Goal: Task Accomplishment & Management: Manage account settings

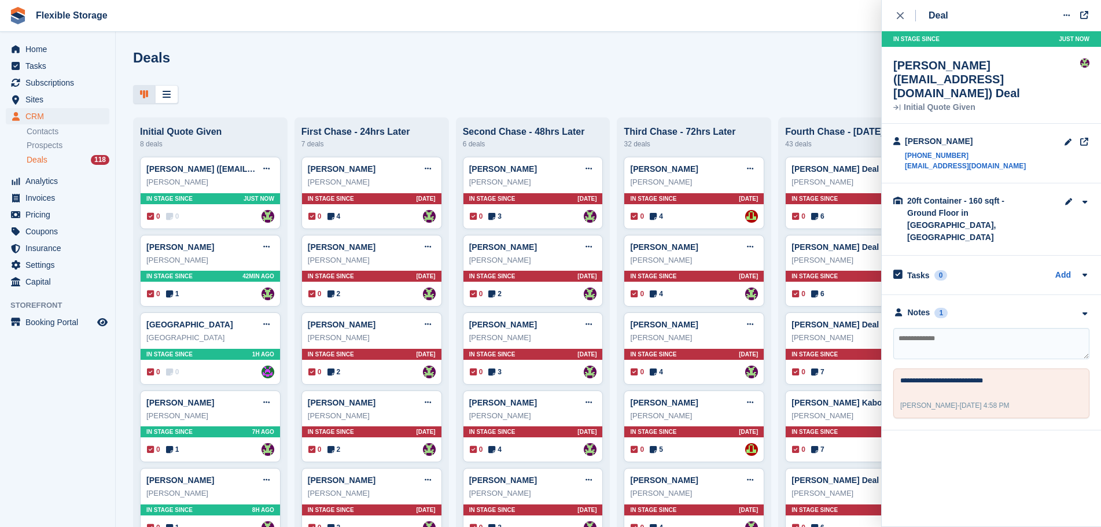
click at [568, 77] on div "Deals Edit Stages Create Deal" at bounding box center [608, 66] width 950 height 33
click at [72, 75] on span "Subscriptions" at bounding box center [59, 83] width 69 height 16
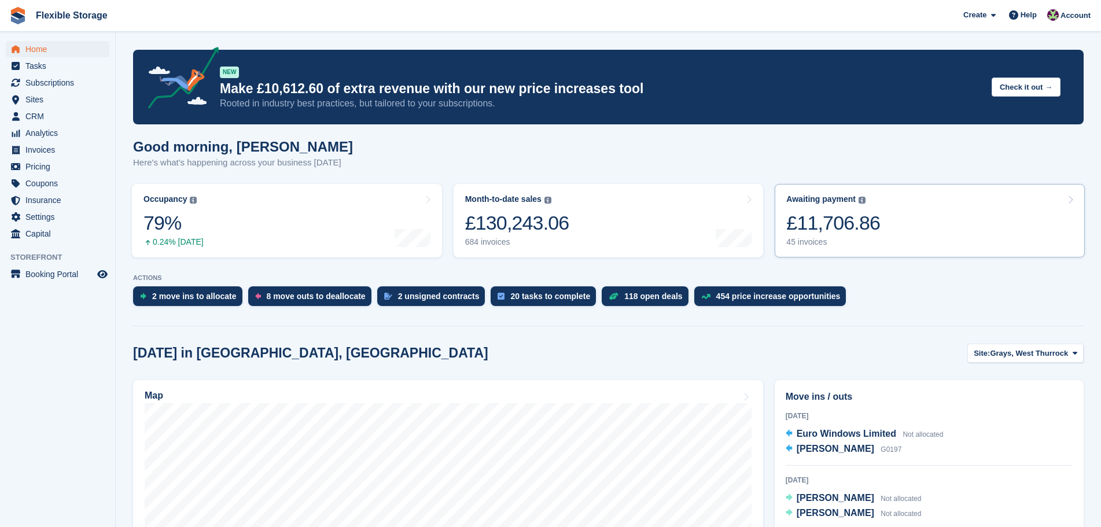
drag, startPoint x: 893, startPoint y: 231, endPoint x: 874, endPoint y: 242, distance: 22.3
click at [893, 230] on link "Awaiting payment The total outstanding balance on all open invoices. £11,706.86…" at bounding box center [930, 220] width 310 height 73
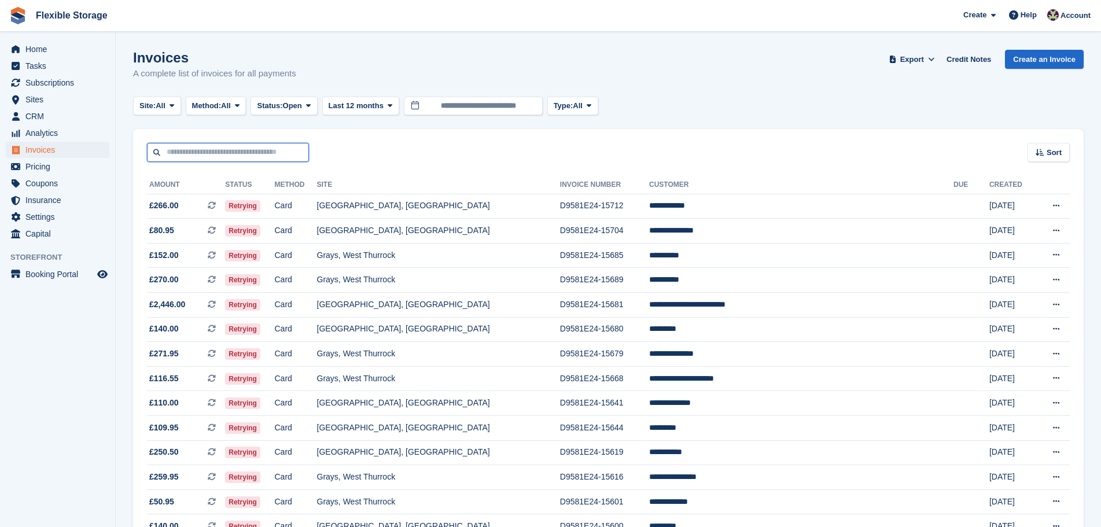
click at [248, 149] on input "text" at bounding box center [228, 152] width 162 height 19
click at [212, 154] on input "text" at bounding box center [228, 152] width 162 height 19
type input "*"
type input "****"
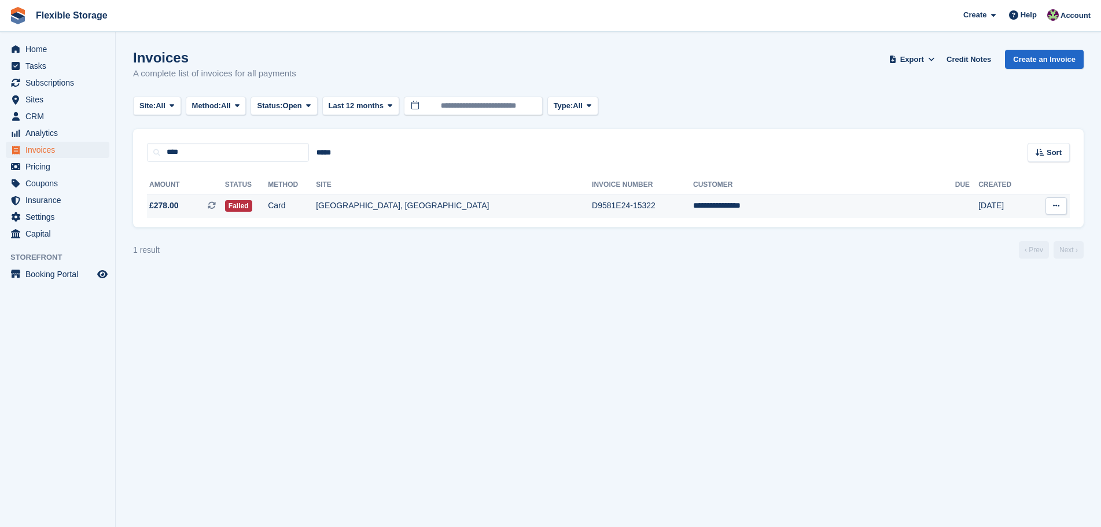
click at [592, 211] on td "D9581E24-15322" at bounding box center [642, 206] width 101 height 24
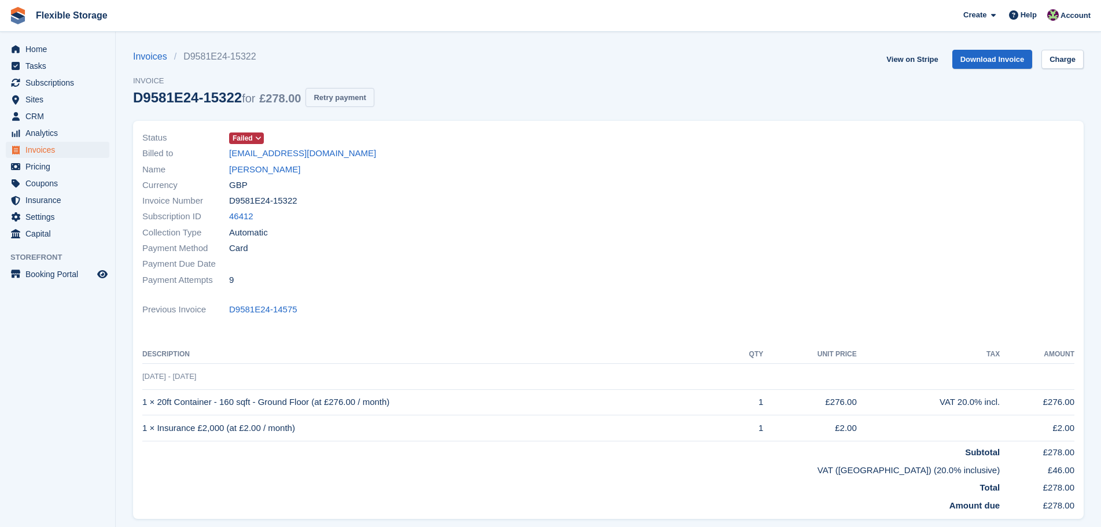
click at [345, 96] on button "Retry payment" at bounding box center [339, 97] width 68 height 19
click at [280, 169] on link "Angelica Wallace" at bounding box center [264, 169] width 71 height 13
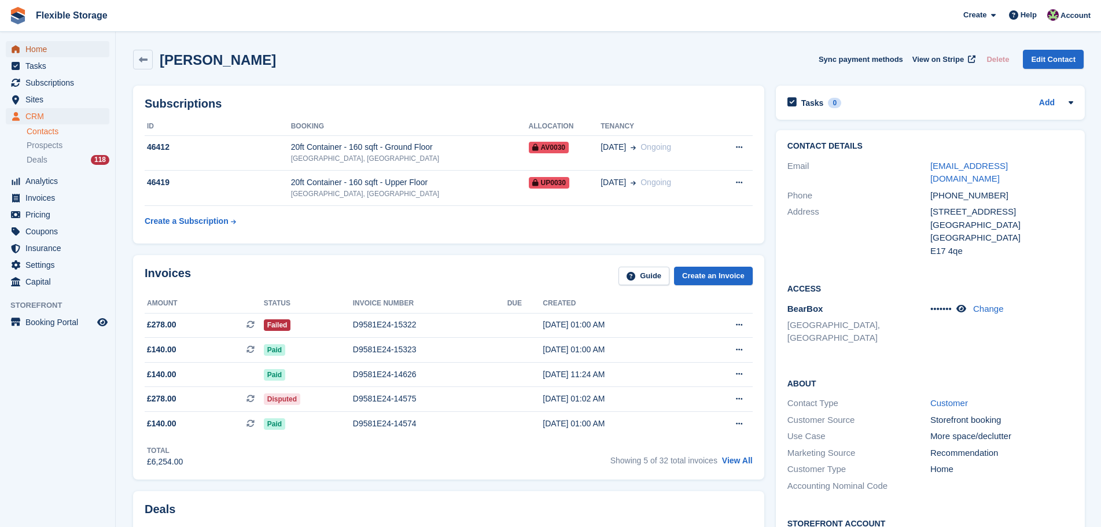
click at [42, 49] on span "Home" at bounding box center [59, 49] width 69 height 16
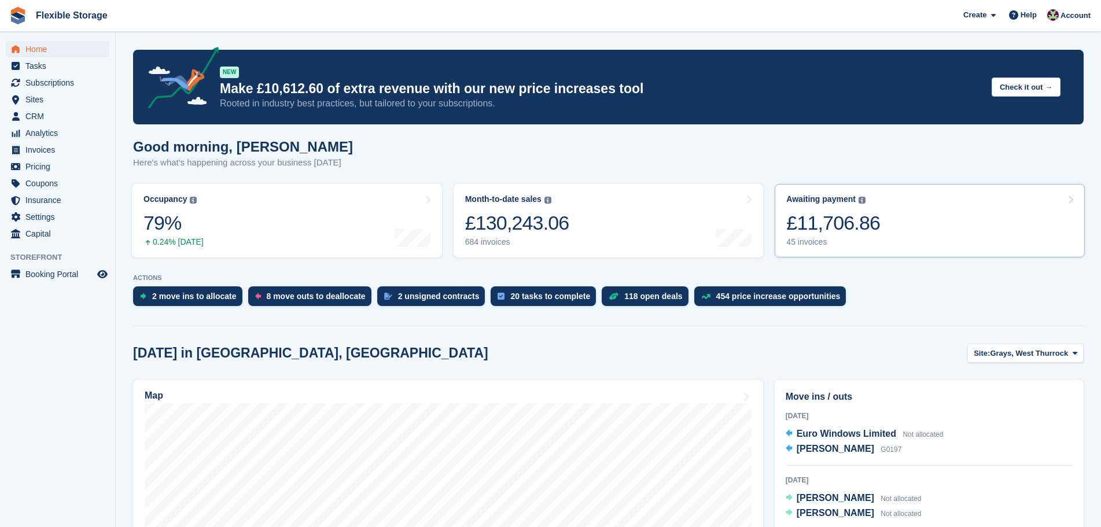
click at [842, 223] on div "£11,706.86" at bounding box center [833, 223] width 94 height 24
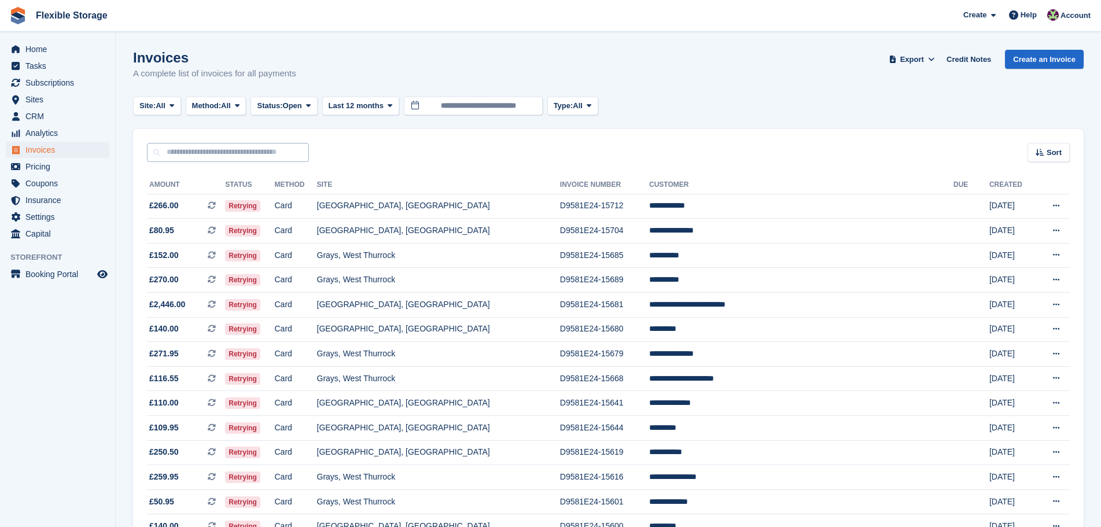
click at [242, 154] on input "text" at bounding box center [228, 152] width 162 height 19
type input "***"
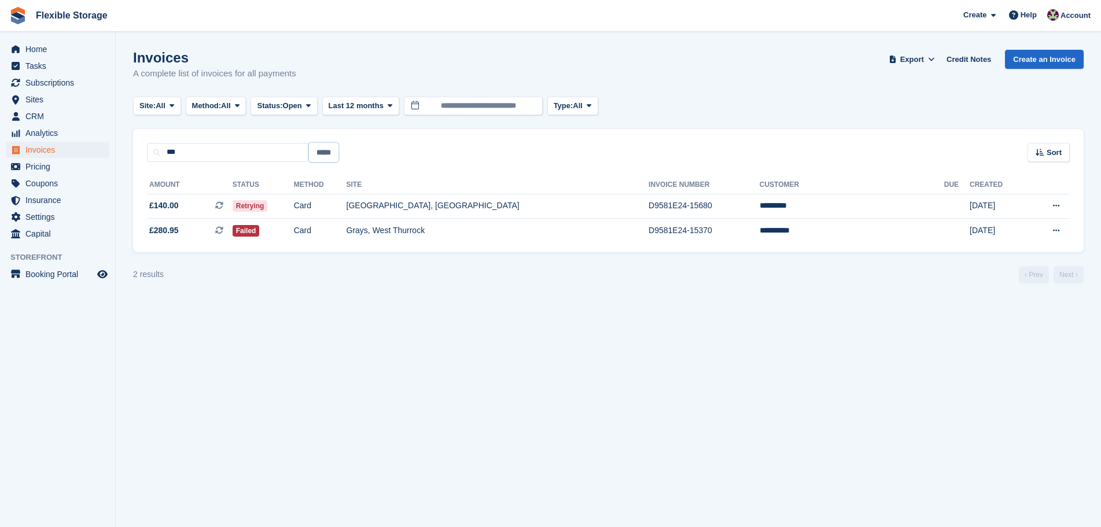
click at [327, 154] on input "*****" at bounding box center [324, 152] width 30 height 19
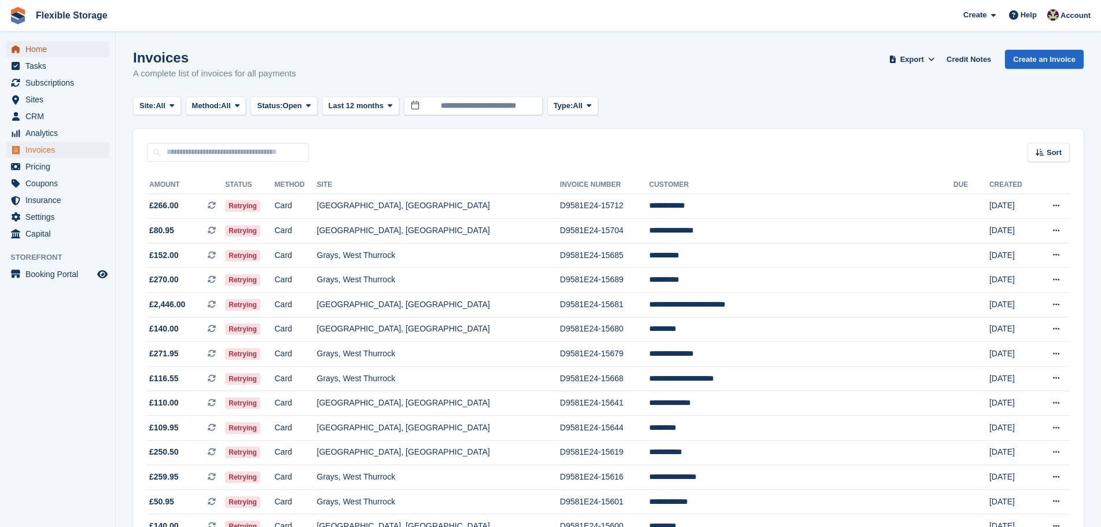
click at [40, 47] on span "Home" at bounding box center [59, 49] width 69 height 16
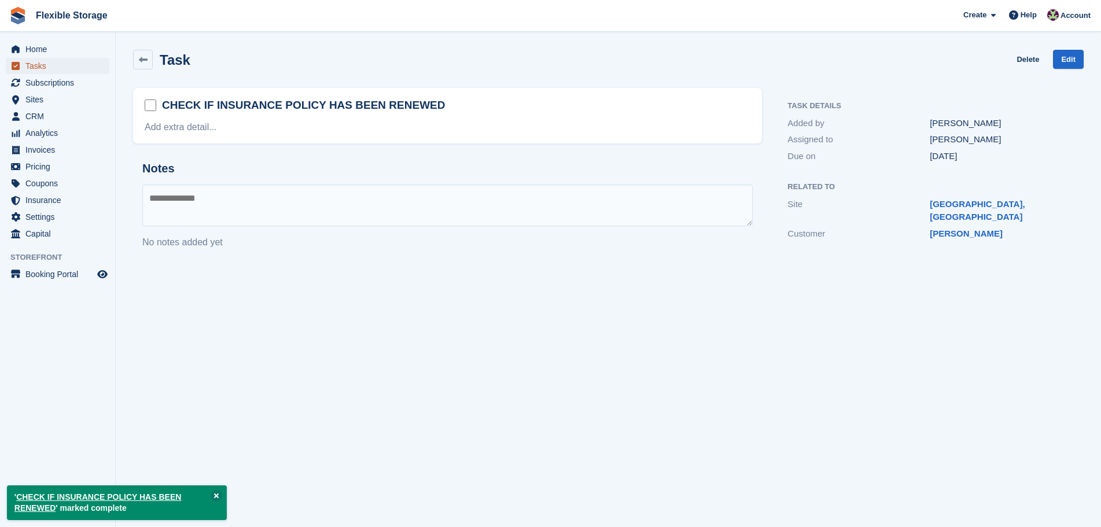
click at [53, 61] on span "Tasks" at bounding box center [59, 66] width 69 height 16
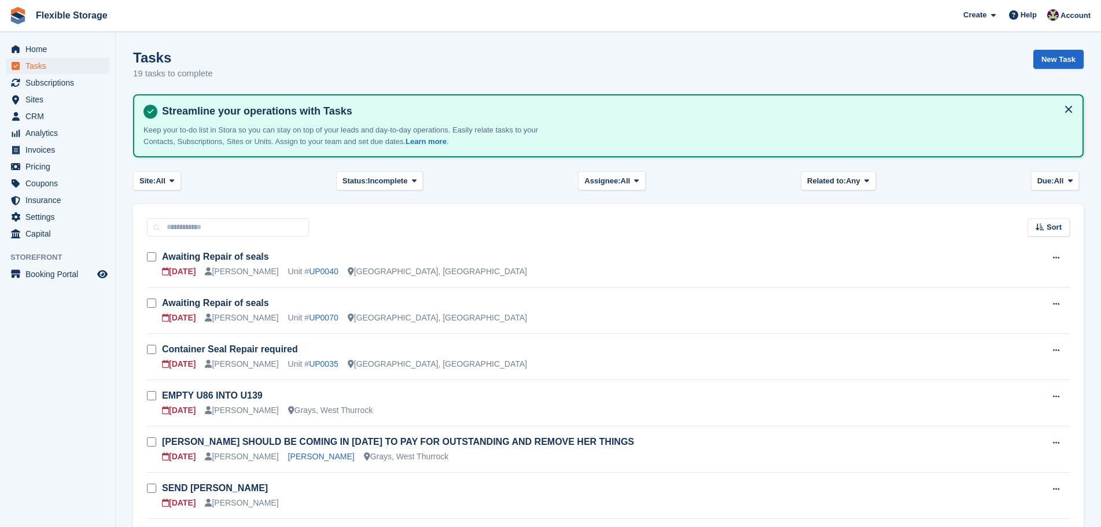
scroll to position [347, 0]
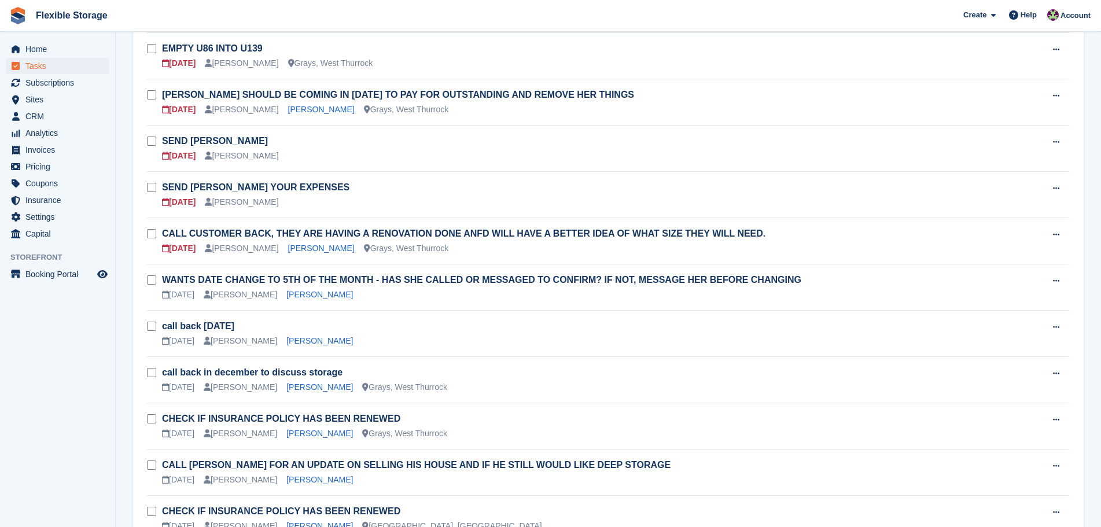
click at [145, 90] on div "Awaiting Repair of seals 10 Nov David Jones Unit # UP0040 Aveley, Essex Edit ta…" at bounding box center [608, 334] width 950 height 888
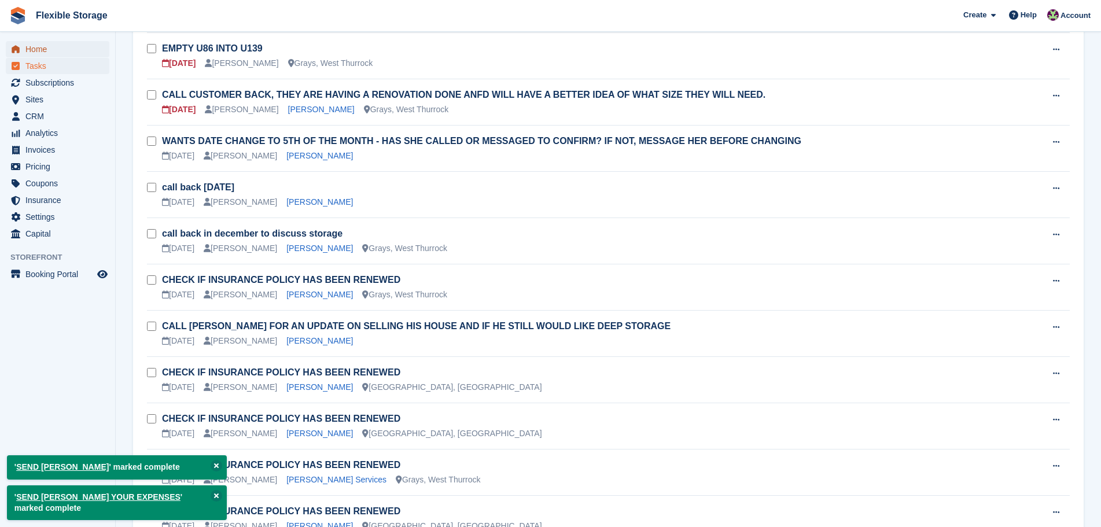
click at [46, 47] on span "Home" at bounding box center [59, 49] width 69 height 16
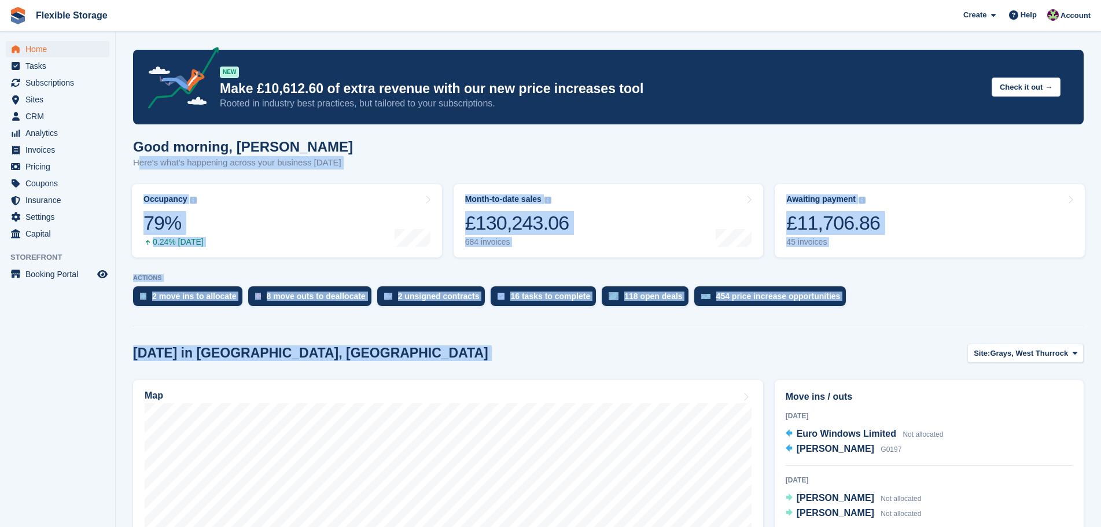
drag, startPoint x: 902, startPoint y: 361, endPoint x: 136, endPoint y: 161, distance: 792.2
click at [351, 158] on div "Good morning, Rachael Here's what's happening across your business today" at bounding box center [608, 161] width 950 height 45
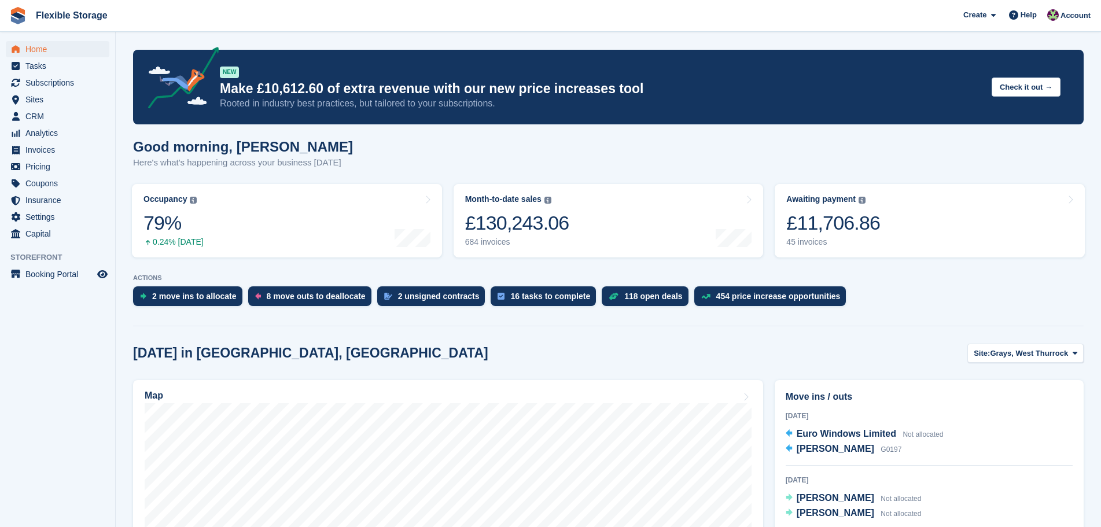
click at [562, 346] on div "Today in Grays, West Thurrock Site: Grays, West Thurrock Grays, West Thurrock C…" at bounding box center [608, 353] width 950 height 19
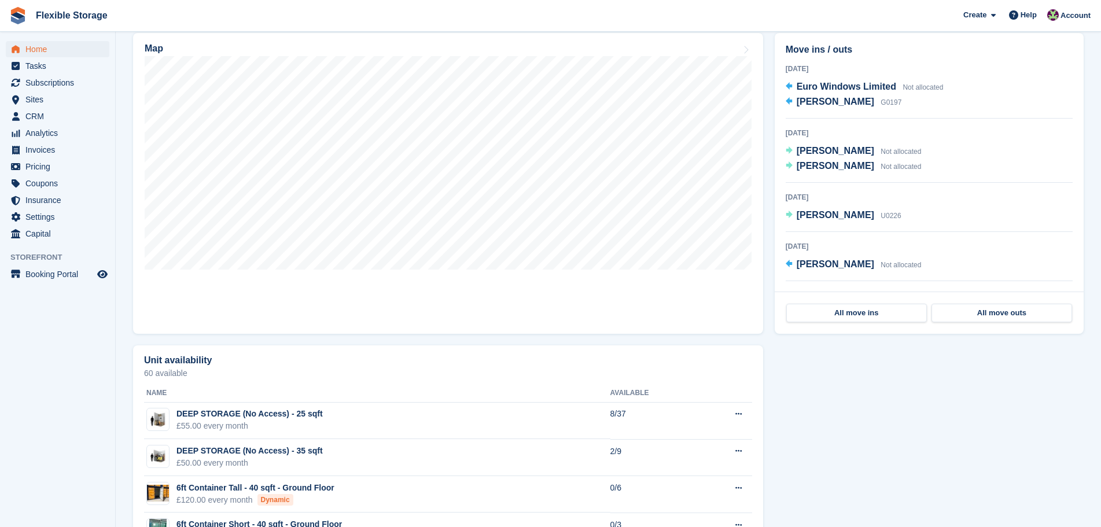
drag, startPoint x: 1040, startPoint y: 430, endPoint x: 432, endPoint y: 27, distance: 729.6
click at [432, 27] on div "Flexible Storage Create Subscription Invoice Contact Deal Discount Page Help Ch…" at bounding box center [550, 353] width 1101 height 1401
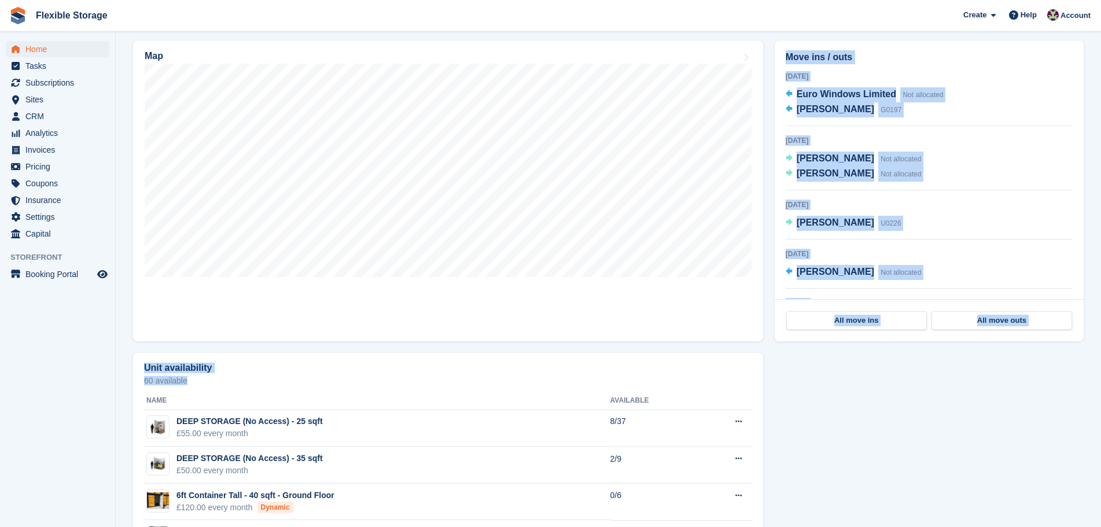
click at [445, 182] on div "Today in Grays, West Thurrock Site: Grays, West Thurrock Grays, West Thurrock C…" at bounding box center [608, 527] width 950 height 1047
drag, startPoint x: 1012, startPoint y: 474, endPoint x: 746, endPoint y: 385, distance: 281.2
click at [697, 337] on div "Today in Grays, West Thurrock Site: Grays, West Thurrock Grays, West Thurrock C…" at bounding box center [608, 527] width 950 height 1047
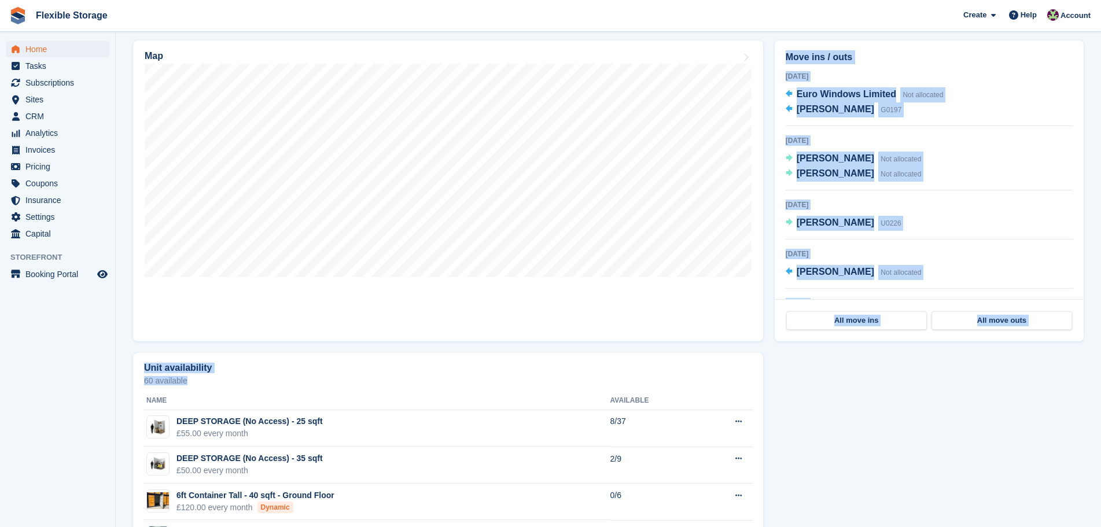
drag, startPoint x: 1026, startPoint y: 519, endPoint x: 539, endPoint y: 319, distance: 527.2
click at [539, 319] on div "[DATE] in [GEOGRAPHIC_DATA], [GEOGRAPHIC_DATA] Site: [GEOGRAPHIC_DATA], [GEOGRA…" at bounding box center [608, 527] width 950 height 1047
drag, startPoint x: 977, startPoint y: 489, endPoint x: 574, endPoint y: 293, distance: 447.3
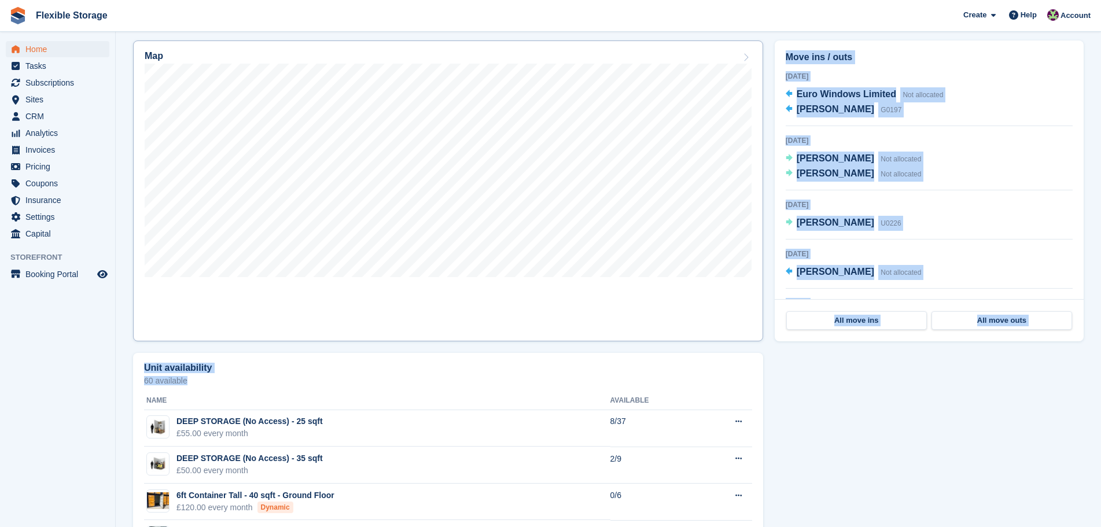
click at [574, 293] on div "[DATE] in [GEOGRAPHIC_DATA], [GEOGRAPHIC_DATA] Site: [GEOGRAPHIC_DATA], [GEOGRA…" at bounding box center [608, 527] width 950 height 1047
drag, startPoint x: 992, startPoint y: 492, endPoint x: 598, endPoint y: 290, distance: 442.7
click at [589, 279] on div "[DATE] in [GEOGRAPHIC_DATA], [GEOGRAPHIC_DATA] Site: [GEOGRAPHIC_DATA], [GEOGRA…" at bounding box center [608, 527] width 950 height 1047
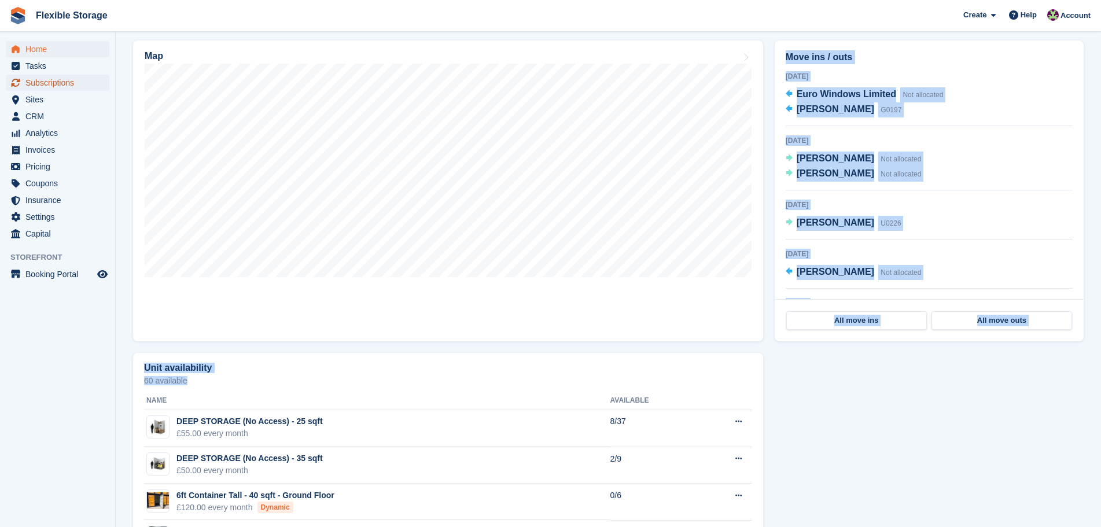
click at [53, 80] on span "Subscriptions" at bounding box center [59, 83] width 69 height 16
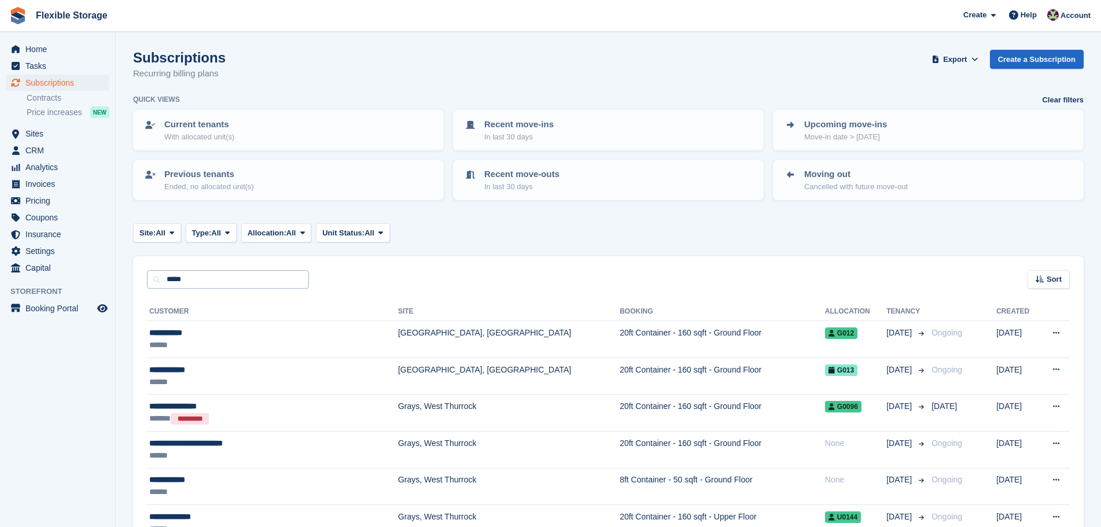
type input "*****"
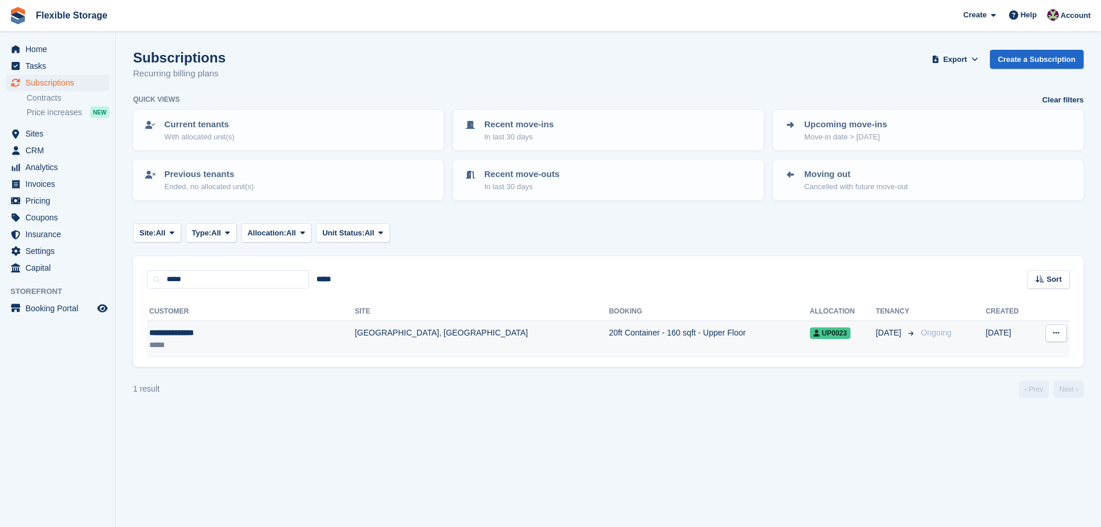
click at [609, 326] on td "20ft Container - 160 sqft - Upper Floor" at bounding box center [709, 339] width 201 height 36
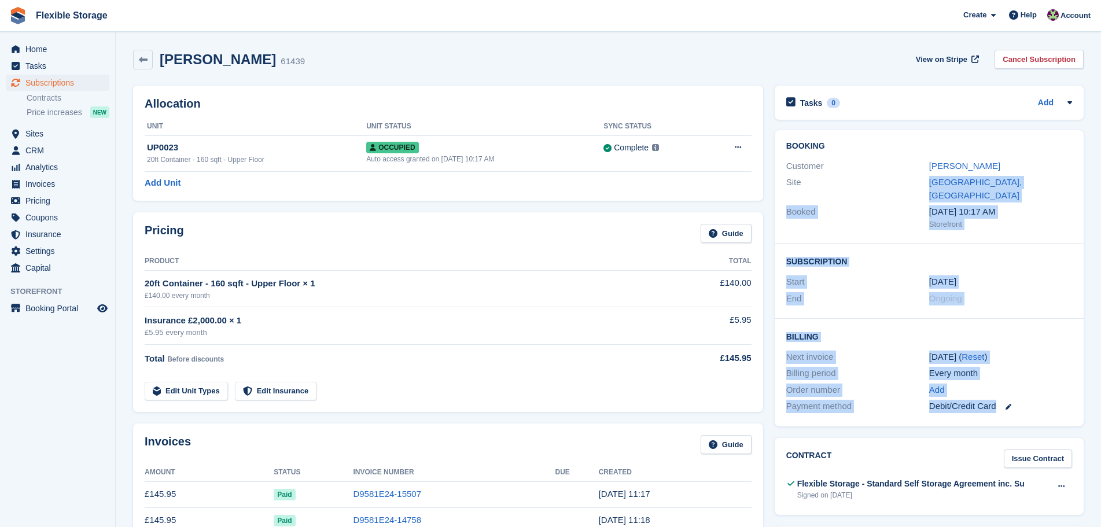
drag, startPoint x: 724, startPoint y: 27, endPoint x: 709, endPoint y: 17, distance: 18.2
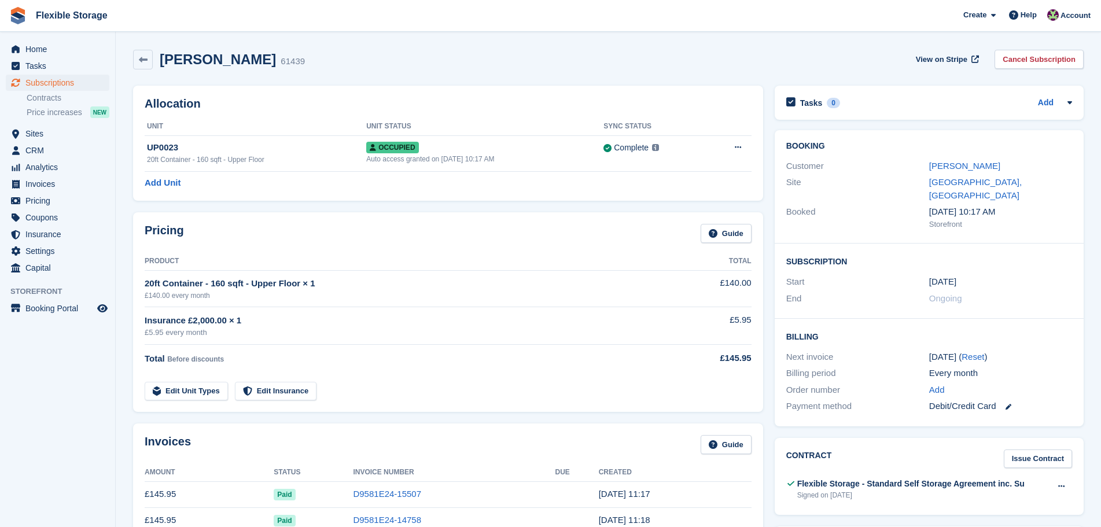
click at [865, 53] on div "Rudolph wallace 61439 View on Stripe Cancel Subscription" at bounding box center [608, 60] width 950 height 20
drag, startPoint x: 835, startPoint y: 48, endPoint x: 1040, endPoint y: 447, distance: 448.6
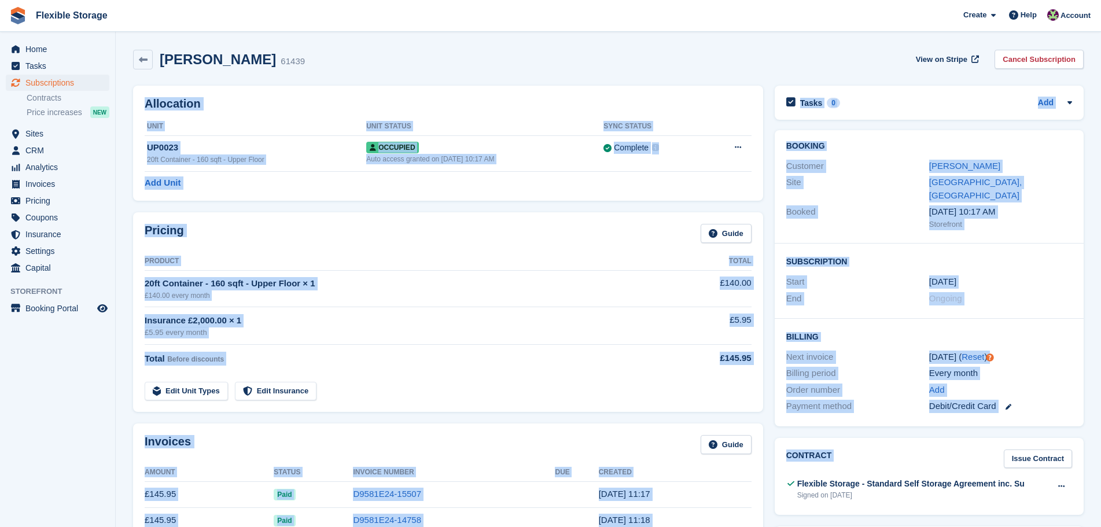
click at [1044, 367] on div "Every month" at bounding box center [1000, 373] width 143 height 13
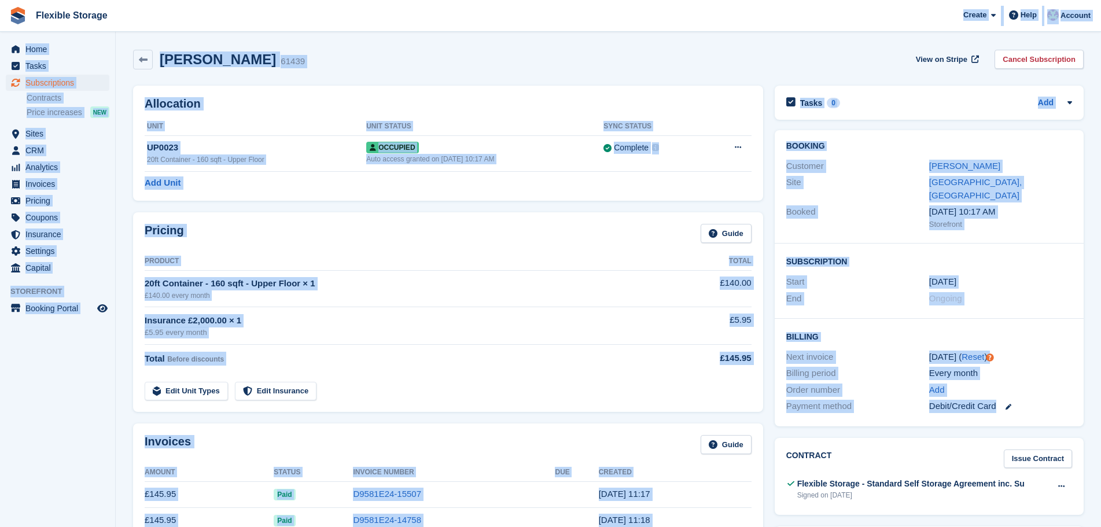
drag, startPoint x: 1048, startPoint y: 389, endPoint x: 665, endPoint y: 14, distance: 536.3
click at [789, 68] on div "Rudolph wallace 61439 View on Stripe Cancel Subscription" at bounding box center [608, 60] width 950 height 20
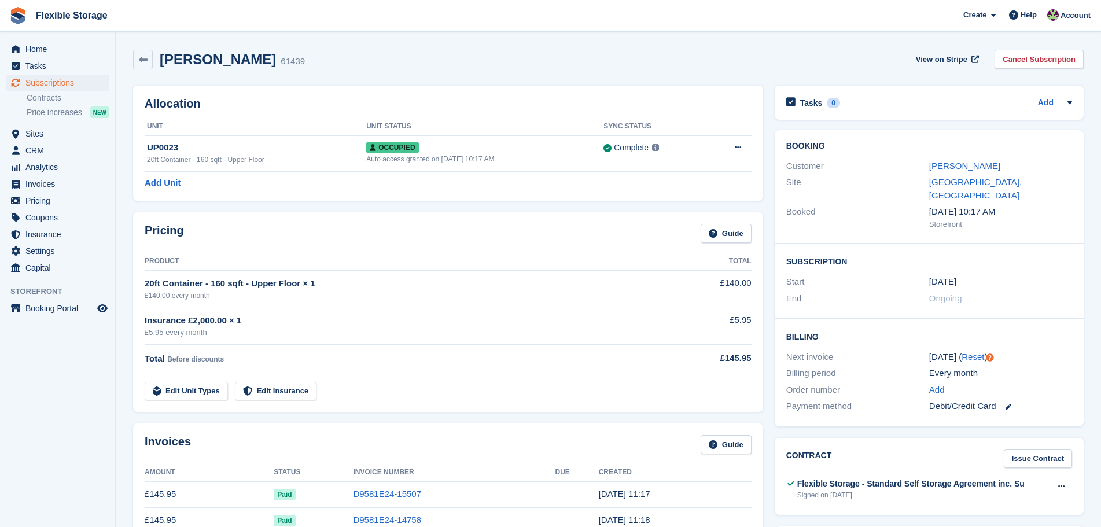
drag, startPoint x: 842, startPoint y: 57, endPoint x: 1042, endPoint y: 400, distance: 397.2
click at [1057, 400] on div "Debit/Credit Card" at bounding box center [1000, 406] width 143 height 13
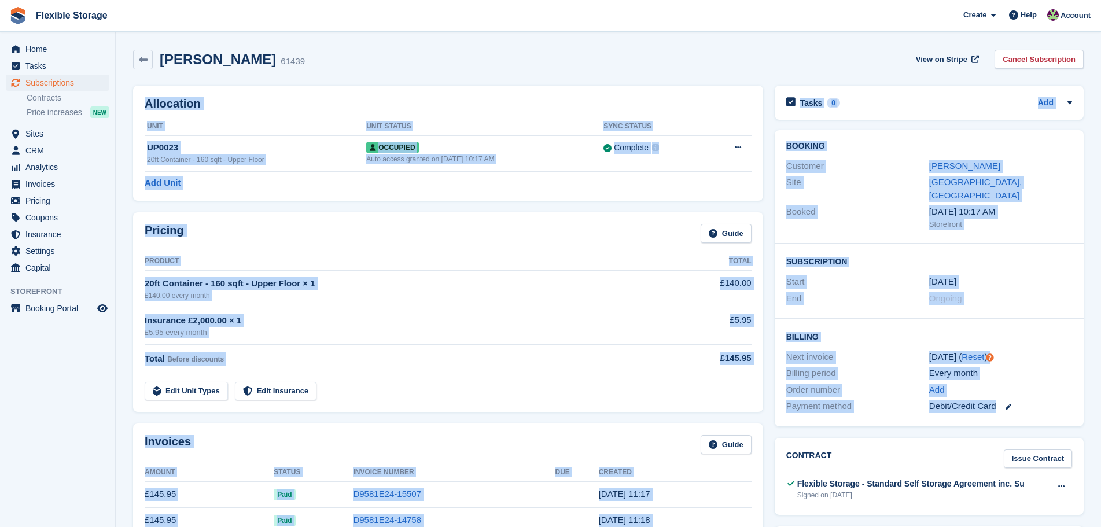
drag, startPoint x: 910, startPoint y: 250, endPoint x: 502, endPoint y: -15, distance: 486.7
click at [502, 0] on html "Flexible Storage Create Subscription Invoice Contact Deal Discount Page Help Ch…" at bounding box center [550, 263] width 1101 height 527
click at [835, 55] on div "Rudolph wallace 61439 View on Stripe Cancel Subscription" at bounding box center [608, 60] width 950 height 20
drag, startPoint x: 877, startPoint y: 56, endPoint x: 1014, endPoint y: 417, distance: 385.9
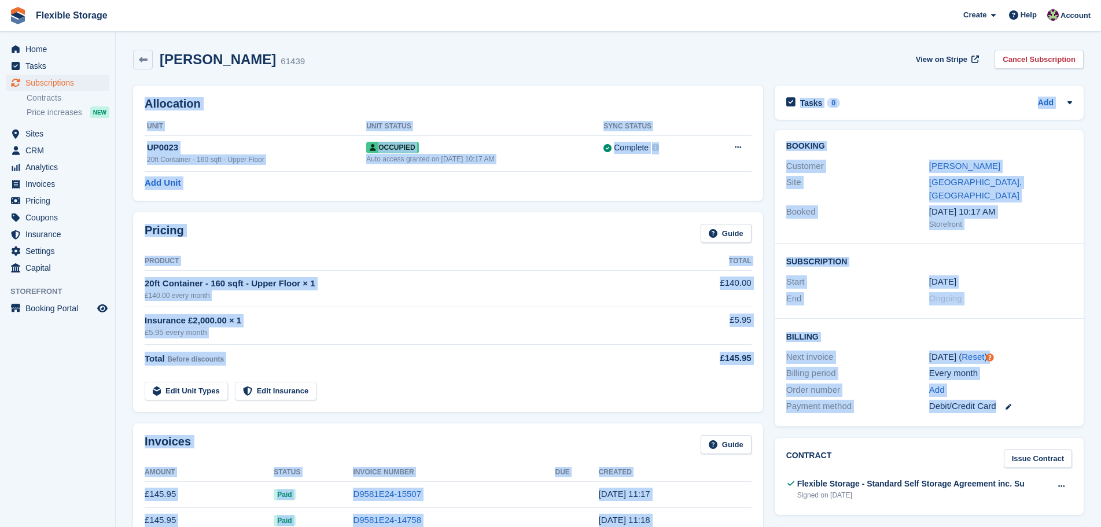
click at [1062, 384] on div "Add" at bounding box center [1000, 390] width 143 height 13
click at [74, 82] on span "Subscriptions" at bounding box center [59, 83] width 69 height 16
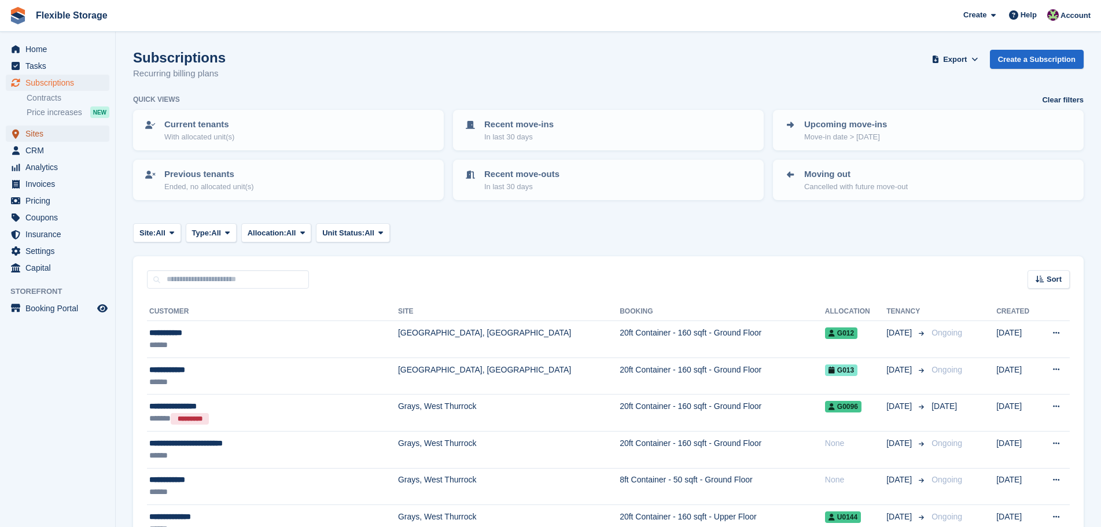
click at [40, 133] on span "Sites" at bounding box center [59, 134] width 69 height 16
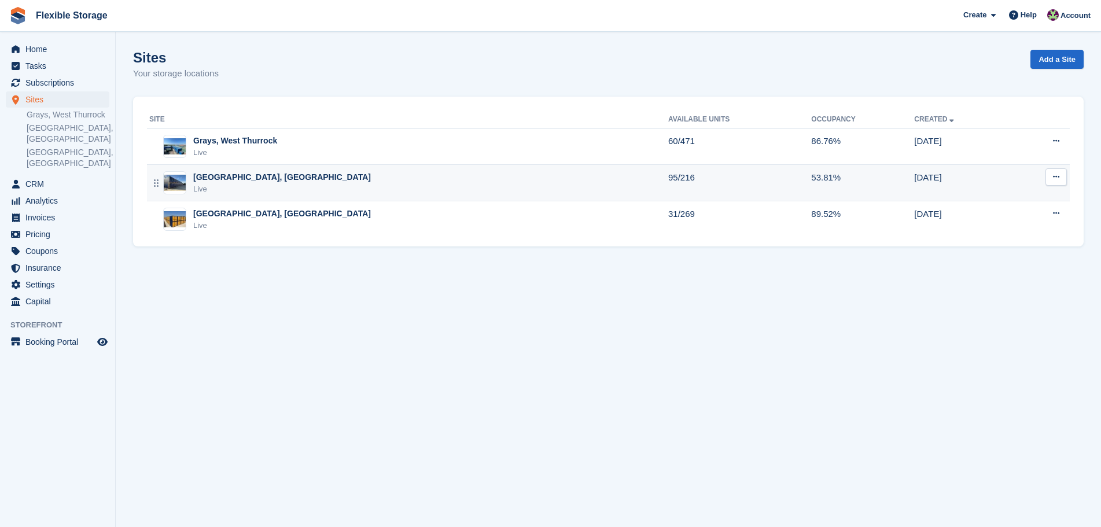
click at [286, 177] on div "Chelmsford, Essex Live" at bounding box center [408, 183] width 519 height 24
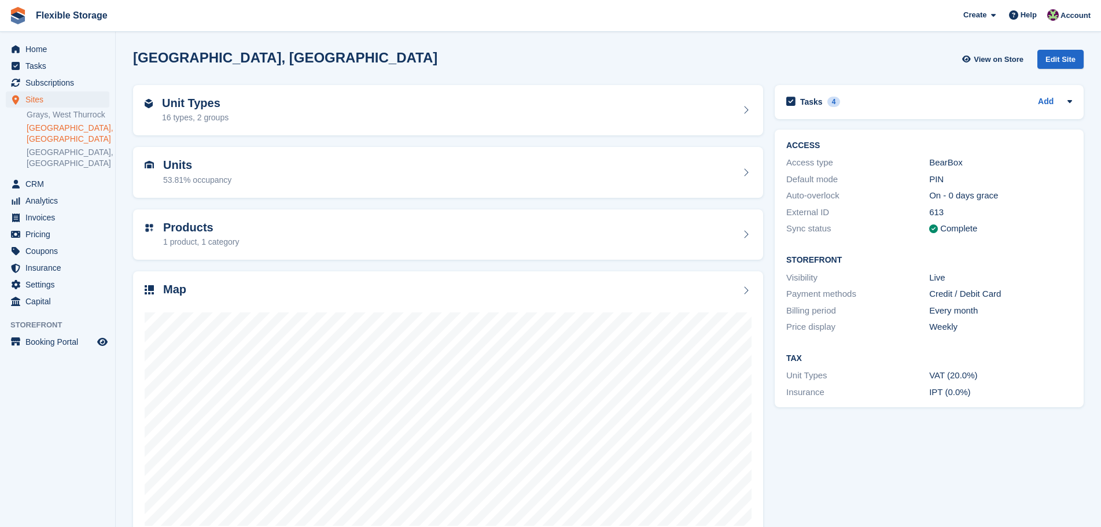
click at [272, 290] on div "Map" at bounding box center [448, 291] width 607 height 16
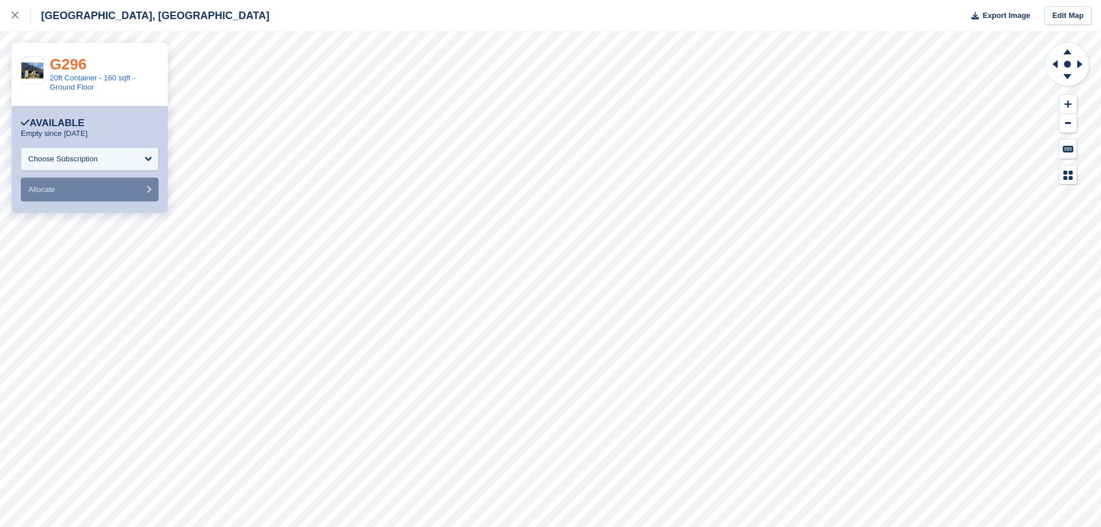
click at [65, 61] on link "G296" at bounding box center [68, 64] width 37 height 17
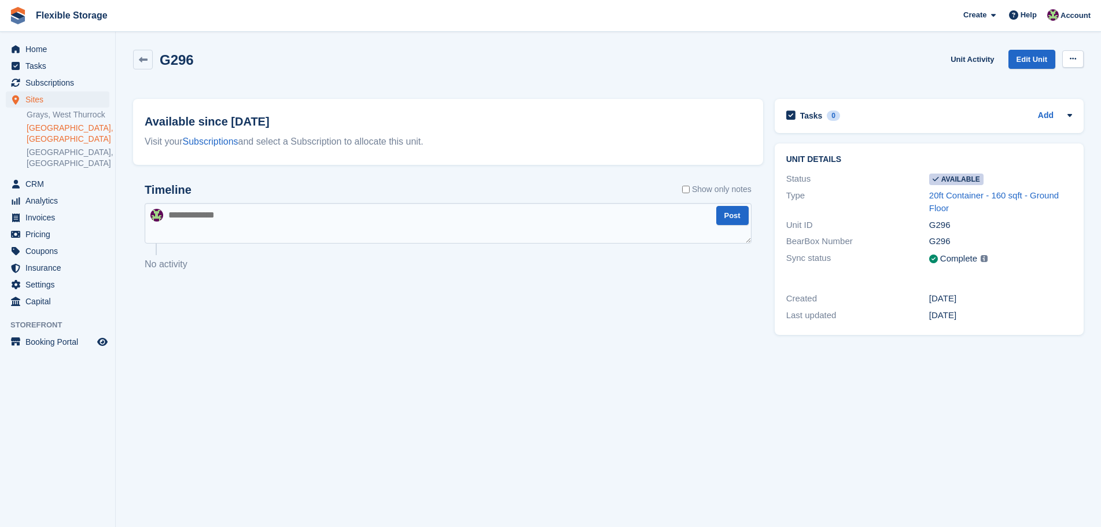
click at [1068, 60] on button at bounding box center [1072, 58] width 21 height 17
click at [1041, 83] on p "Make unavailable" at bounding box center [1028, 81] width 101 height 15
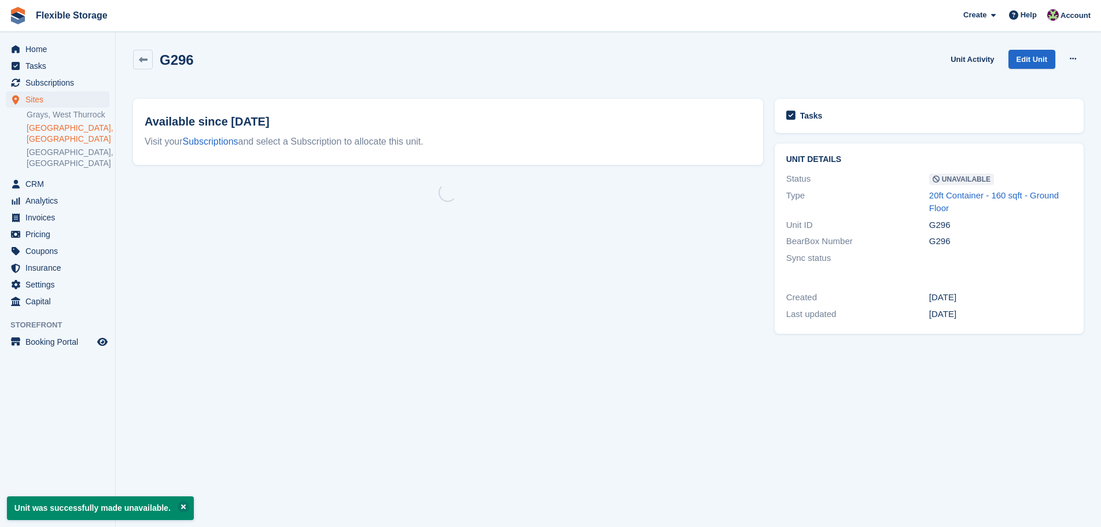
click at [400, 222] on div "Available since [DATE] Visit your Subscriptions and select a Subscription to al…" at bounding box center [448, 215] width 642 height 245
click at [400, 223] on textarea at bounding box center [448, 223] width 607 height 40
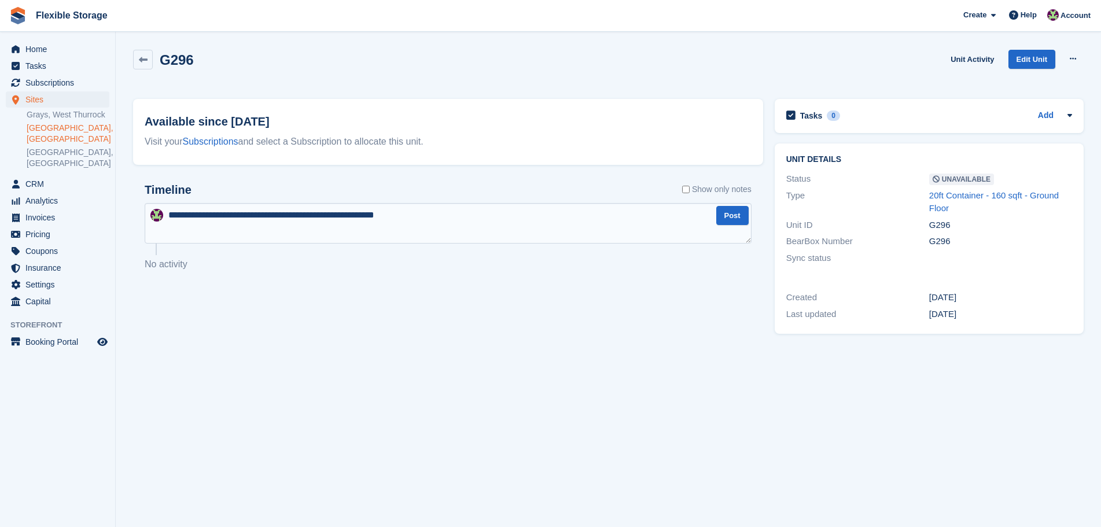
type textarea "**********"
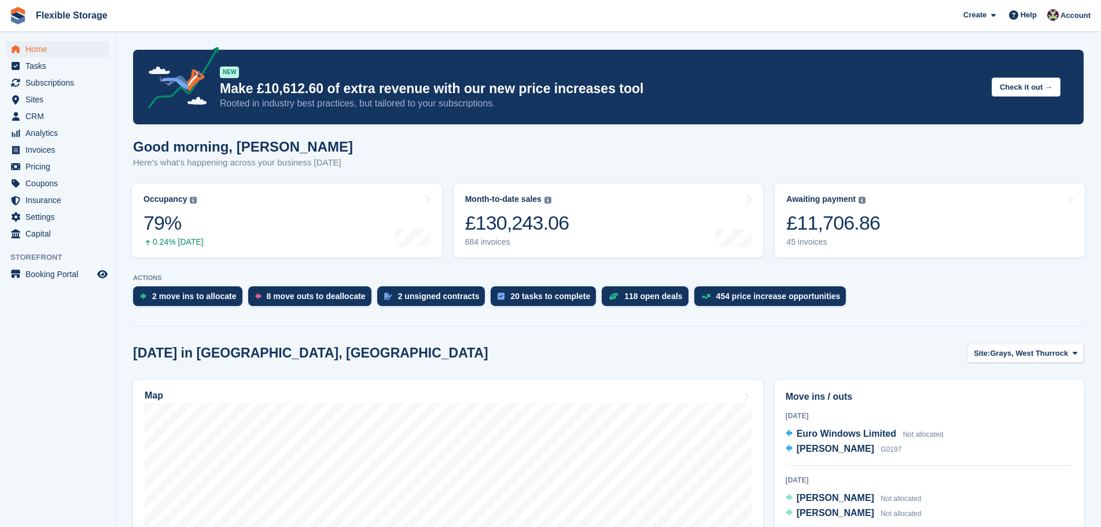
scroll to position [347, 0]
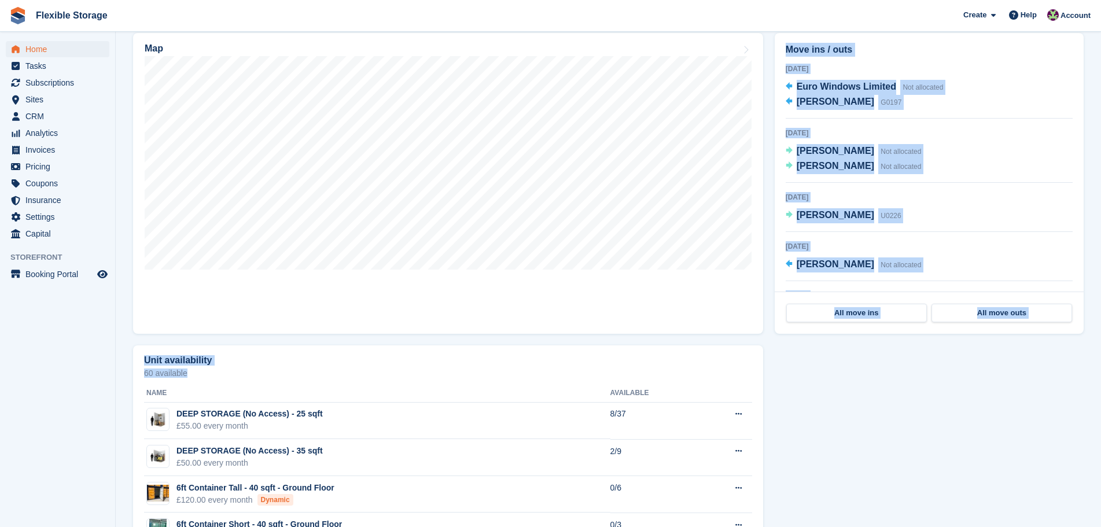
drag, startPoint x: 1007, startPoint y: 487, endPoint x: 130, endPoint y: 333, distance: 890.4
click at [133, 333] on div "[DATE] in [GEOGRAPHIC_DATA], [GEOGRAPHIC_DATA] Site: [GEOGRAPHIC_DATA], [GEOGRA…" at bounding box center [608, 520] width 950 height 1047
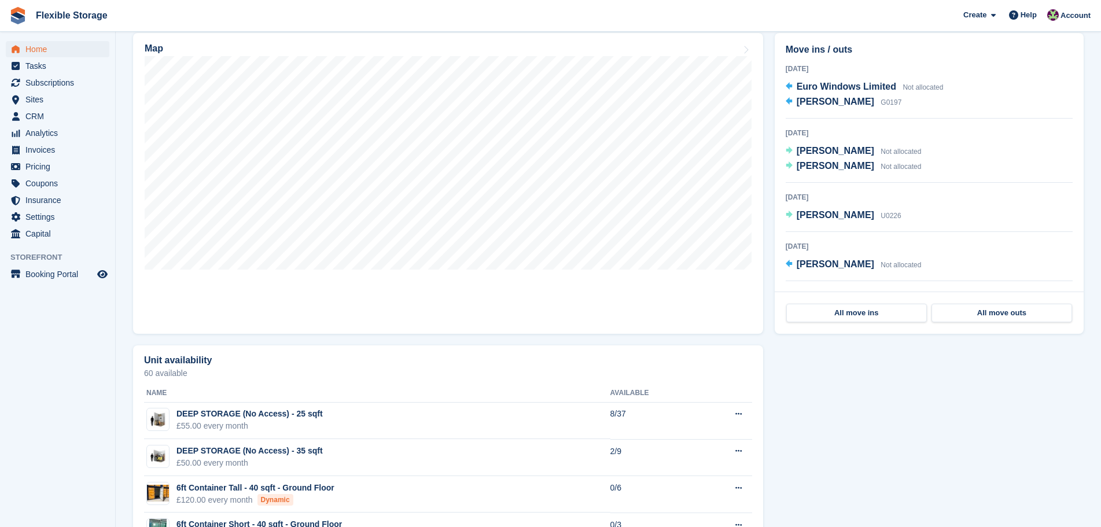
drag, startPoint x: 1042, startPoint y: 505, endPoint x: 282, endPoint y: 334, distance: 779.2
click at [282, 334] on div "[DATE] in [GEOGRAPHIC_DATA], [GEOGRAPHIC_DATA] Site: [GEOGRAPHIC_DATA], [GEOGRA…" at bounding box center [608, 520] width 950 height 1047
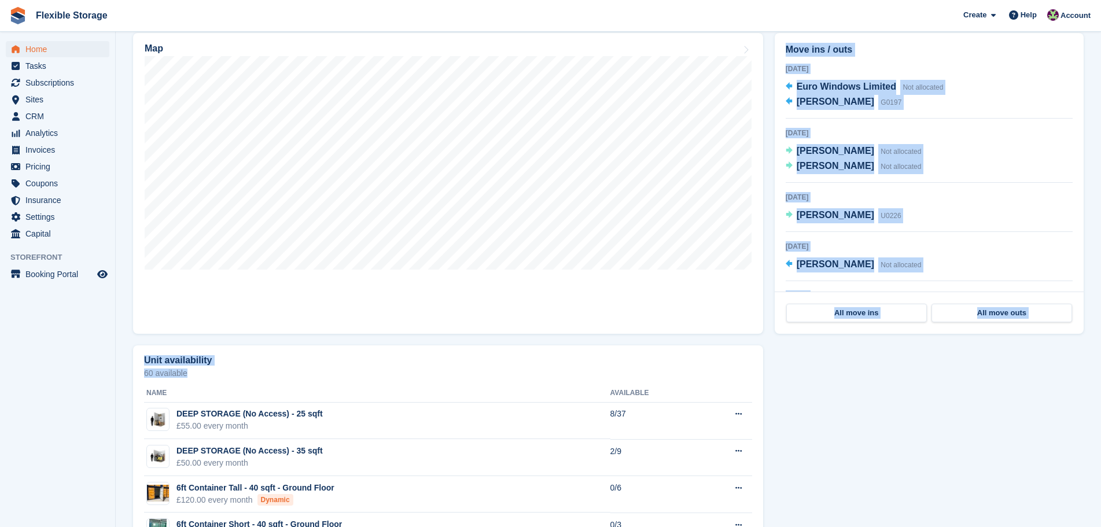
drag, startPoint x: 901, startPoint y: 467, endPoint x: 910, endPoint y: 467, distance: 9.3
drag, startPoint x: 834, startPoint y: 442, endPoint x: 344, endPoint y: 331, distance: 502.4
click at [344, 331] on div "[DATE] in [GEOGRAPHIC_DATA], [GEOGRAPHIC_DATA] Site: [GEOGRAPHIC_DATA], [GEOGRA…" at bounding box center [608, 520] width 950 height 1047
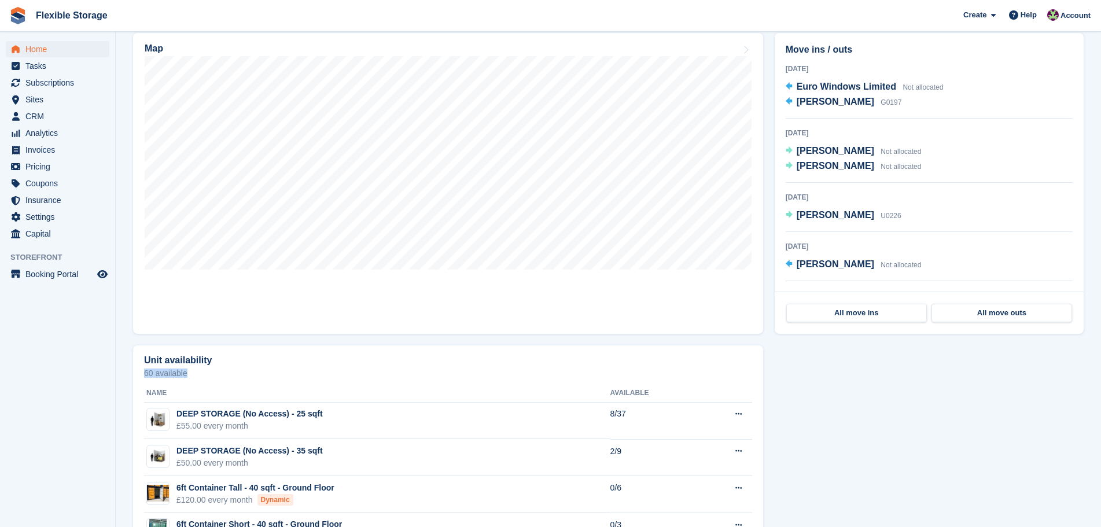
drag, startPoint x: 1023, startPoint y: 507, endPoint x: 436, endPoint y: 353, distance: 606.4
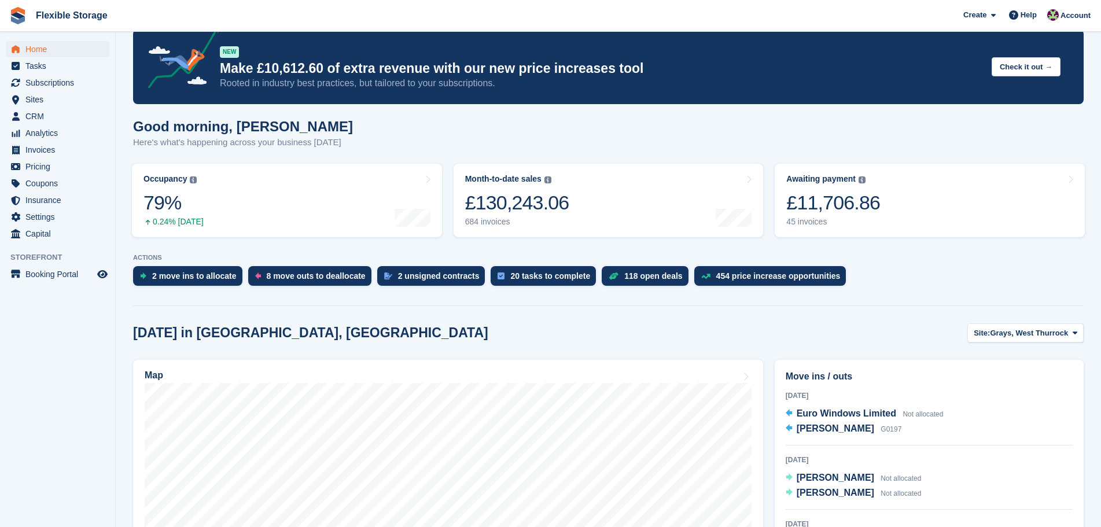
scroll to position [0, 0]
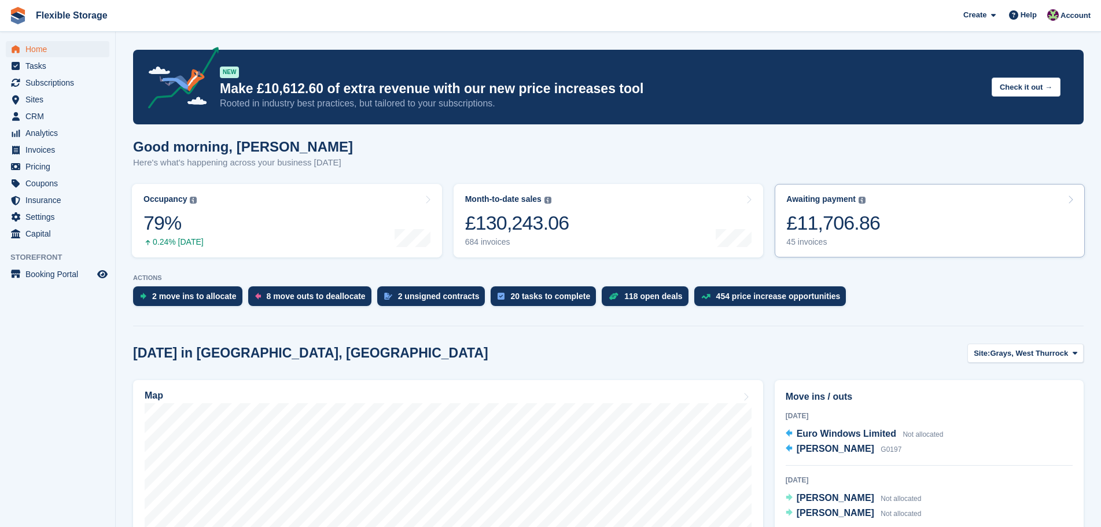
click at [837, 224] on div "£11,706.86" at bounding box center [833, 223] width 94 height 24
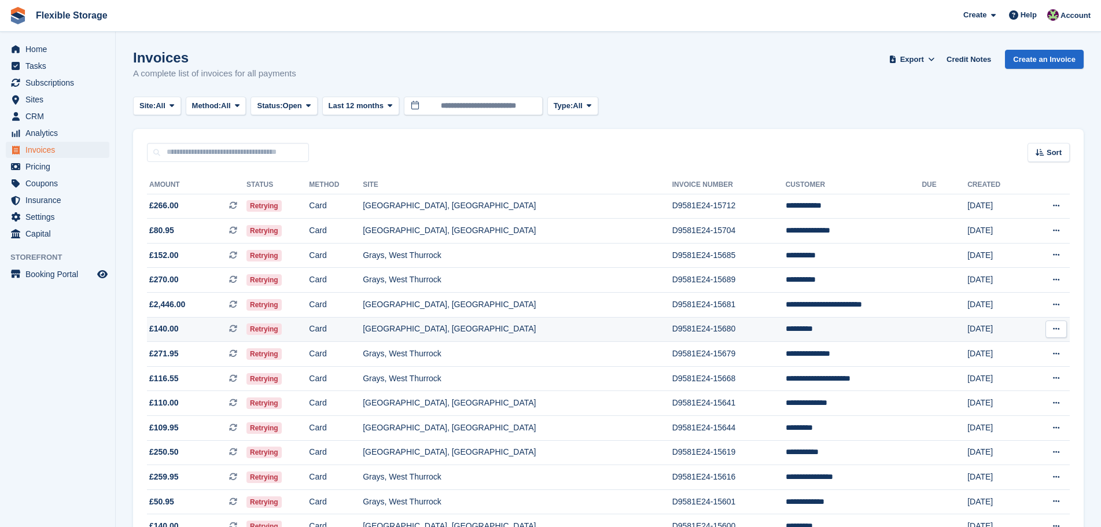
click at [672, 331] on td "D9581E24-15680" at bounding box center [728, 329] width 113 height 25
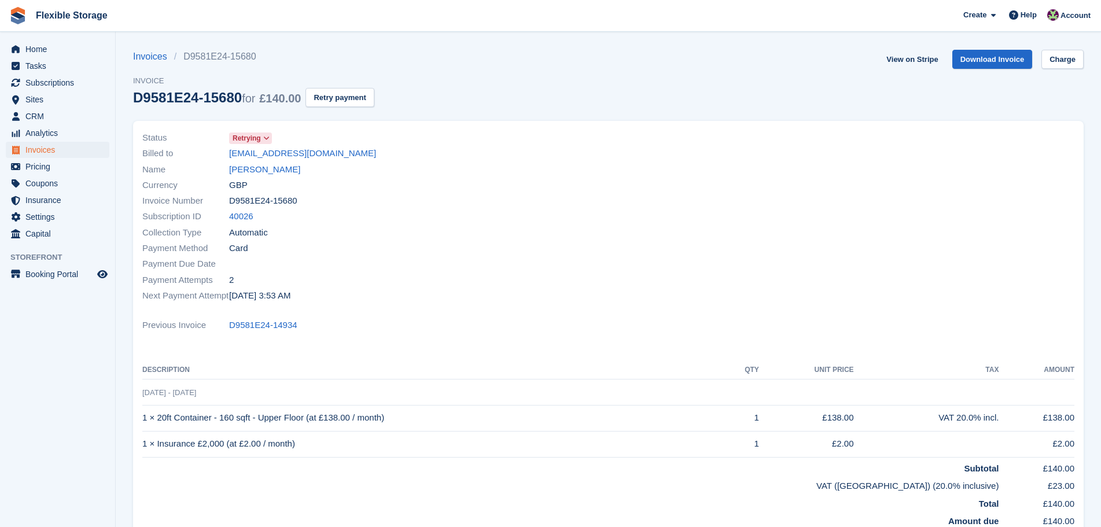
click at [318, 103] on button "Retry payment" at bounding box center [339, 97] width 68 height 19
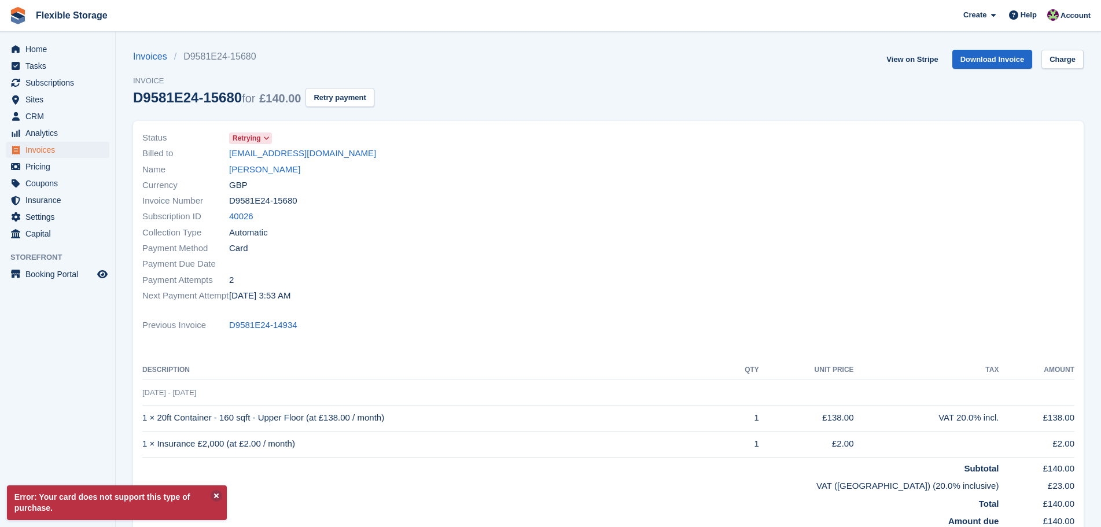
click at [250, 168] on link "Adam ward" at bounding box center [264, 169] width 71 height 13
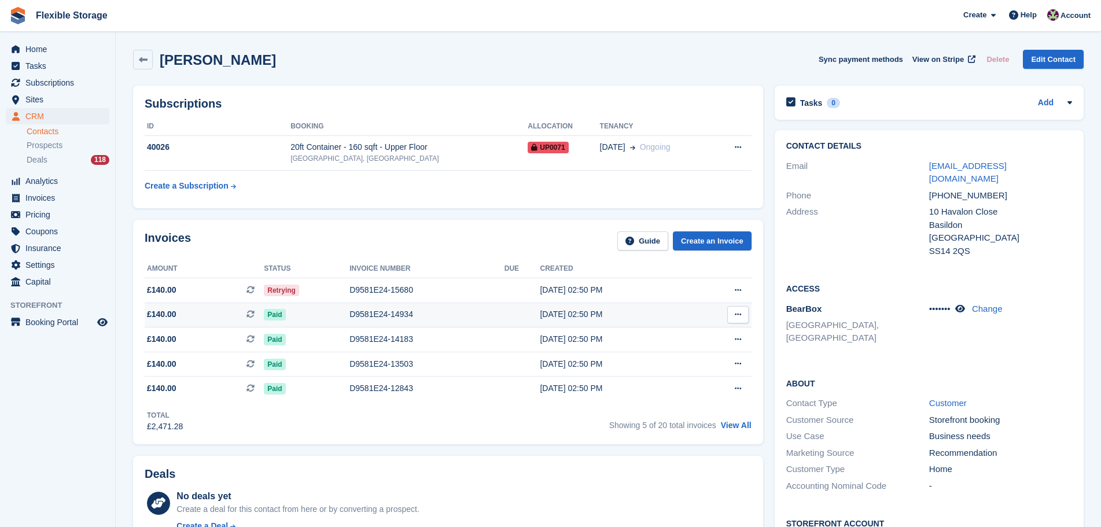
click at [517, 315] on td at bounding box center [522, 315] width 36 height 25
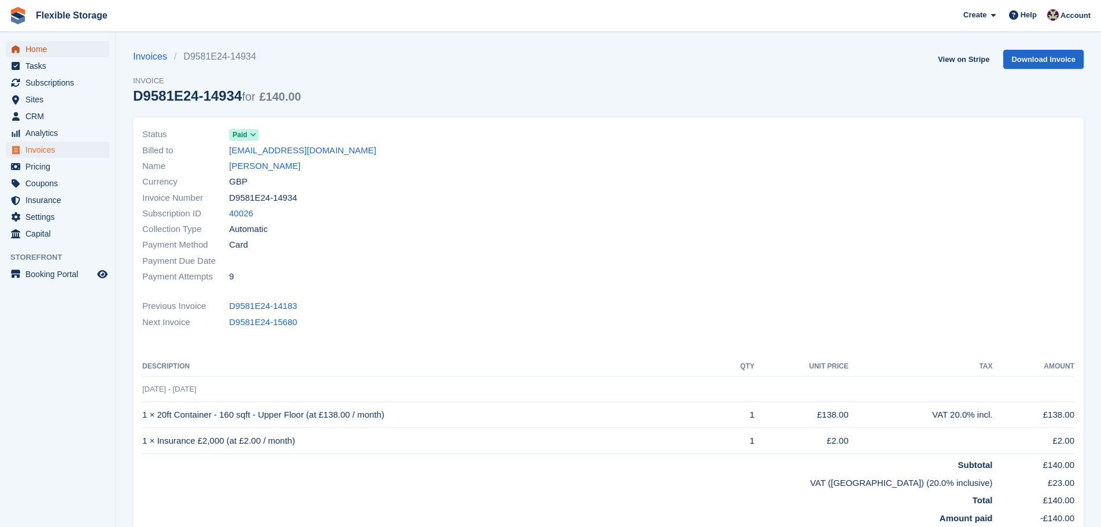
click at [34, 46] on span "Home" at bounding box center [59, 49] width 69 height 16
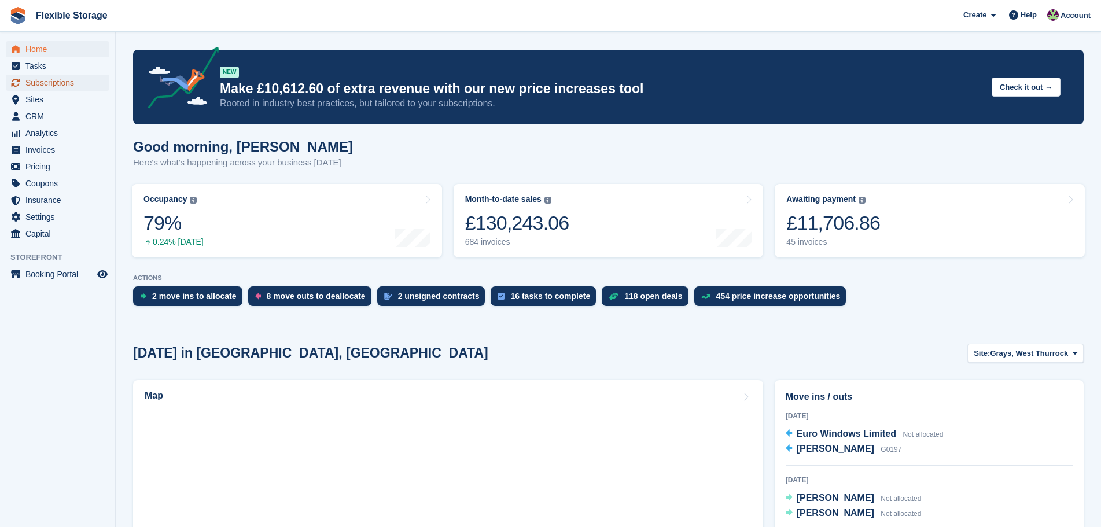
click at [65, 87] on span "Subscriptions" at bounding box center [59, 83] width 69 height 16
click at [32, 82] on span "Subscriptions" at bounding box center [59, 83] width 69 height 16
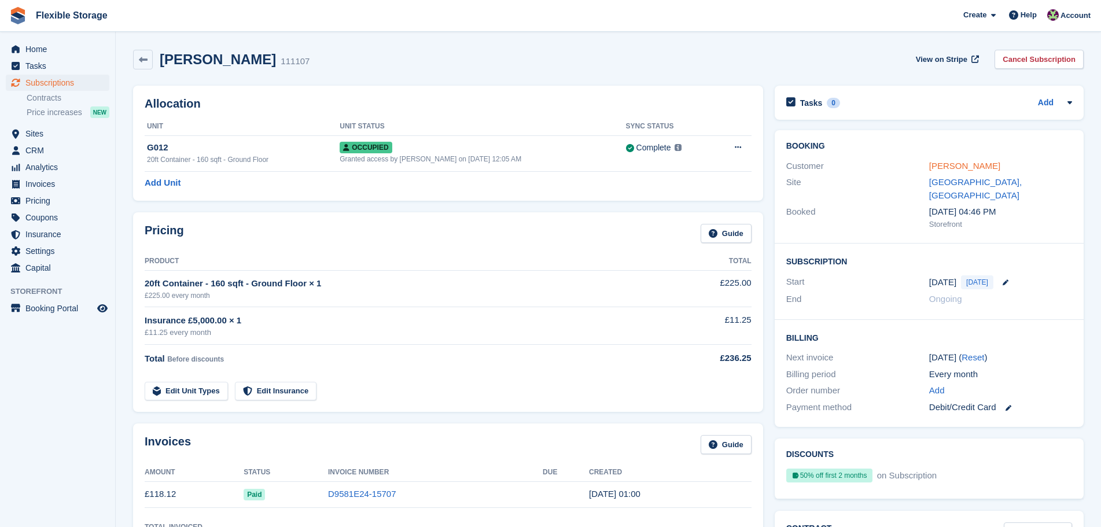
click at [946, 165] on link "Nik Parratt" at bounding box center [964, 166] width 71 height 10
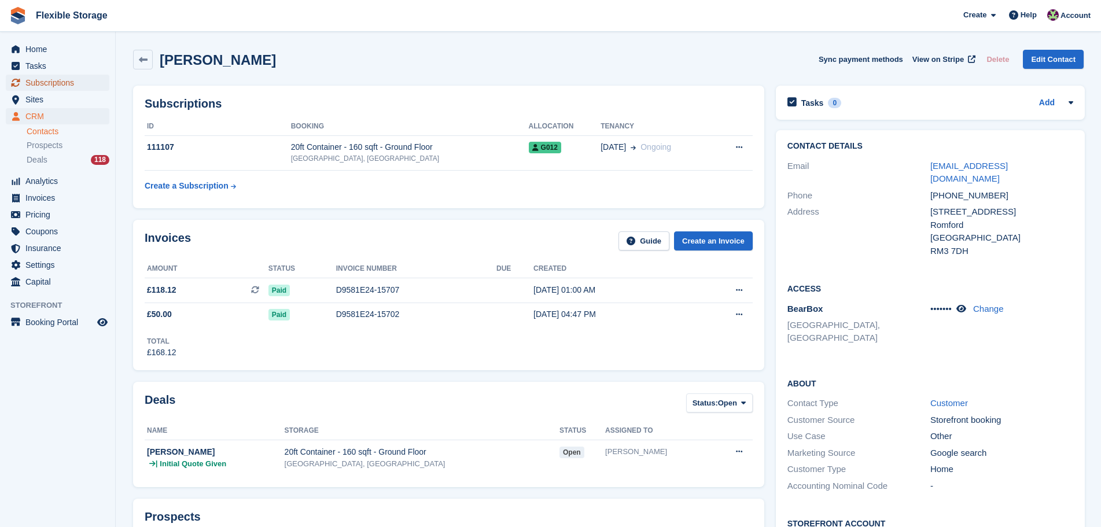
click at [75, 78] on span "Subscriptions" at bounding box center [59, 83] width 69 height 16
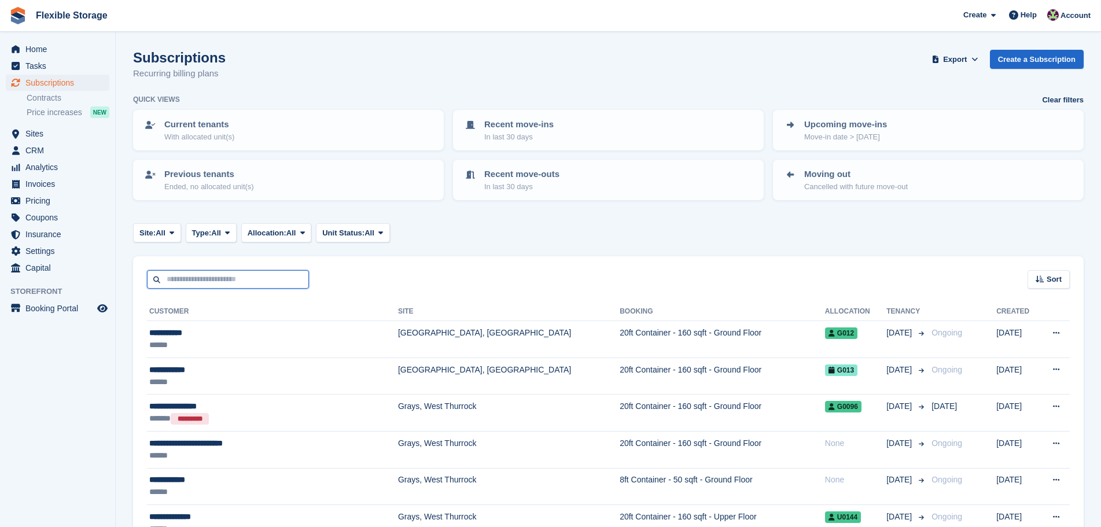
click at [241, 275] on input "text" at bounding box center [228, 279] width 162 height 19
click at [244, 284] on input "text" at bounding box center [228, 279] width 162 height 19
type input "*****"
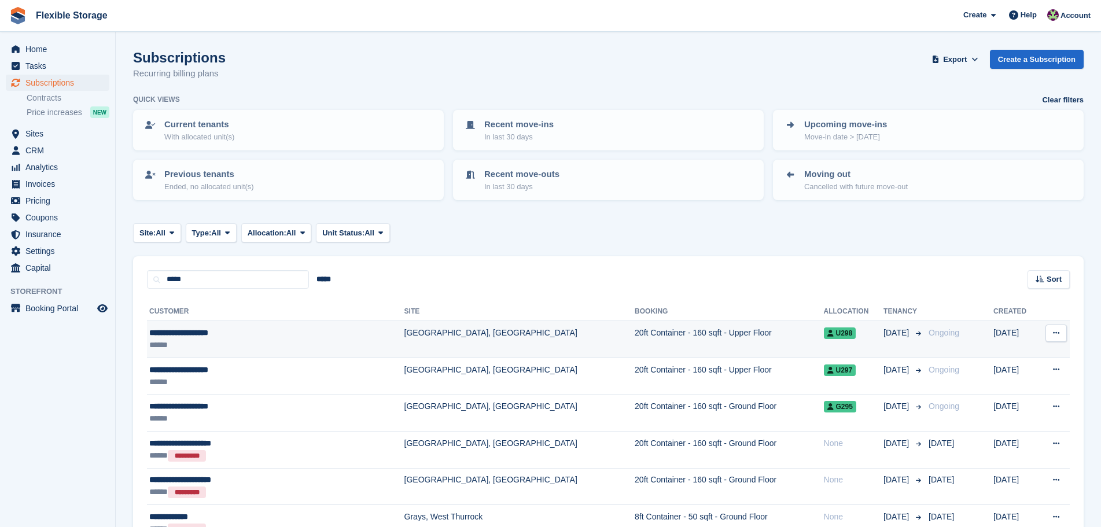
click at [635, 350] on td "20ft Container - 160 sqft - Upper Floor" at bounding box center [729, 339] width 189 height 37
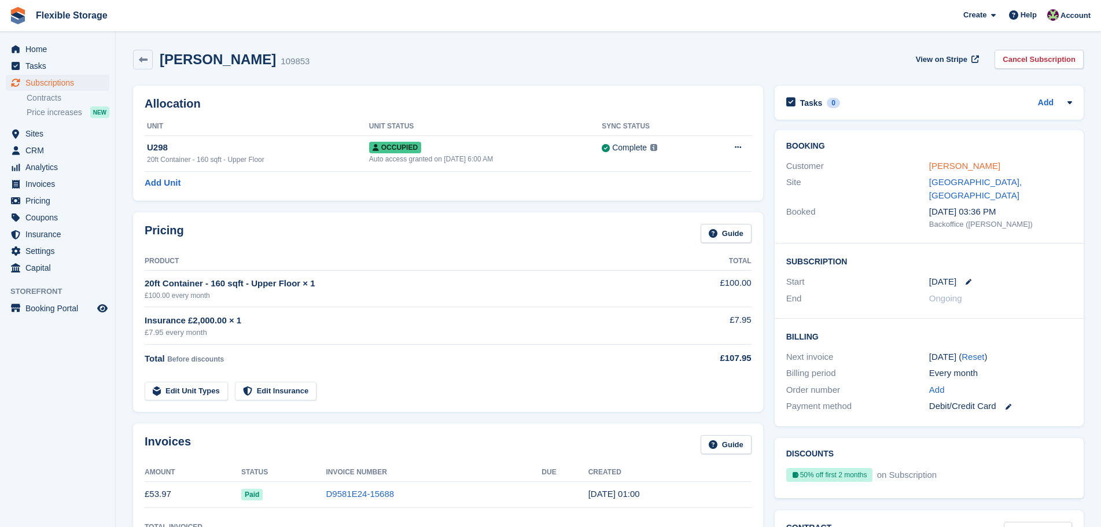
click at [949, 164] on link "[PERSON_NAME]" at bounding box center [964, 166] width 71 height 10
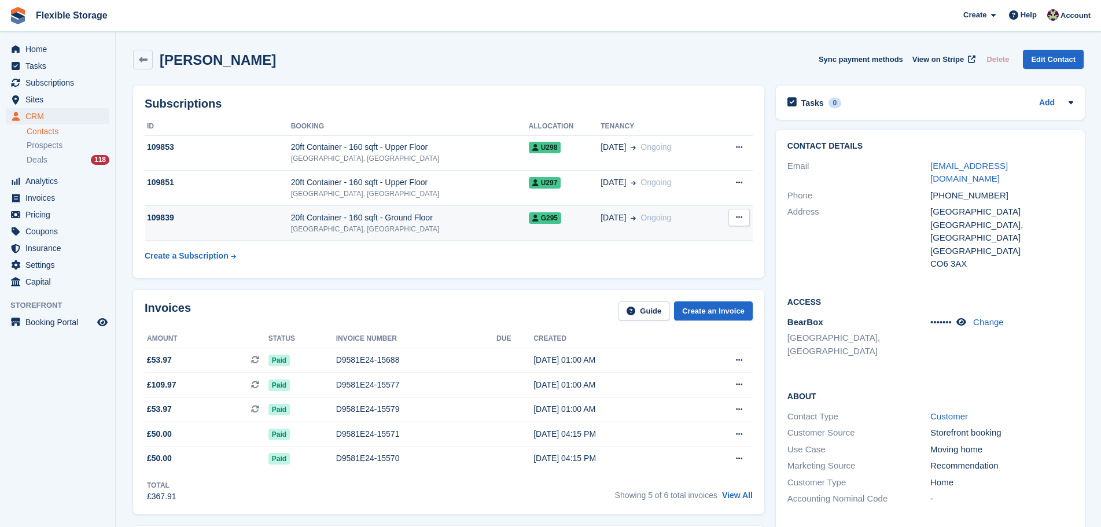
scroll to position [694, 0]
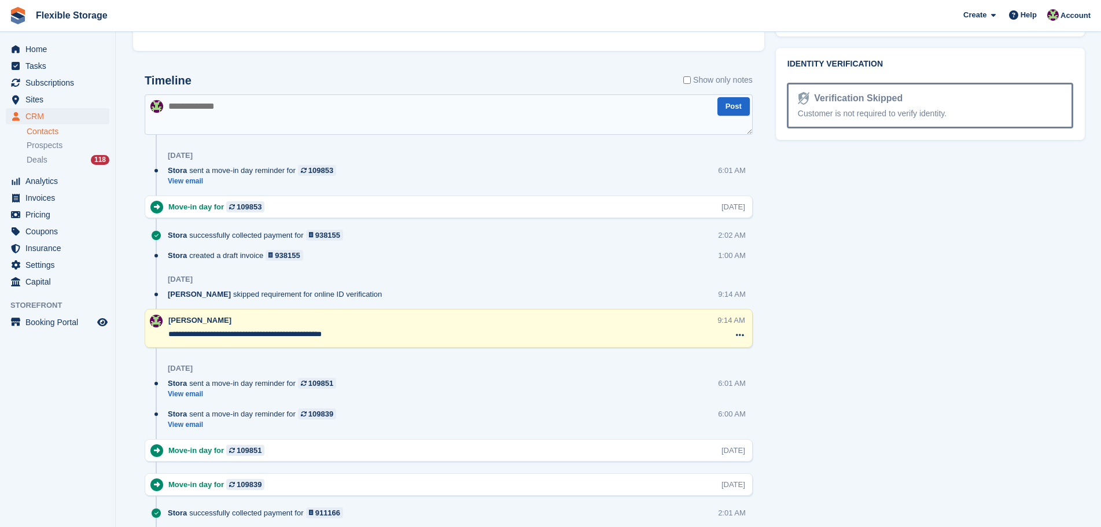
drag, startPoint x: 396, startPoint y: 339, endPoint x: 756, endPoint y: 377, distance: 362.4
click at [787, 371] on div "Tasks 0 Add No tasks related to Kevin Jason Sherwood Contact Details Email sher…" at bounding box center [930, 422] width 320 height 2072
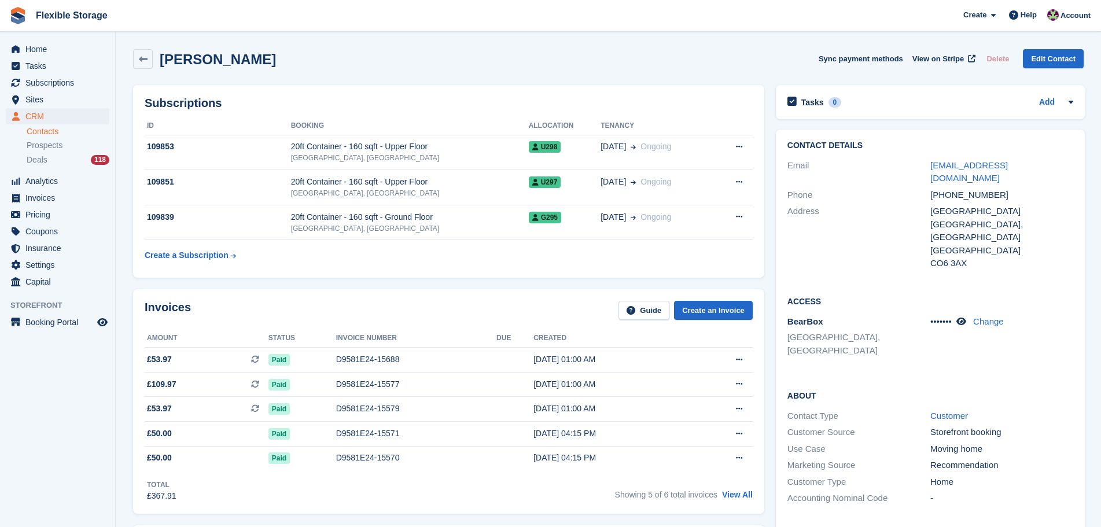
scroll to position [0, 0]
click at [60, 81] on span "Subscriptions" at bounding box center [59, 83] width 69 height 16
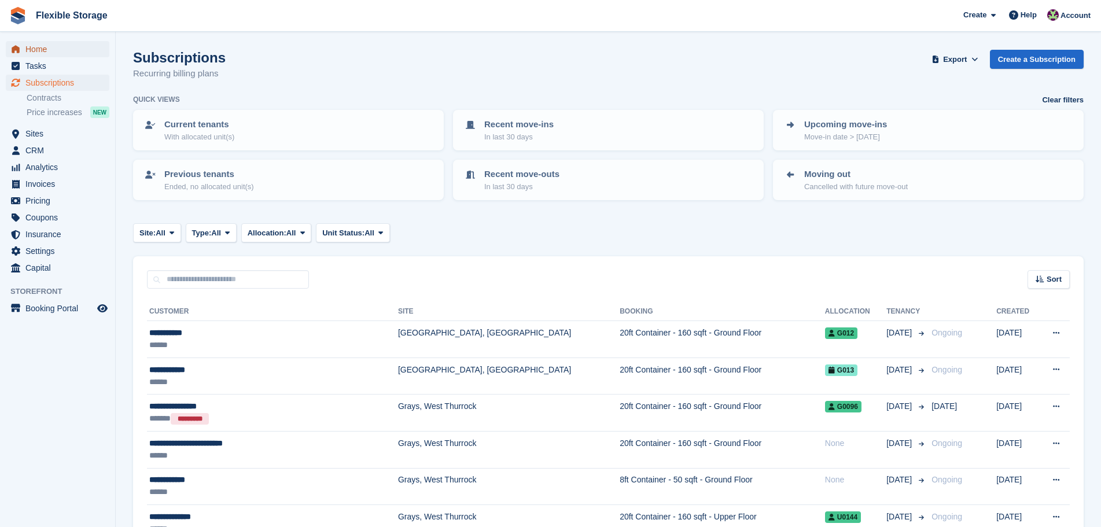
click at [60, 49] on span "Home" at bounding box center [59, 49] width 69 height 16
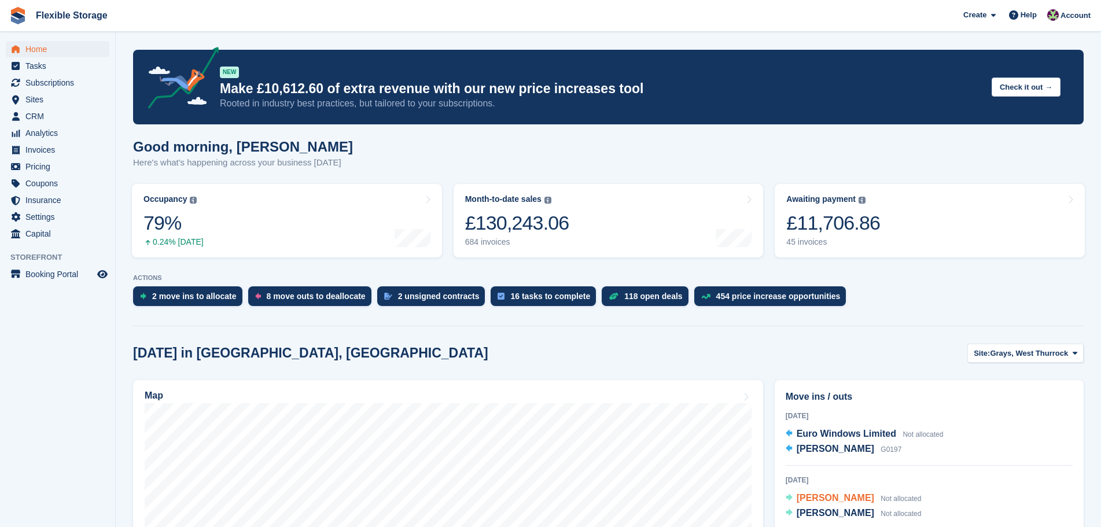
click at [828, 499] on span "[PERSON_NAME]" at bounding box center [836, 498] width 78 height 10
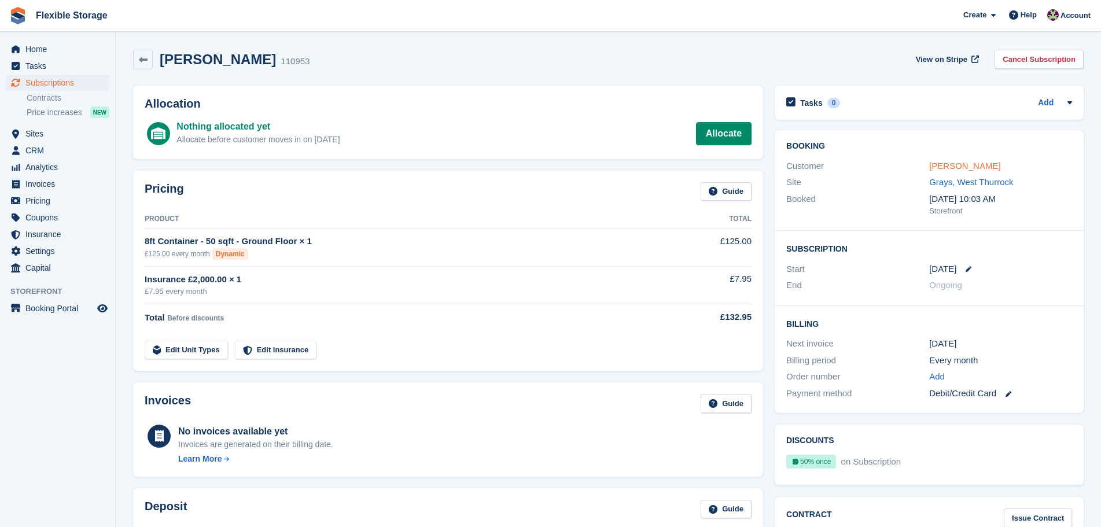
click at [961, 164] on link "Paul Barrett" at bounding box center [964, 166] width 71 height 10
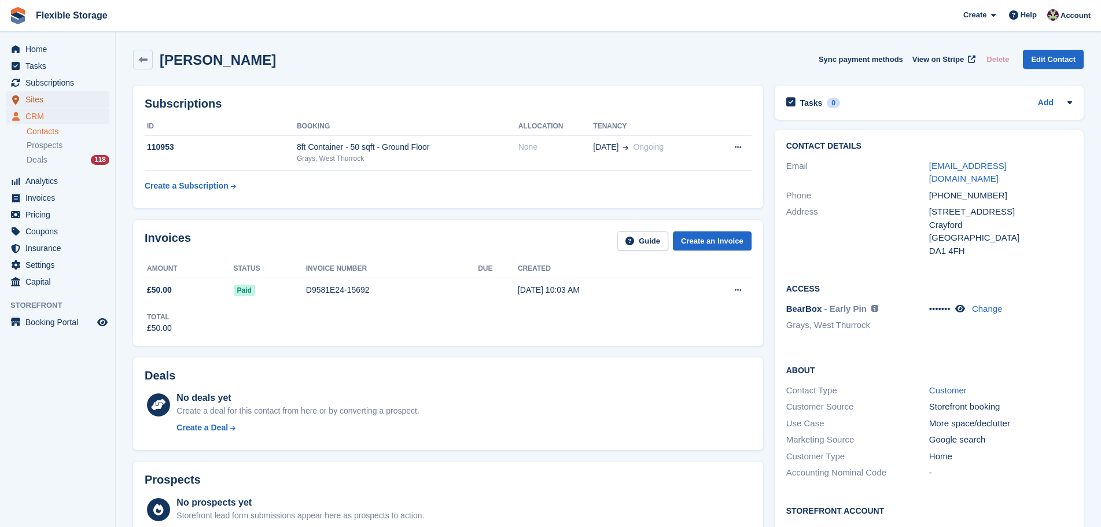
click at [31, 101] on span "Sites" at bounding box center [59, 99] width 69 height 16
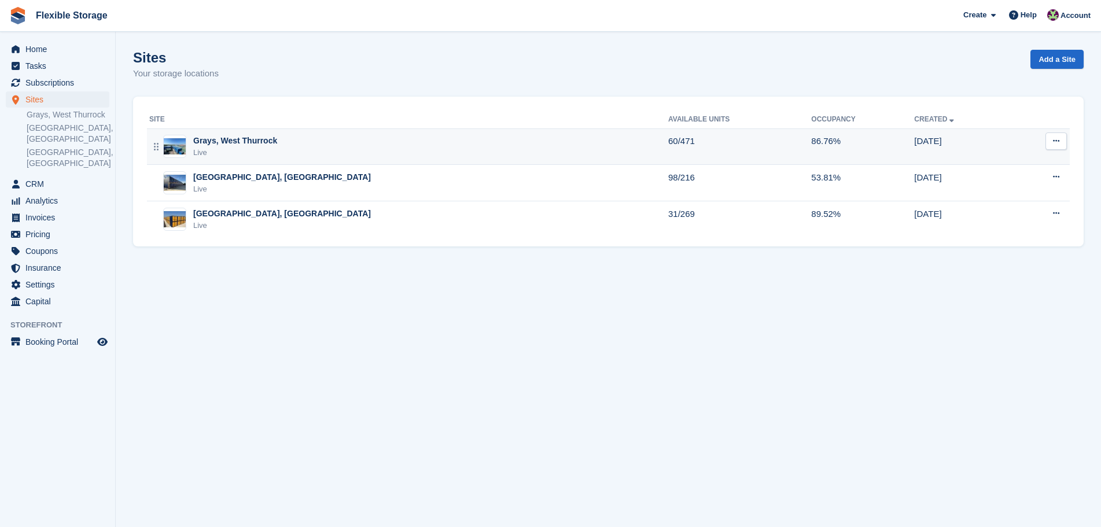
click at [322, 152] on div "Grays, West Thurrock Live" at bounding box center [408, 147] width 519 height 24
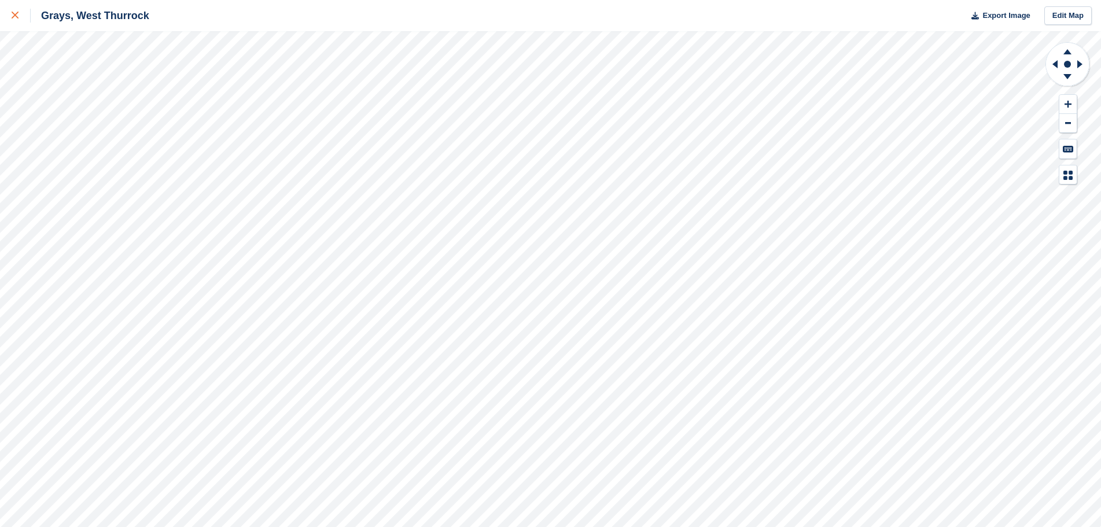
click at [17, 18] on icon at bounding box center [15, 15] width 7 height 7
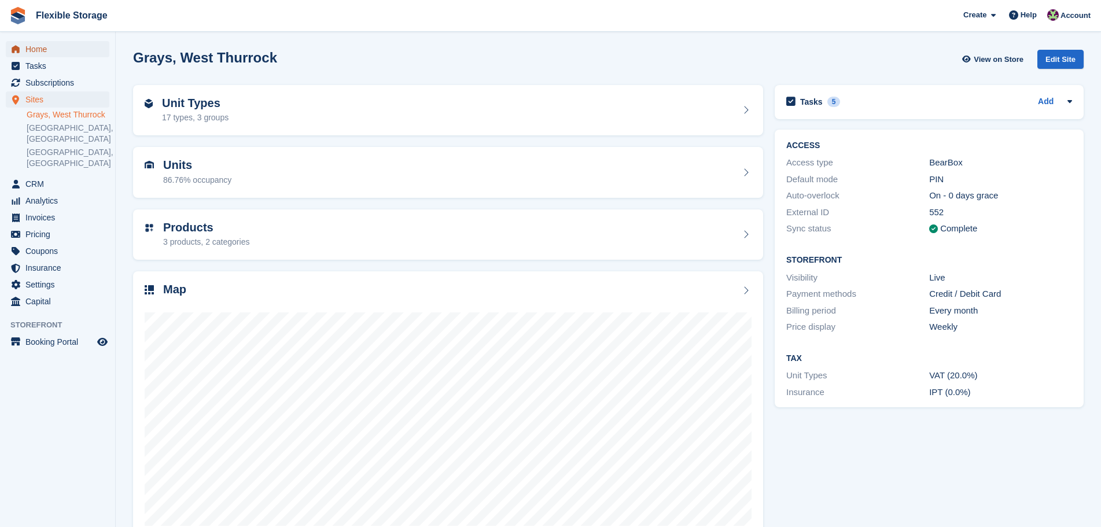
click at [64, 45] on span "Home" at bounding box center [59, 49] width 69 height 16
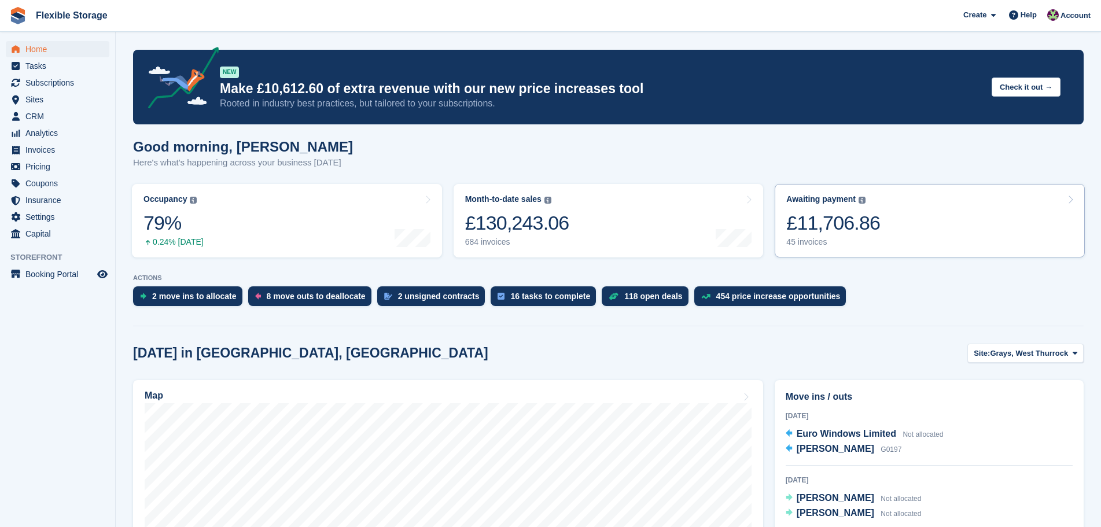
click at [863, 230] on div "£11,706.86" at bounding box center [833, 223] width 94 height 24
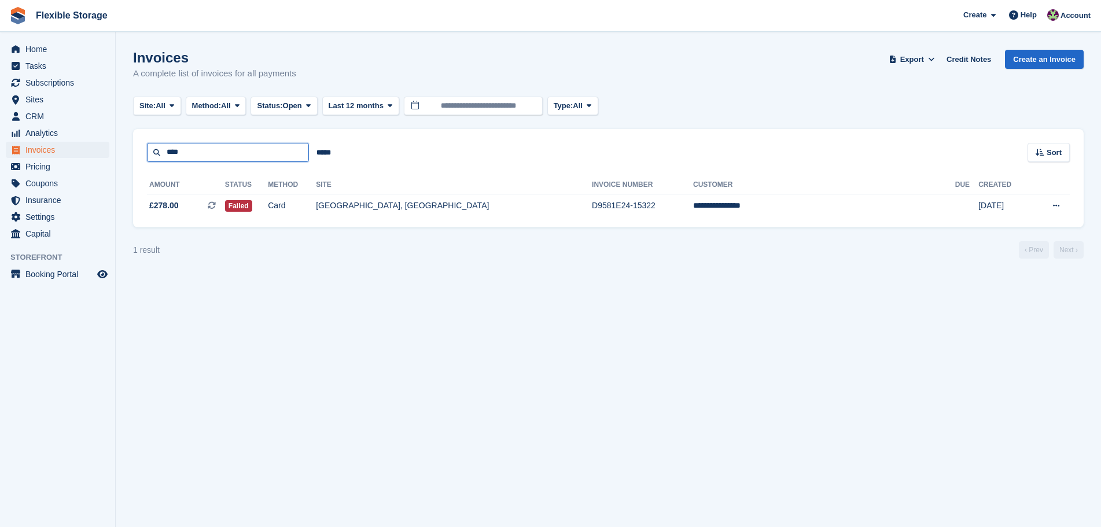
drag, startPoint x: 148, startPoint y: 161, endPoint x: 116, endPoint y: 157, distance: 31.6
click at [116, 158] on section "Invoices A complete list of invoices for all payments Export Export Invoices Ex…" at bounding box center [608, 263] width 985 height 527
type input "*****"
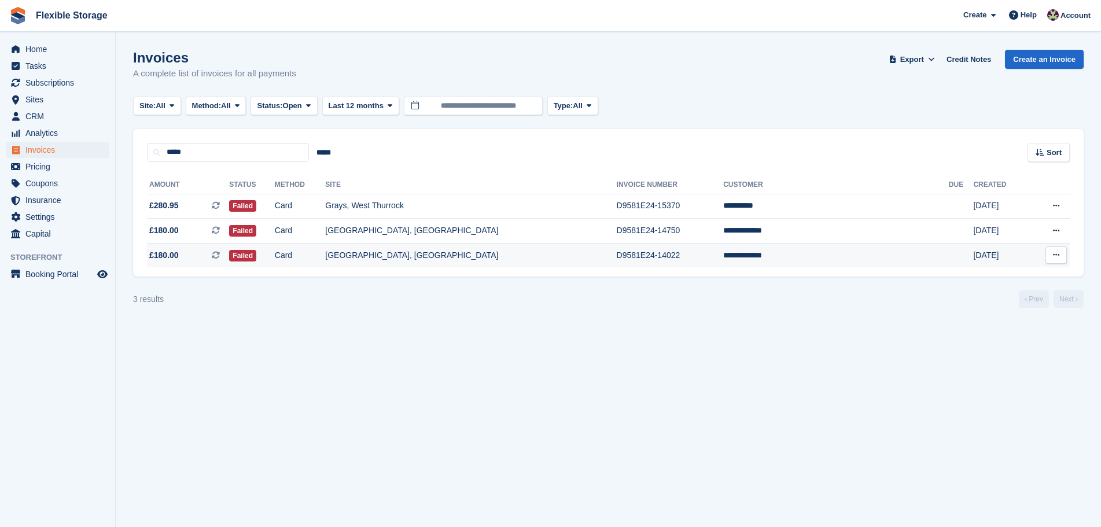
click at [477, 257] on td "[GEOGRAPHIC_DATA], [GEOGRAPHIC_DATA]" at bounding box center [470, 255] width 291 height 24
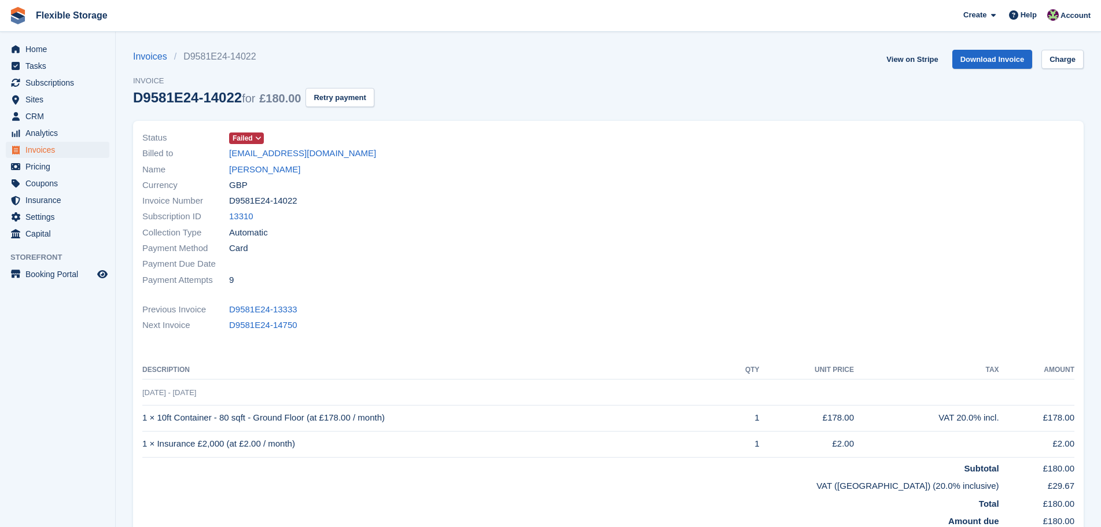
click at [262, 173] on link "[PERSON_NAME]" at bounding box center [264, 169] width 71 height 13
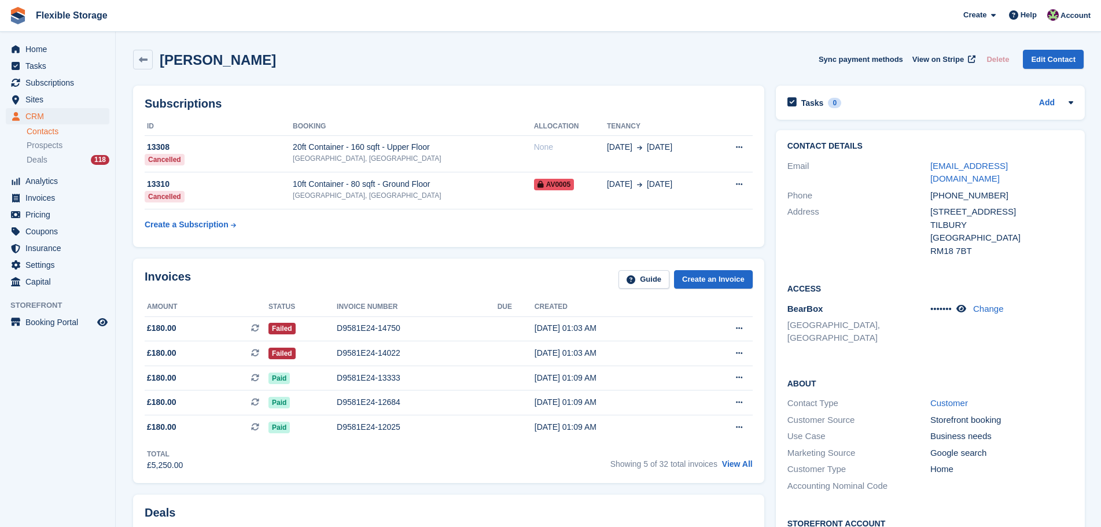
scroll to position [347, 0]
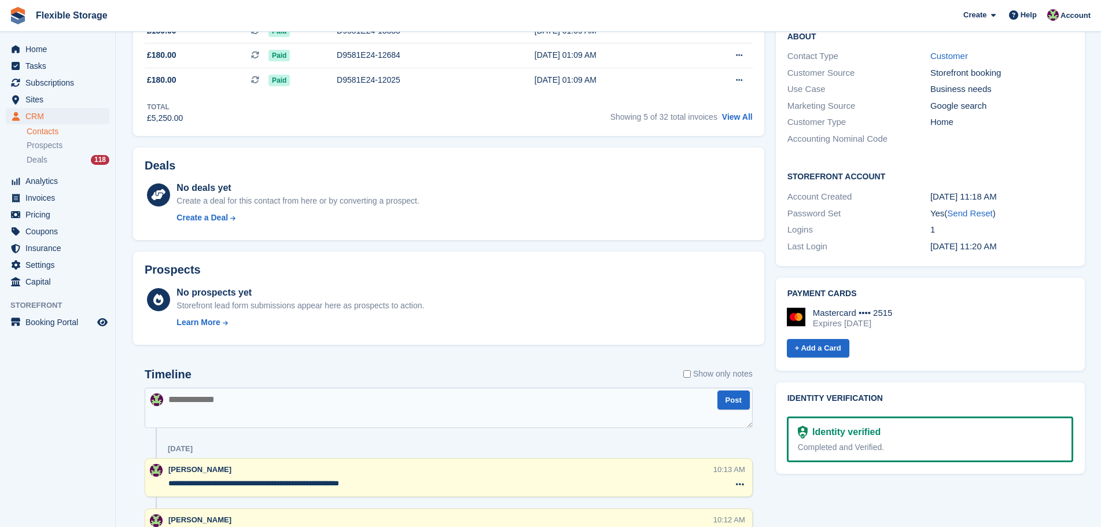
click at [375, 418] on textarea at bounding box center [449, 408] width 608 height 40
type textarea "**********"
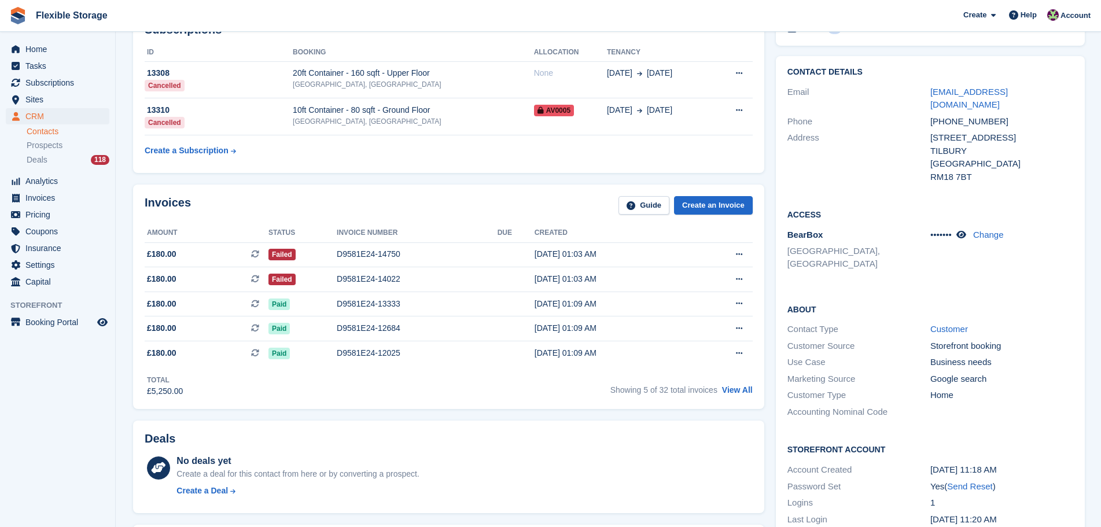
scroll to position [0, 0]
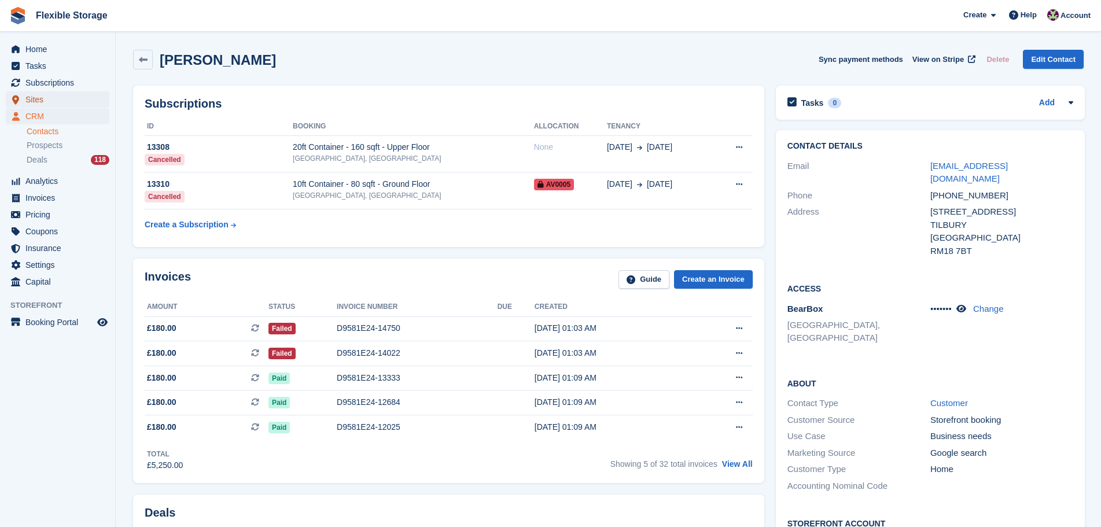
click at [47, 101] on span "Sites" at bounding box center [59, 99] width 69 height 16
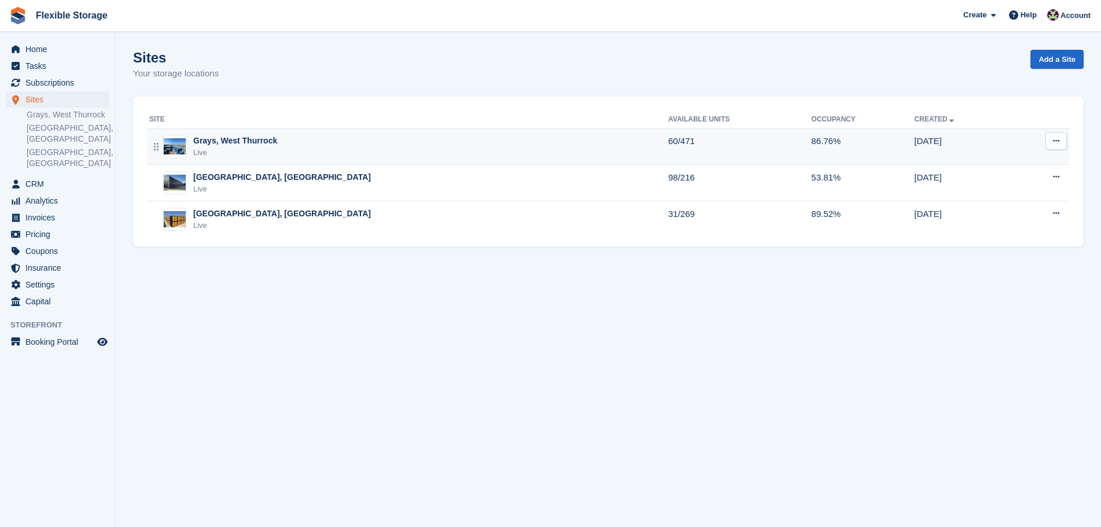
click at [267, 150] on div "Live" at bounding box center [235, 153] width 84 height 12
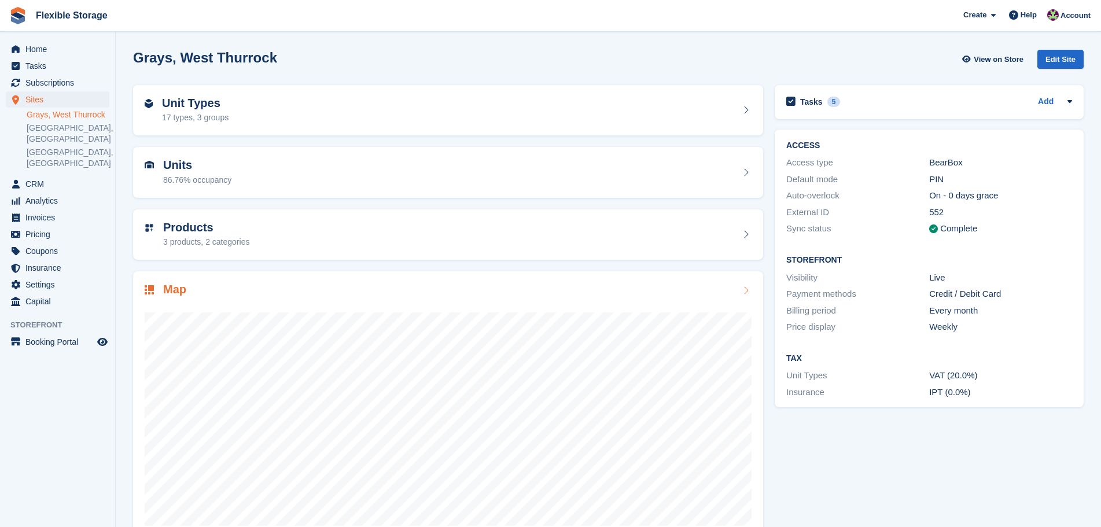
click at [353, 286] on div "Map" at bounding box center [448, 291] width 607 height 16
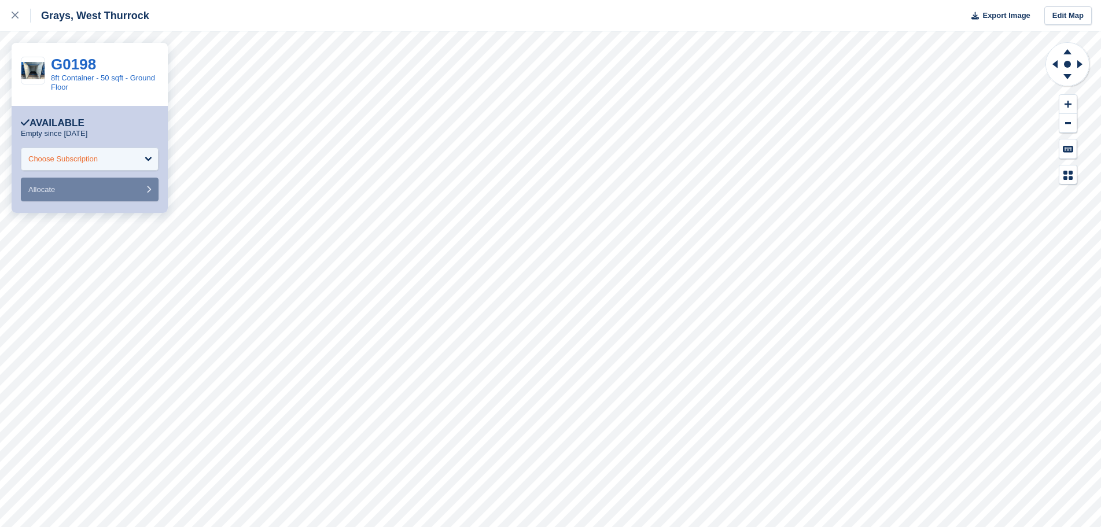
click at [71, 159] on div "Choose Subscription" at bounding box center [62, 159] width 69 height 12
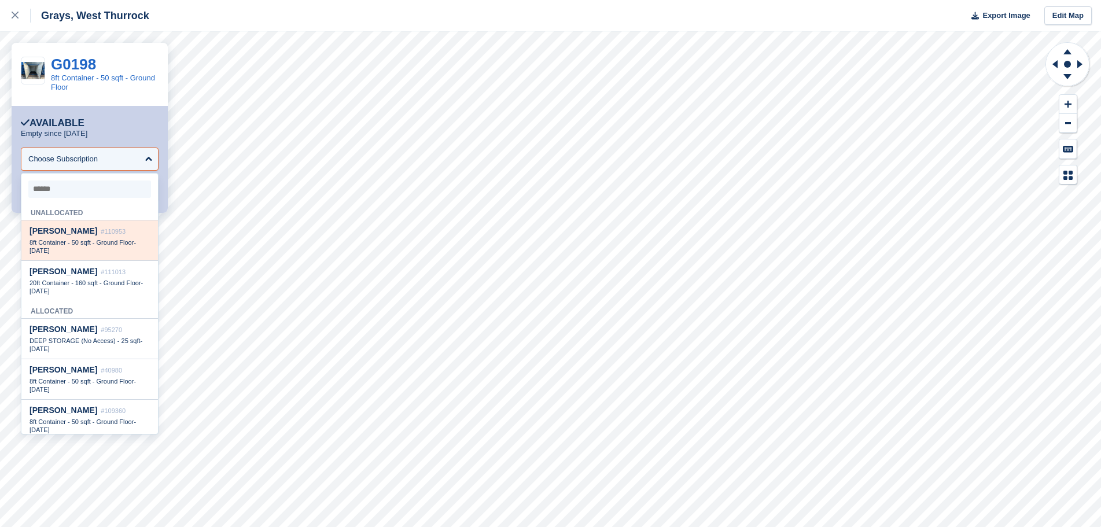
click at [54, 235] on span "[PERSON_NAME]" at bounding box center [64, 230] width 68 height 9
select select "******"
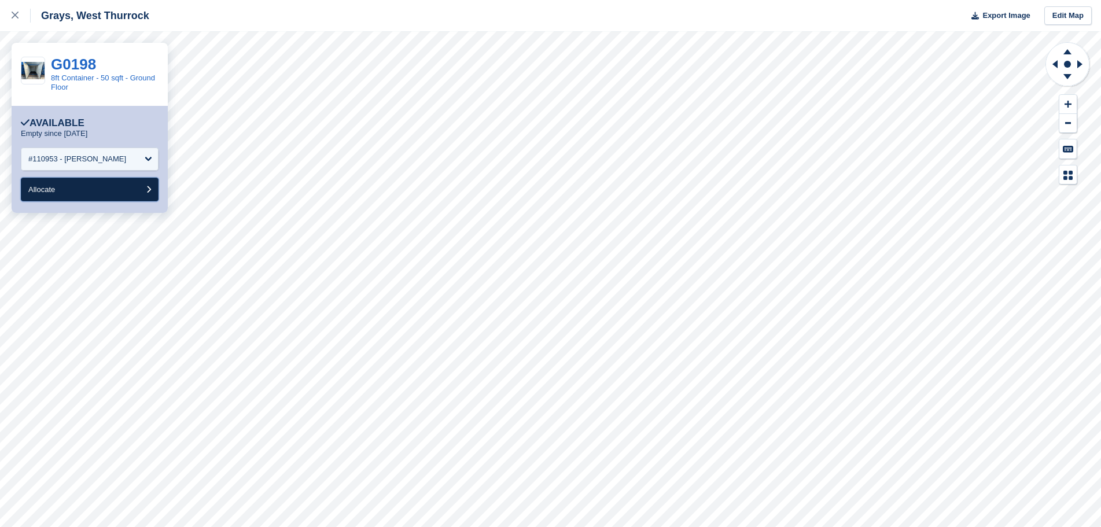
click at [61, 191] on button "Allocate" at bounding box center [90, 190] width 138 height 24
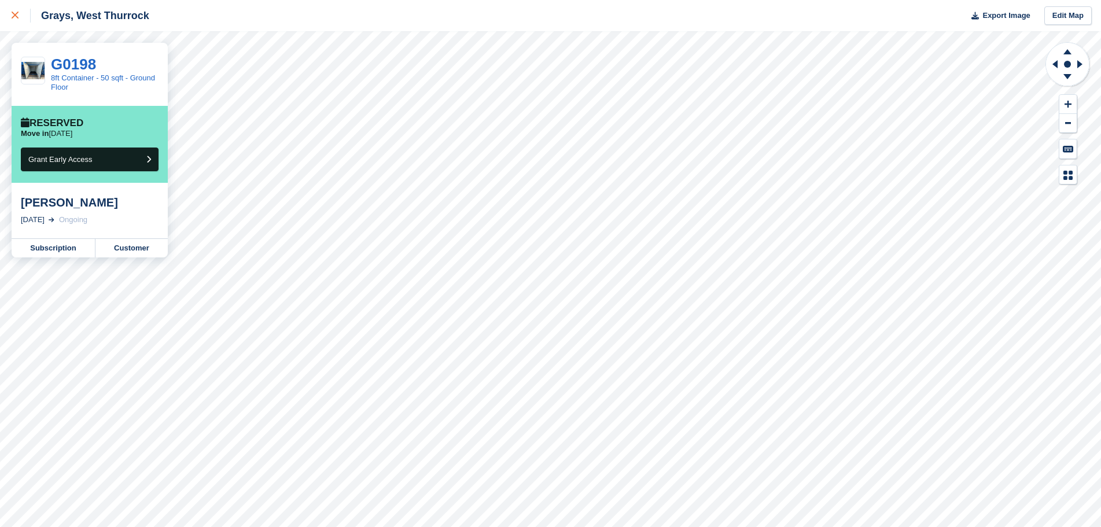
click at [18, 21] on div at bounding box center [21, 16] width 19 height 14
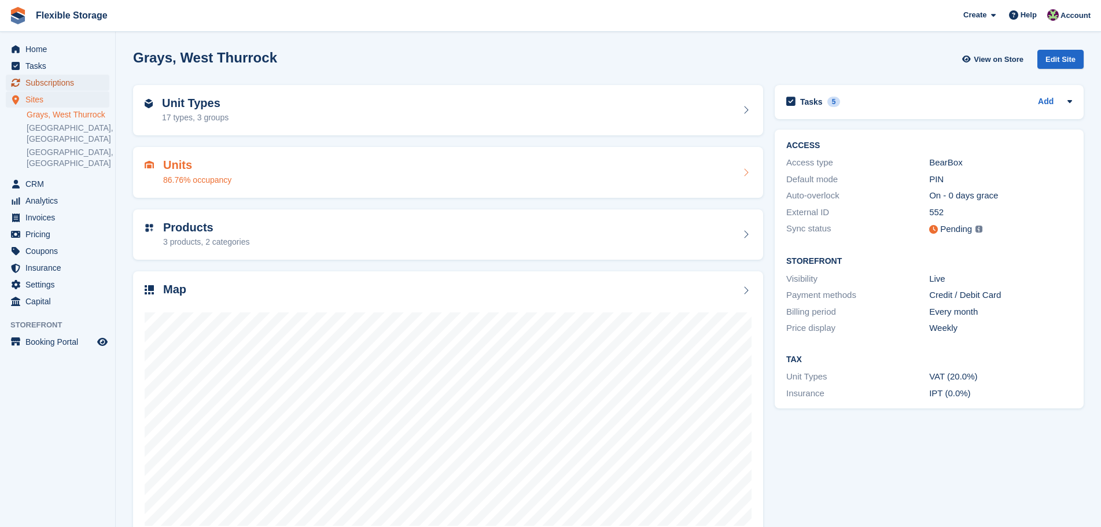
click at [50, 86] on span "Subscriptions" at bounding box center [59, 83] width 69 height 16
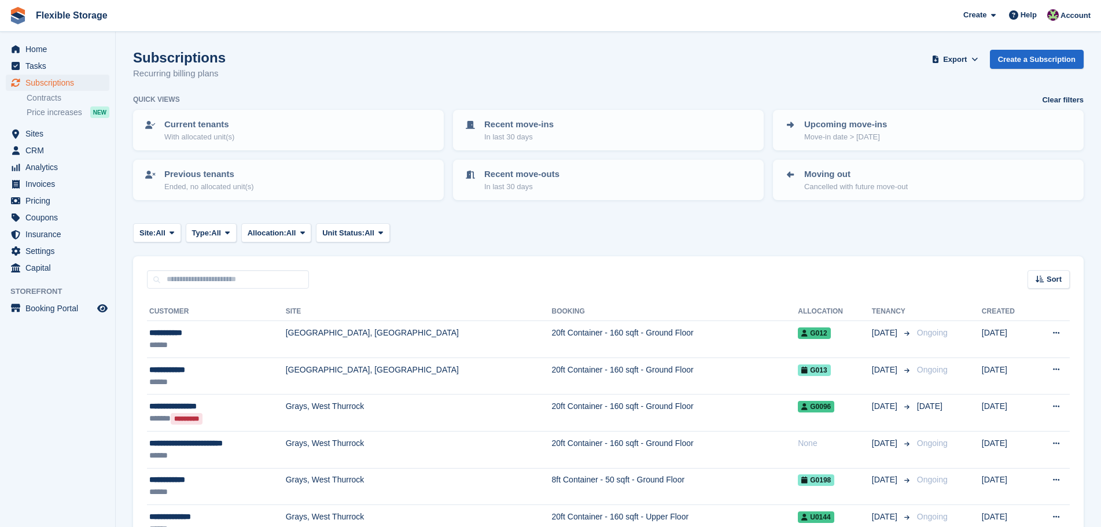
click at [556, 456] on td "20ft Container - 160 sqft - Ground Floor" at bounding box center [675, 449] width 246 height 37
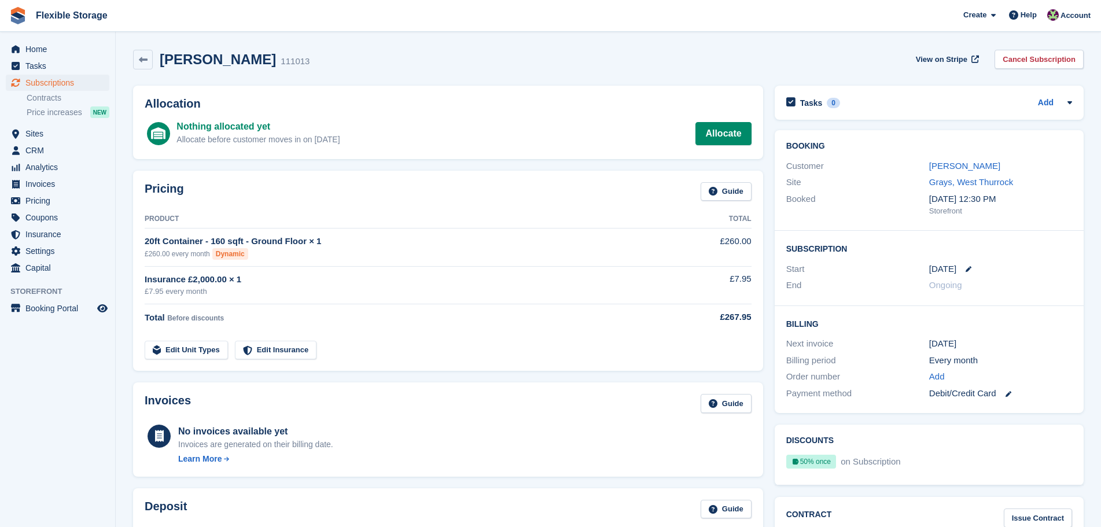
click at [961, 172] on div "[PERSON_NAME]" at bounding box center [1000, 166] width 143 height 13
click at [966, 167] on link "[PERSON_NAME]" at bounding box center [964, 166] width 71 height 10
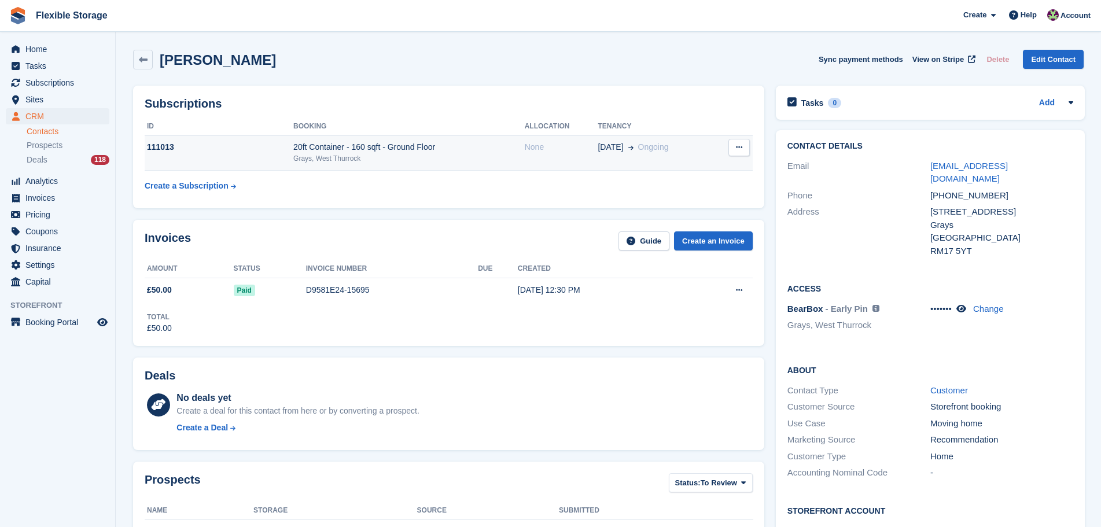
click at [456, 145] on div "20ft Container - 160 sqft - Ground Floor" at bounding box center [408, 147] width 231 height 12
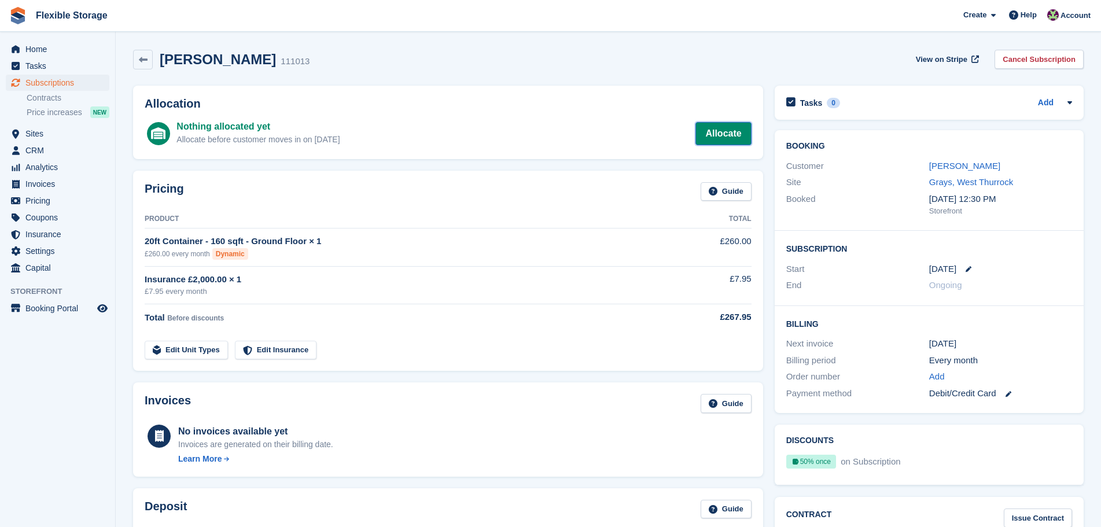
drag, startPoint x: 0, startPoint y: 0, endPoint x: 724, endPoint y: 138, distance: 737.4
click at [724, 138] on link "Allocate" at bounding box center [723, 133] width 56 height 23
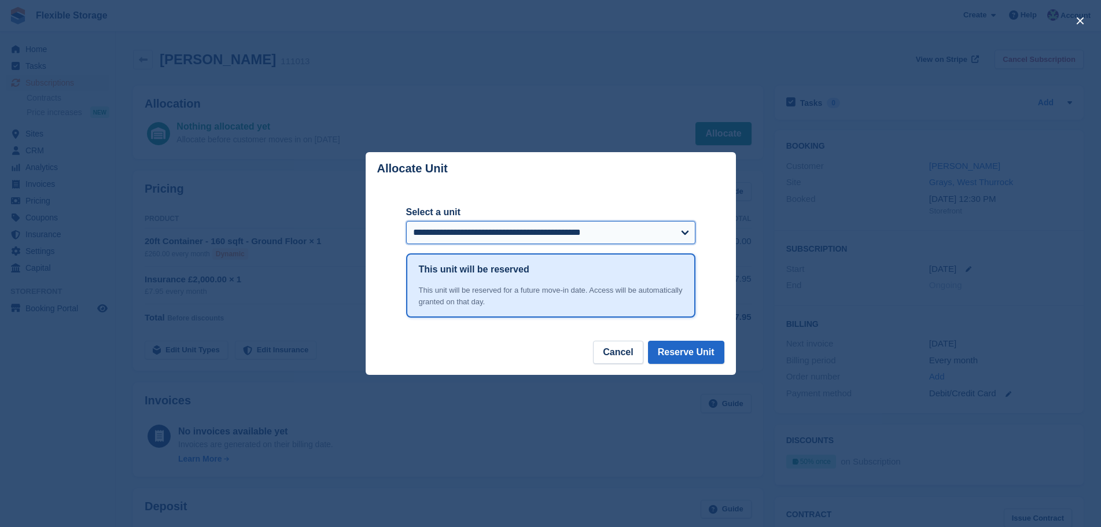
click at [650, 224] on select "**********" at bounding box center [550, 232] width 289 height 23
click at [620, 170] on header "Allocate Unit" at bounding box center [551, 168] width 370 height 33
click at [615, 352] on button "Cancel" at bounding box center [618, 352] width 50 height 23
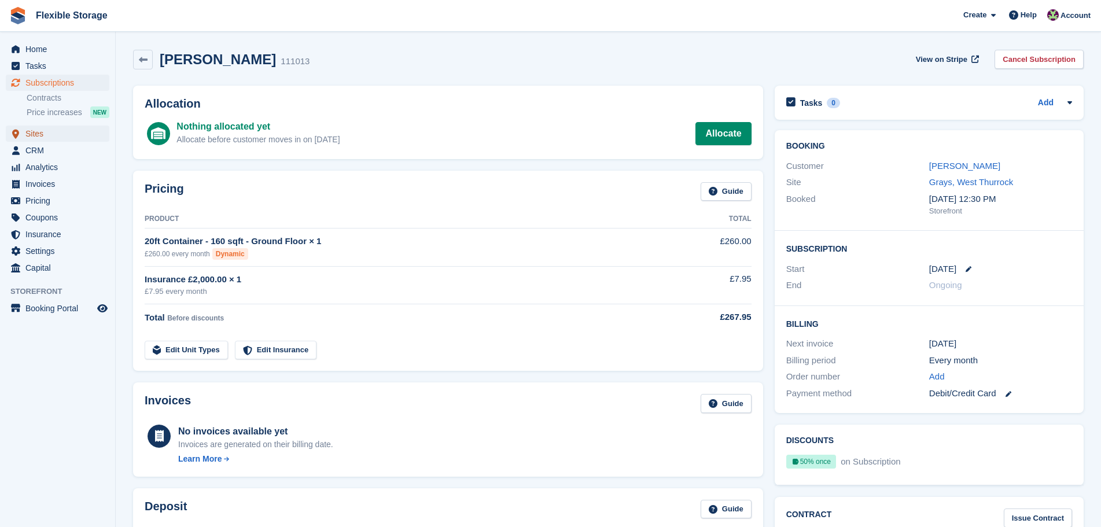
click at [34, 132] on span "Sites" at bounding box center [59, 134] width 69 height 16
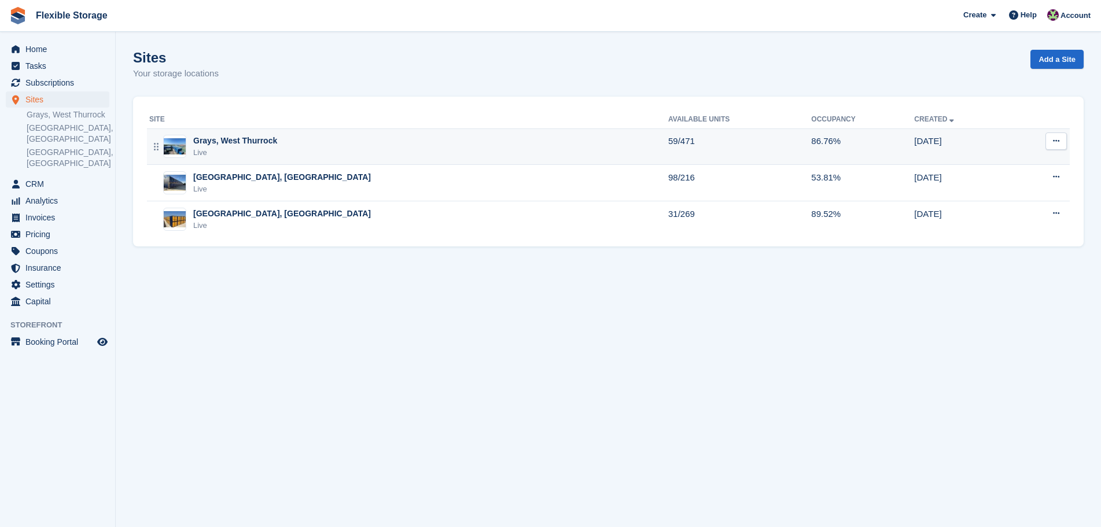
click at [293, 145] on div "Grays, West Thurrock Live" at bounding box center [408, 147] width 519 height 24
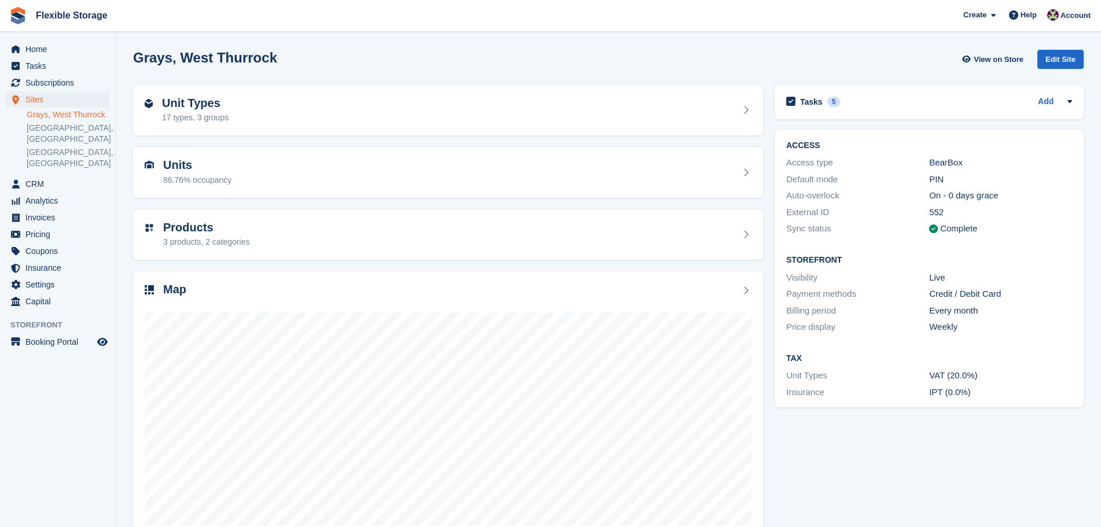
click at [276, 290] on div "Map" at bounding box center [448, 291] width 607 height 16
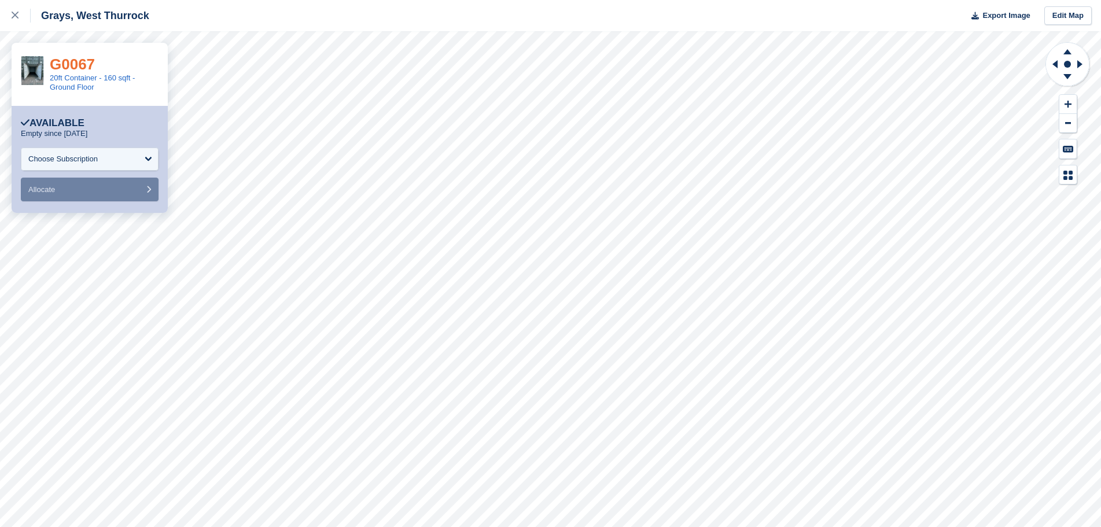
click at [86, 62] on link "G0067" at bounding box center [72, 64] width 45 height 17
click at [17, 13] on icon at bounding box center [15, 15] width 7 height 7
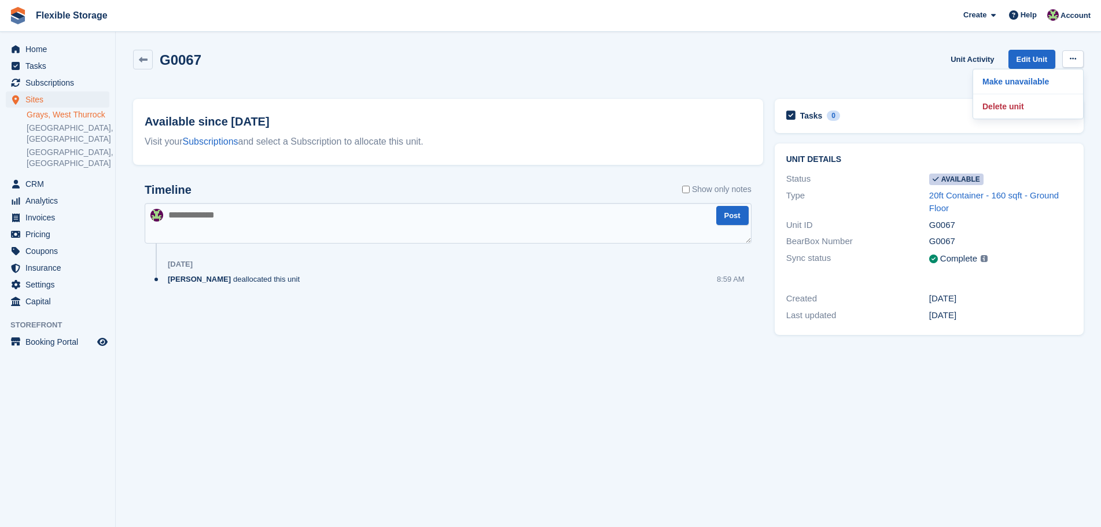
click at [1015, 83] on p "Make unavailable" at bounding box center [1028, 81] width 101 height 15
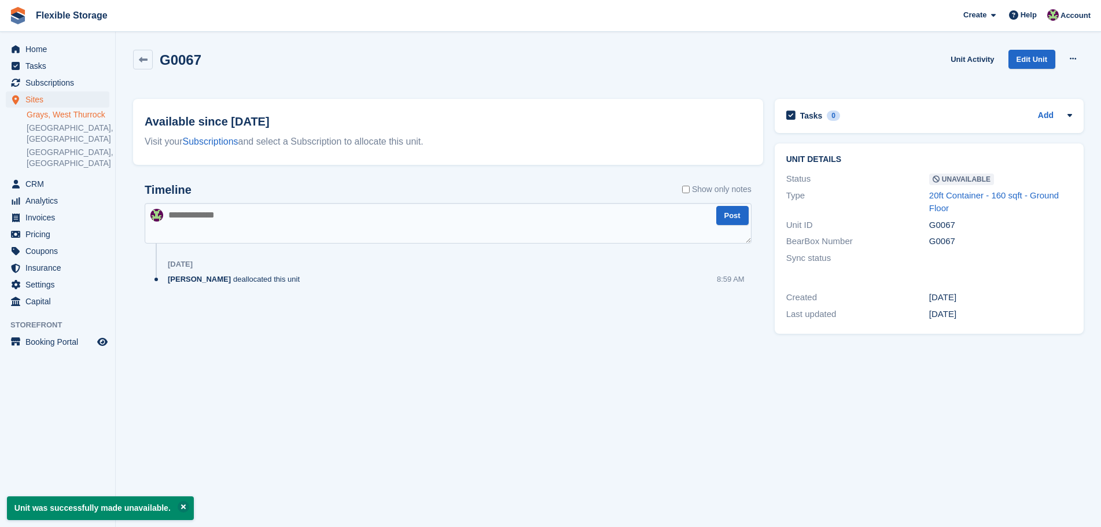
click at [433, 225] on textarea at bounding box center [448, 223] width 607 height 40
type textarea "**********"
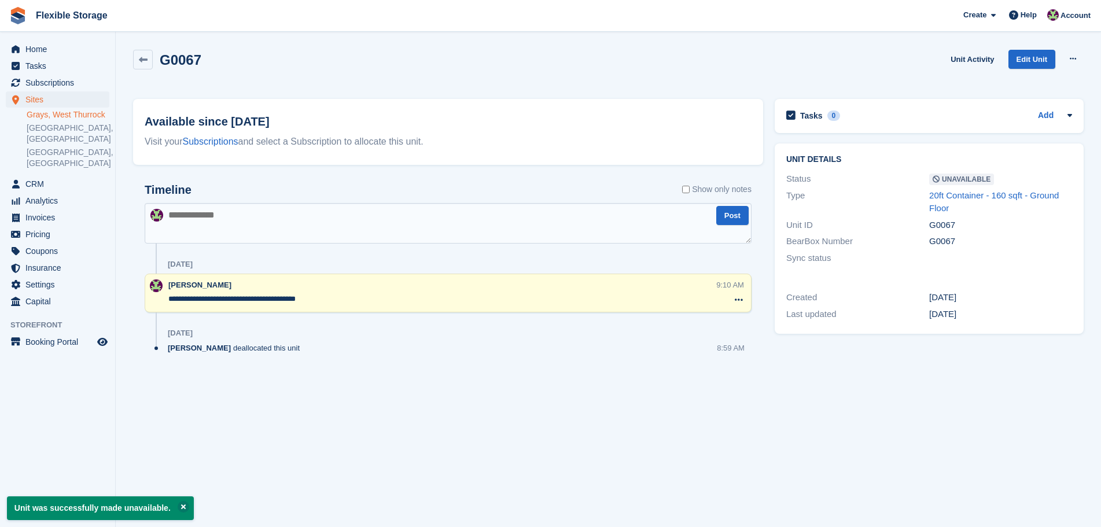
click at [79, 113] on link "Grays, West Thurrock" at bounding box center [68, 114] width 83 height 11
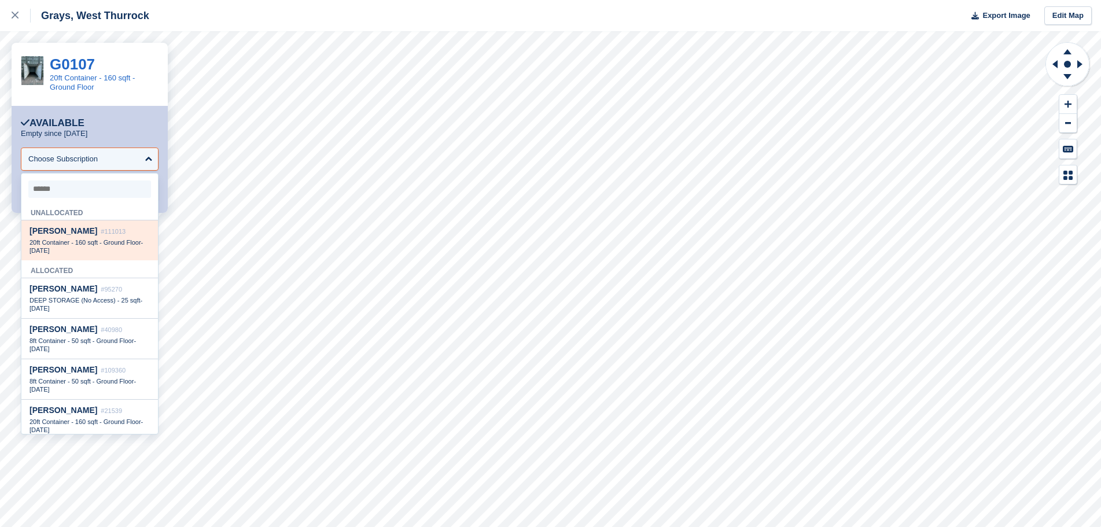
click at [67, 236] on div "[PERSON_NAME] #111013" at bounding box center [90, 231] width 120 height 10
select select "******"
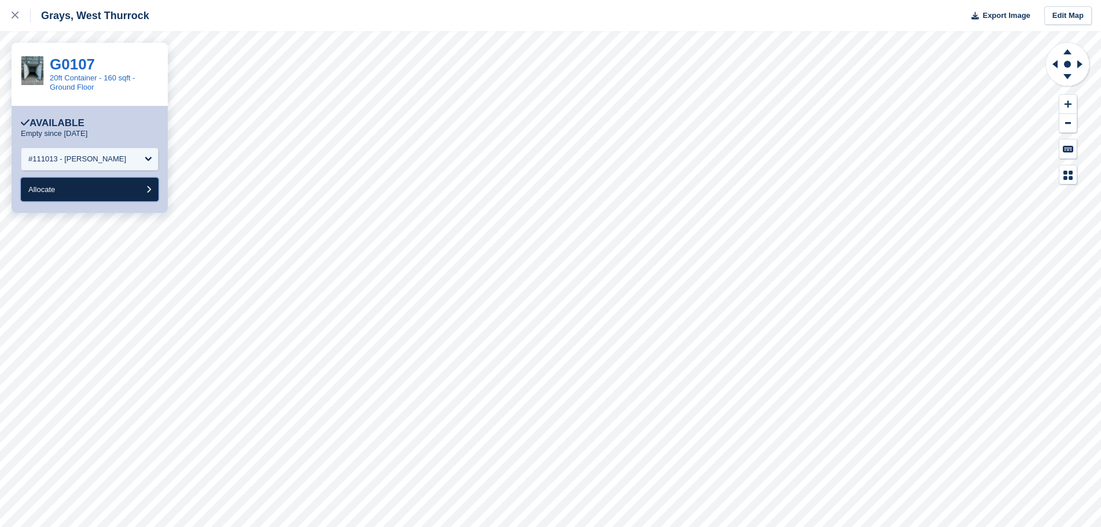
click at [42, 186] on span "Allocate" at bounding box center [41, 189] width 27 height 9
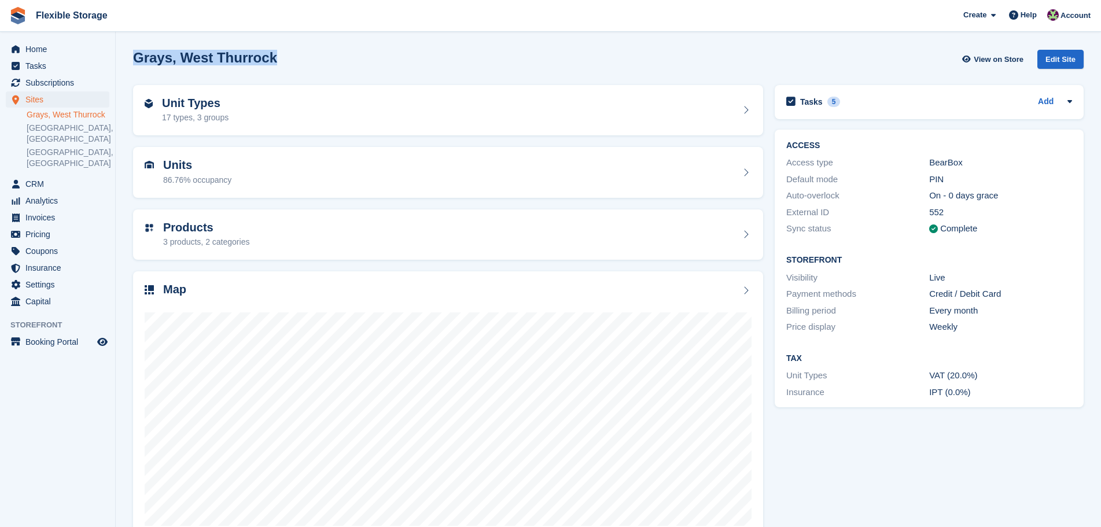
drag, startPoint x: 333, startPoint y: 72, endPoint x: 308, endPoint y: 51, distance: 32.0
click at [137, 58] on div "Grays, West Thurrock View on Store Edit Site" at bounding box center [608, 61] width 962 height 35
click at [330, 50] on div "Grays, West Thurrock View on Store Edit Site" at bounding box center [608, 59] width 950 height 19
drag, startPoint x: 956, startPoint y: 443, endPoint x: 961, endPoint y: 465, distance: 22.6
click at [956, 449] on div "Tasks 5 Add EMPTY U86 INTO U139 01 Aug" at bounding box center [929, 312] width 320 height 467
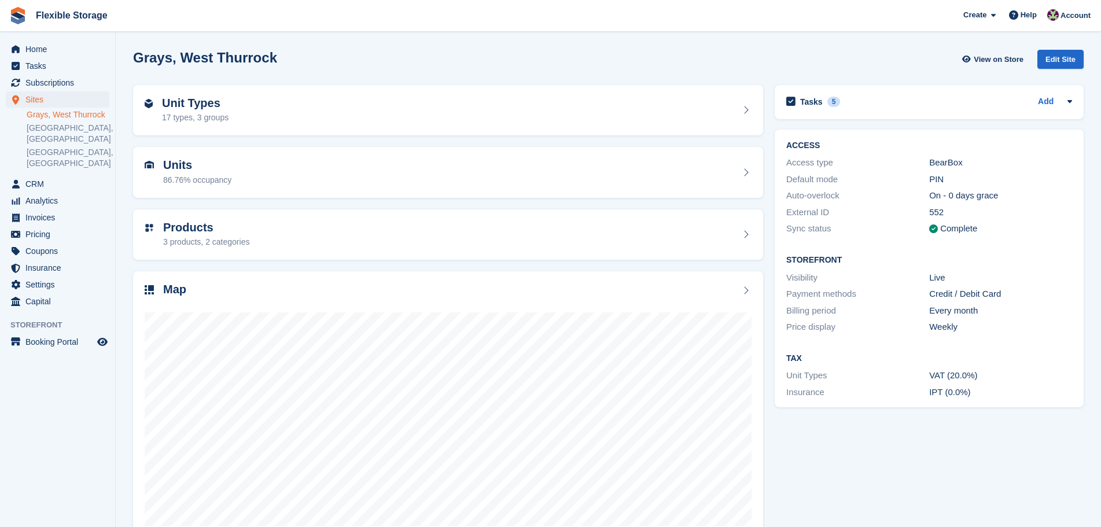
click at [961, 465] on div "Tasks 5 Add EMPTY U86 INTO U139 01 Aug" at bounding box center [929, 312] width 320 height 467
click at [46, 176] on span "CRM" at bounding box center [59, 184] width 69 height 16
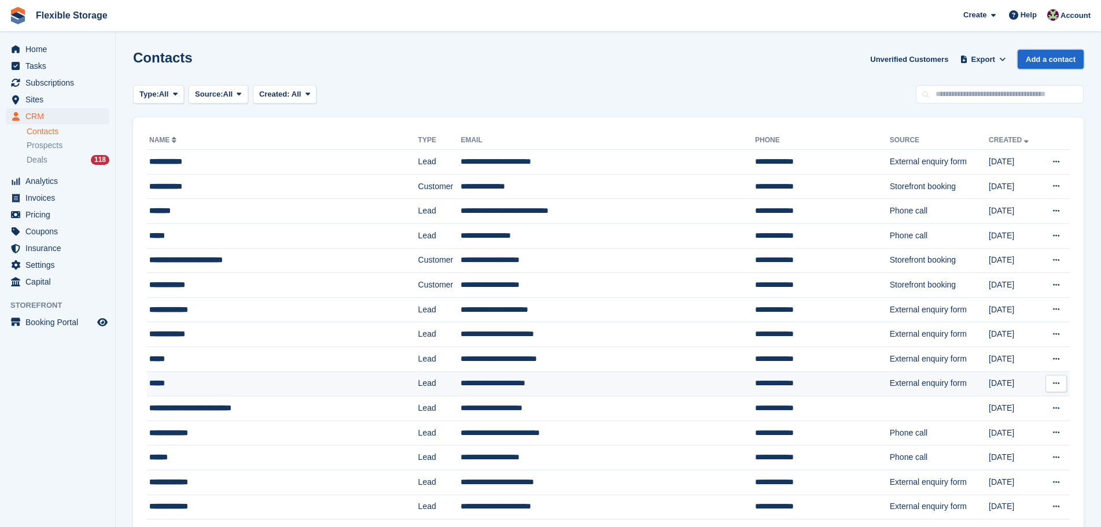
click at [1052, 61] on link "Add a contact" at bounding box center [1051, 59] width 66 height 19
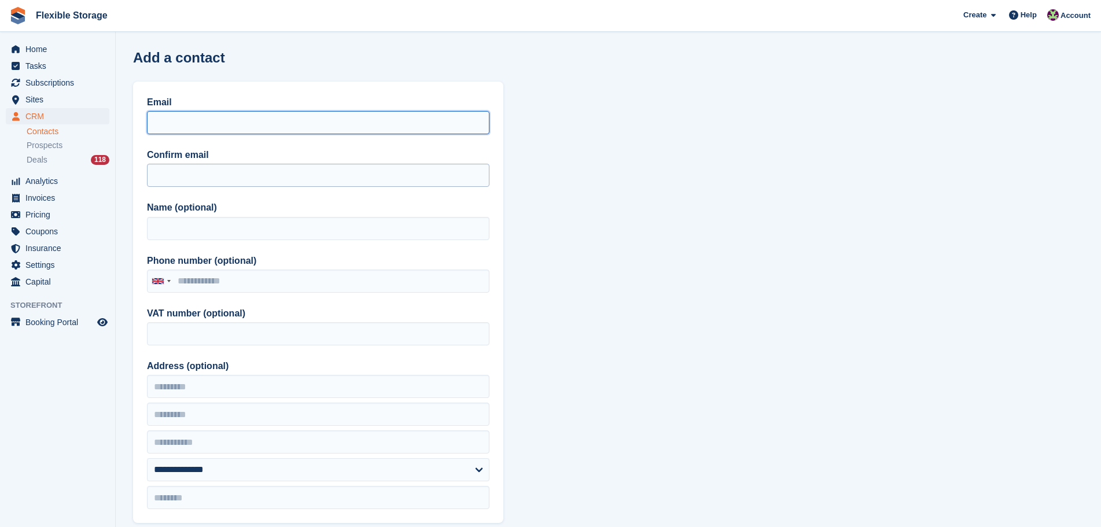
drag, startPoint x: 270, startPoint y: 127, endPoint x: 183, endPoint y: 171, distance: 97.8
click at [270, 127] on input "Email" at bounding box center [318, 122] width 342 height 23
paste input "**********"
type input "**********"
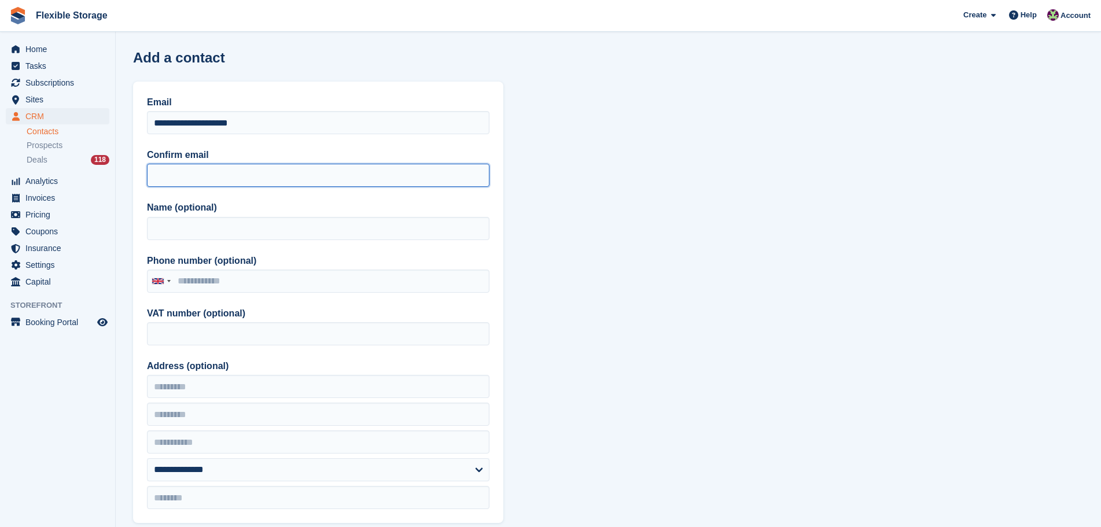
click at [182, 179] on input "Confirm email" at bounding box center [318, 175] width 342 height 23
paste input "**********"
type input "**********"
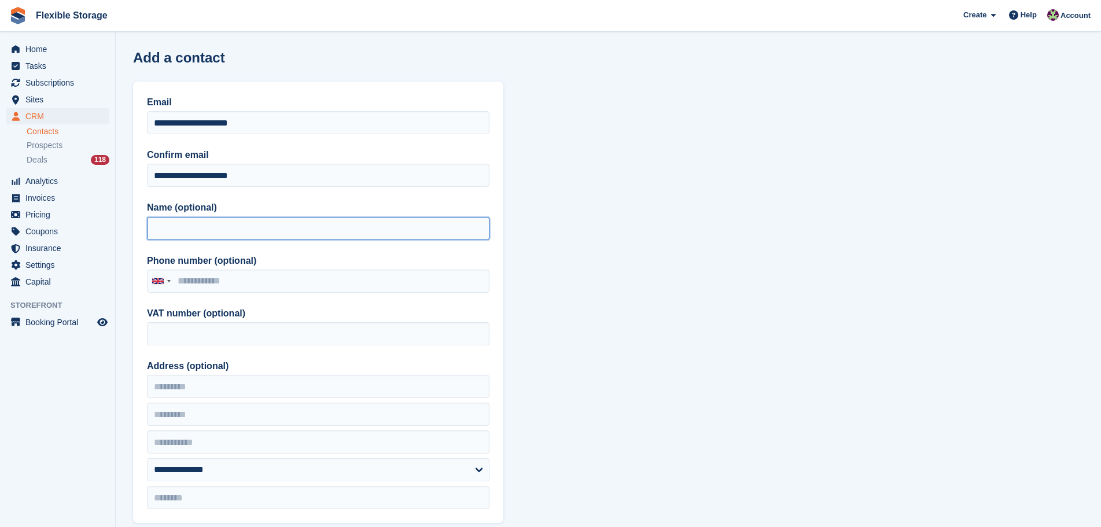
click at [190, 222] on input "Name (optional)" at bounding box center [318, 228] width 342 height 23
type input "**********"
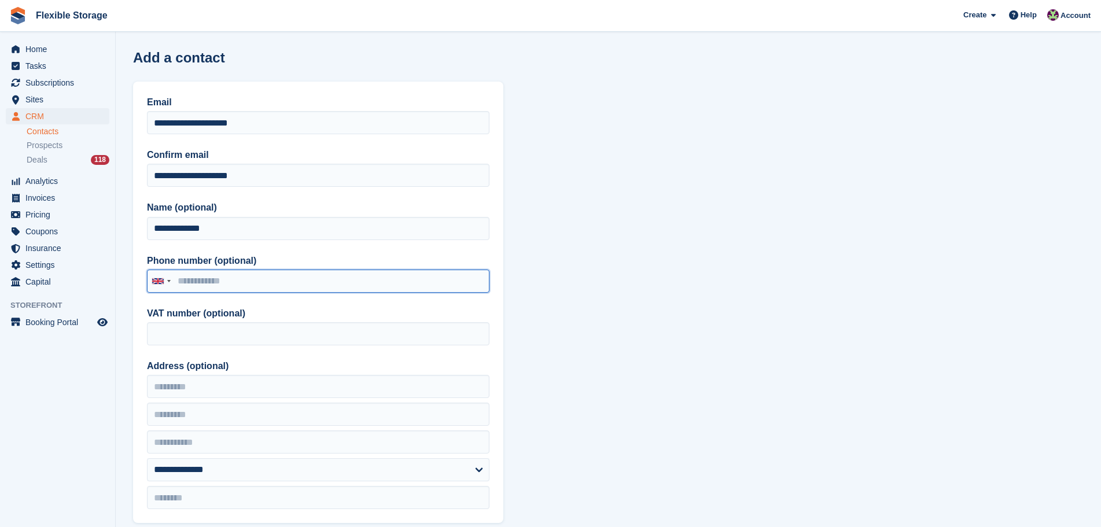
paste input "**********"
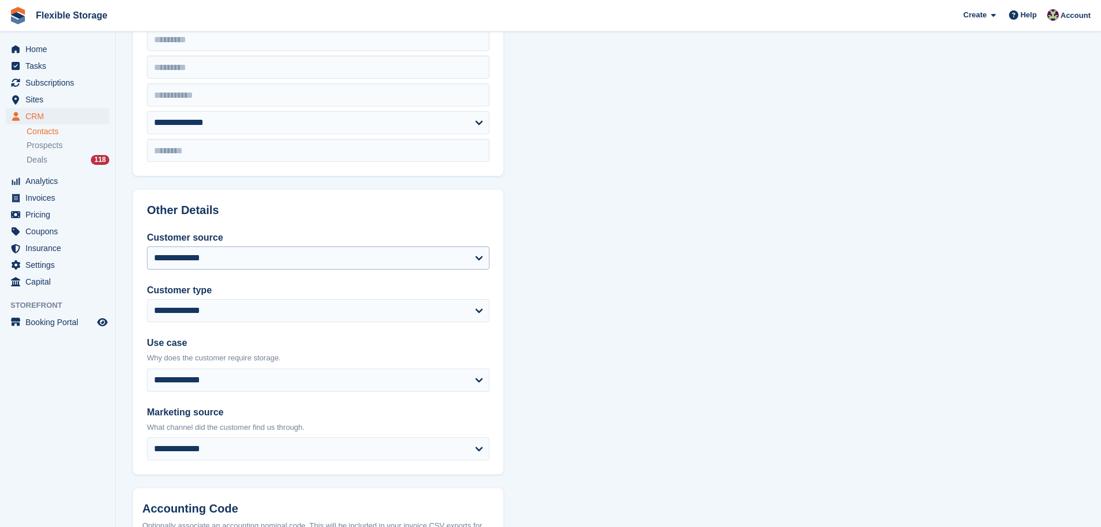
type input "**********"
click at [198, 259] on select "**********" at bounding box center [318, 257] width 342 height 23
select select "**********"
click at [147, 246] on select "**********" at bounding box center [318, 257] width 342 height 23
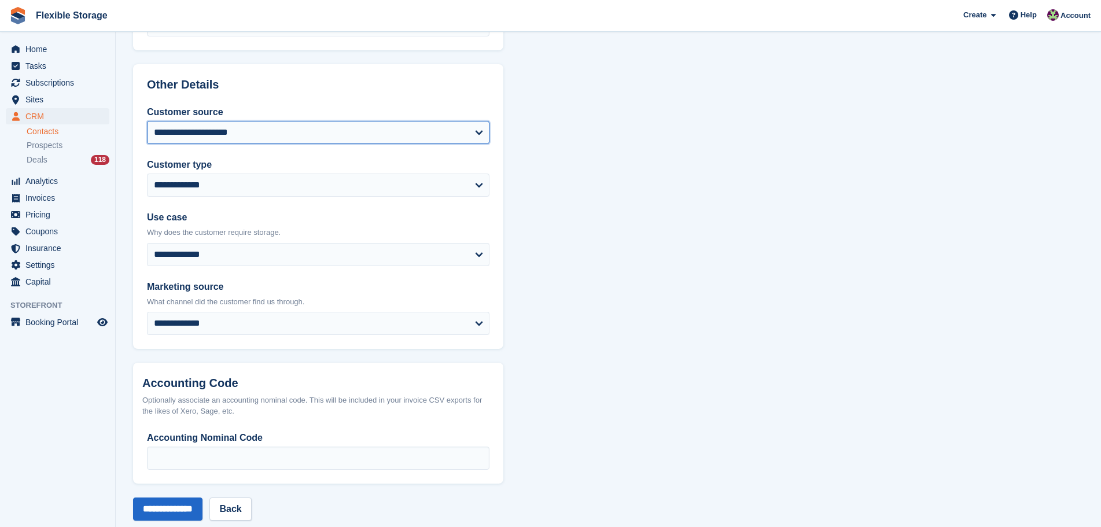
scroll to position [493, 0]
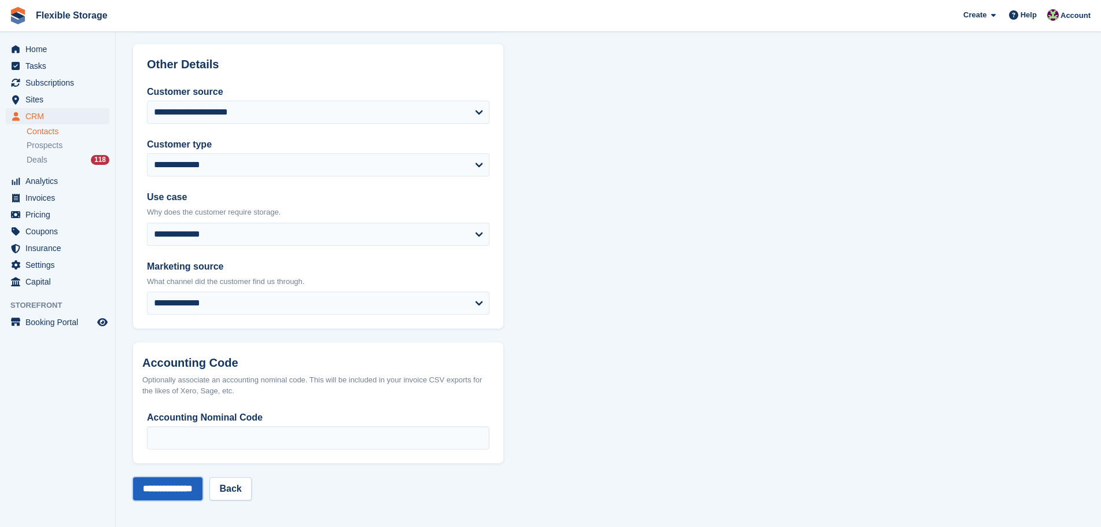
click at [191, 488] on input "**********" at bounding box center [167, 488] width 69 height 23
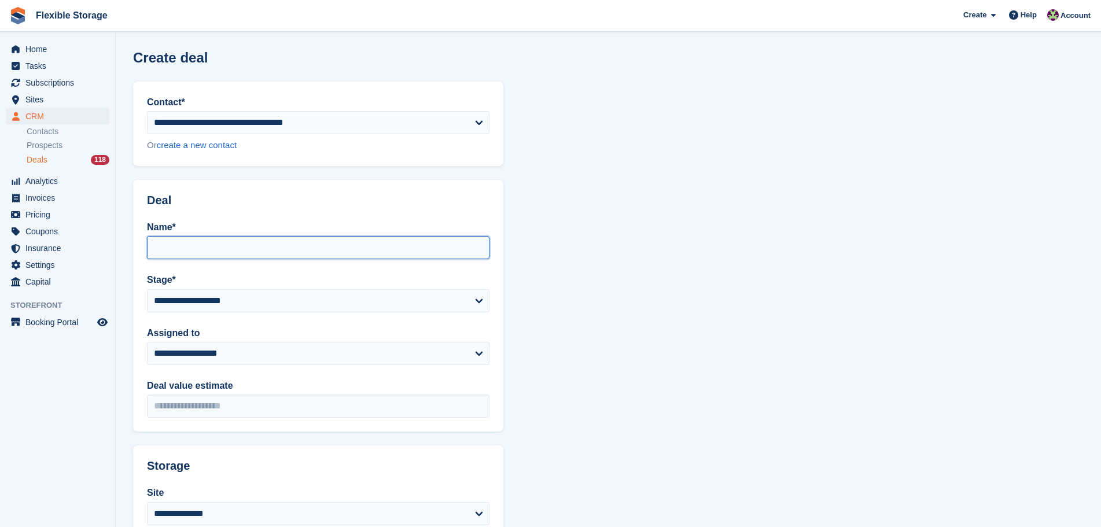
click at [229, 240] on input "Name*" at bounding box center [318, 247] width 342 height 23
type input "**********"
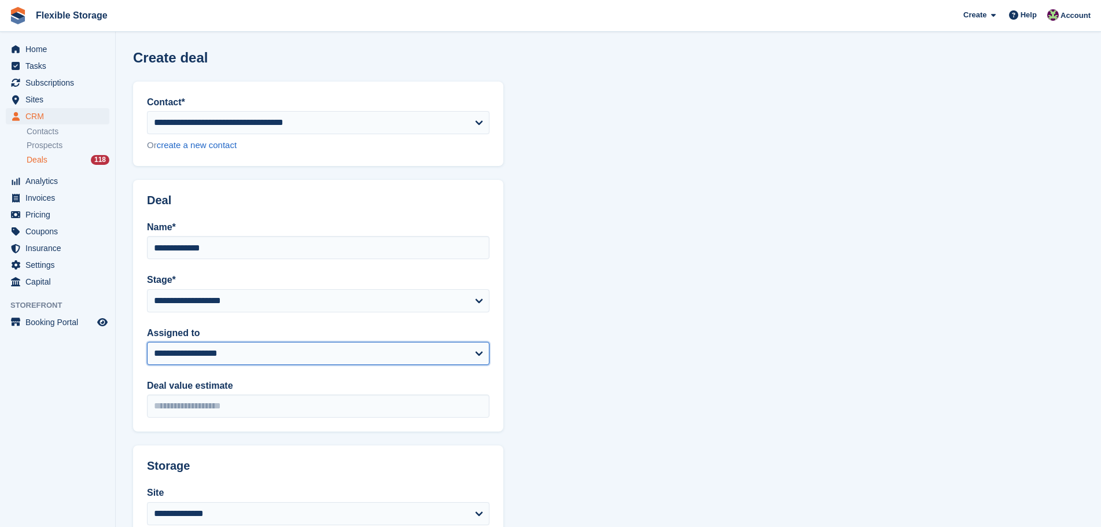
click at [237, 353] on select "**********" at bounding box center [318, 353] width 342 height 23
select select "***"
click at [147, 342] on select "**********" at bounding box center [318, 353] width 342 height 23
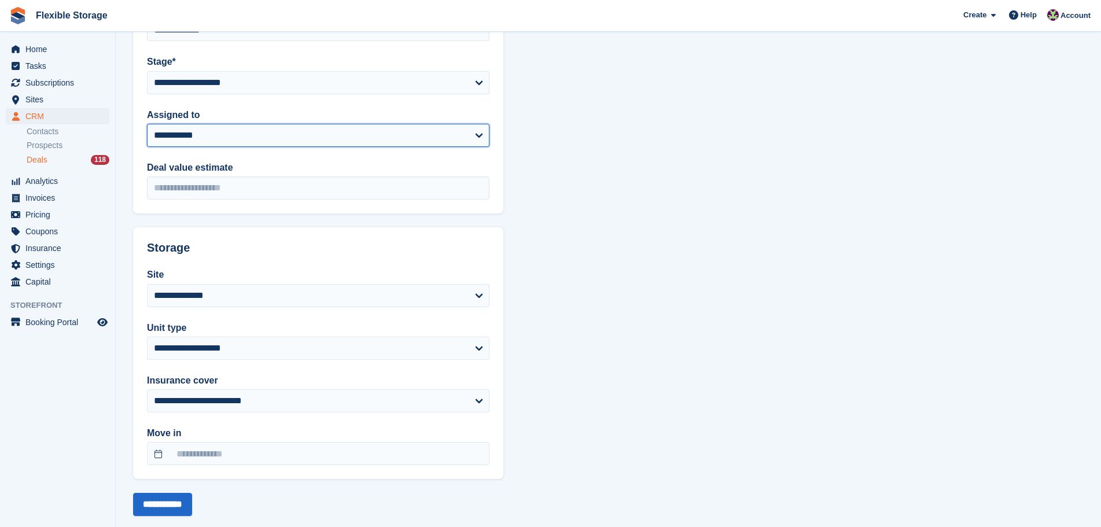
scroll to position [238, 0]
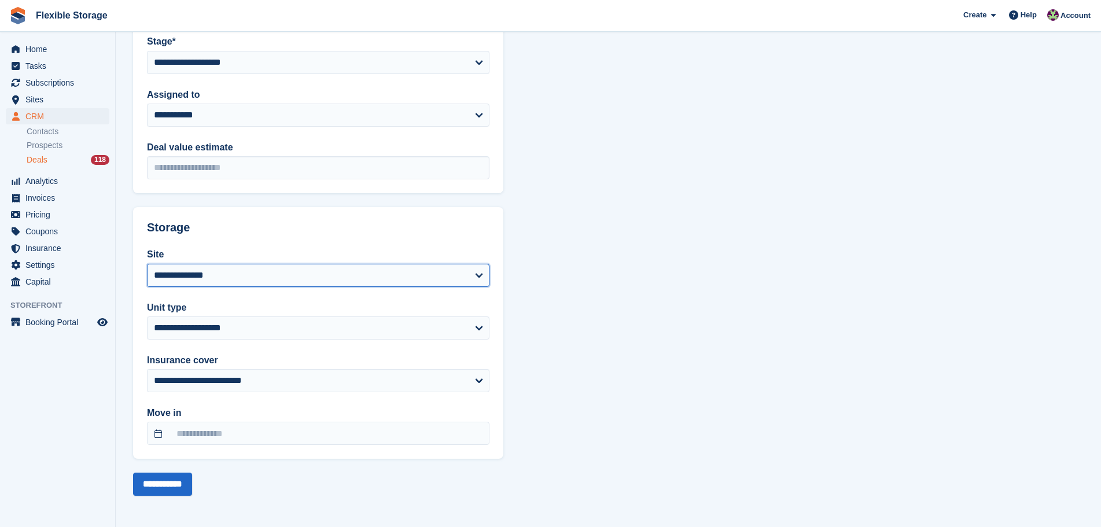
click at [220, 271] on select "**********" at bounding box center [318, 275] width 342 height 23
select select "****"
click at [147, 264] on select "**********" at bounding box center [318, 275] width 342 height 23
click at [172, 482] on input "**********" at bounding box center [162, 484] width 59 height 23
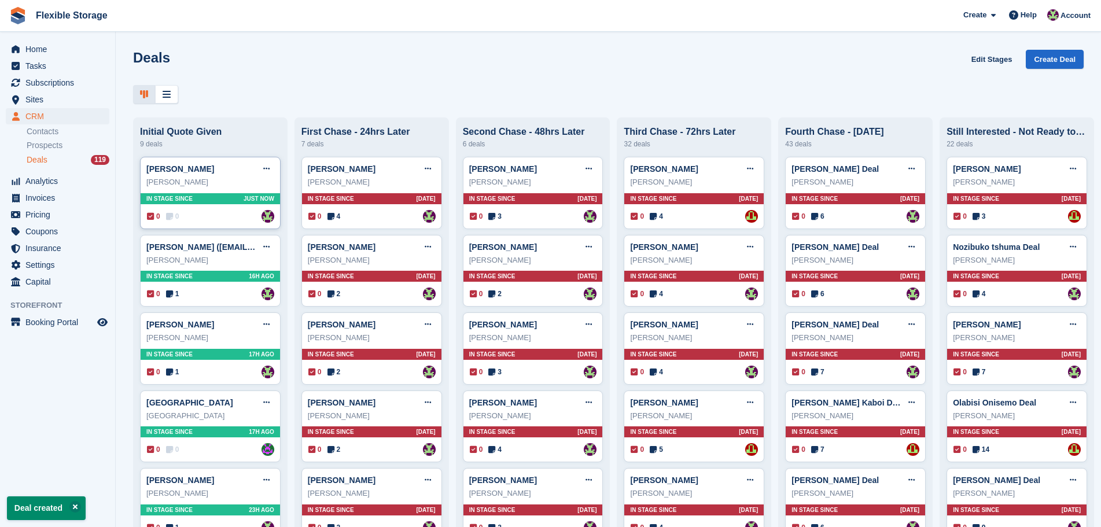
click at [213, 204] on div "In stage since Just now" at bounding box center [210, 198] width 139 height 11
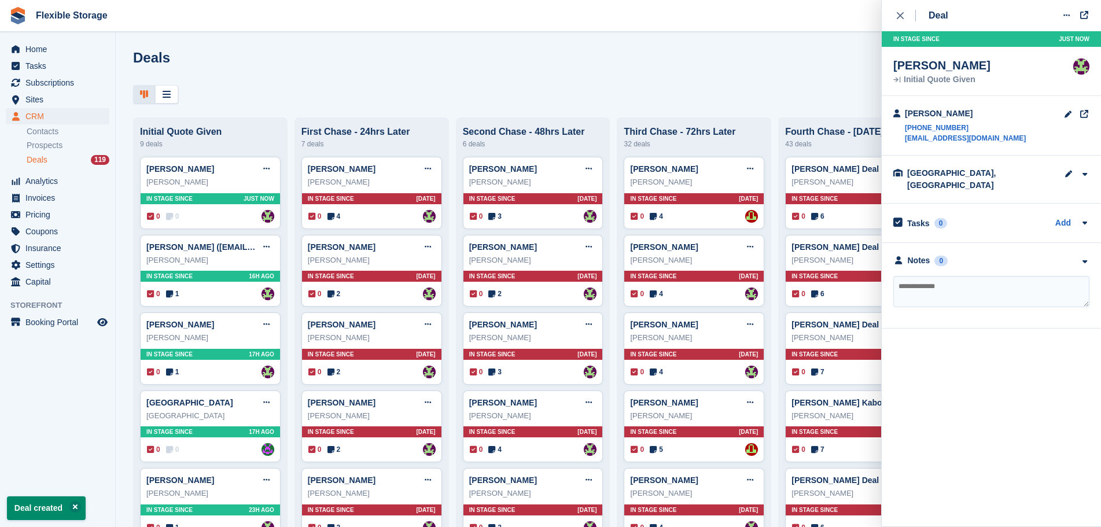
click at [994, 276] on textarea at bounding box center [991, 291] width 196 height 31
type textarea "**********"
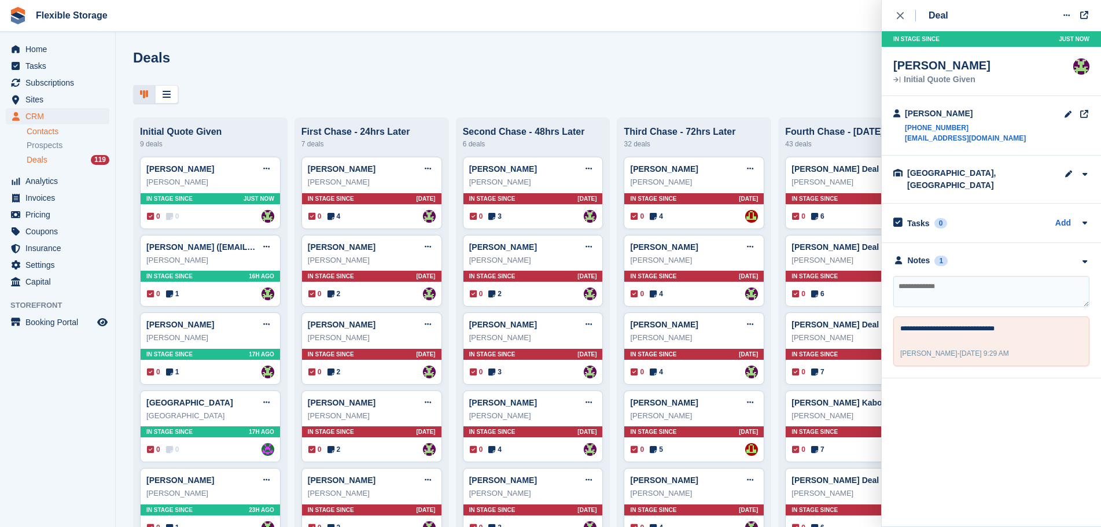
click at [62, 130] on link "Contacts" at bounding box center [68, 131] width 83 height 11
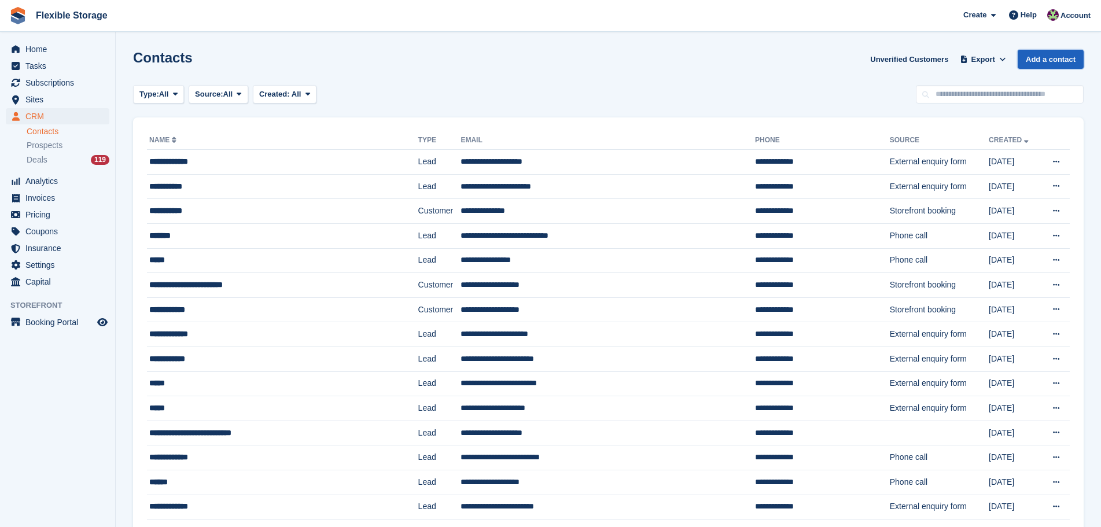
click at [1043, 62] on link "Add a contact" at bounding box center [1051, 59] width 66 height 19
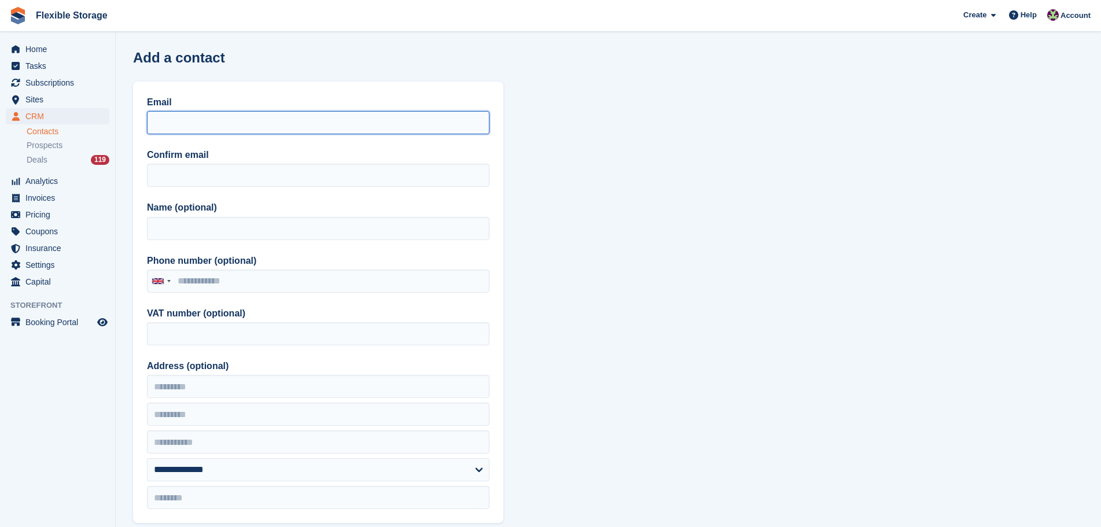
click at [208, 126] on input "Email" at bounding box center [318, 122] width 342 height 23
paste input "**********"
type input "**********"
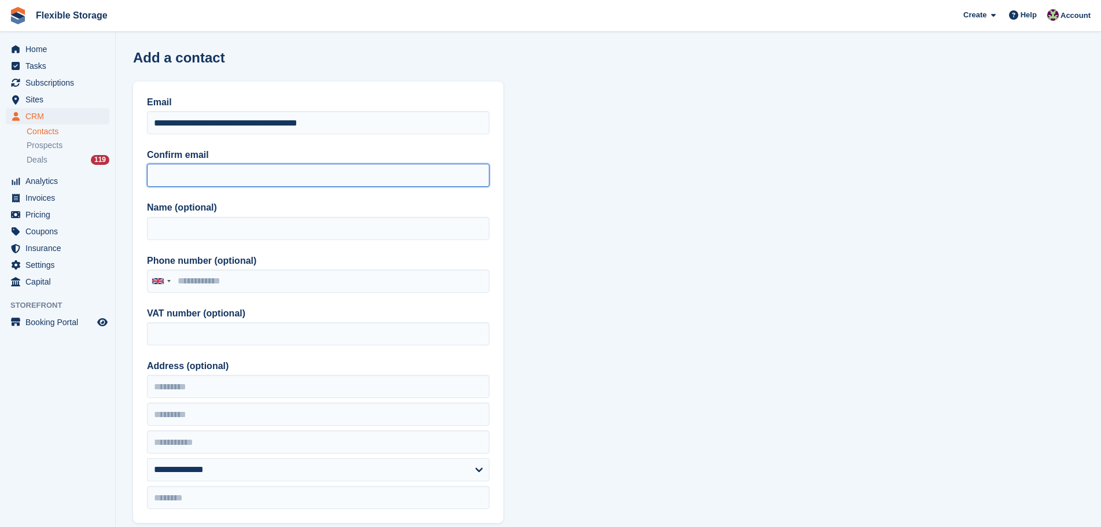
drag, startPoint x: 175, startPoint y: 174, endPoint x: 175, endPoint y: 181, distance: 7.5
click at [175, 174] on input "Confirm email" at bounding box center [318, 175] width 342 height 23
paste input "**********"
type input "**********"
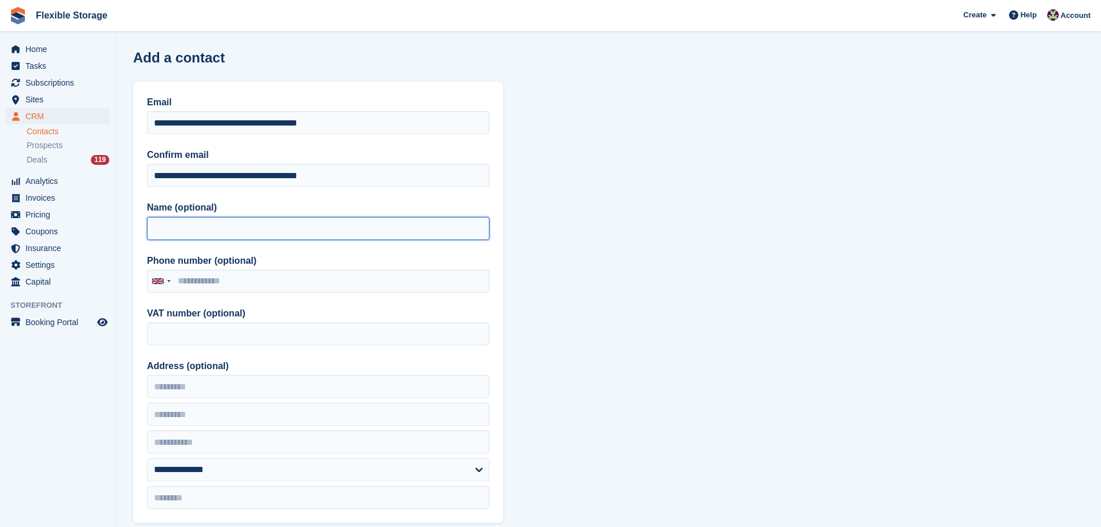
click at [182, 227] on input "Name (optional)" at bounding box center [318, 228] width 342 height 23
type input "**********"
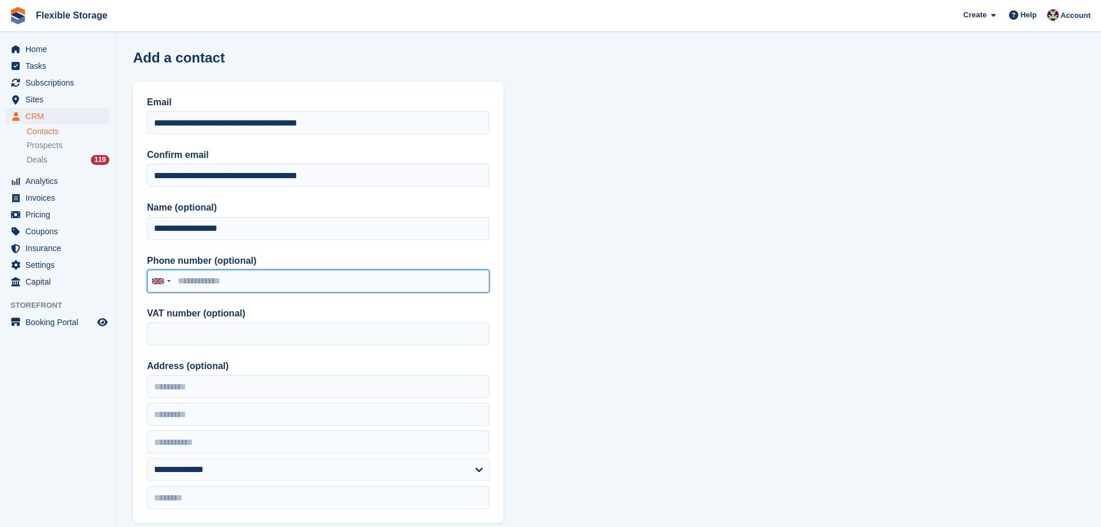
paste input "**********"
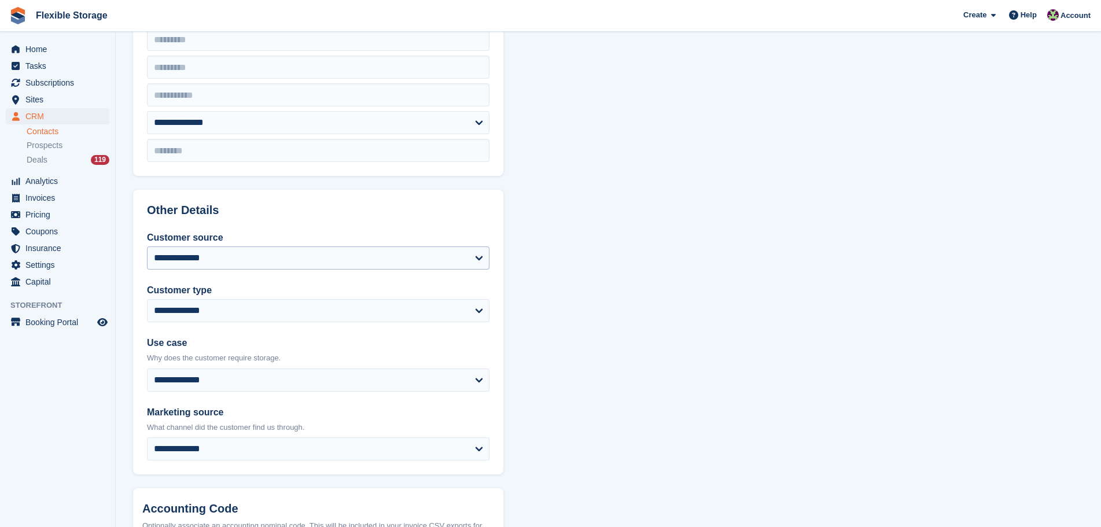
type input "**********"
click at [252, 259] on select "**********" at bounding box center [318, 257] width 342 height 23
select select "**********"
click at [147, 246] on select "**********" at bounding box center [318, 257] width 342 height 23
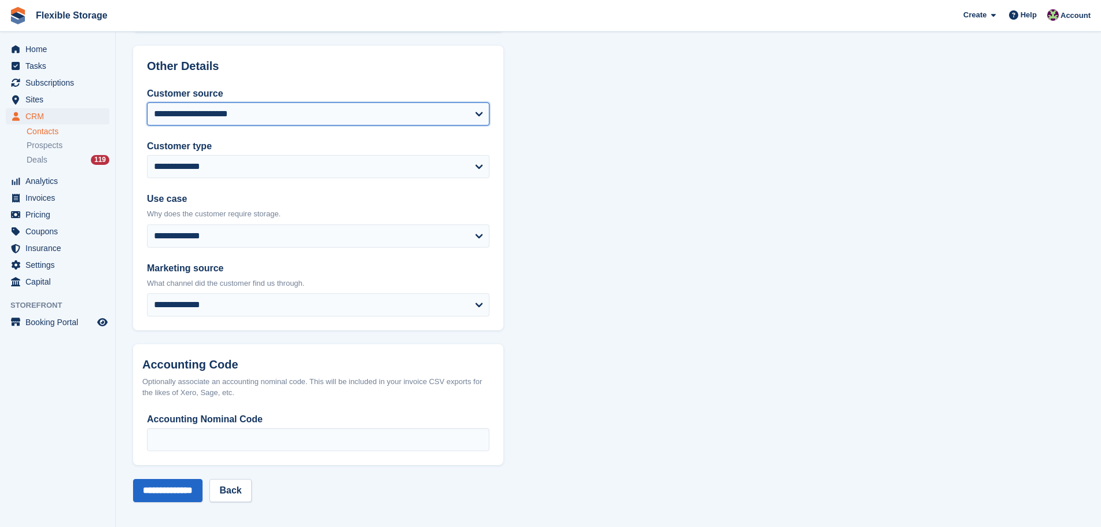
scroll to position [493, 0]
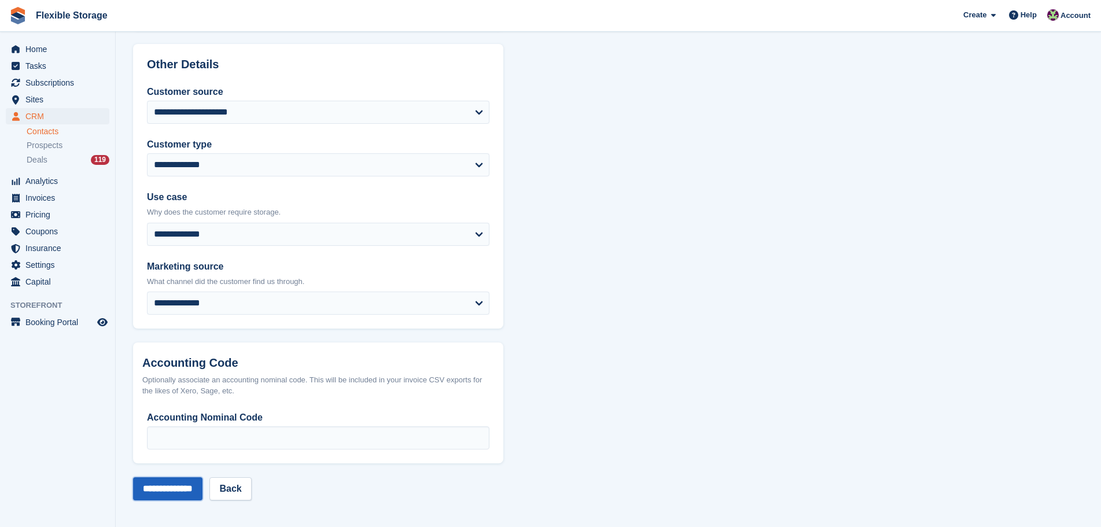
click at [200, 491] on input "**********" at bounding box center [167, 488] width 69 height 23
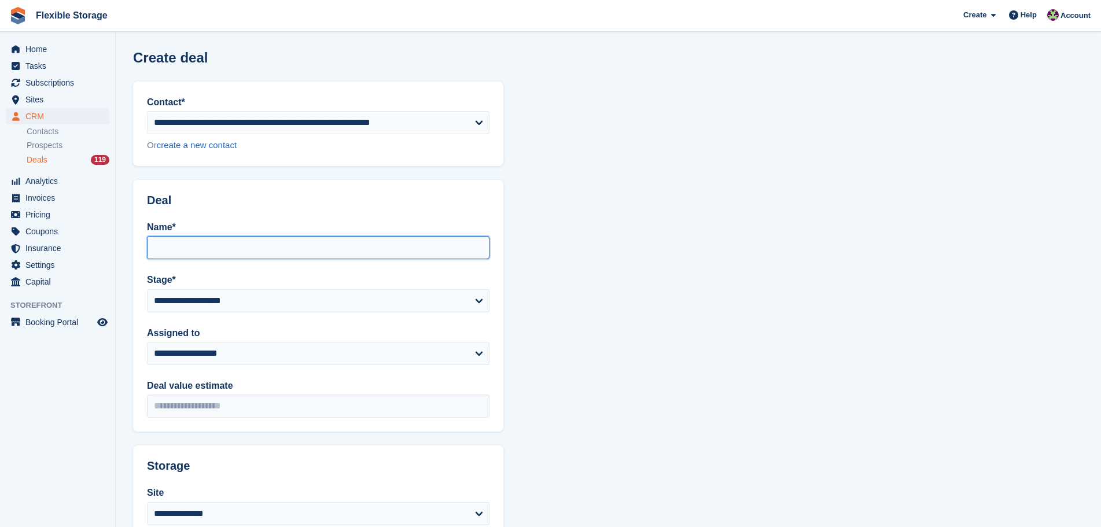
click at [373, 249] on input "Name*" at bounding box center [318, 247] width 342 height 23
type input "**********"
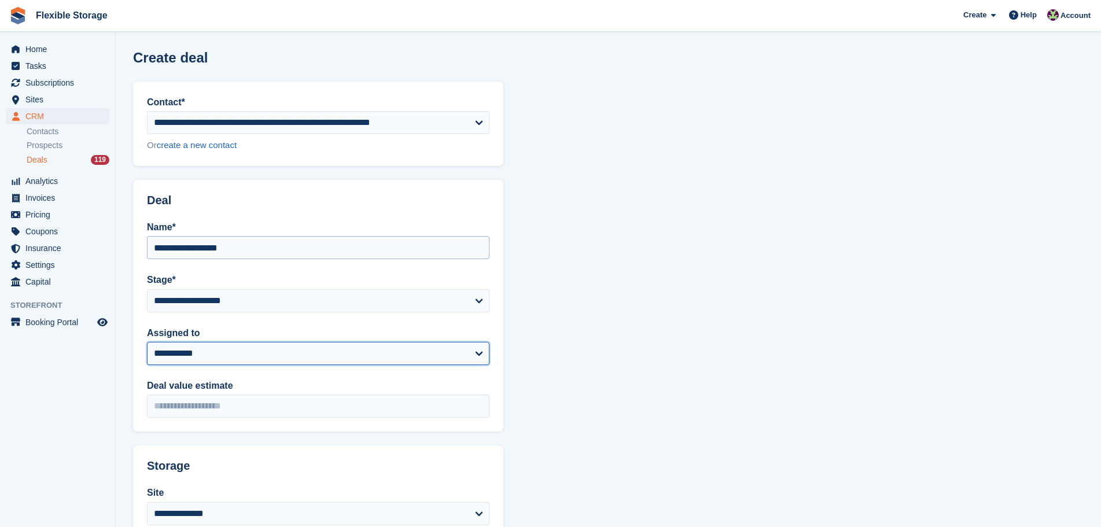
select select "***"
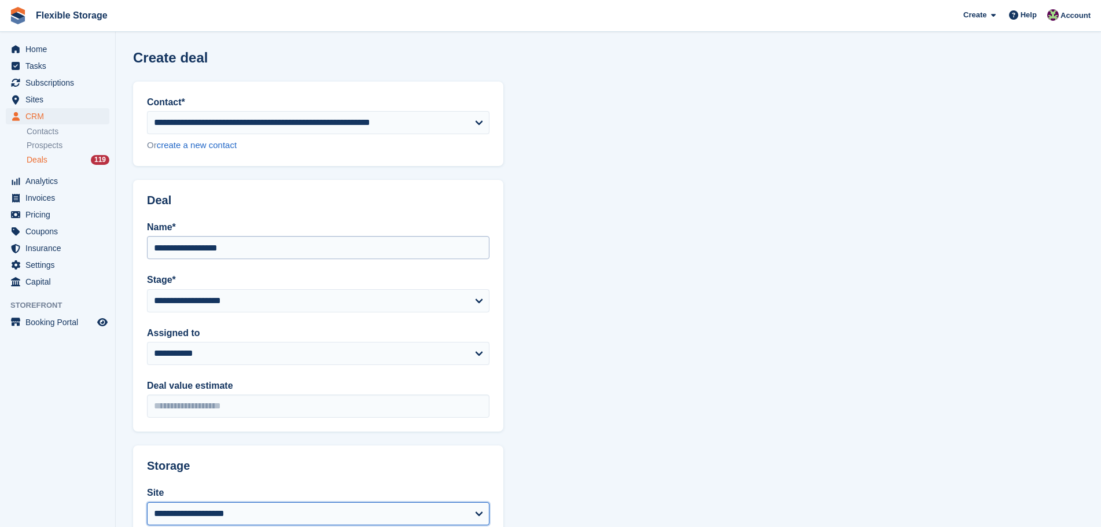
select select "****"
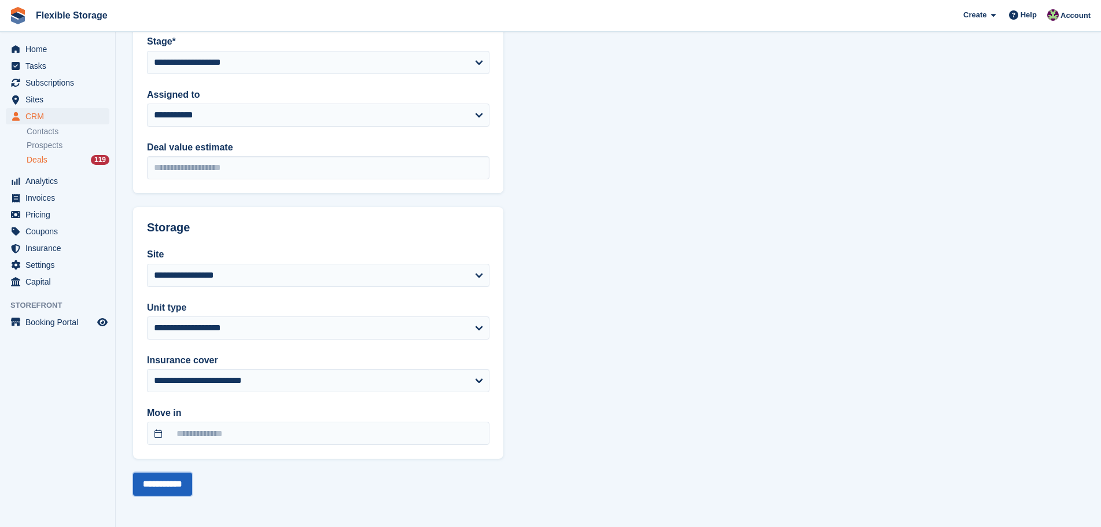
click at [191, 487] on input "**********" at bounding box center [162, 484] width 59 height 23
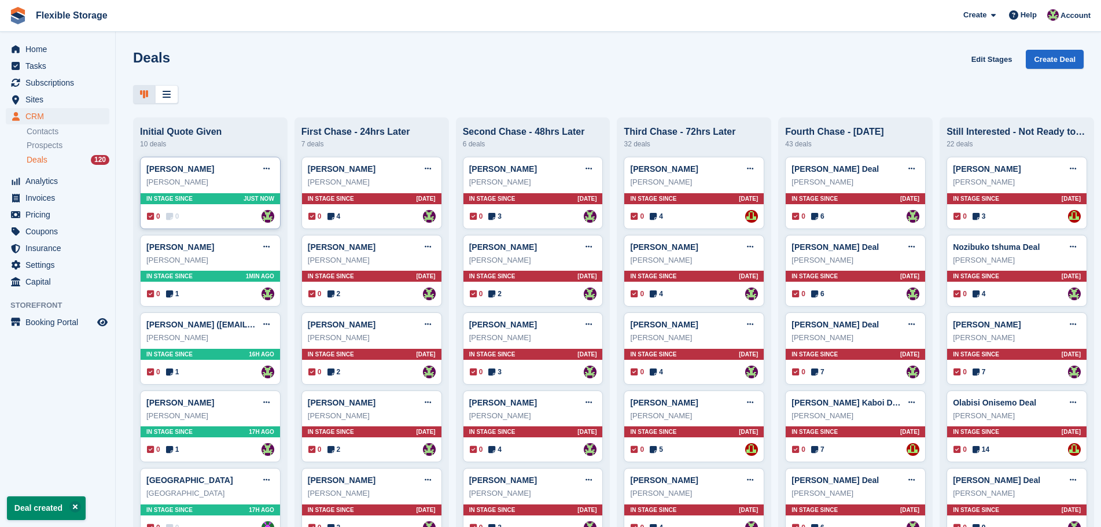
click at [196, 201] on div "In stage since Just now" at bounding box center [210, 198] width 139 height 11
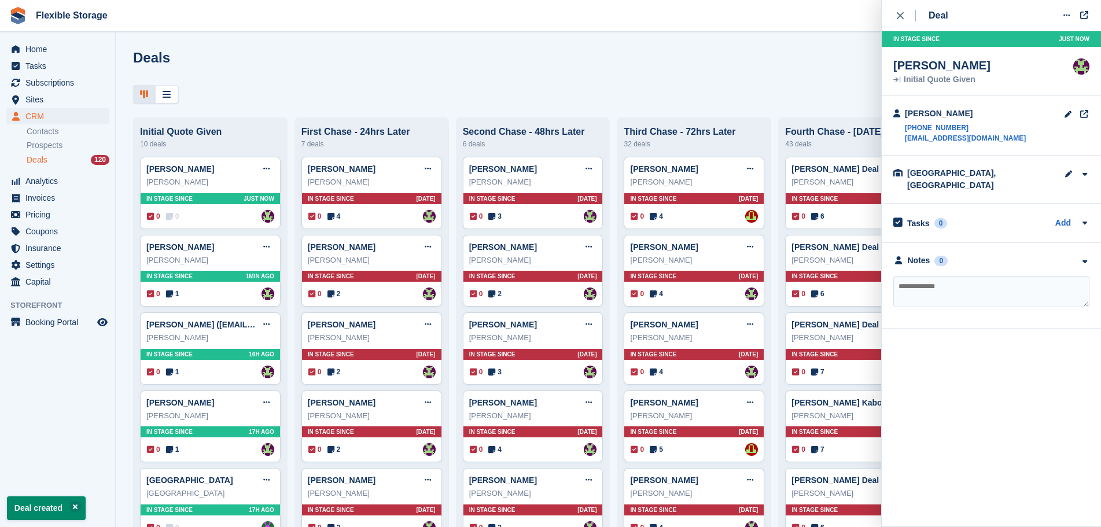
click at [971, 276] on textarea at bounding box center [991, 291] width 196 height 31
type textarea "**********"
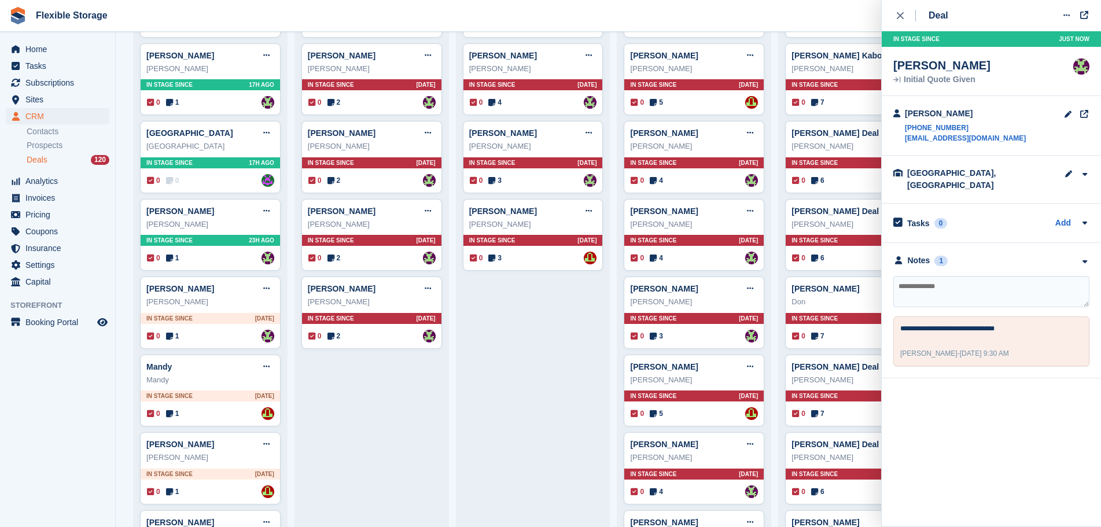
scroll to position [694, 0]
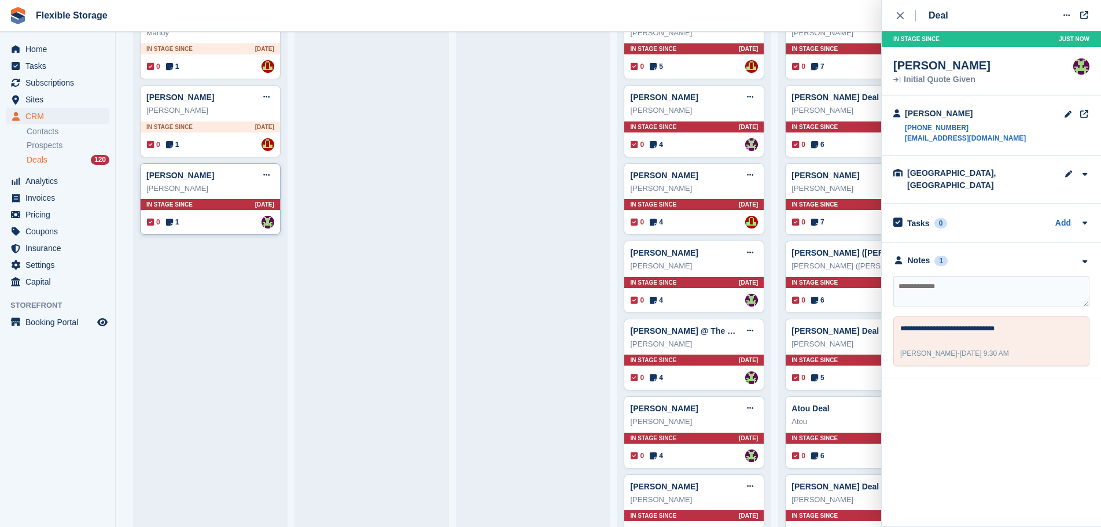
click at [234, 233] on div "Jose Manuel Rodriguez Daureo Edit deal Mark as won Mark as lost Delete deal Jos…" at bounding box center [210, 199] width 141 height 72
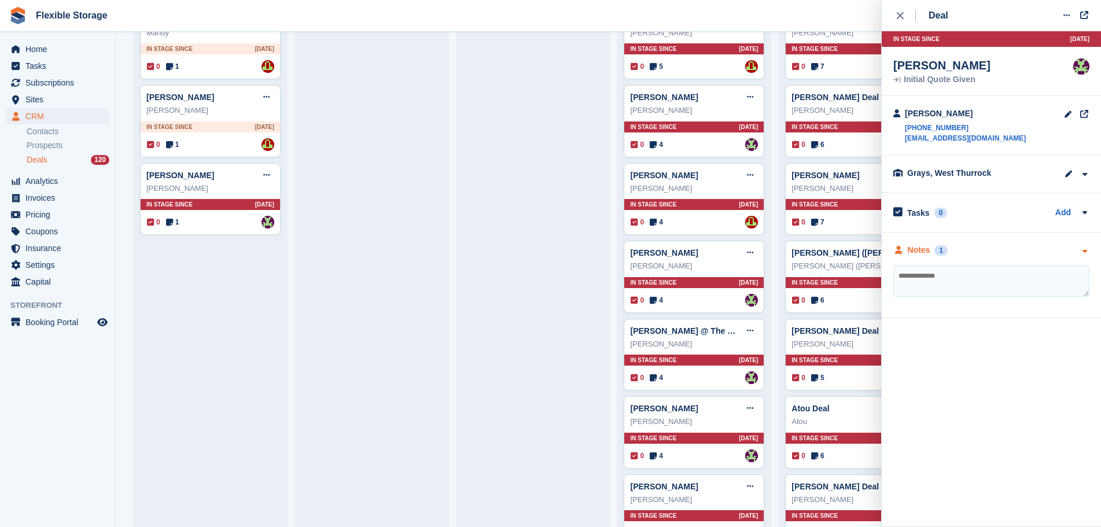
click at [977, 249] on div "Notes 1" at bounding box center [991, 250] width 196 height 12
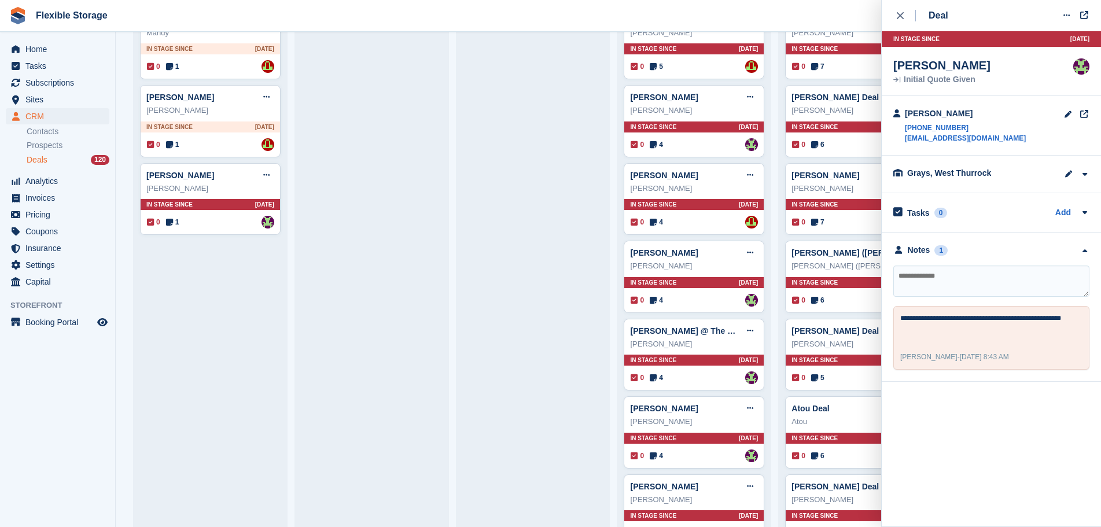
click at [978, 278] on textarea at bounding box center [991, 281] width 196 height 31
type textarea "**********"
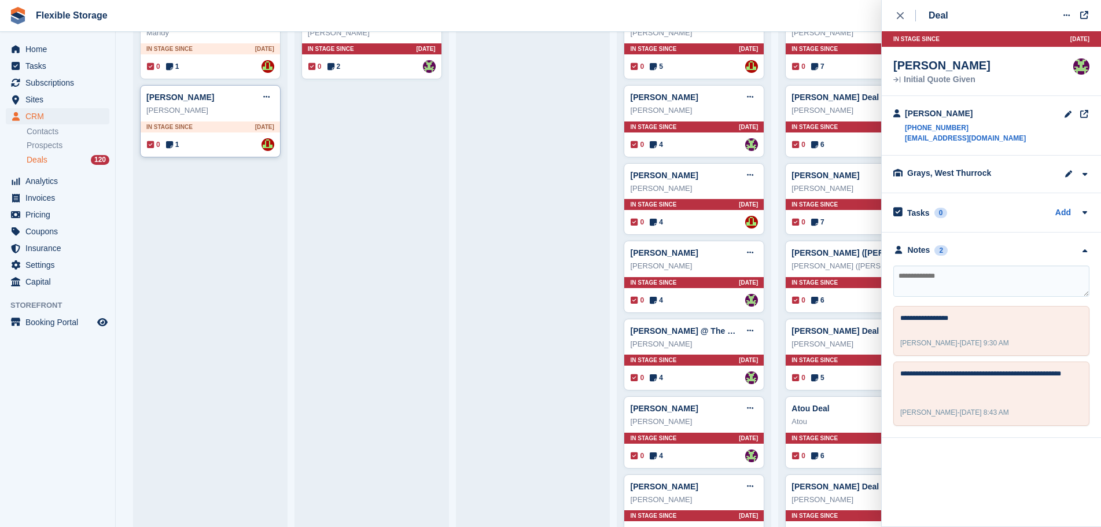
click at [225, 140] on div "Ellie Edit deal Mark as won Mark as lost Delete deal Ellie In stage since 2D AG…" at bounding box center [210, 121] width 141 height 72
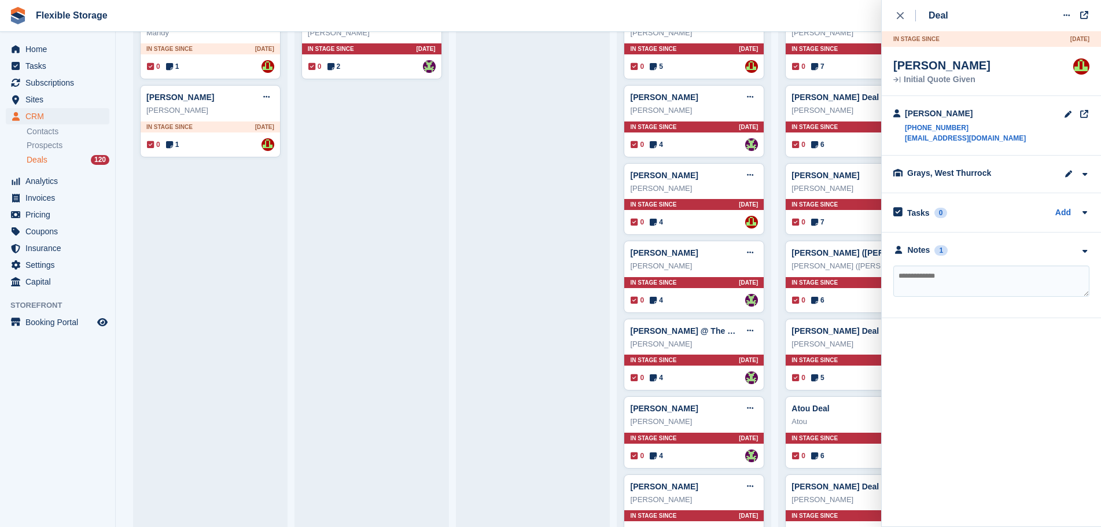
scroll to position [347, 0]
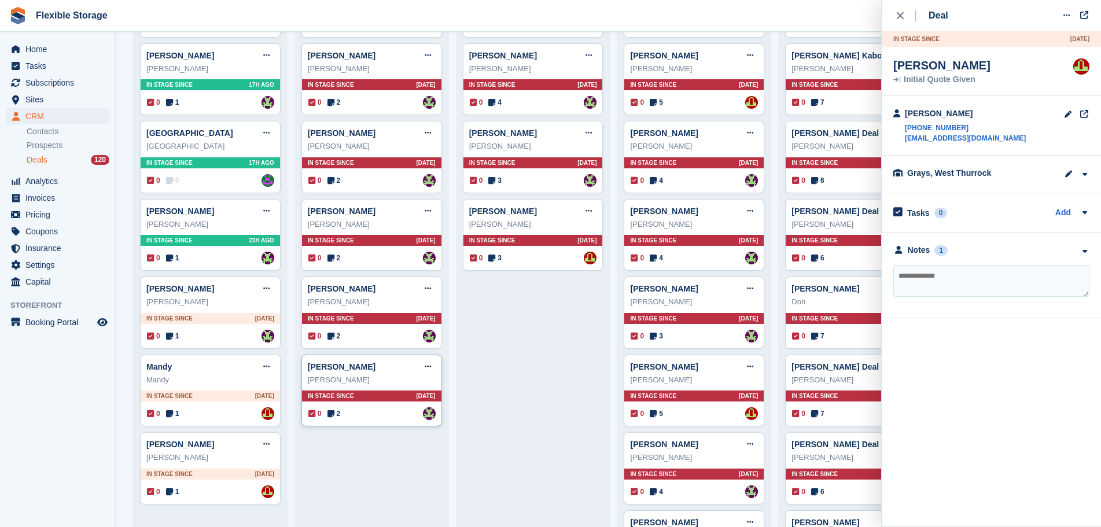
click at [397, 406] on div "Kevin Cansell Edit deal Mark as won Mark as lost Delete deal Kevin Cansell In s…" at bounding box center [371, 391] width 141 height 72
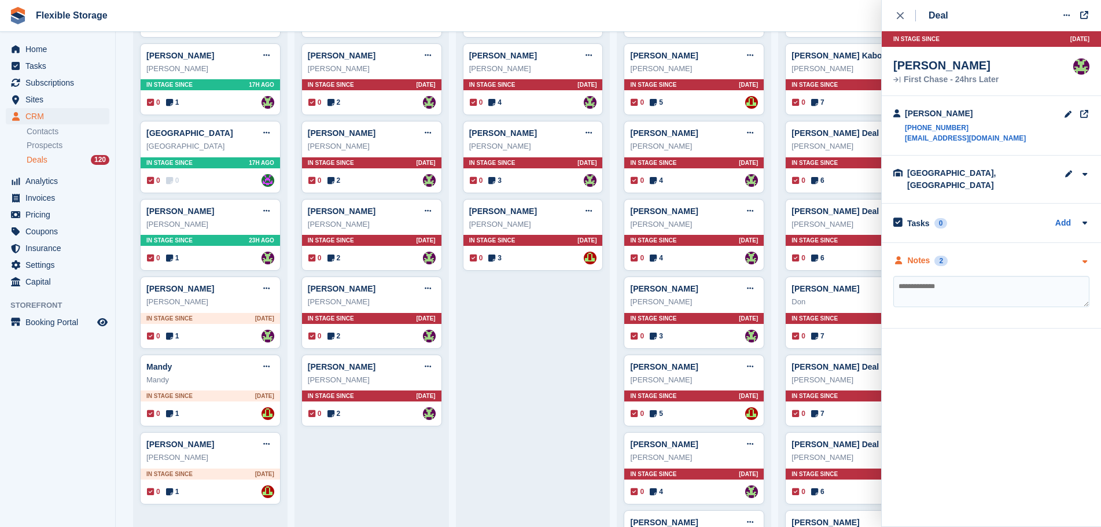
click at [1003, 256] on div "Notes 2" at bounding box center [991, 261] width 196 height 12
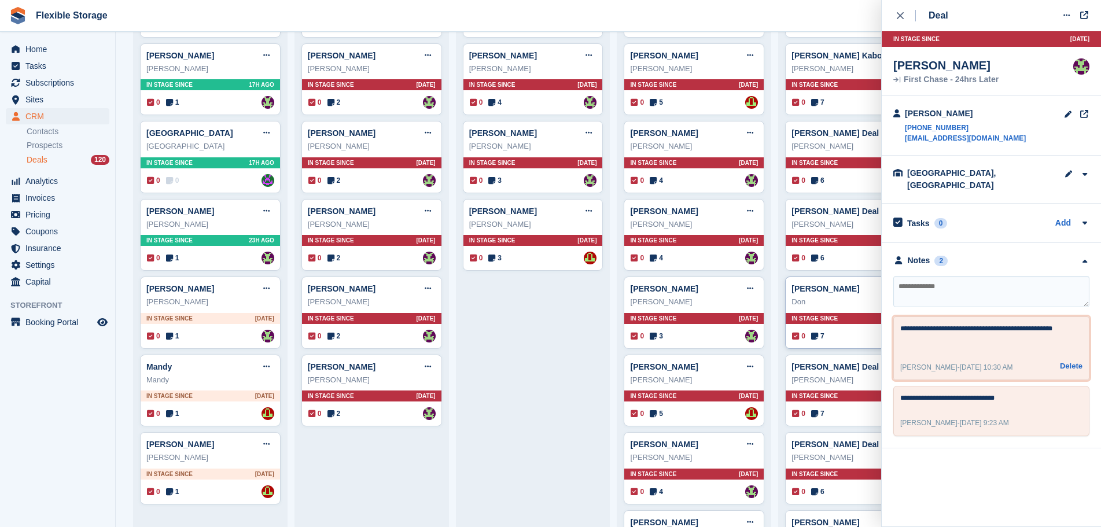
drag, startPoint x: 1073, startPoint y: 321, endPoint x: 805, endPoint y: 310, distance: 268.7
click at [805, 310] on body "Flexible Storage Create Subscription Invoice Contact Deal Discount Page Help Ch…" at bounding box center [550, 263] width 1101 height 527
click at [1053, 330] on textarea "**********" at bounding box center [991, 337] width 182 height 28
click at [389, 412] on div "0 2 Assigned to Rachael Fisher" at bounding box center [371, 413] width 127 height 13
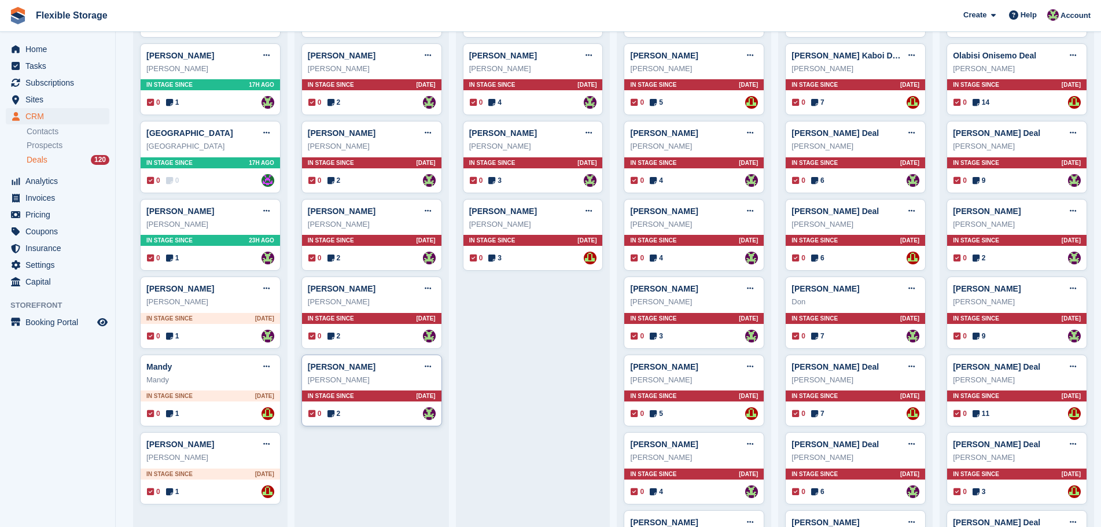
click at [359, 397] on div "In stage since 3D AGO" at bounding box center [371, 395] width 139 height 11
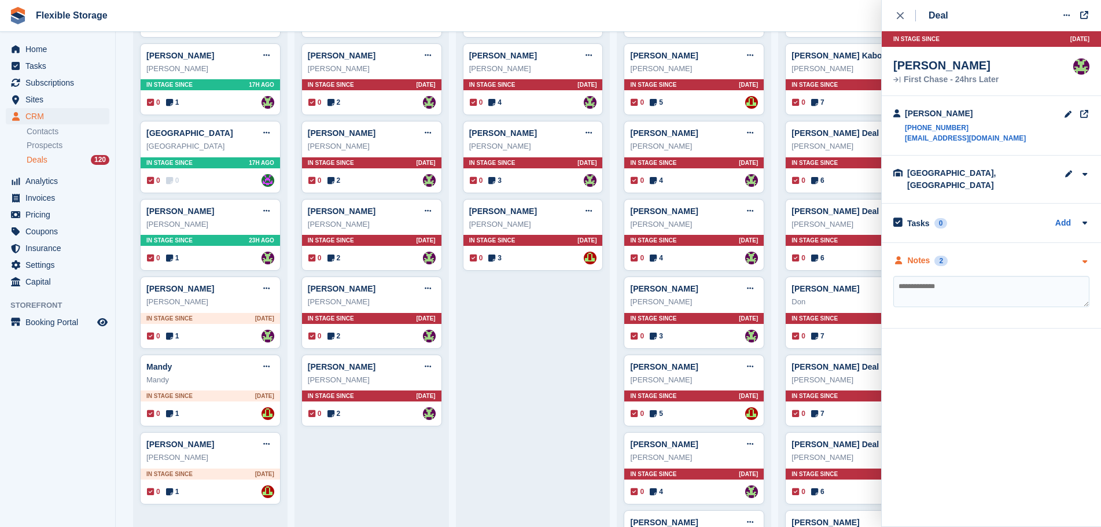
click at [994, 255] on div "Notes 2" at bounding box center [991, 261] width 196 height 12
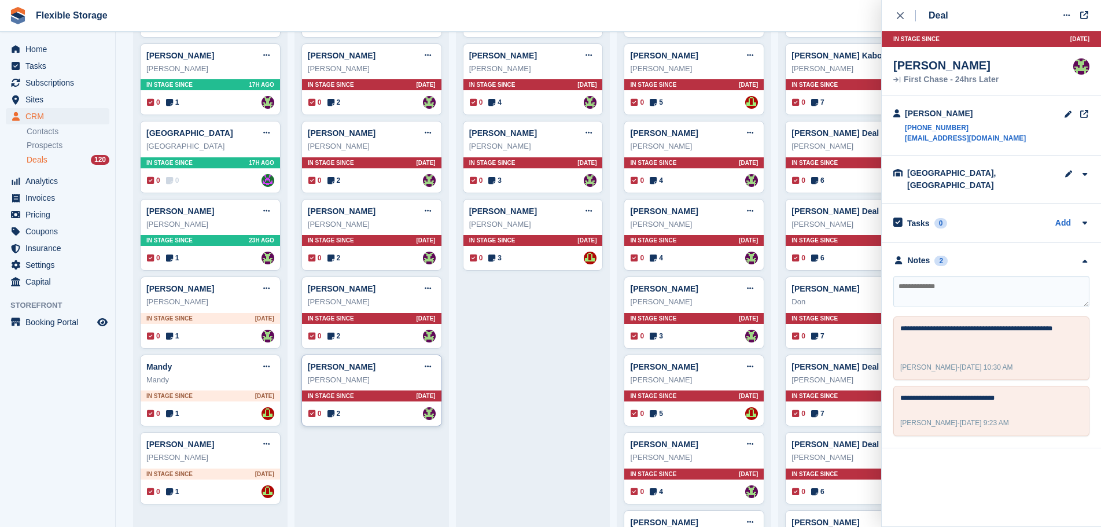
click at [370, 404] on div "Kevin Cansell Edit deal Mark as won Mark as lost Delete deal Kevin Cansell In s…" at bounding box center [371, 391] width 141 height 72
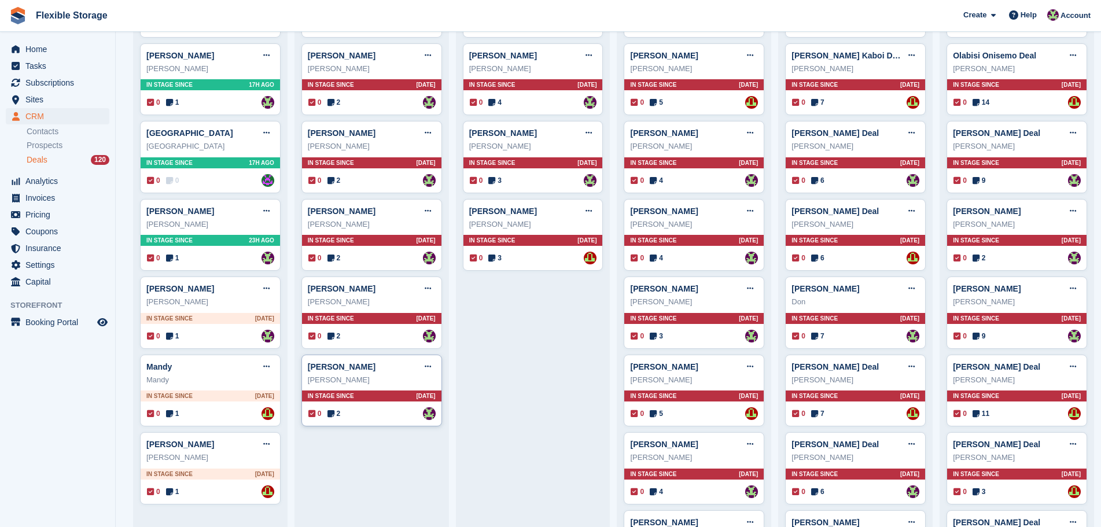
click at [393, 399] on div "In stage since 3D AGO" at bounding box center [371, 395] width 139 height 11
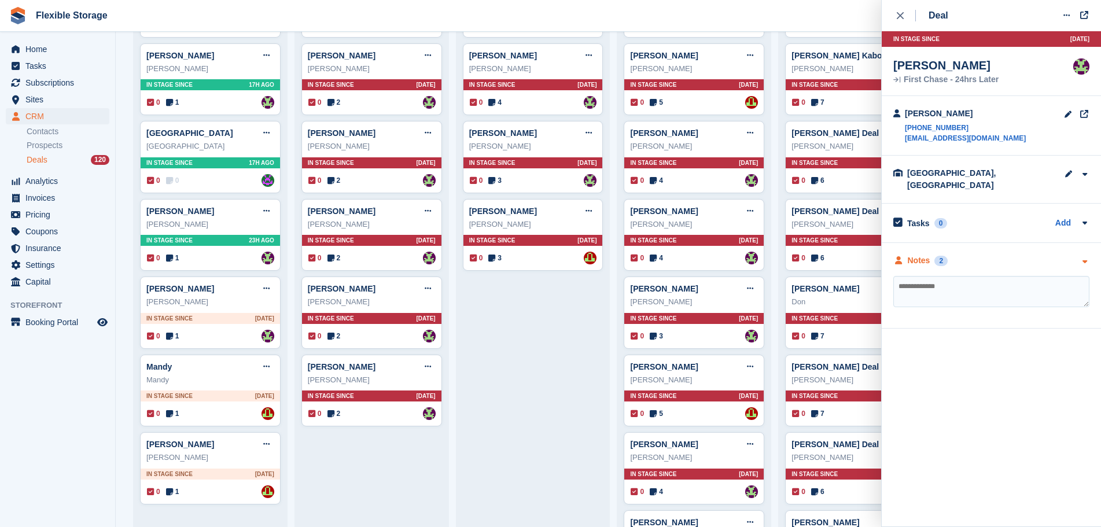
click at [1005, 255] on div "Notes 2" at bounding box center [991, 261] width 196 height 12
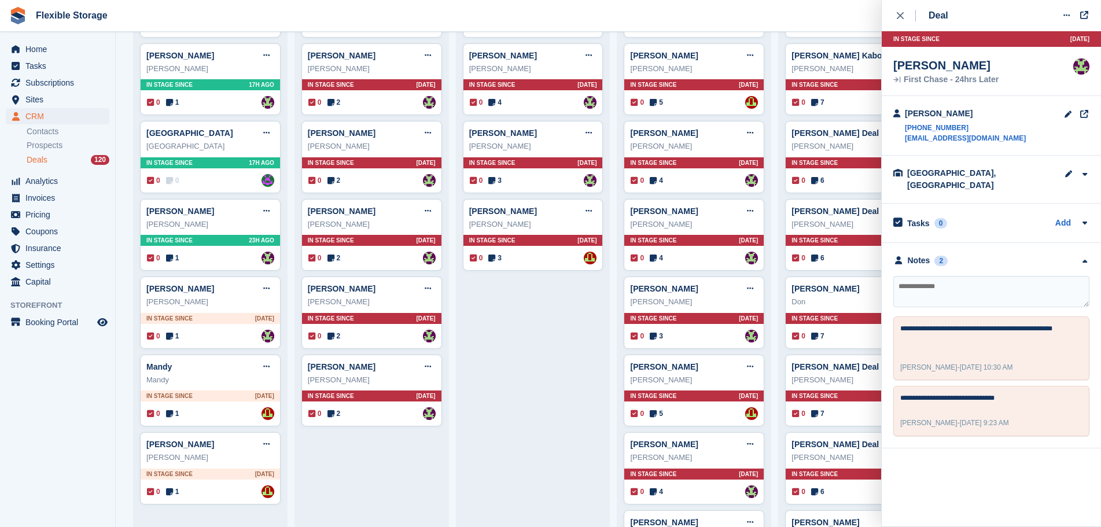
click at [997, 288] on textarea at bounding box center [991, 291] width 196 height 31
type textarea "**********"
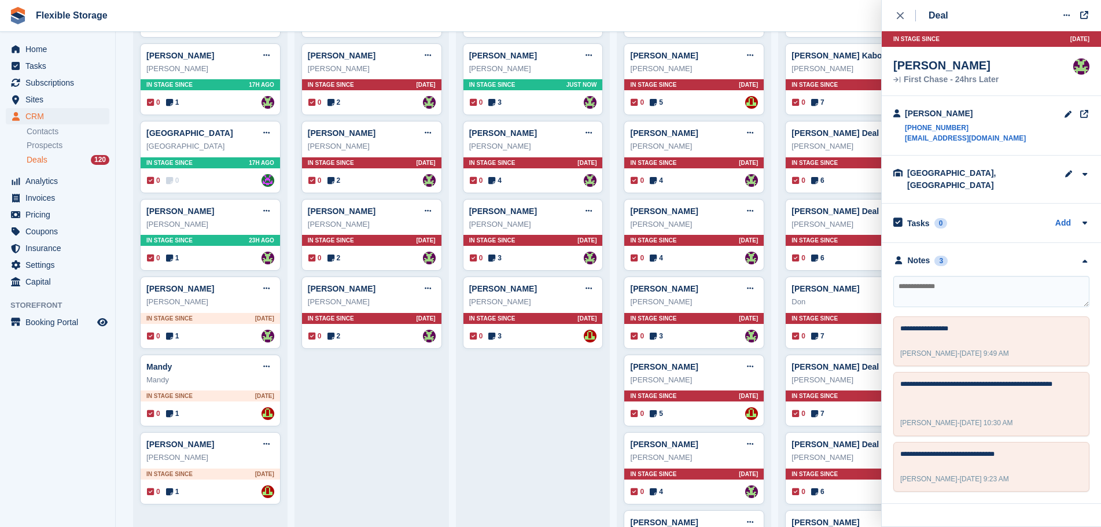
scroll to position [0, 0]
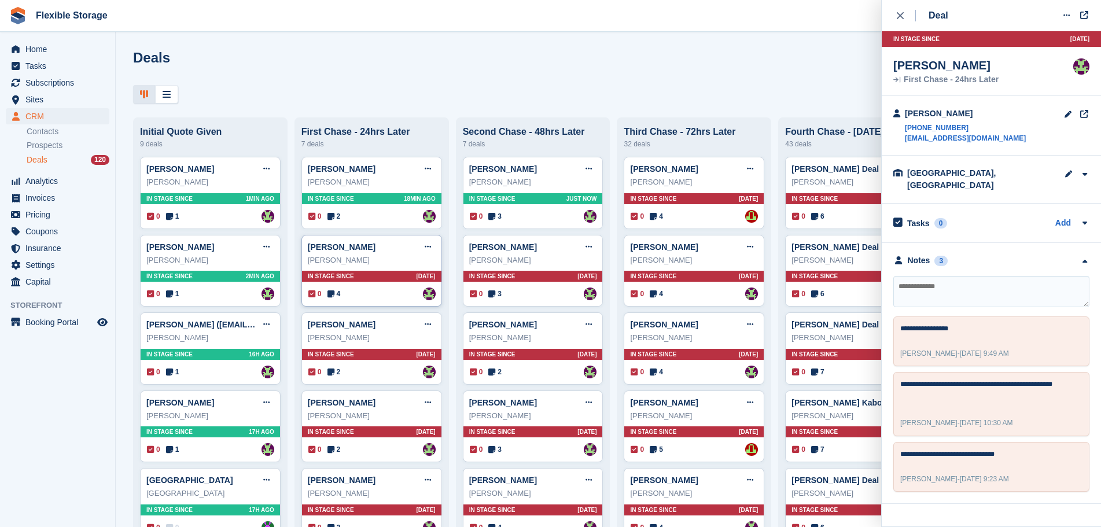
click at [388, 286] on div "Natalie Young Edit deal Mark as won Mark as lost Delete deal Natalie Young In s…" at bounding box center [371, 271] width 141 height 72
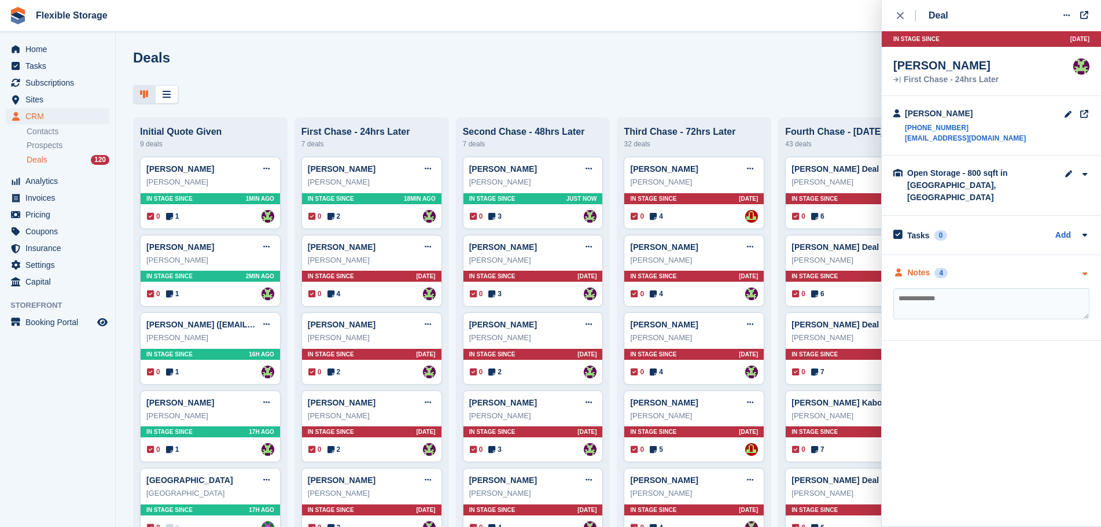
click at [1012, 267] on div "Notes 4" at bounding box center [991, 273] width 196 height 12
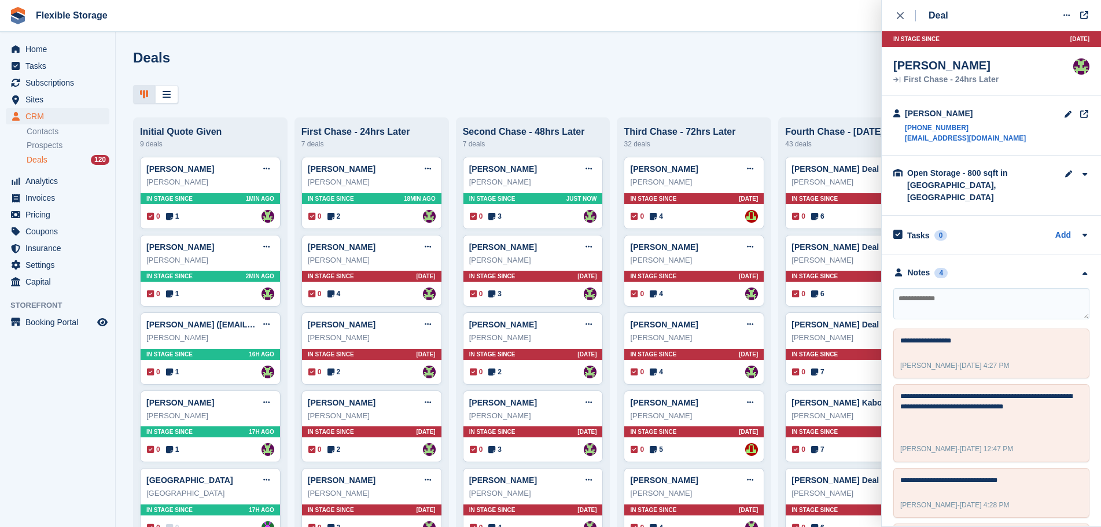
click at [1006, 299] on textarea at bounding box center [991, 303] width 196 height 31
type textarea "******"
type textarea "**********"
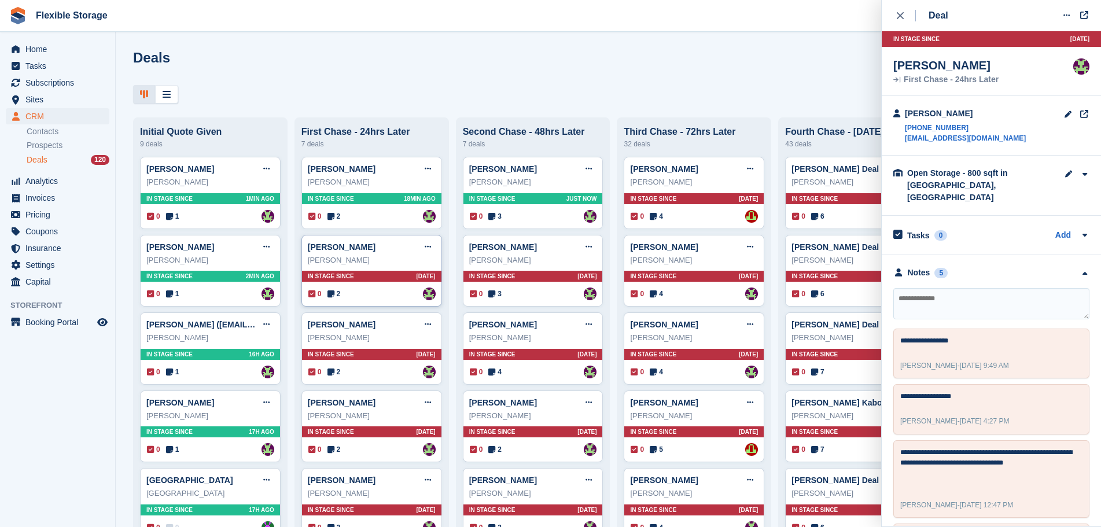
click at [370, 293] on div "0 2 Assigned to Rachael Fisher" at bounding box center [371, 294] width 127 height 13
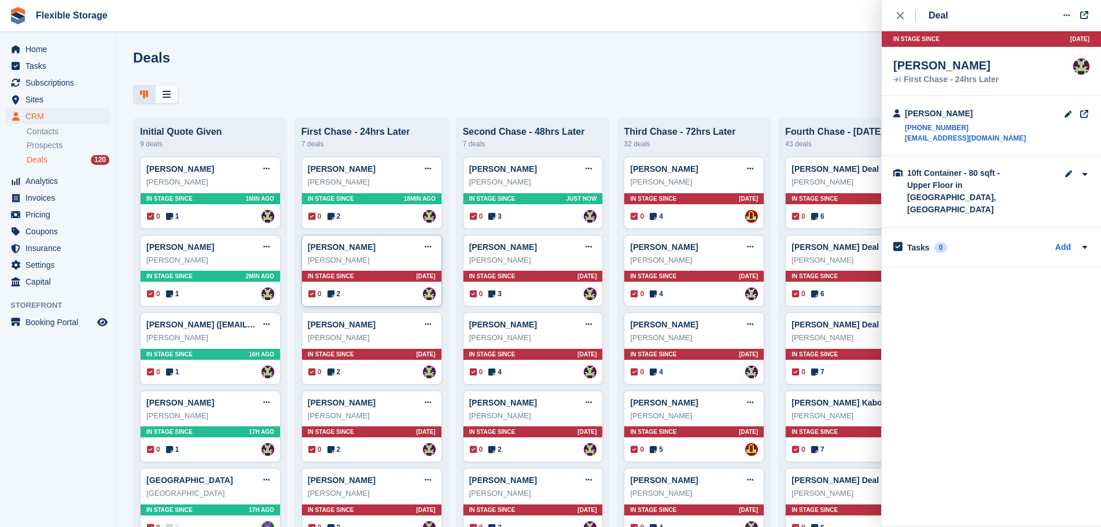
click at [388, 265] on div "Andrew" at bounding box center [372, 261] width 128 height 12
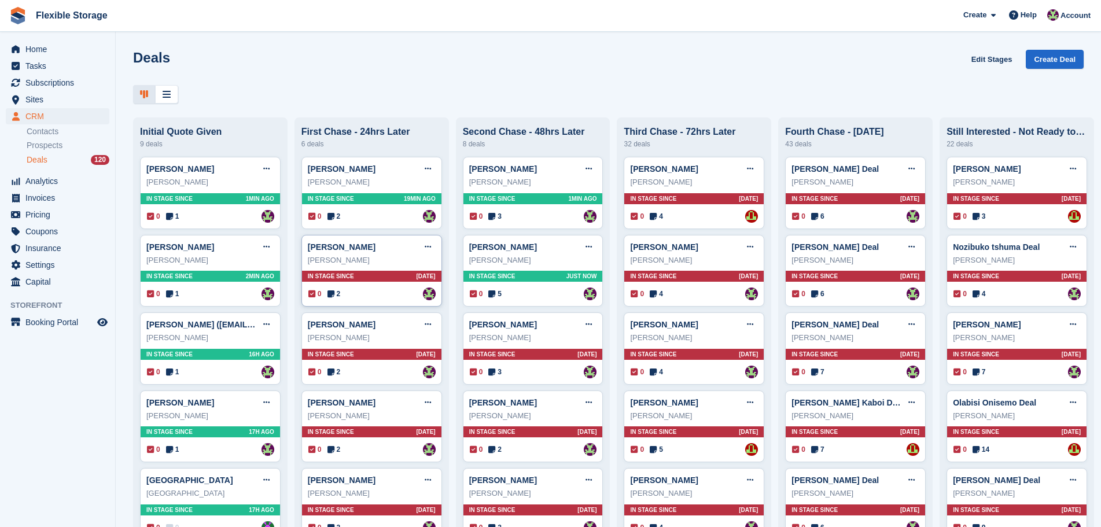
click at [361, 275] on div "In stage since 3D AGO" at bounding box center [371, 276] width 139 height 11
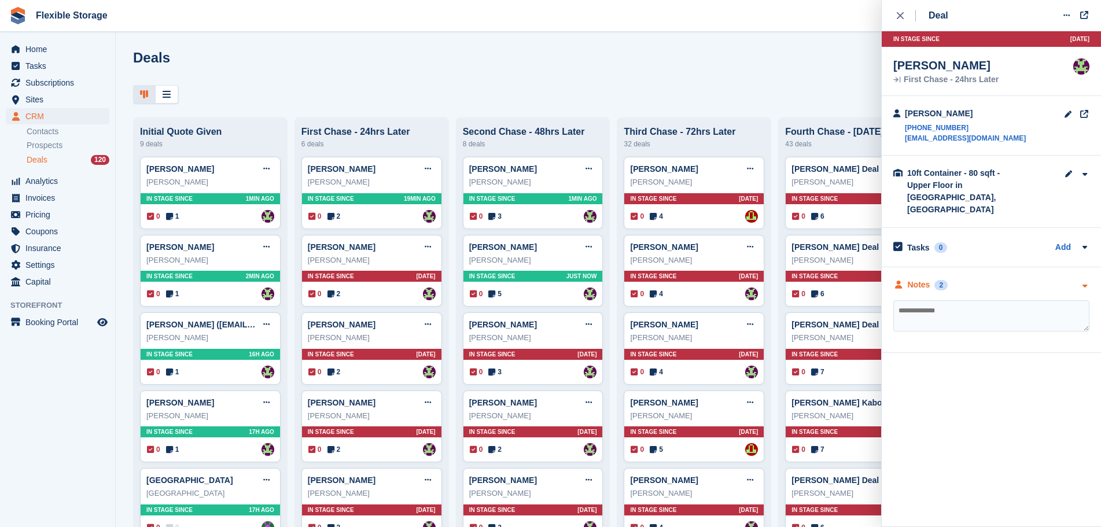
click at [973, 279] on div "Notes 2" at bounding box center [991, 285] width 196 height 12
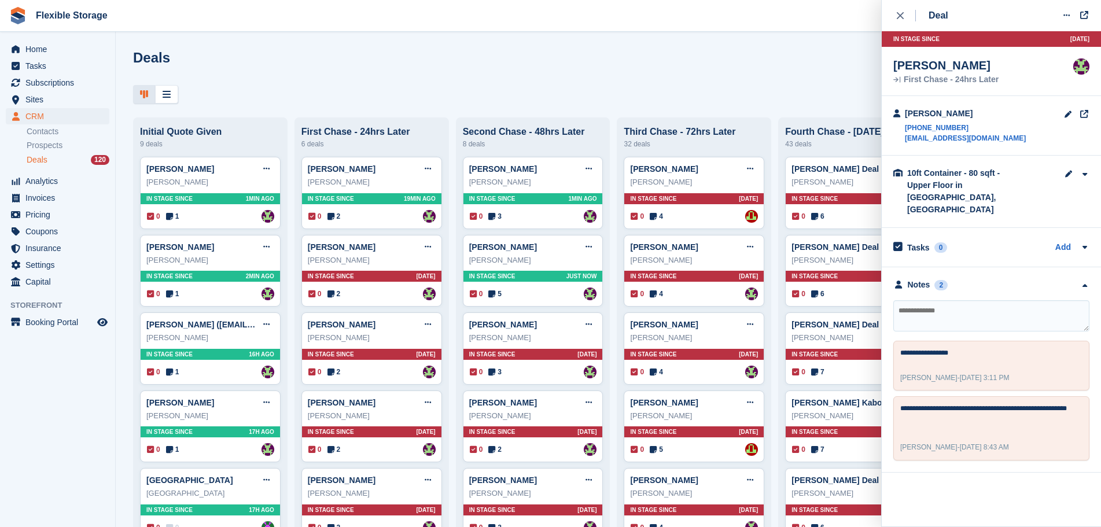
click at [985, 300] on textarea at bounding box center [991, 315] width 196 height 31
type textarea "**********"
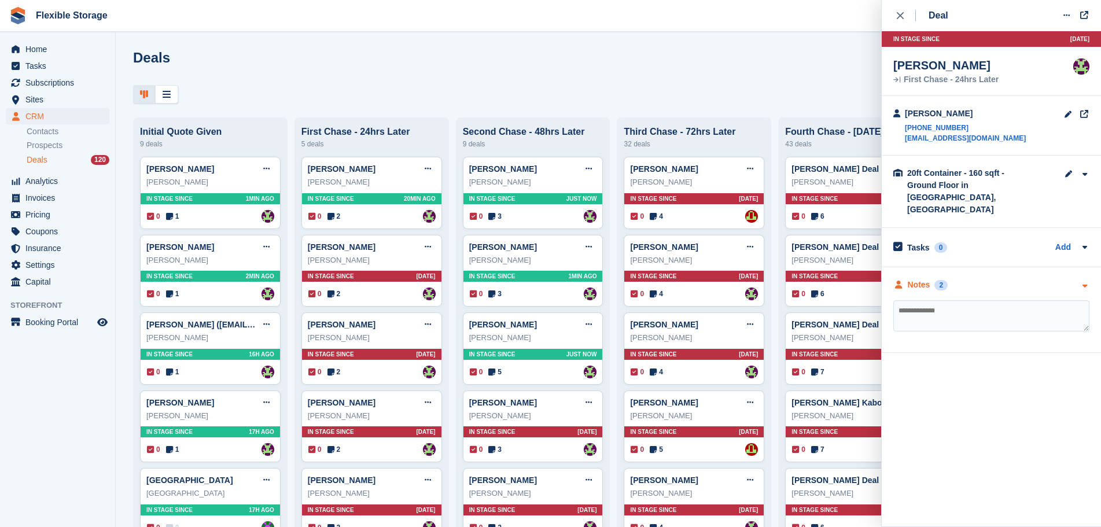
click at [983, 279] on div "Notes 2" at bounding box center [991, 285] width 196 height 12
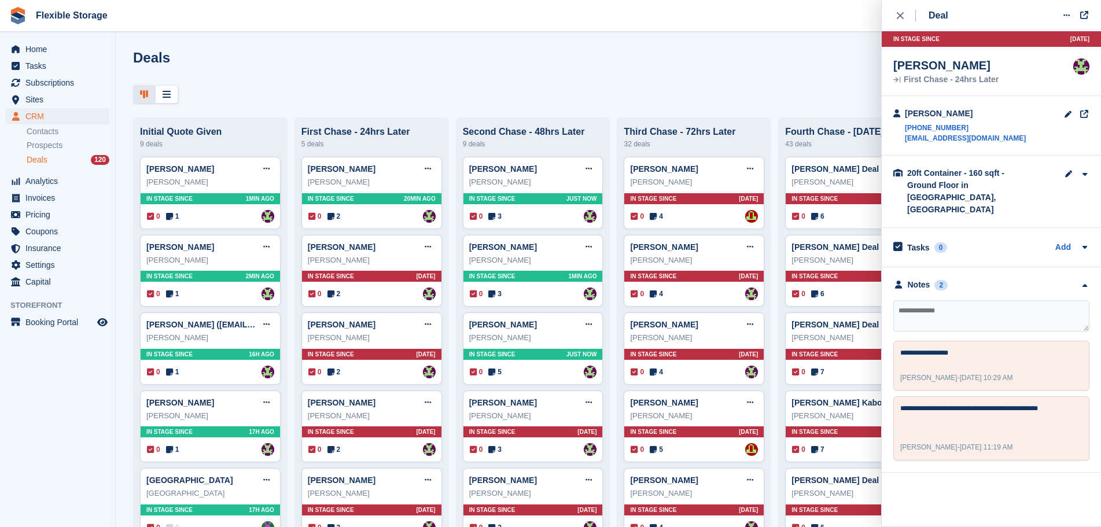
click at [979, 300] on textarea at bounding box center [991, 315] width 196 height 31
type textarea "**********"
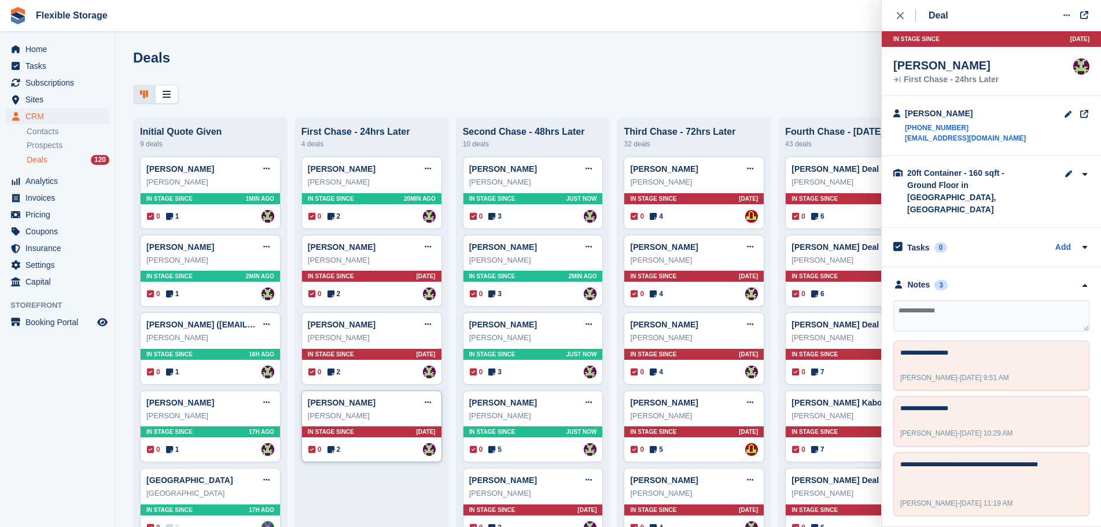
click at [389, 426] on div "Jenny White Edit deal Mark as won Mark as lost Delete deal Jenny White In stage…" at bounding box center [371, 426] width 141 height 72
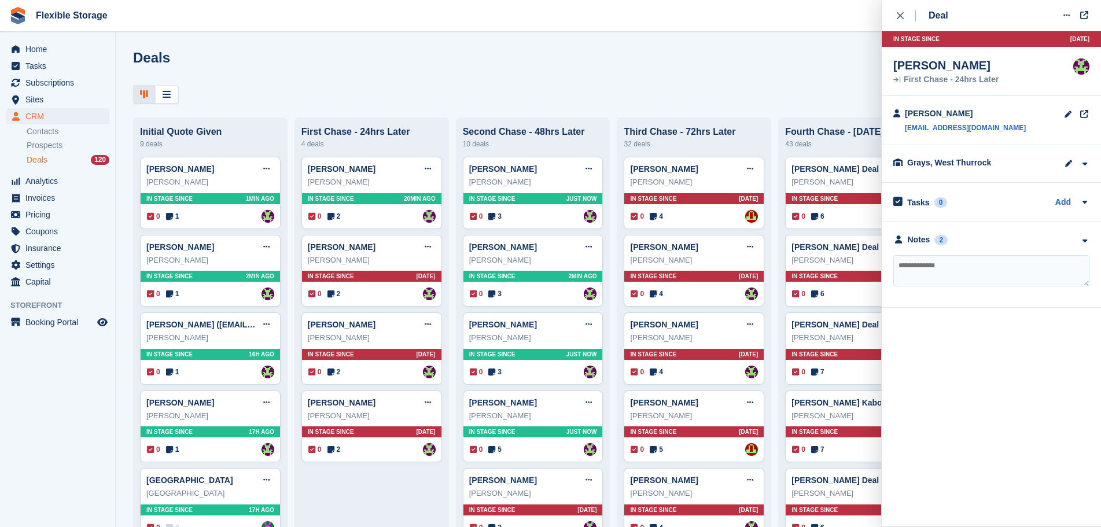
click at [994, 248] on div "**********" at bounding box center [991, 265] width 219 height 86
click at [997, 244] on div "Notes 2" at bounding box center [991, 240] width 196 height 12
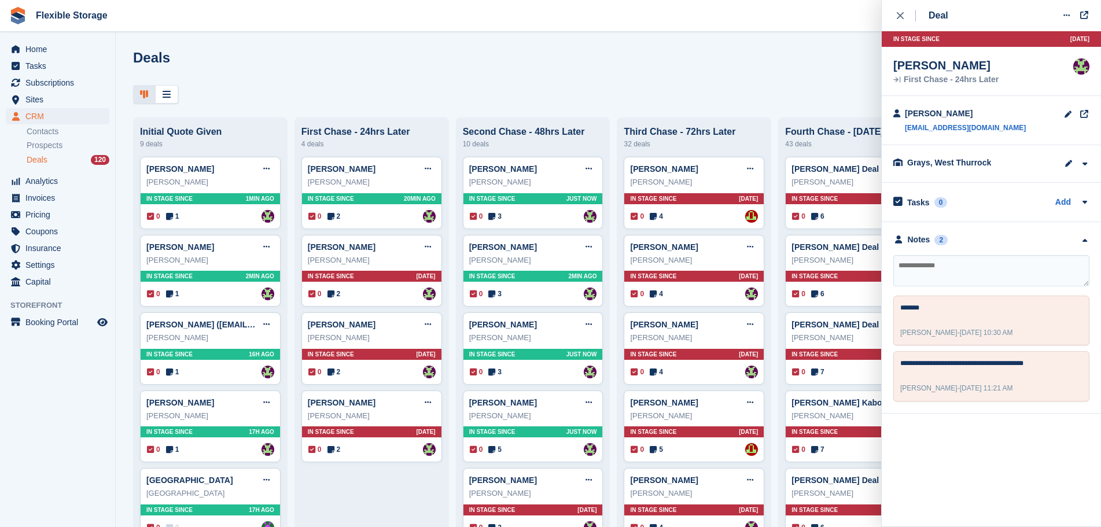
click at [1012, 283] on textarea at bounding box center [991, 270] width 196 height 31
type textarea "*******"
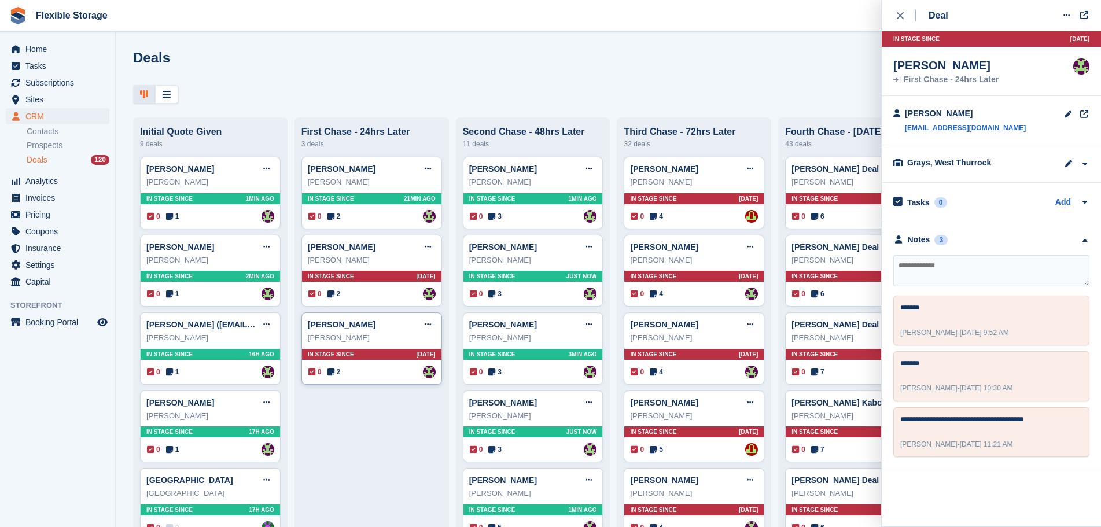
click at [389, 366] on div "Dale Perrin Edit deal Mark as won Mark as lost Delete deal Dale Perrin In stage…" at bounding box center [371, 348] width 141 height 72
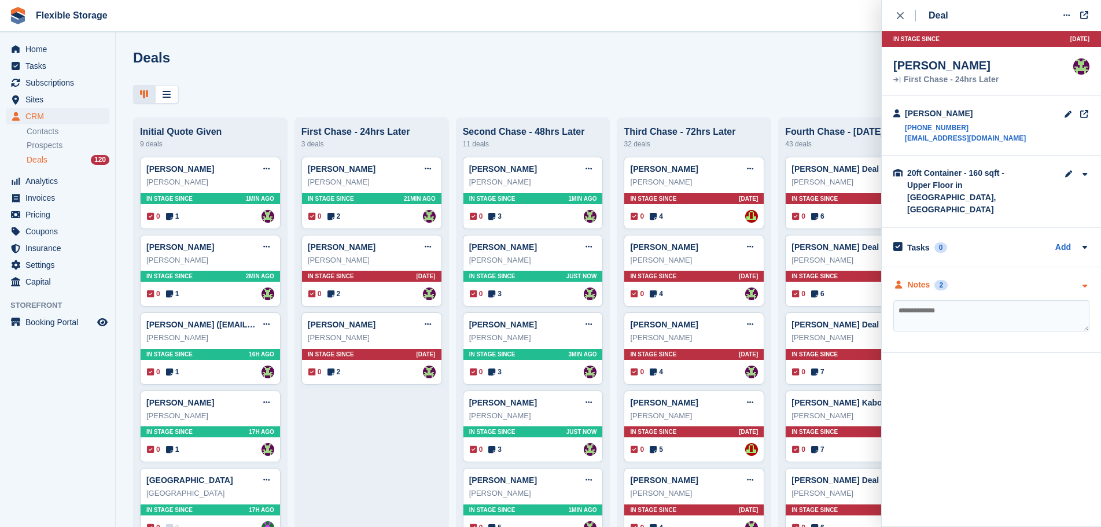
click at [987, 279] on div "Notes 2" at bounding box center [991, 285] width 196 height 12
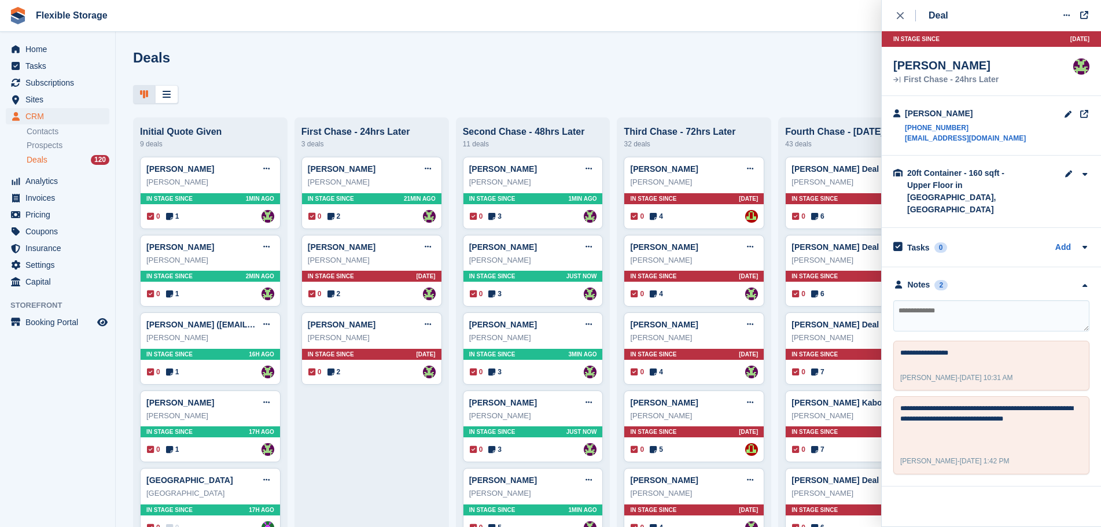
click at [989, 319] on textarea at bounding box center [991, 315] width 196 height 31
click at [988, 300] on textarea at bounding box center [991, 315] width 196 height 31
type textarea "**********"
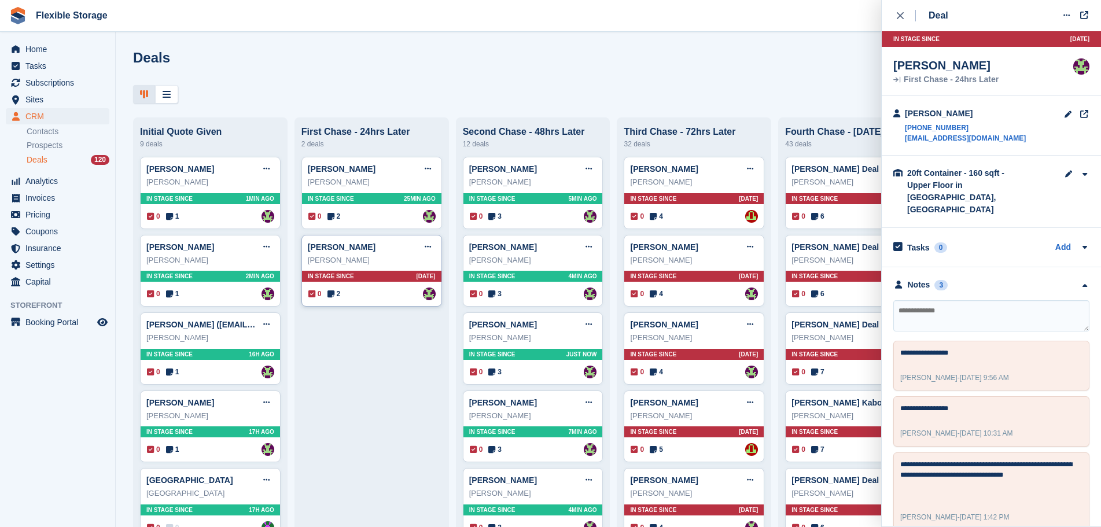
click at [389, 292] on div "0 2 Assigned to Rachael Fisher" at bounding box center [371, 294] width 127 height 13
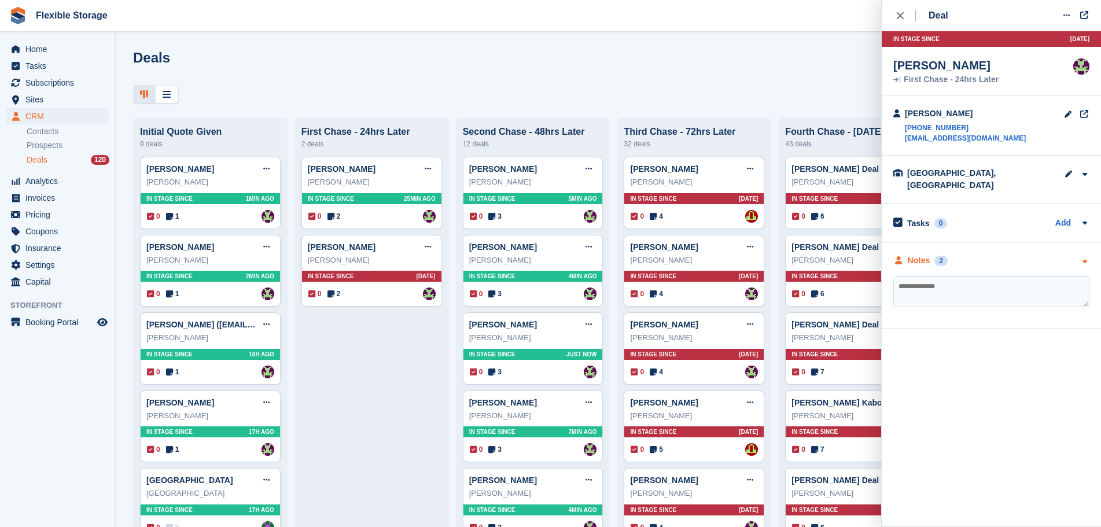
click at [984, 255] on div "Notes 2" at bounding box center [991, 261] width 196 height 12
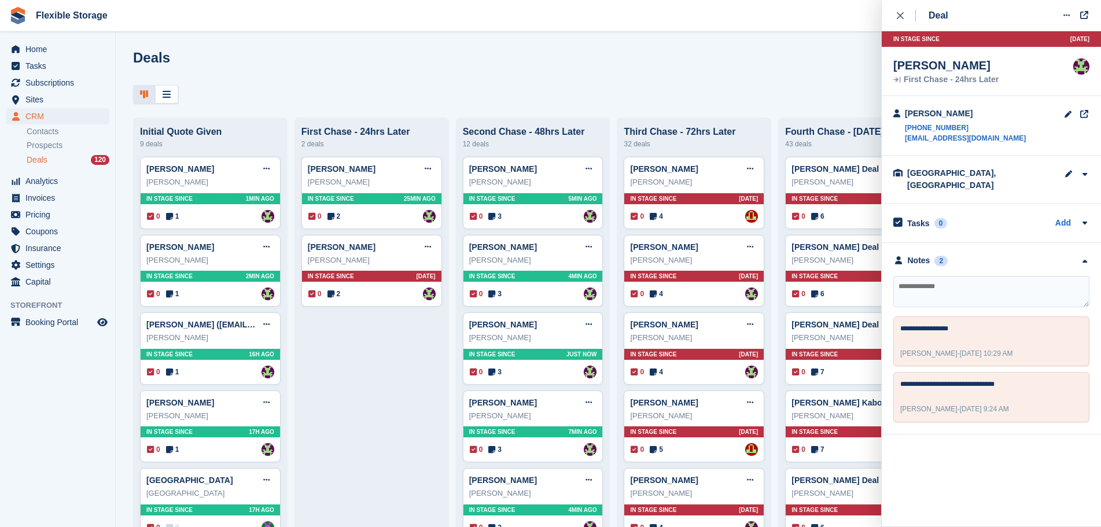
click at [993, 281] on textarea at bounding box center [991, 291] width 196 height 31
type textarea "**********"
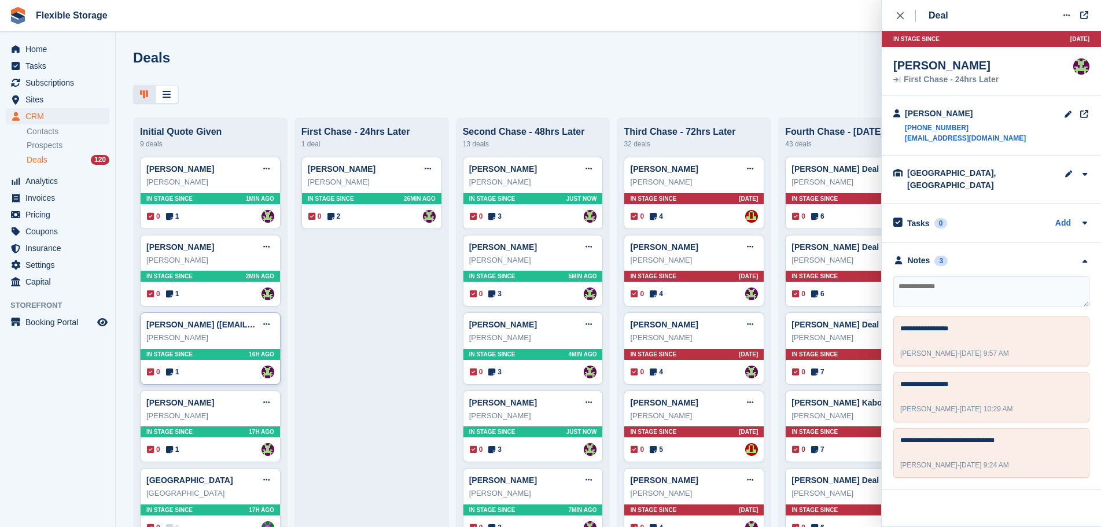
scroll to position [347, 0]
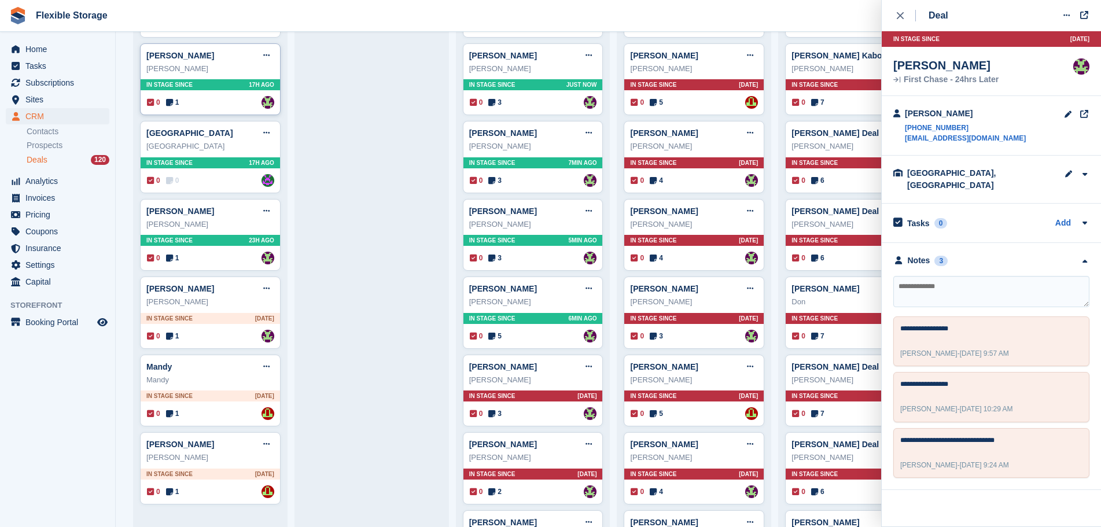
click at [225, 89] on div "In stage since 17H AGO" at bounding box center [210, 84] width 139 height 11
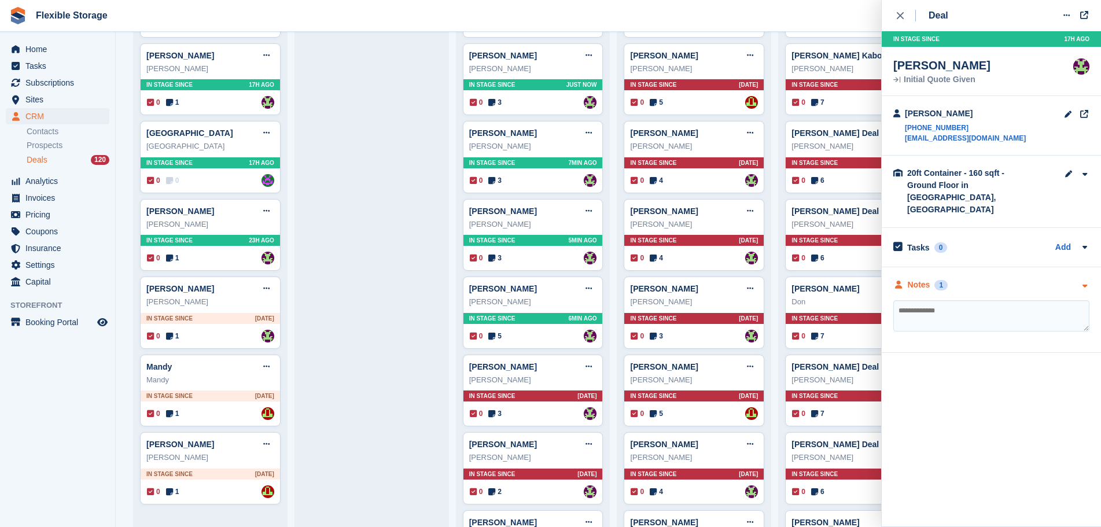
click at [1005, 279] on div "Notes 1" at bounding box center [991, 285] width 196 height 12
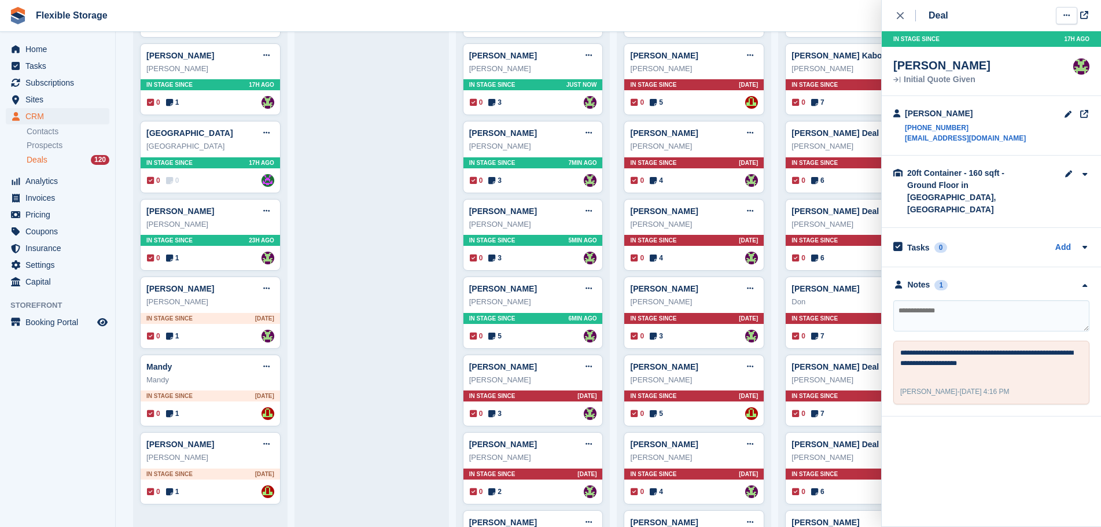
click at [1069, 13] on icon at bounding box center [1066, 16] width 6 height 8
click at [1031, 61] on p "Mark as won" at bounding box center [1021, 63] width 101 height 15
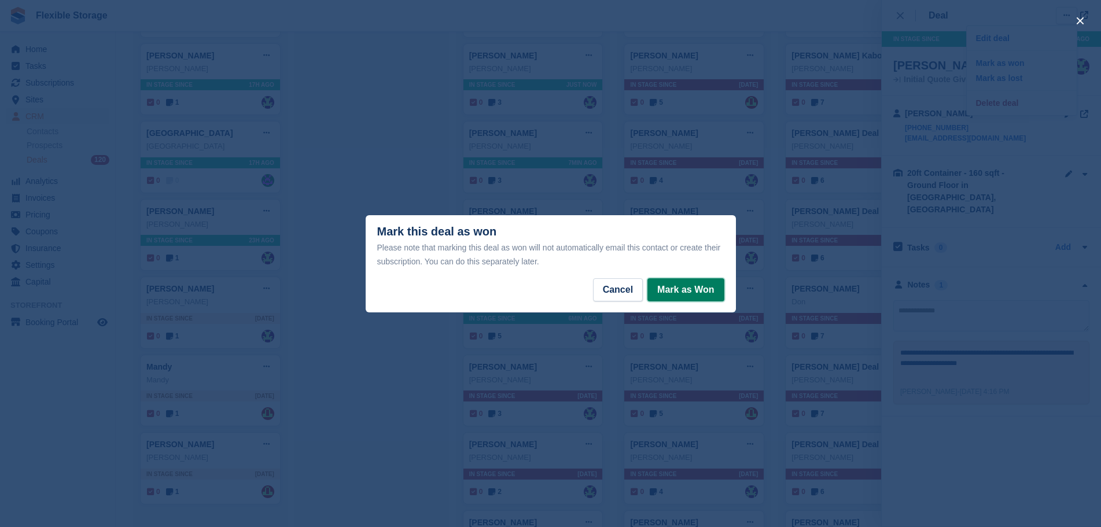
click at [692, 296] on button "Mark as Won" at bounding box center [685, 289] width 76 height 23
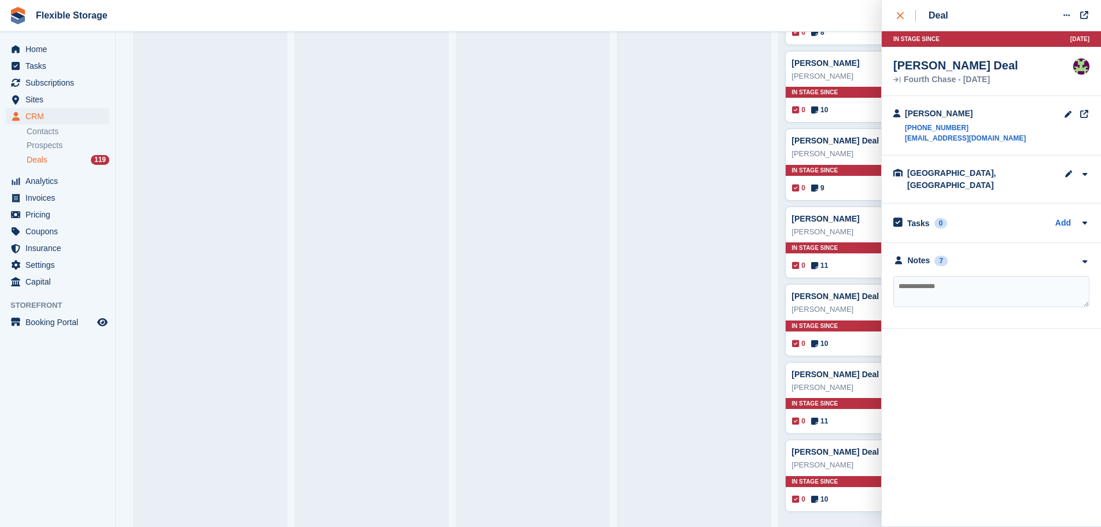
click at [904, 19] on div "close" at bounding box center [906, 16] width 19 height 12
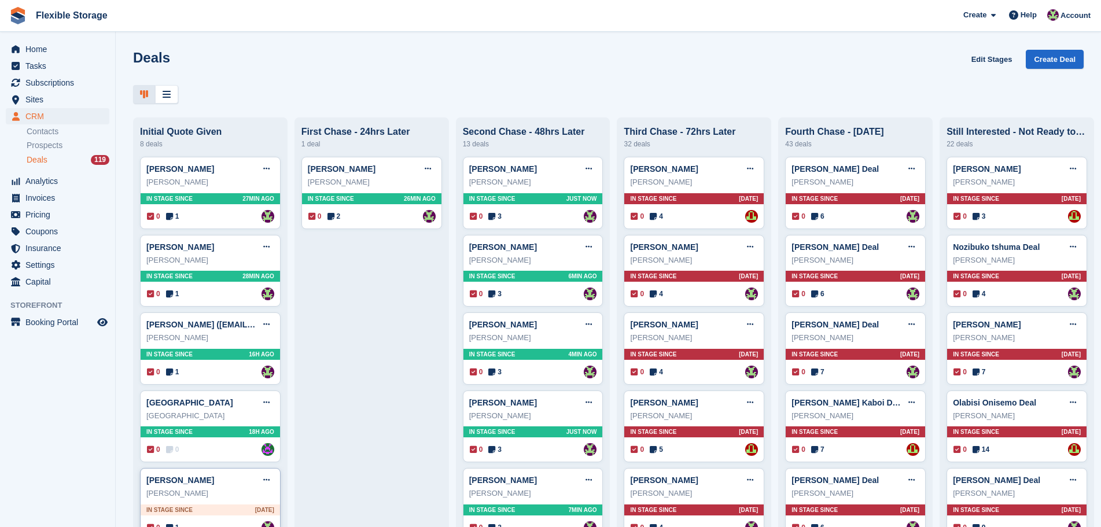
click at [230, 507] on div "In stage since [DATE]" at bounding box center [210, 509] width 139 height 11
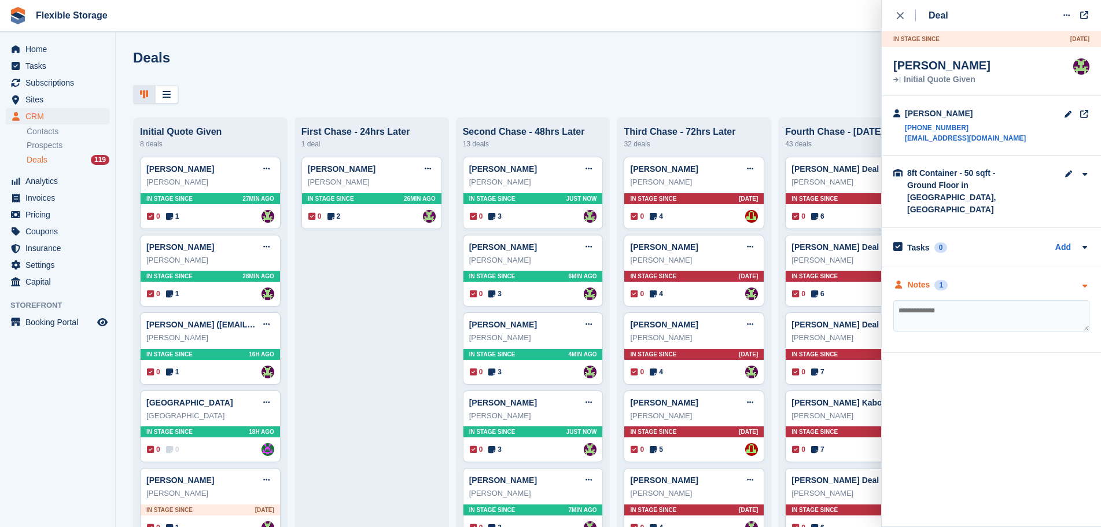
click at [954, 279] on div "Notes 1" at bounding box center [991, 285] width 196 height 12
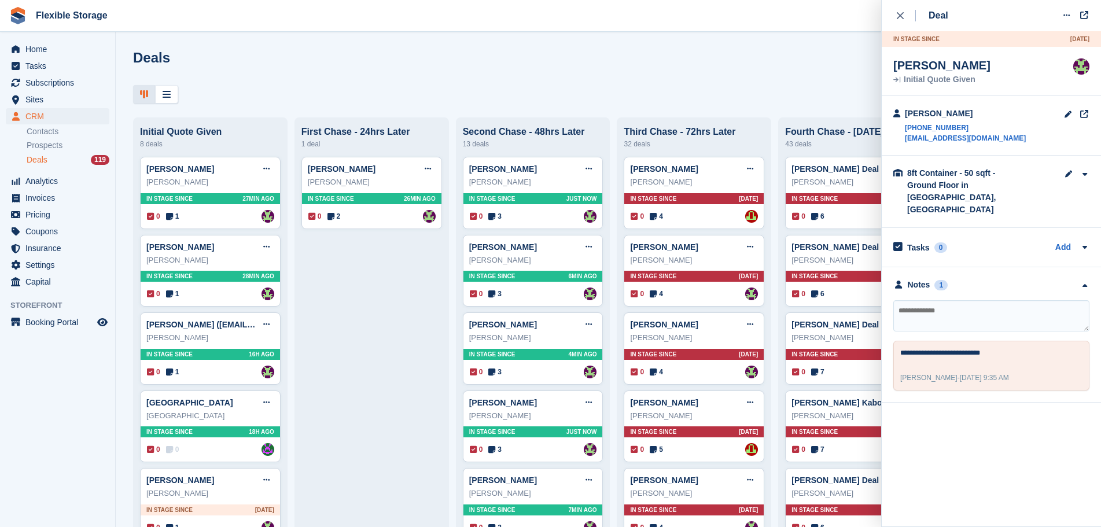
click at [964, 312] on textarea at bounding box center [991, 315] width 196 height 31
type textarea "**********"
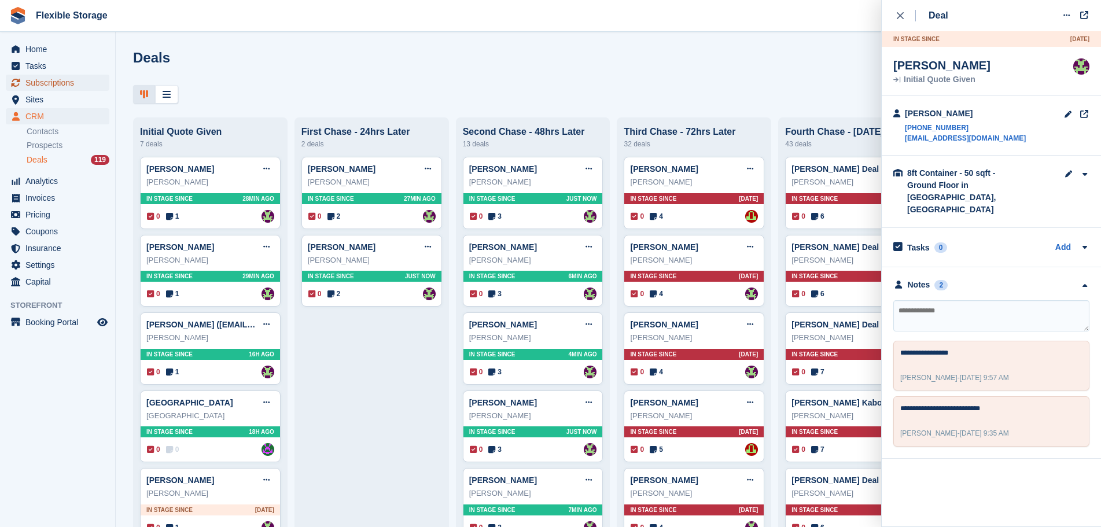
click at [59, 80] on span "Subscriptions" at bounding box center [59, 83] width 69 height 16
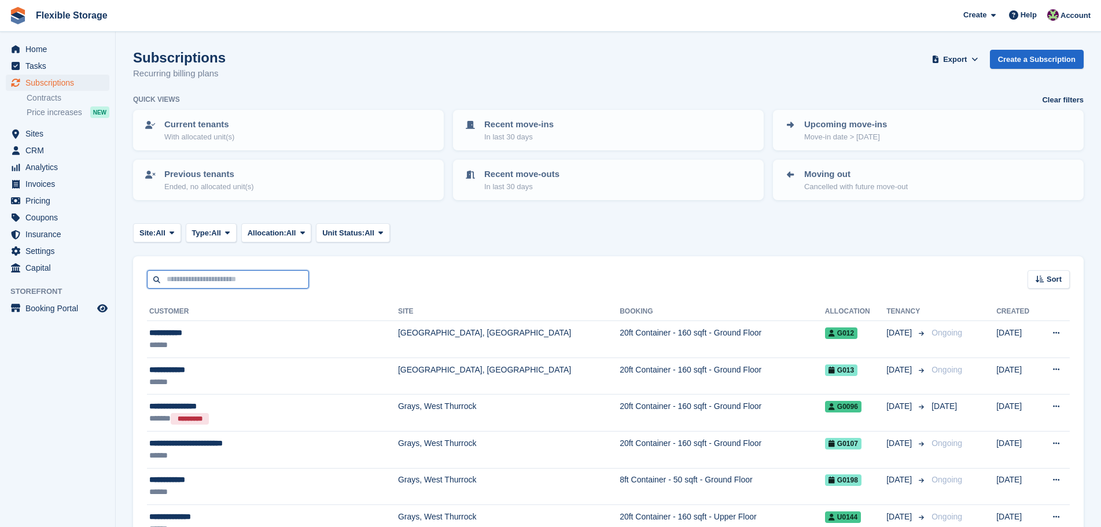
click at [222, 286] on input "text" at bounding box center [228, 279] width 162 height 19
type input "*****"
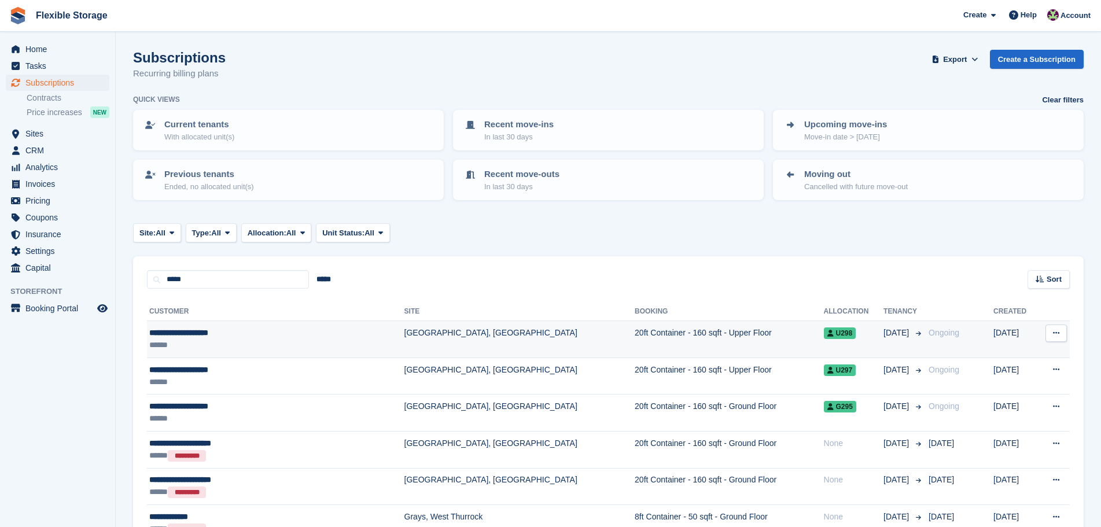
click at [277, 327] on div "**********" at bounding box center [244, 333] width 191 height 12
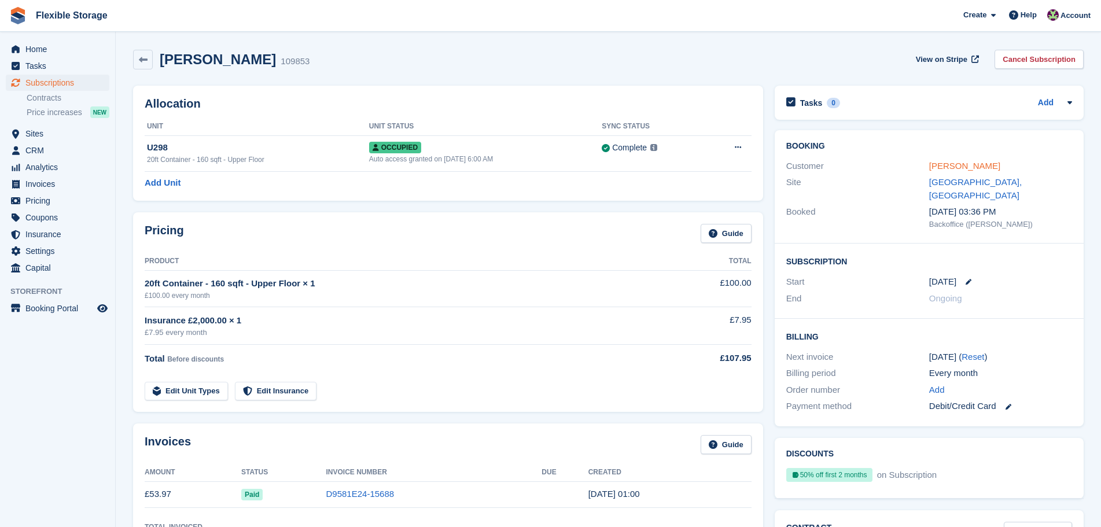
click at [983, 168] on link "[PERSON_NAME]" at bounding box center [964, 166] width 71 height 10
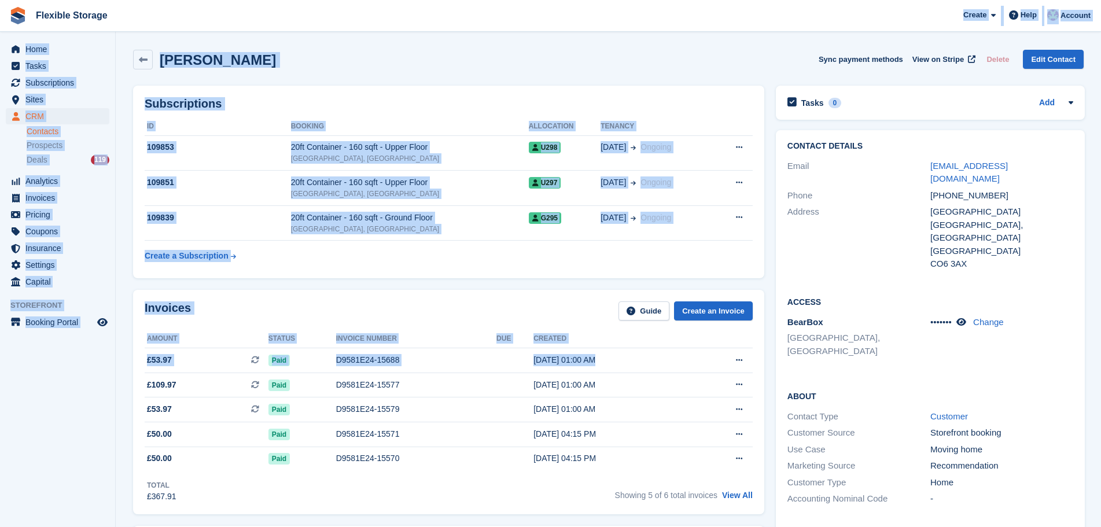
drag, startPoint x: 660, startPoint y: 62, endPoint x: 566, endPoint y: 342, distance: 295.4
click at [543, 303] on div "Invoices Guide Create an Invoice" at bounding box center [449, 314] width 608 height 26
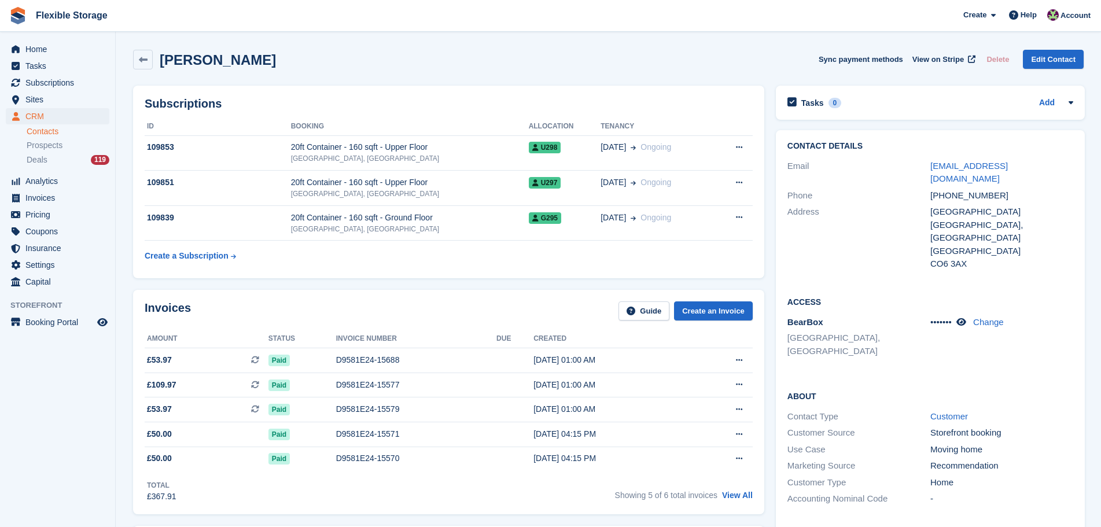
drag, startPoint x: 799, startPoint y: 58, endPoint x: 1022, endPoint y: 517, distance: 509.2
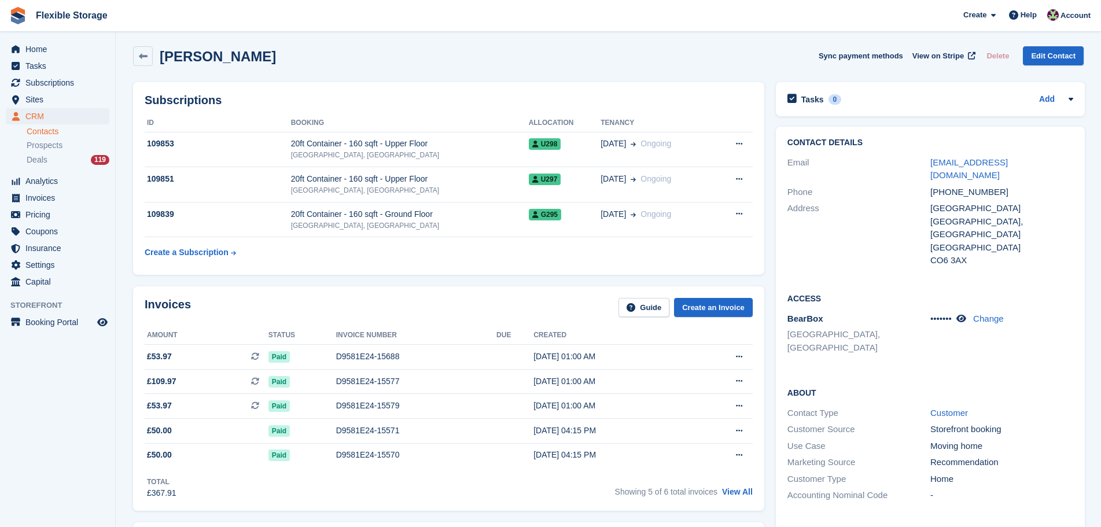
click at [1022, 474] on div "About Contact Type Customer Customer Source Storefront booking Use Case Moving …" at bounding box center [930, 445] width 309 height 141
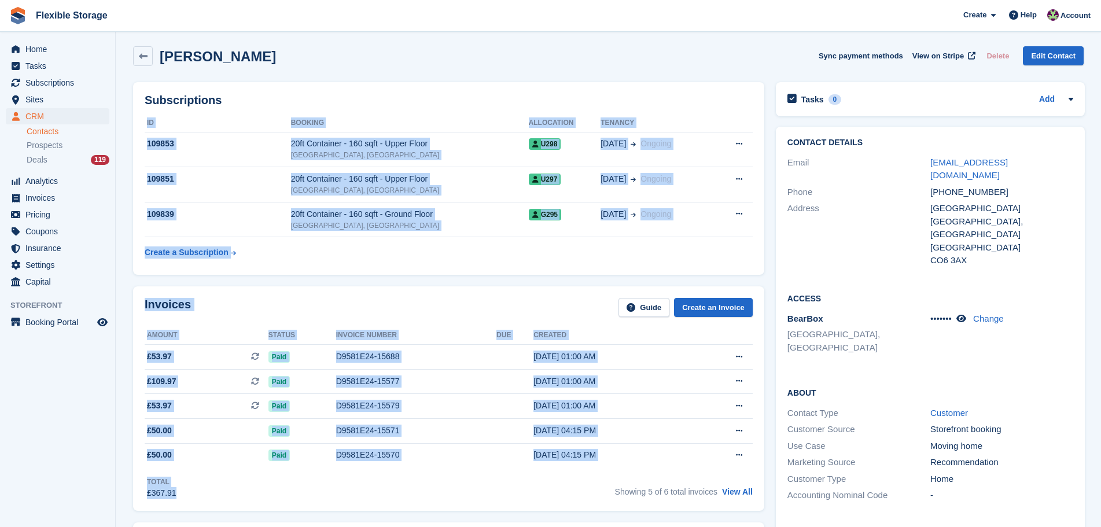
drag, startPoint x: 543, startPoint y: 297, endPoint x: 541, endPoint y: 515, distance: 218.1
click at [536, 514] on div "Invoices Guide Create an Invoice Amount Status Invoice number Due Created £53.9…" at bounding box center [448, 399] width 643 height 236
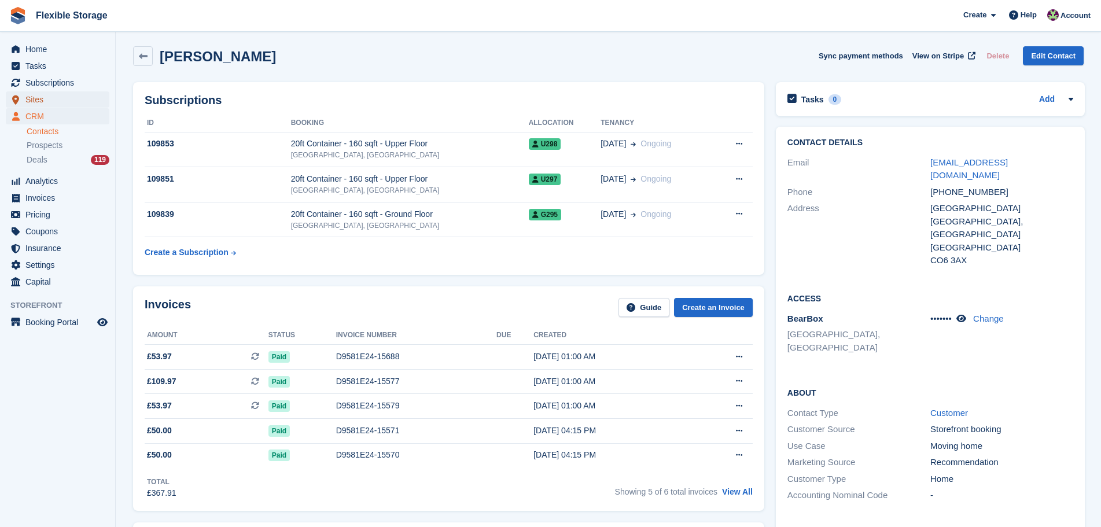
click at [38, 100] on span "Sites" at bounding box center [59, 99] width 69 height 16
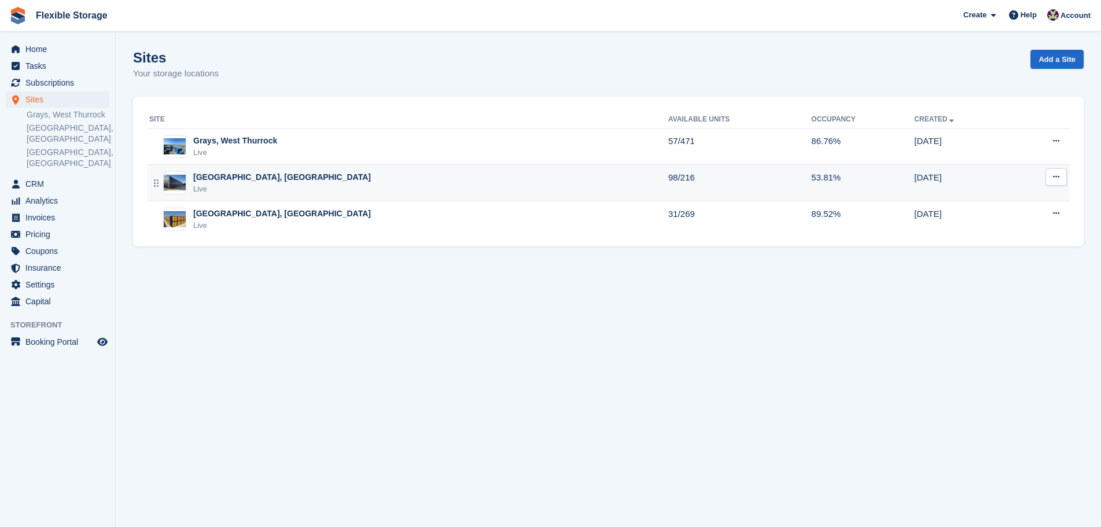
click at [256, 177] on div "[GEOGRAPHIC_DATA], [GEOGRAPHIC_DATA]" at bounding box center [282, 177] width 178 height 12
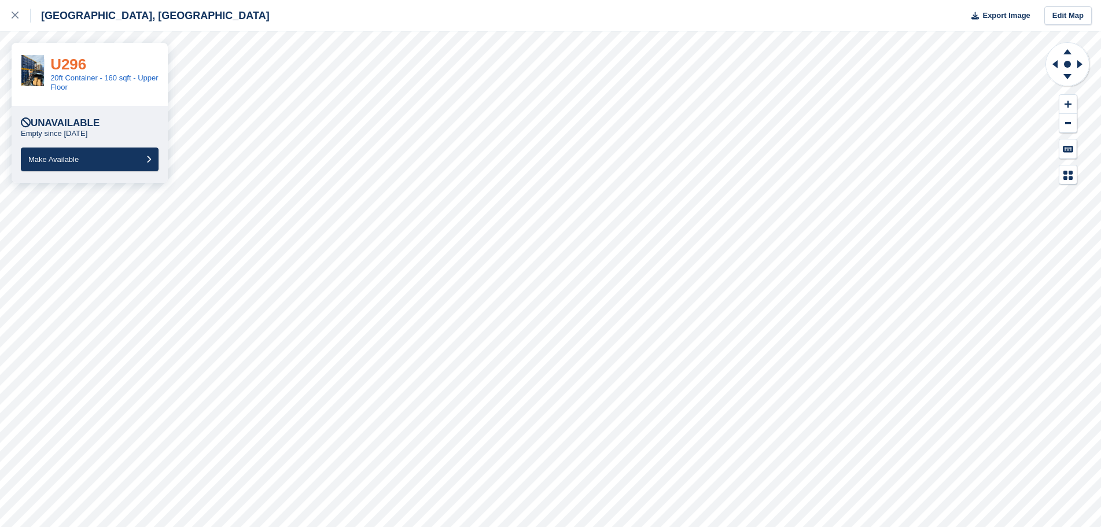
click at [68, 64] on link "U296" at bounding box center [68, 64] width 36 height 17
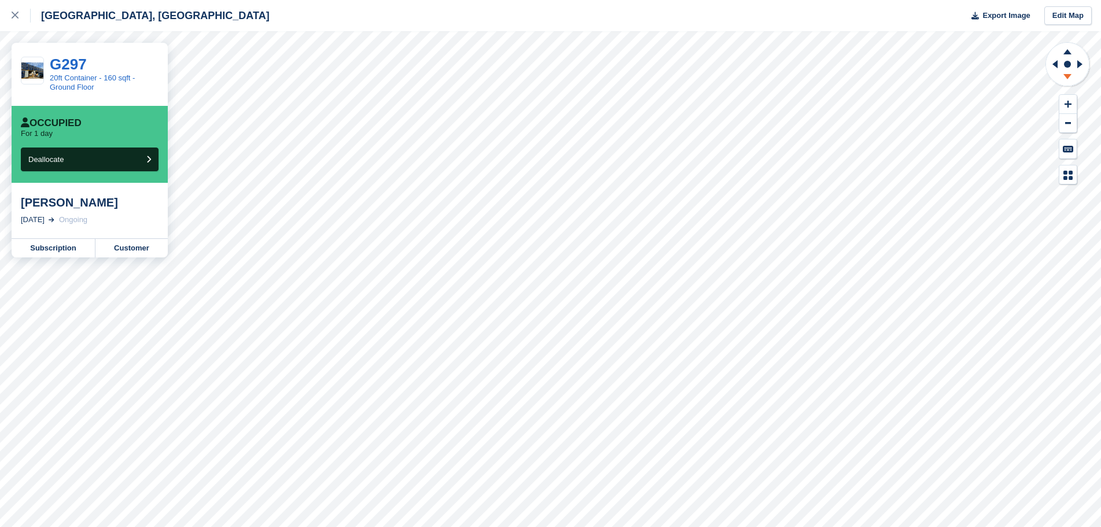
click at [1067, 78] on icon at bounding box center [1067, 76] width 8 height 5
click at [1067, 51] on icon at bounding box center [1067, 51] width 8 height 5
click at [1066, 79] on icon at bounding box center [1067, 78] width 30 height 14
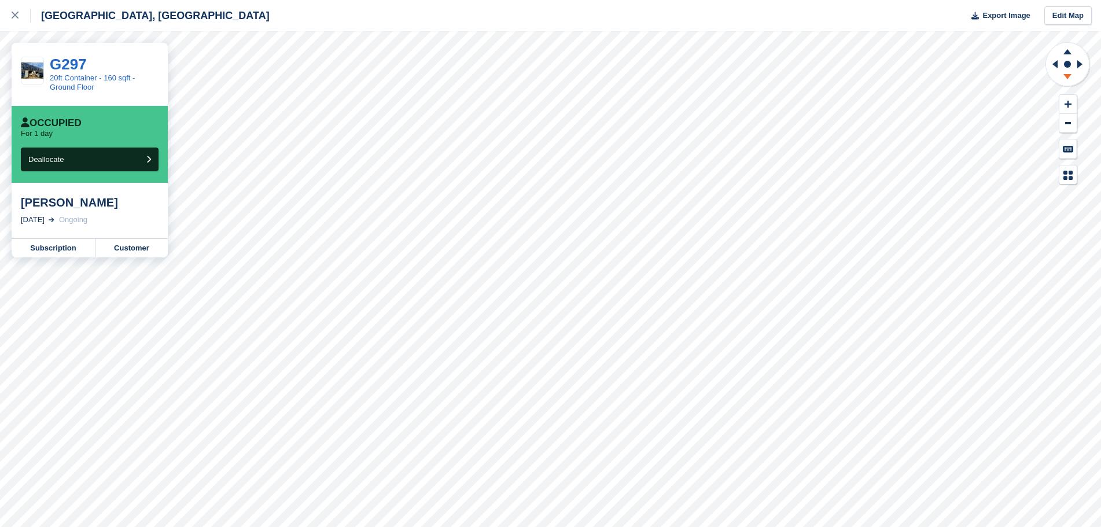
click at [1066, 79] on icon at bounding box center [1067, 78] width 30 height 14
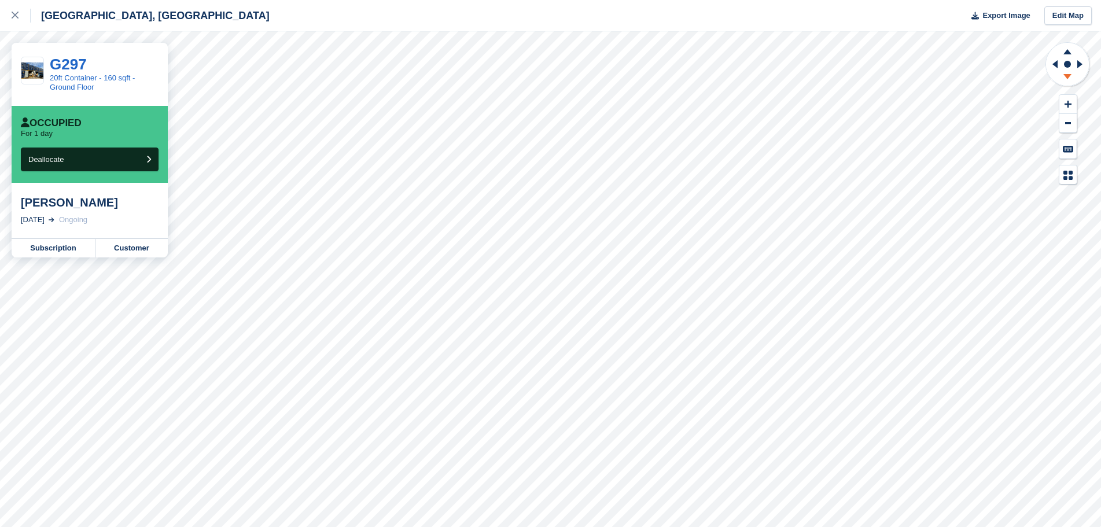
click at [1066, 79] on icon at bounding box center [1067, 78] width 30 height 14
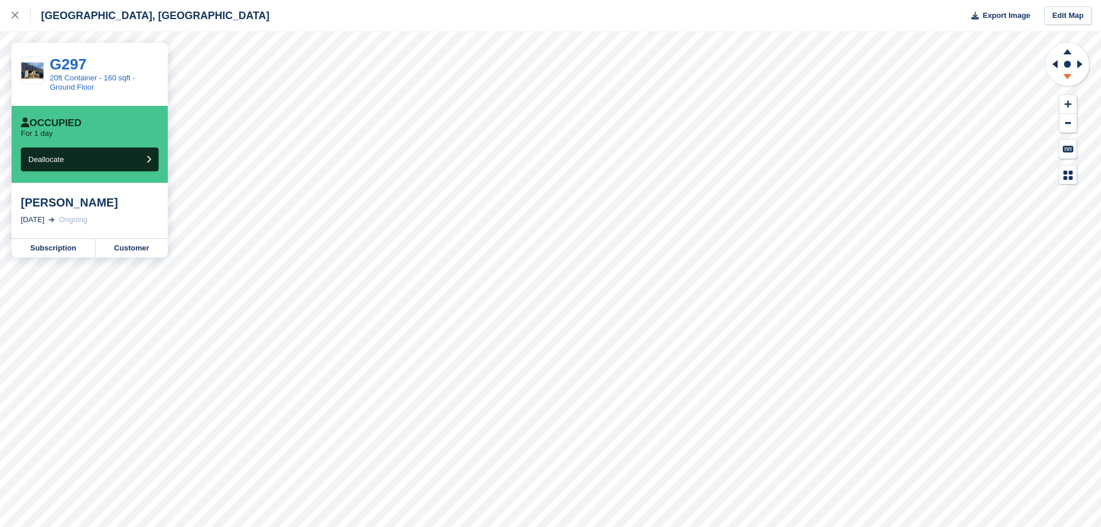
click at [1066, 79] on icon at bounding box center [1067, 78] width 30 height 14
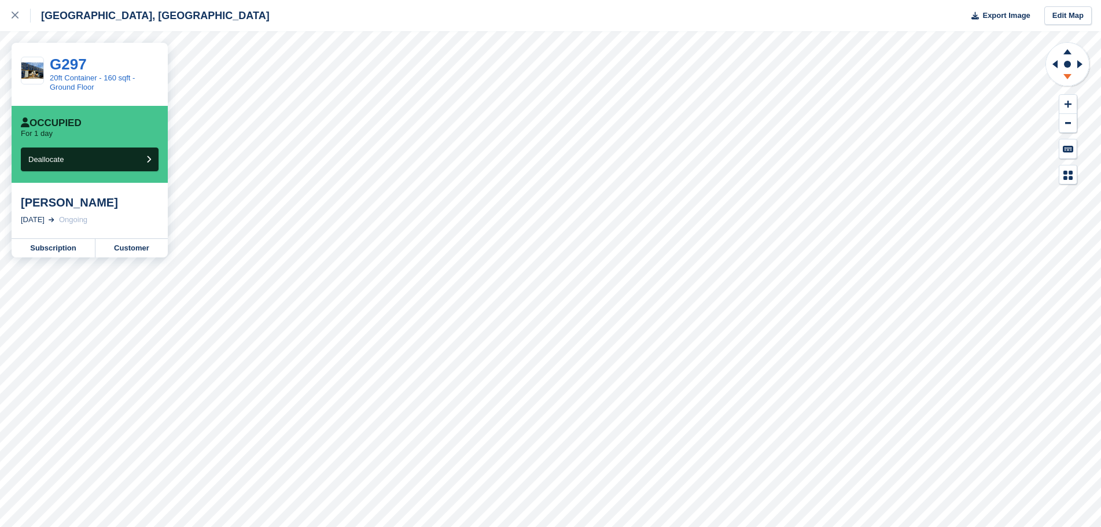
click at [1066, 79] on icon at bounding box center [1067, 78] width 30 height 14
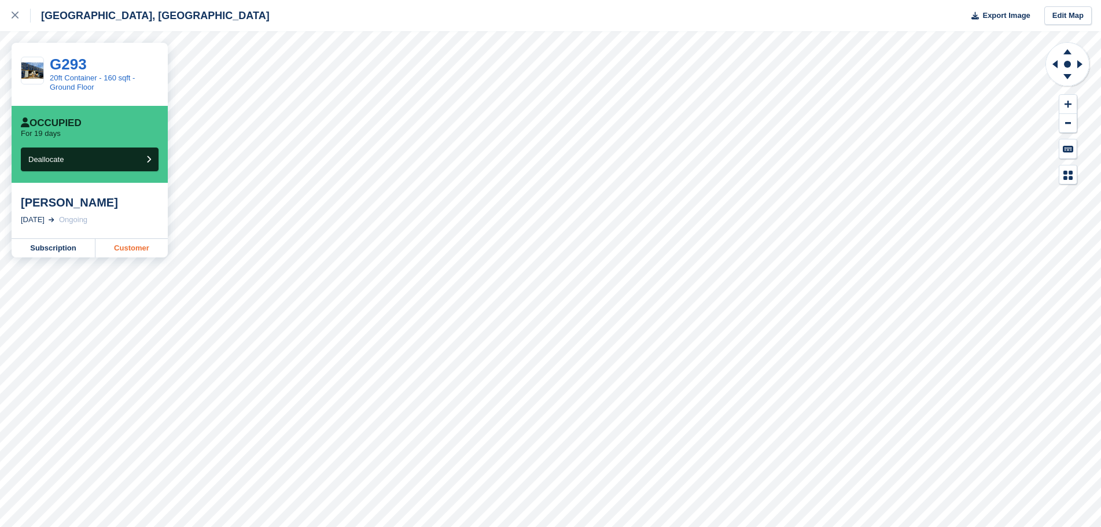
click at [135, 249] on link "Customer" at bounding box center [131, 248] width 72 height 19
click at [23, 17] on div at bounding box center [21, 16] width 19 height 14
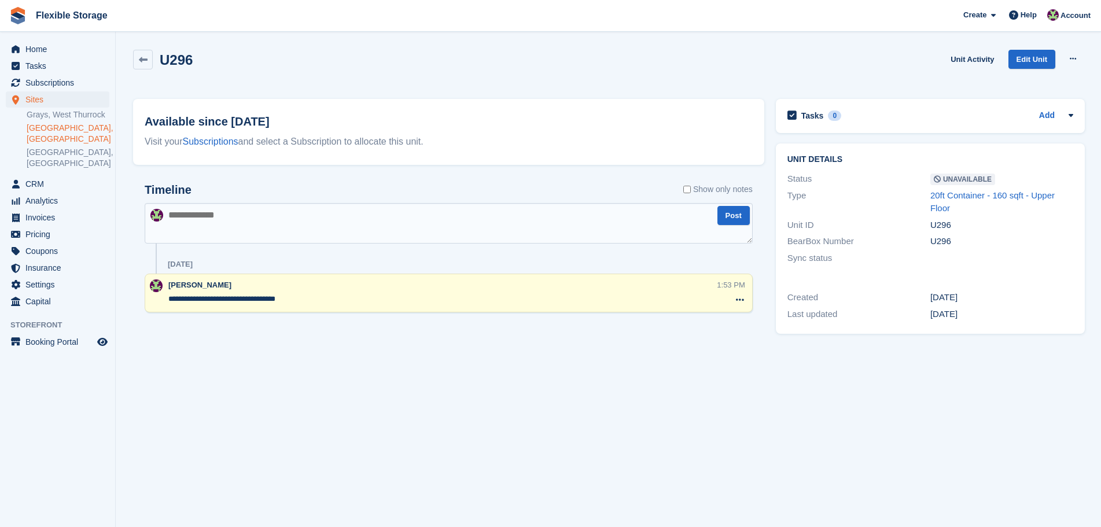
click at [111, 303] on div "Home Tasks Subscriptions Subscriptions Subscriptions Contracts Price increases …" at bounding box center [550, 263] width 1101 height 527
click at [326, 294] on textarea "**********" at bounding box center [442, 299] width 548 height 12
drag, startPoint x: 356, startPoint y: 294, endPoint x: 216, endPoint y: 287, distance: 140.2
click at [150, 290] on div "**********" at bounding box center [449, 293] width 608 height 39
click at [328, 301] on textarea "**********" at bounding box center [442, 299] width 548 height 12
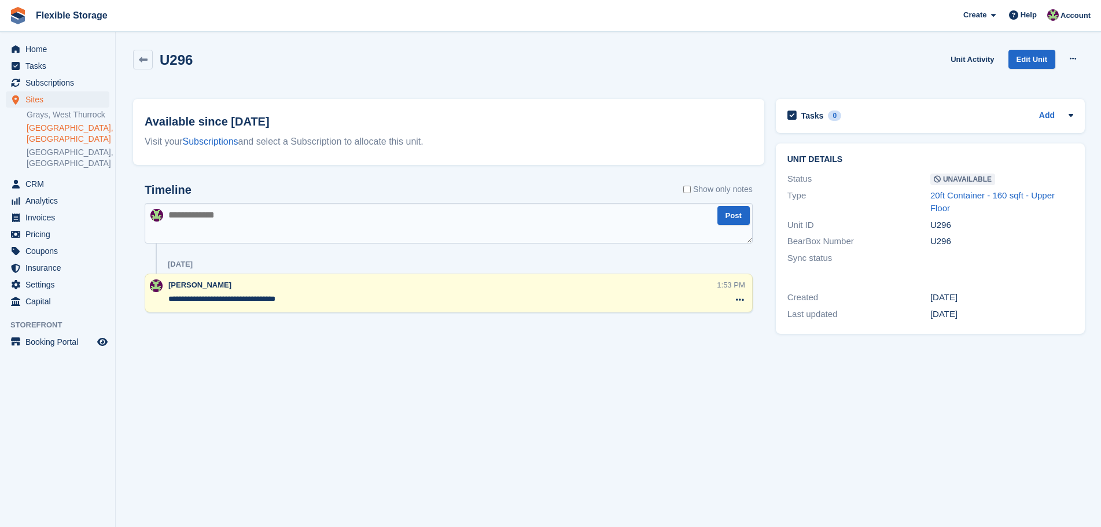
drag, startPoint x: 328, startPoint y: 302, endPoint x: 53, endPoint y: 289, distance: 275.7
click at [53, 289] on div "Home Tasks Subscriptions Subscriptions Subscriptions Contracts Price increases …" at bounding box center [550, 263] width 1101 height 527
click at [299, 292] on div "**********" at bounding box center [442, 293] width 548 height 28
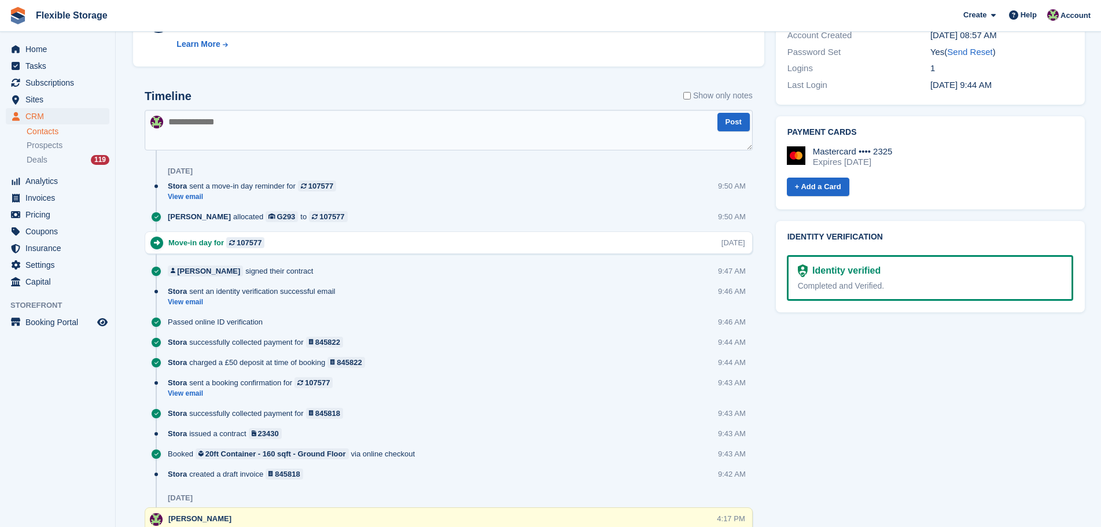
scroll to position [728, 0]
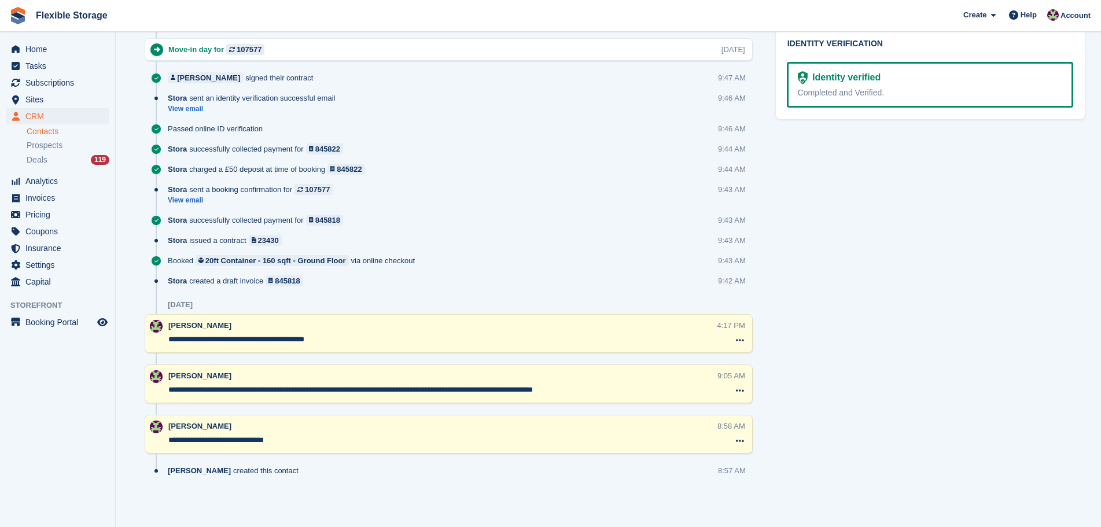
drag, startPoint x: 642, startPoint y: 334, endPoint x: 540, endPoint y: 288, distance: 111.8
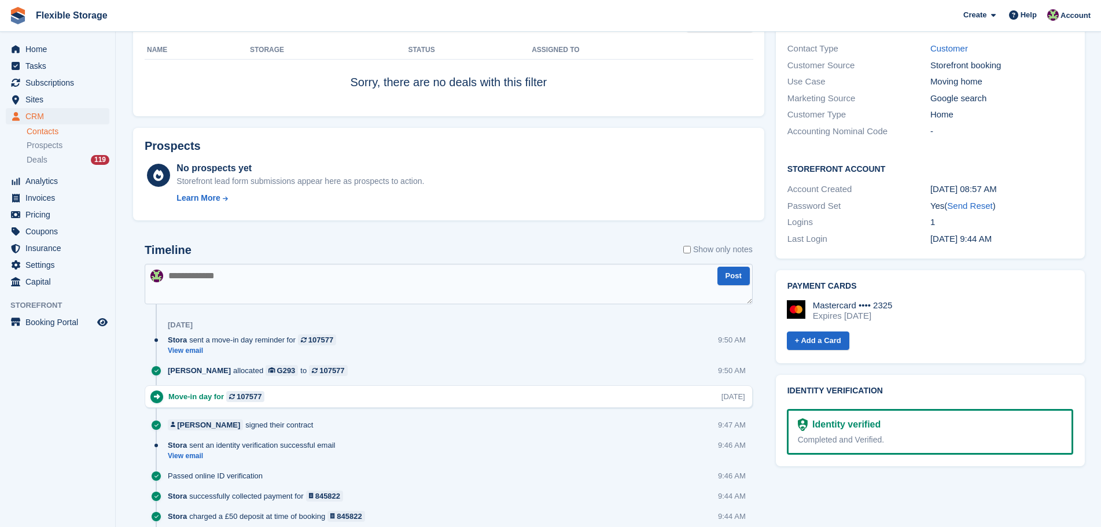
drag, startPoint x: 1016, startPoint y: 449, endPoint x: 839, endPoint y: 263, distance: 257.4
click at [697, 209] on div "Subscriptions ID Booking Allocation Tenancy 107577 20ft Container - 160 sqft - …" at bounding box center [608, 281] width 962 height 1165
click at [874, 311] on div "Expires June 2029" at bounding box center [853, 316] width 80 height 10
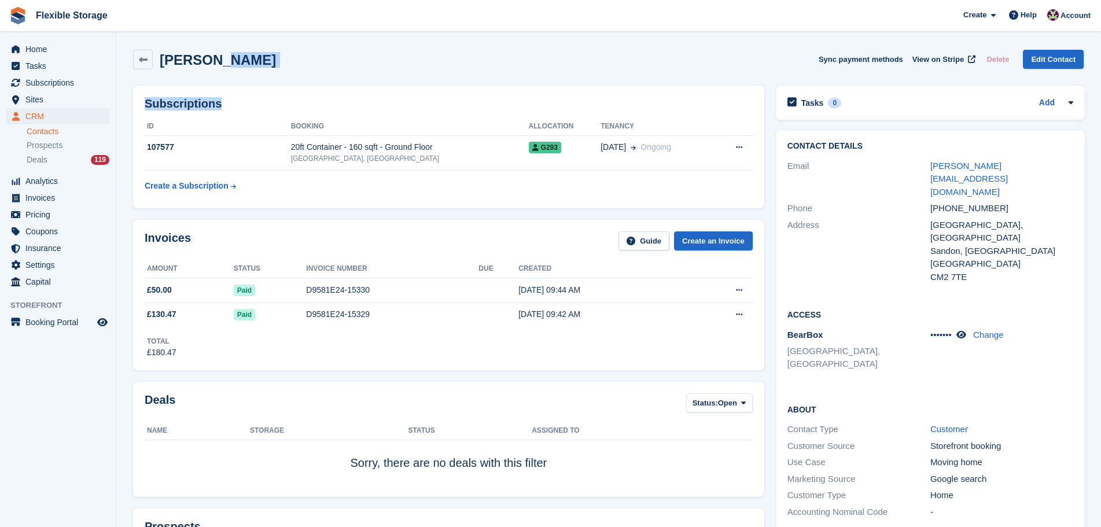
drag, startPoint x: 547, startPoint y: 82, endPoint x: 213, endPoint y: 43, distance: 336.0
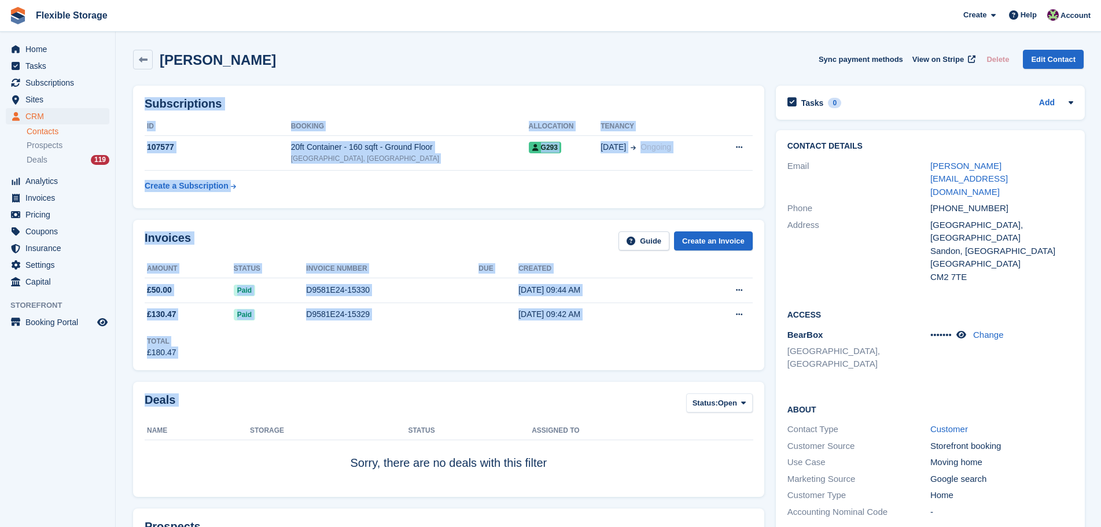
drag, startPoint x: 646, startPoint y: 38, endPoint x: 646, endPoint y: 493, distance: 454.7
click at [609, 480] on td "Sorry, there are no deals with this filter" at bounding box center [449, 463] width 608 height 46
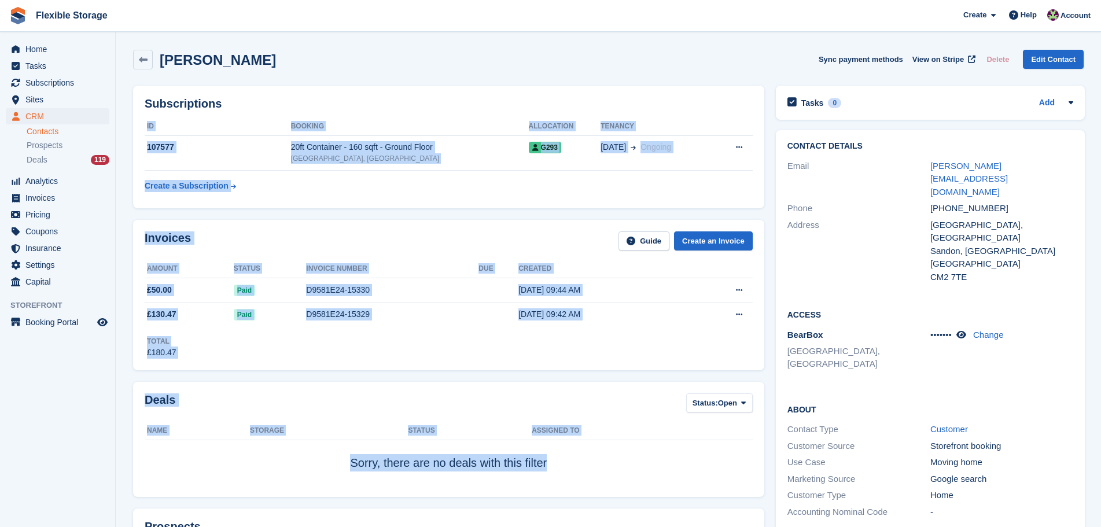
drag, startPoint x: 510, startPoint y: 231, endPoint x: 385, endPoint y: 82, distance: 195.5
click at [712, 89] on div "Subscriptions ID Booking Allocation Tenancy 107577 20ft Container - 160 sqft - …" at bounding box center [448, 147] width 631 height 123
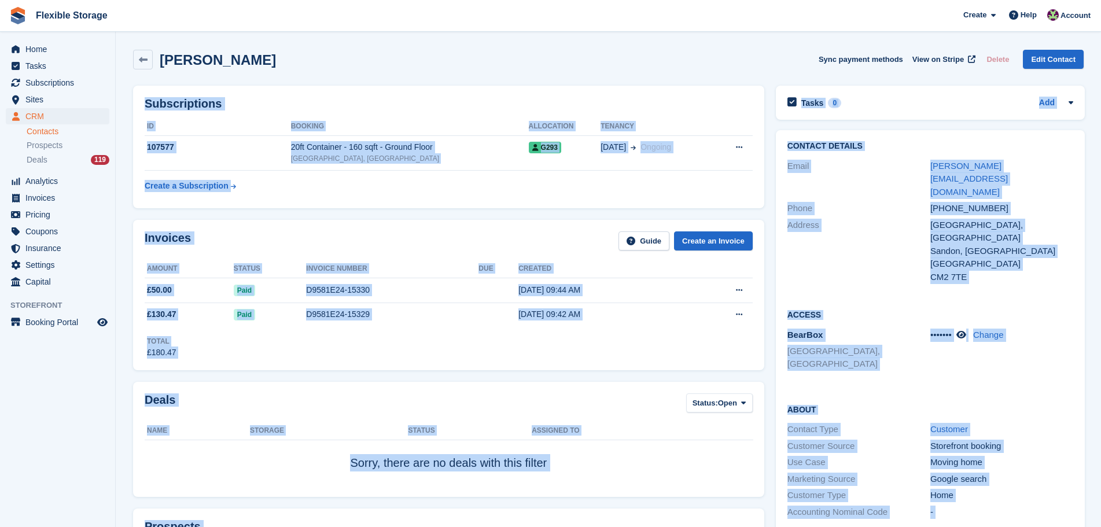
drag, startPoint x: 765, startPoint y: 297, endPoint x: 813, endPoint y: 554, distance: 262.0
click at [813, 526] on html "Flexible Storage Create Subscription Invoice Contact Deal Discount Page Help Ch…" at bounding box center [550, 263] width 1101 height 527
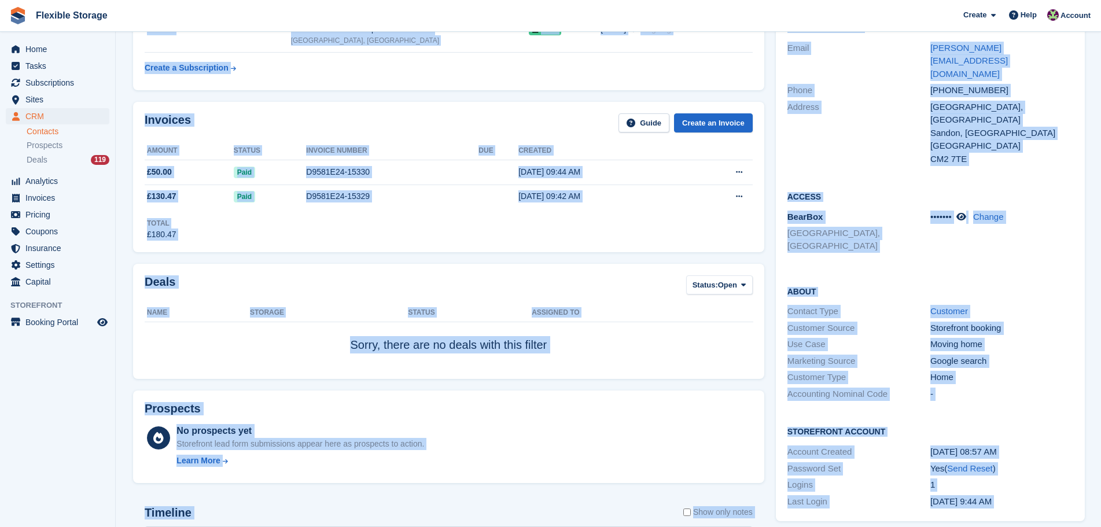
click at [628, 390] on div "Prospects No prospects yet Storefront lead form submissions appear here as pros…" at bounding box center [448, 437] width 643 height 105
click at [746, 380] on div "Deals Status: Open All Won Lost Open Name Storage Status Assigned to Sorry, the…" at bounding box center [448, 321] width 643 height 127
click at [1052, 460] on div "Password Set Yes ( Send Reset )" at bounding box center [930, 468] width 286 height 17
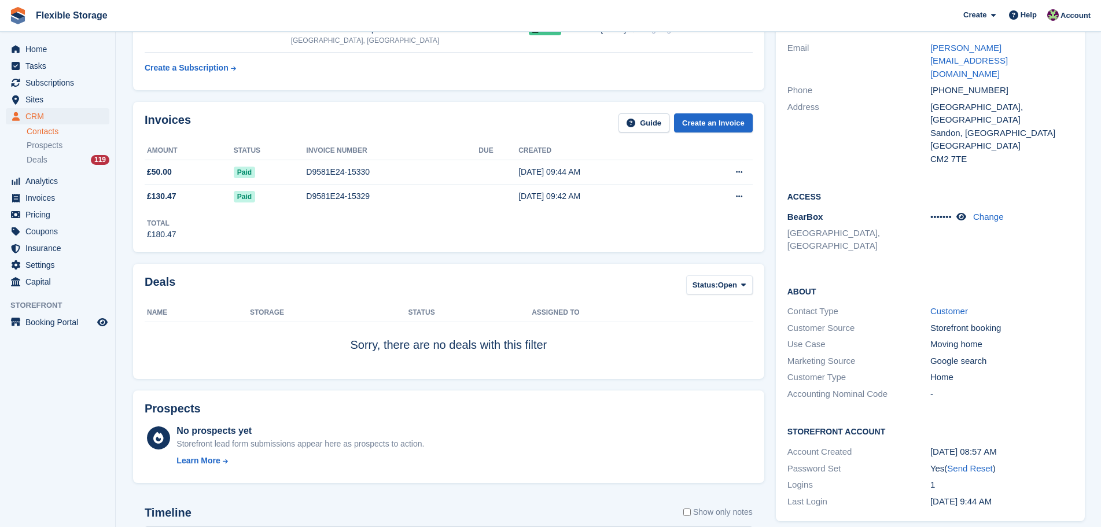
drag, startPoint x: 1047, startPoint y: 449, endPoint x: 710, endPoint y: 212, distance: 411.8
click at [1042, 371] on div "Home" at bounding box center [1001, 377] width 143 height 13
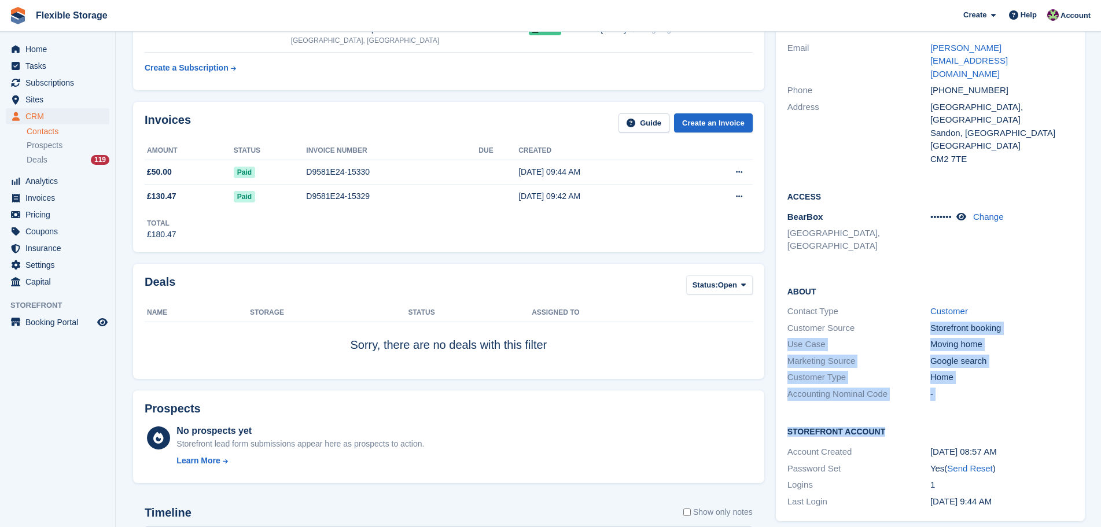
drag, startPoint x: 1029, startPoint y: 367, endPoint x: 787, endPoint y: 201, distance: 292.5
click at [787, 201] on div "Contact Details Email linda.gould07@hotmail.com Phone +447931687782 Address Ros…" at bounding box center [930, 266] width 309 height 509
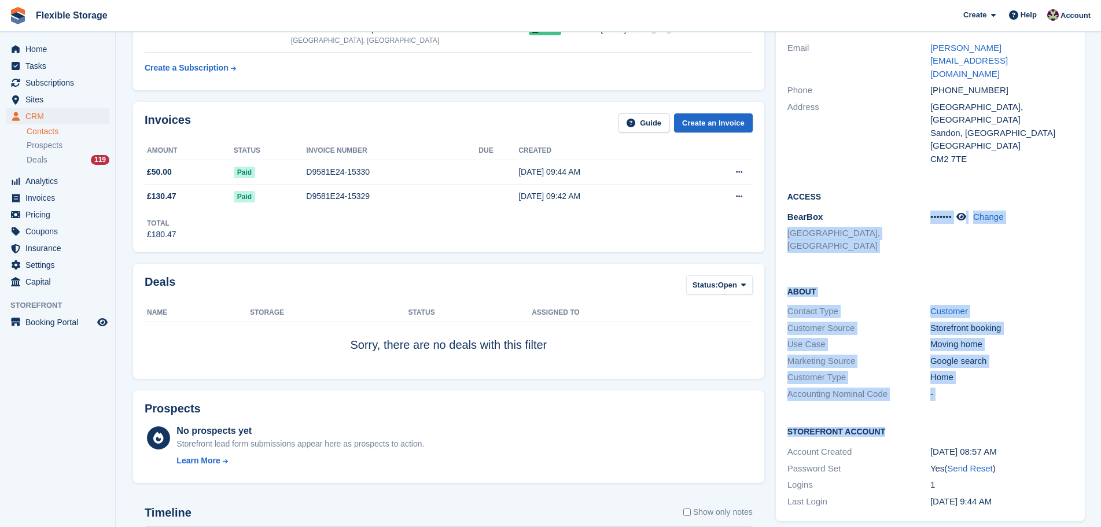
click at [876, 285] on h2 "About" at bounding box center [930, 291] width 286 height 12
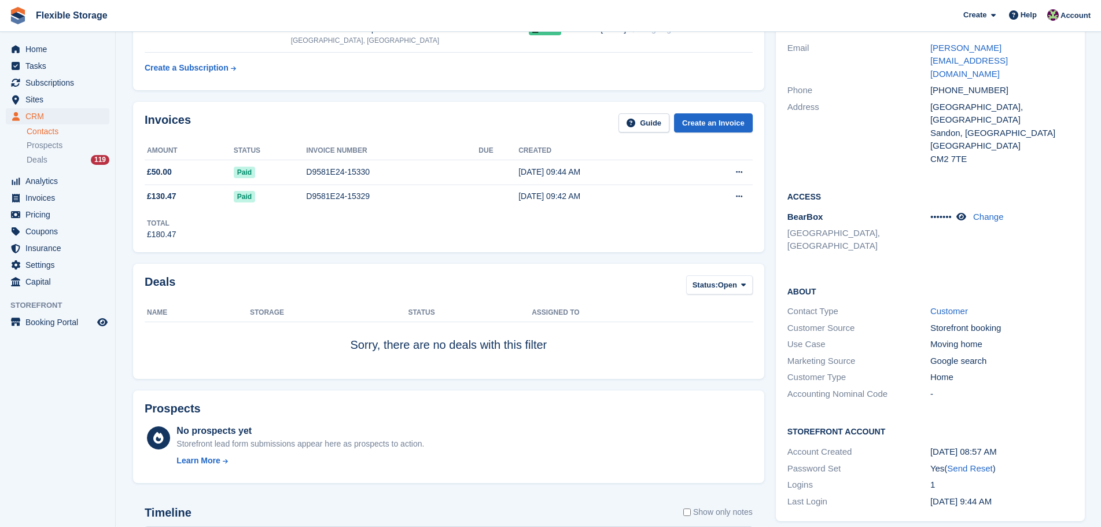
scroll to position [728, 0]
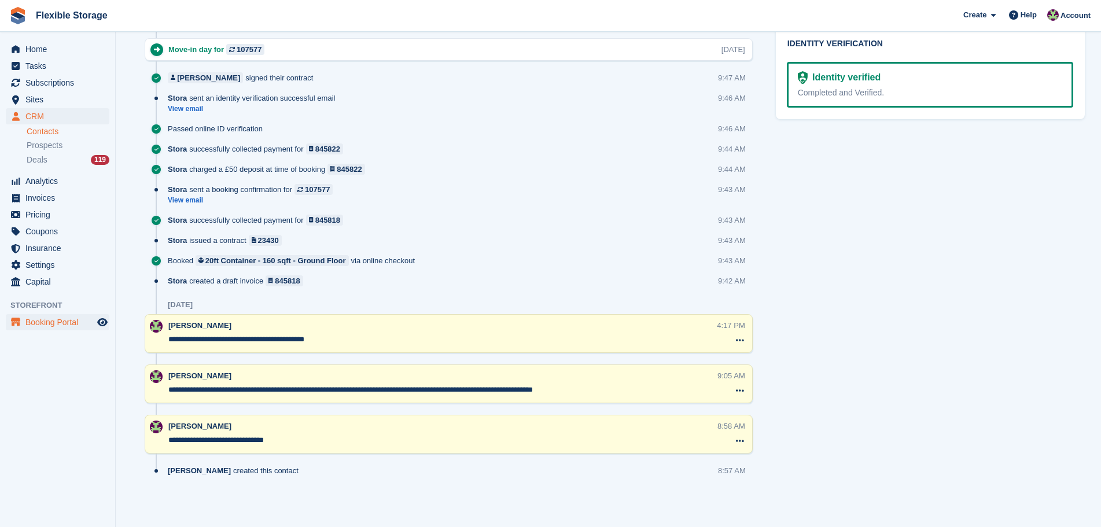
drag, startPoint x: 355, startPoint y: 342, endPoint x: 54, endPoint y: 323, distance: 301.4
click at [410, 342] on textarea "**********" at bounding box center [442, 340] width 548 height 12
drag, startPoint x: 629, startPoint y: 391, endPoint x: 0, endPoint y: 378, distance: 629.0
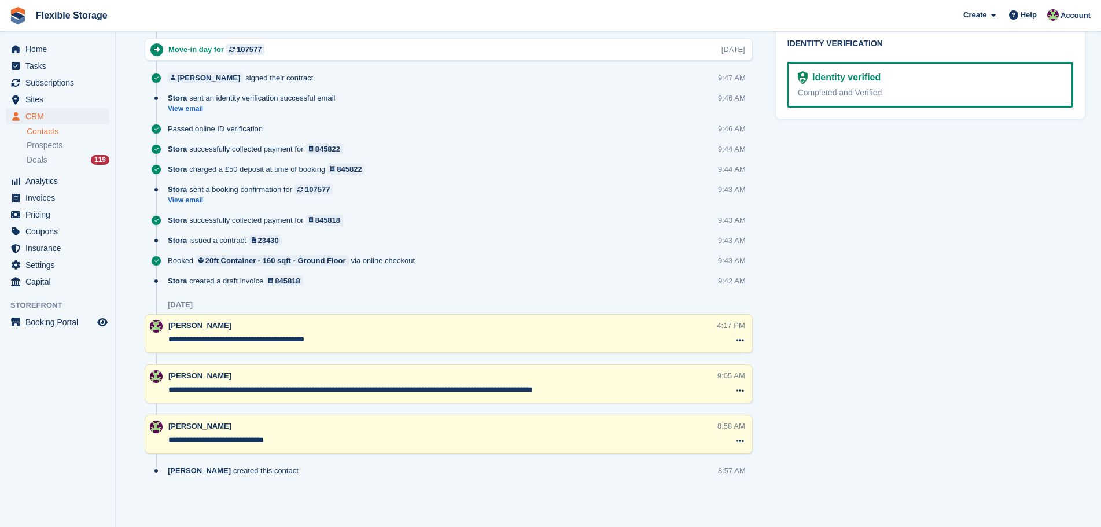
click at [520, 391] on textarea "**********" at bounding box center [442, 390] width 548 height 12
drag, startPoint x: 926, startPoint y: 480, endPoint x: 46, endPoint y: 152, distance: 939.4
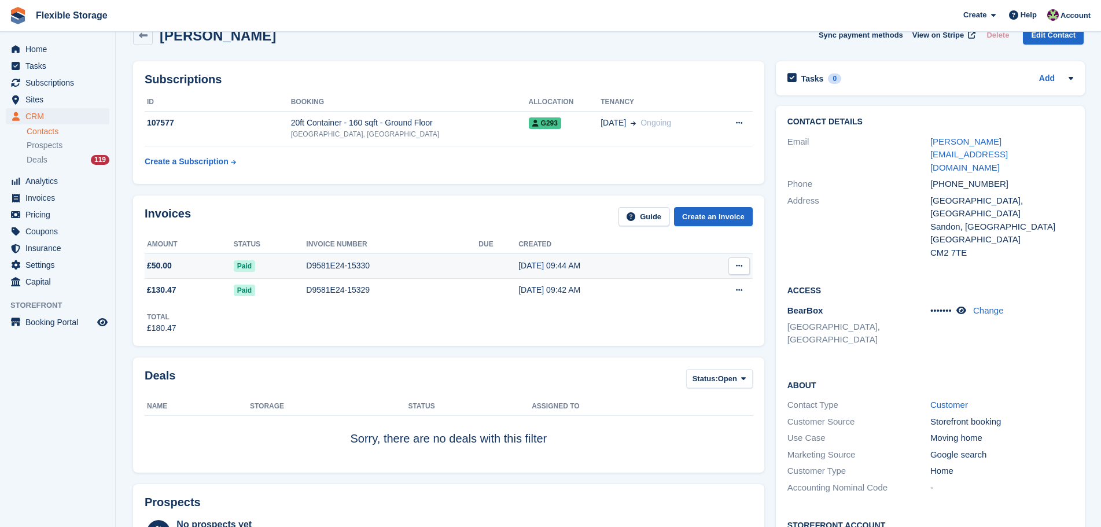
scroll to position [0, 0]
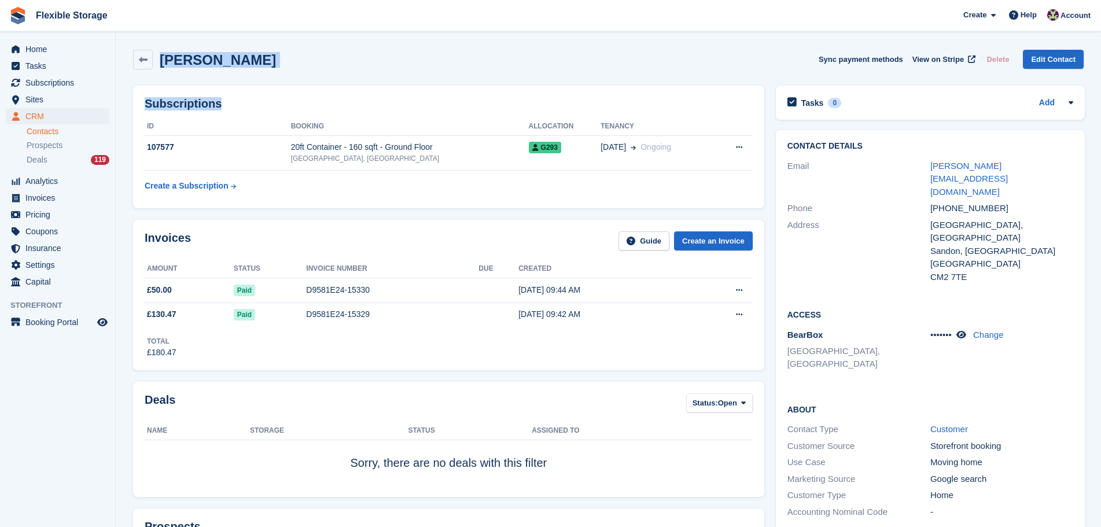
drag, startPoint x: 311, startPoint y: 82, endPoint x: 249, endPoint y: 67, distance: 64.4
click at [286, 67] on div "Linda Gould Sync payment methods View on Stripe Delete Edit Contact" at bounding box center [608, 60] width 950 height 20
drag, startPoint x: 348, startPoint y: 66, endPoint x: 149, endPoint y: 58, distance: 198.6
click at [149, 58] on div "Linda Gould Sync payment methods View on Stripe Delete Edit Contact" at bounding box center [608, 60] width 950 height 20
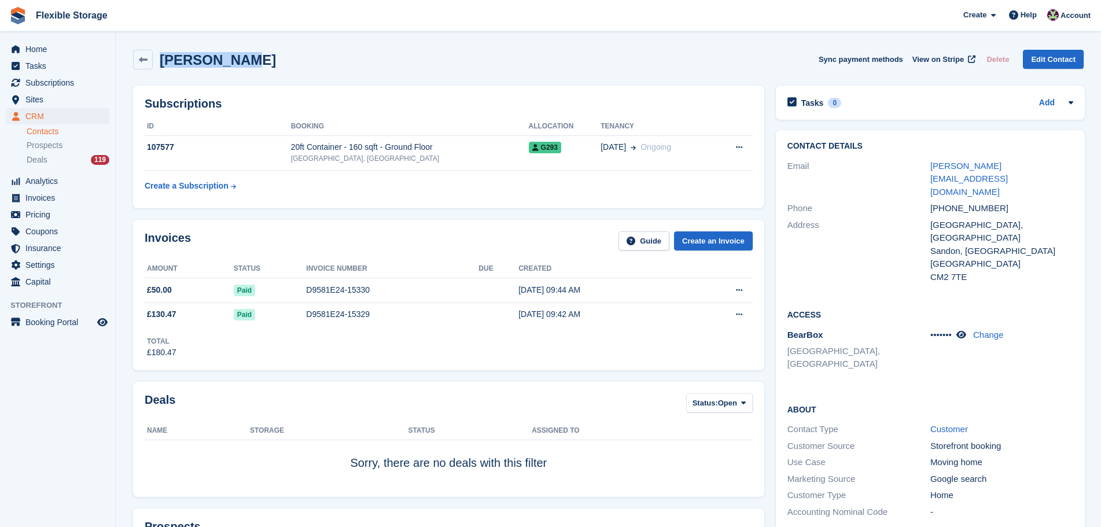
click at [279, 61] on div "Linda Gould Sync payment methods View on Stripe Delete Edit Contact" at bounding box center [608, 60] width 950 height 20
drag, startPoint x: 160, startPoint y: 59, endPoint x: 360, endPoint y: 57, distance: 200.7
click at [353, 56] on div "Linda Gould Sync payment methods View on Stripe Delete Edit Contact" at bounding box center [608, 60] width 950 height 20
click at [373, 57] on div "Linda Gould Sync payment methods View on Stripe Delete Edit Contact" at bounding box center [608, 60] width 950 height 20
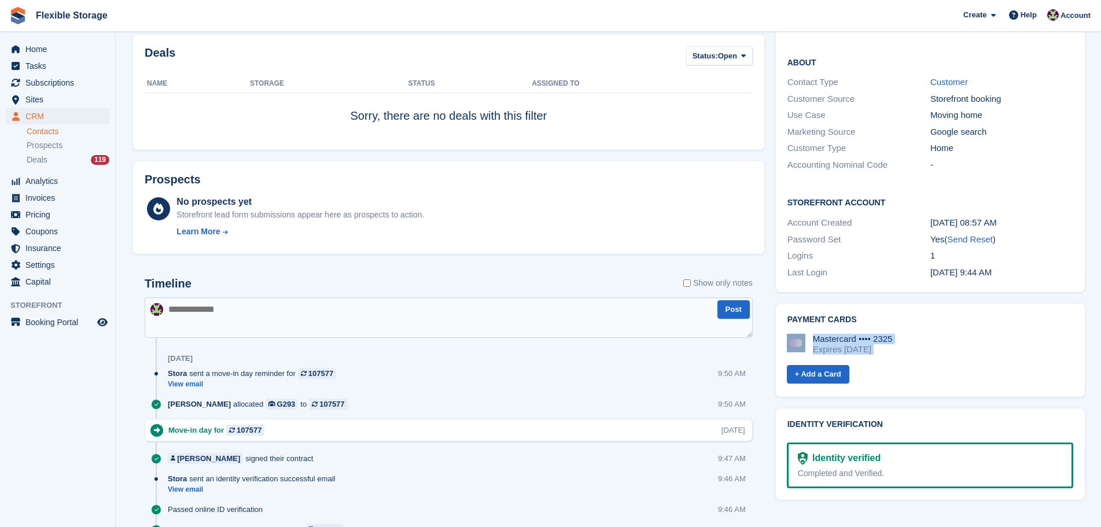
drag, startPoint x: 1009, startPoint y: 311, endPoint x: 801, endPoint y: 281, distance: 210.5
click at [801, 325] on div "Mastercard •••• 2325 Expires June 2029 + Add a Card" at bounding box center [928, 355] width 289 height 61
click at [1000, 334] on div "Mastercard •••• 2325 Expires June 2029" at bounding box center [930, 344] width 286 height 21
drag, startPoint x: 1037, startPoint y: 305, endPoint x: 901, endPoint y: 276, distance: 139.1
click at [721, 265] on div "Subscriptions ID Booking Allocation Tenancy 107577 20ft Container - 160 sqft - …" at bounding box center [608, 315] width 962 height 1165
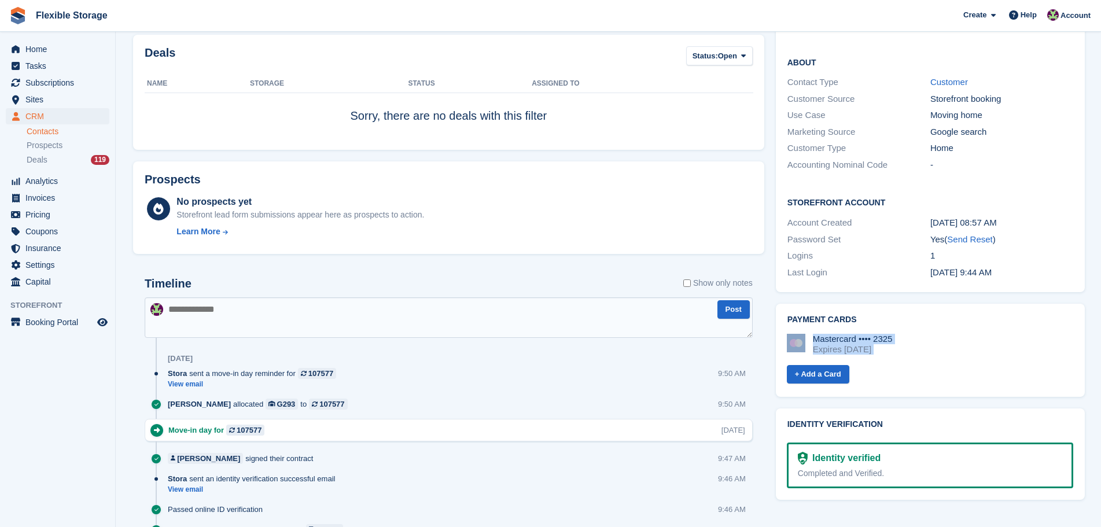
click at [901, 325] on div "Mastercard •••• 2325 Expires June 2029 + Add a Card" at bounding box center [928, 355] width 289 height 61
drag, startPoint x: 845, startPoint y: 289, endPoint x: 917, endPoint y: 287, distance: 72.3
click at [756, 270] on div "Subscriptions ID Booking Allocation Tenancy 107577 20ft Container - 160 sqft - …" at bounding box center [608, 315] width 962 height 1165
click at [937, 334] on div "Mastercard •••• 2325 Expires June 2029" at bounding box center [930, 344] width 286 height 21
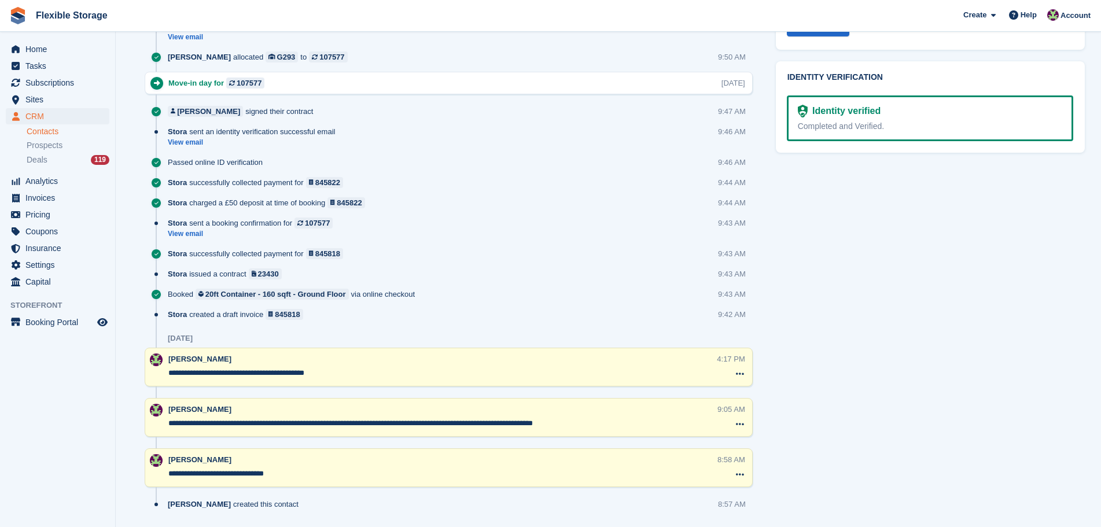
drag, startPoint x: 876, startPoint y: 460, endPoint x: 701, endPoint y: 339, distance: 212.5
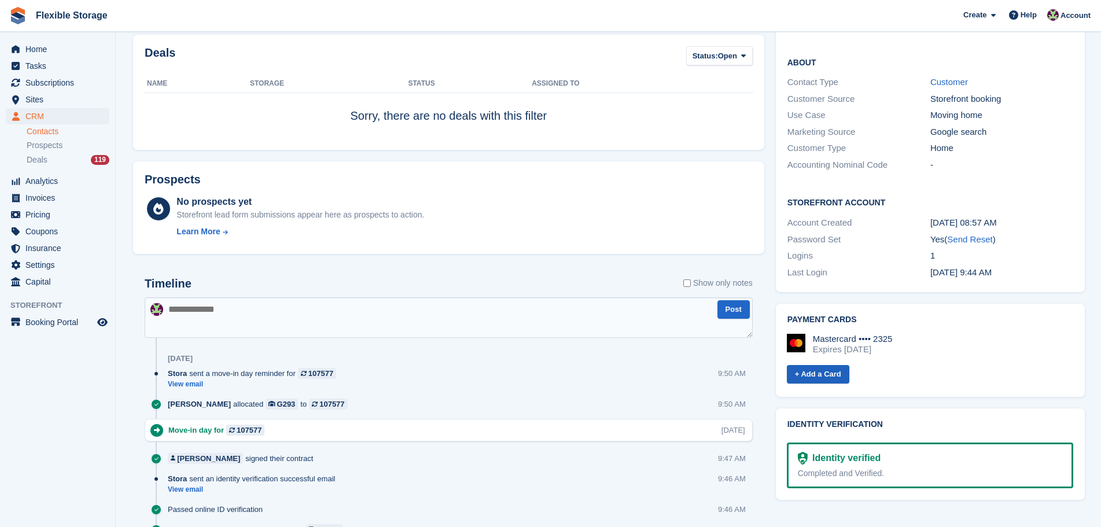
scroll to position [0, 0]
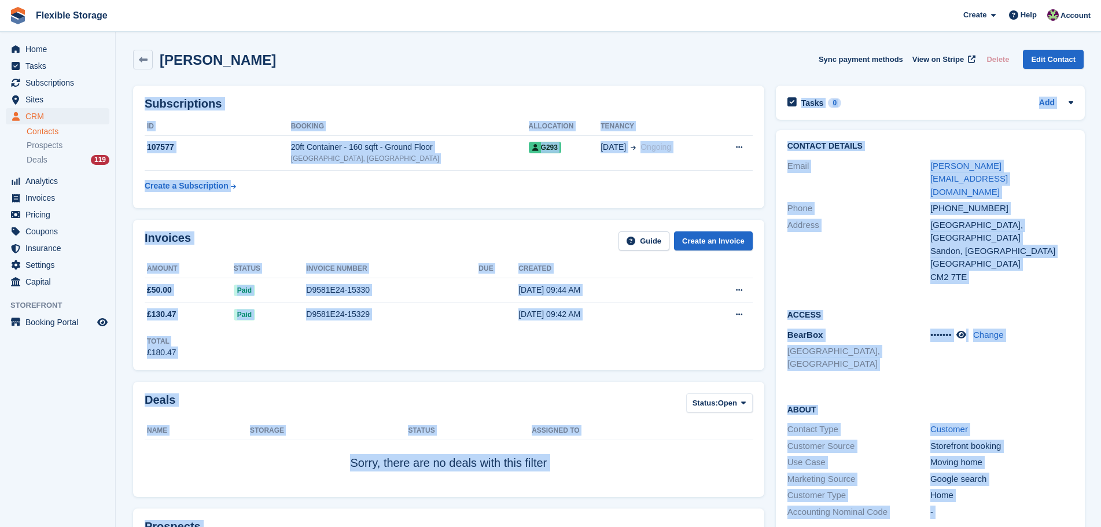
drag, startPoint x: 708, startPoint y: 45, endPoint x: 996, endPoint y: 537, distance: 571.2
click at [996, 526] on html "Flexible Storage Create Subscription Invoice Contact Deal Discount Page Help Ch…" at bounding box center [550, 263] width 1101 height 527
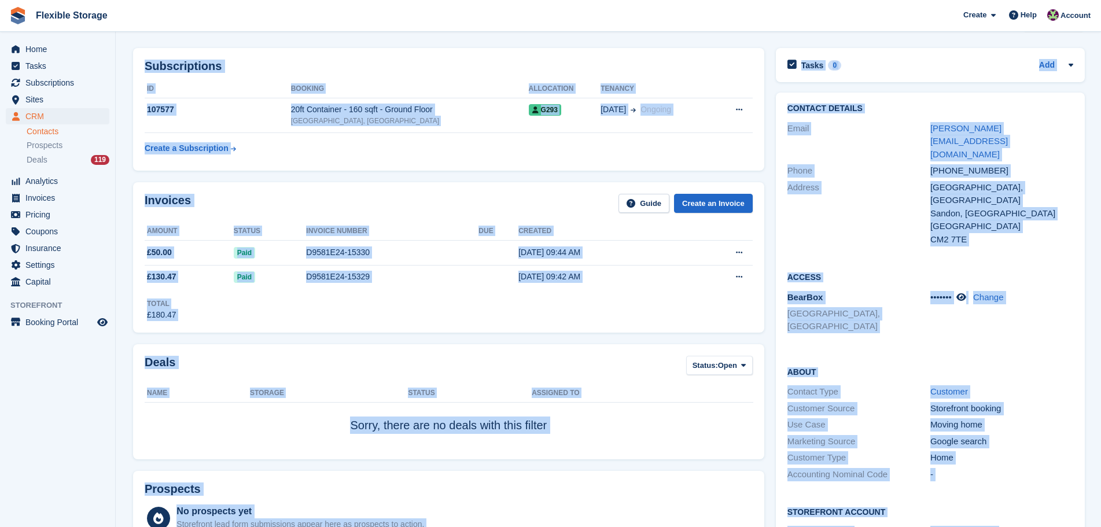
click at [1014, 451] on div "Home" at bounding box center [1001, 457] width 143 height 13
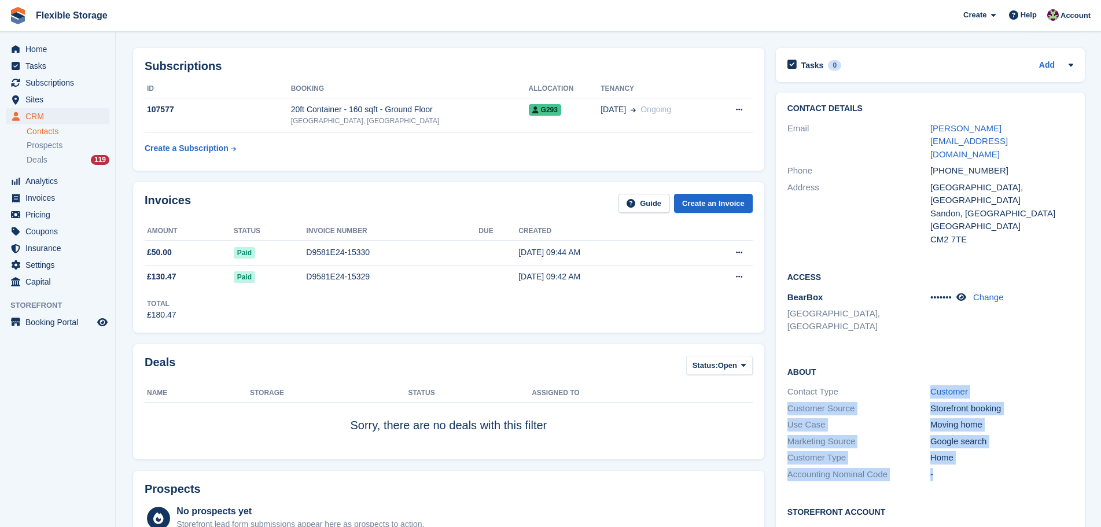
drag, startPoint x: 1020, startPoint y: 425, endPoint x: 871, endPoint y: 320, distance: 182.3
click at [863, 354] on div "About Contact Type Customer Customer Source Storefront booking Use Case Moving …" at bounding box center [930, 424] width 309 height 141
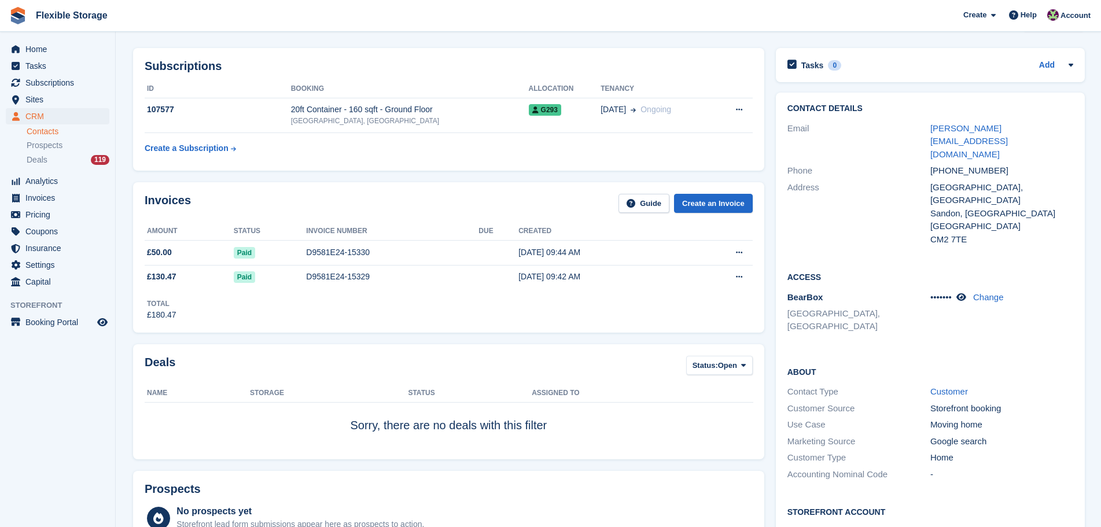
click at [923, 354] on div "About Contact Type Customer Customer Source Storefront booking Use Case Moving …" at bounding box center [930, 424] width 309 height 141
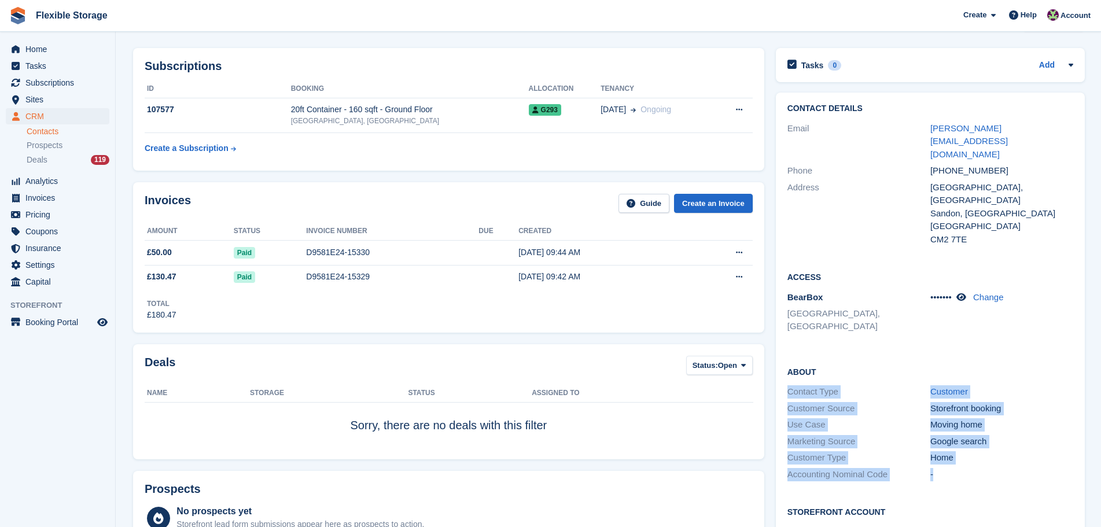
drag, startPoint x: 995, startPoint y: 315, endPoint x: 1016, endPoint y: 428, distance: 114.8
click at [1016, 428] on div "About Contact Type Customer Customer Source Storefront booking Use Case Moving …" at bounding box center [930, 424] width 309 height 141
click at [1016, 468] on div "-" at bounding box center [1001, 474] width 143 height 13
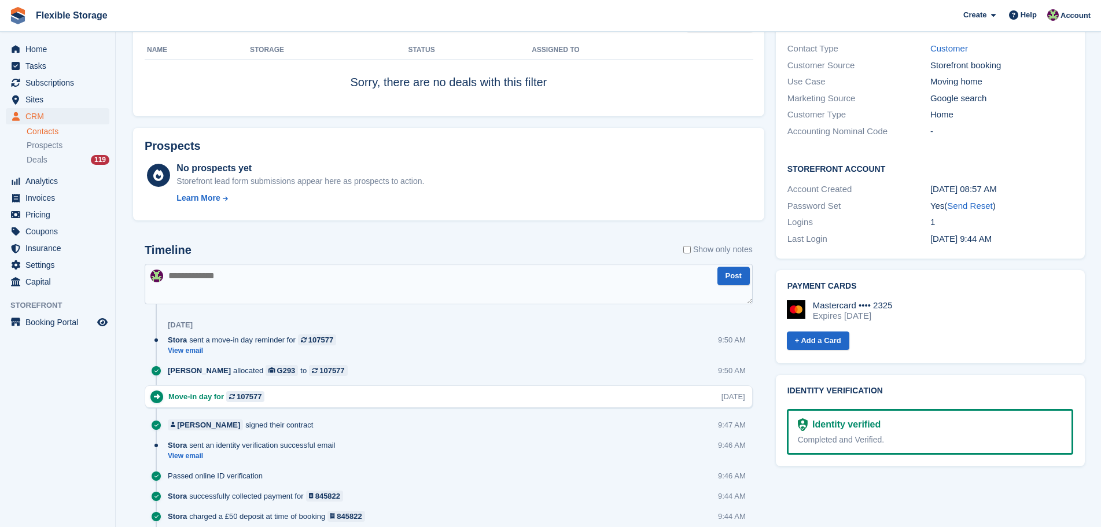
scroll to position [728, 0]
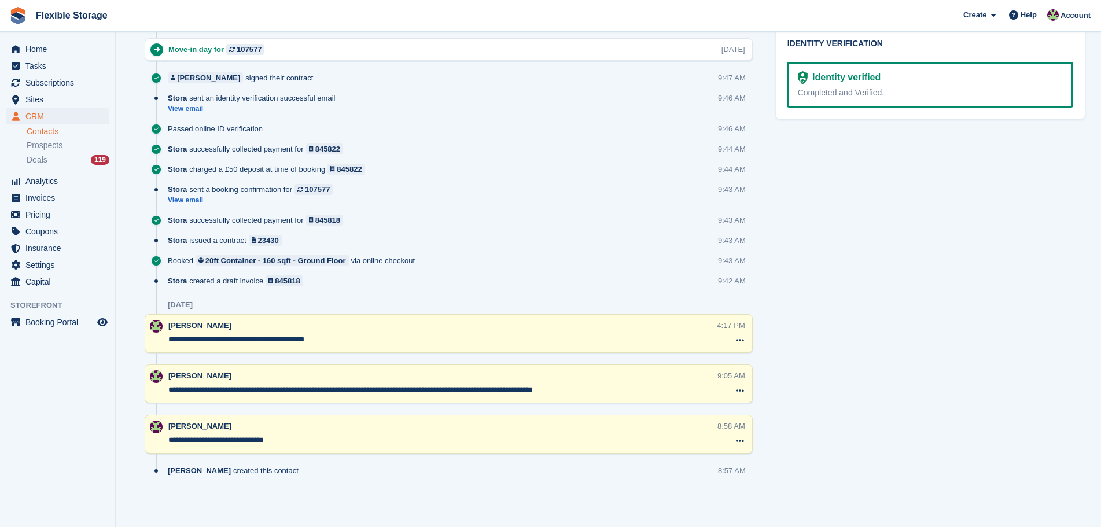
drag, startPoint x: 978, startPoint y: 443, endPoint x: 496, endPoint y: 124, distance: 577.5
drag, startPoint x: 1008, startPoint y: 458, endPoint x: 324, endPoint y: 69, distance: 786.8
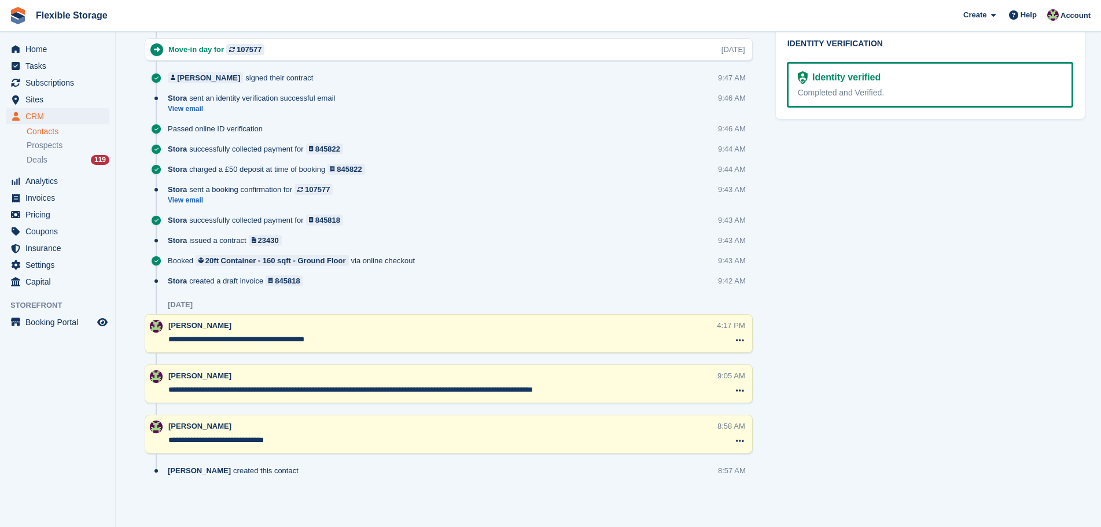
drag, startPoint x: 1059, startPoint y: 257, endPoint x: 254, endPoint y: 89, distance: 822.6
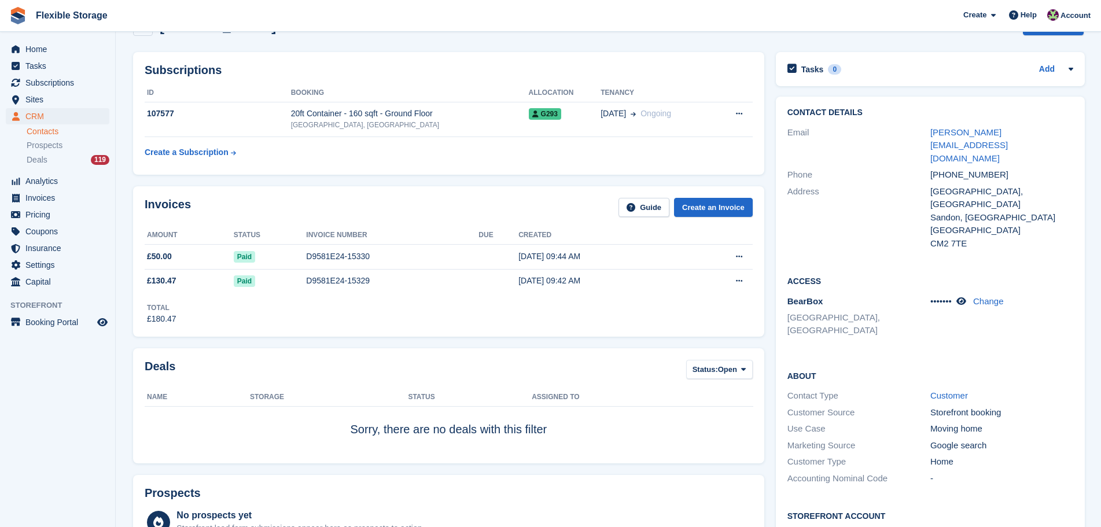
scroll to position [0, 0]
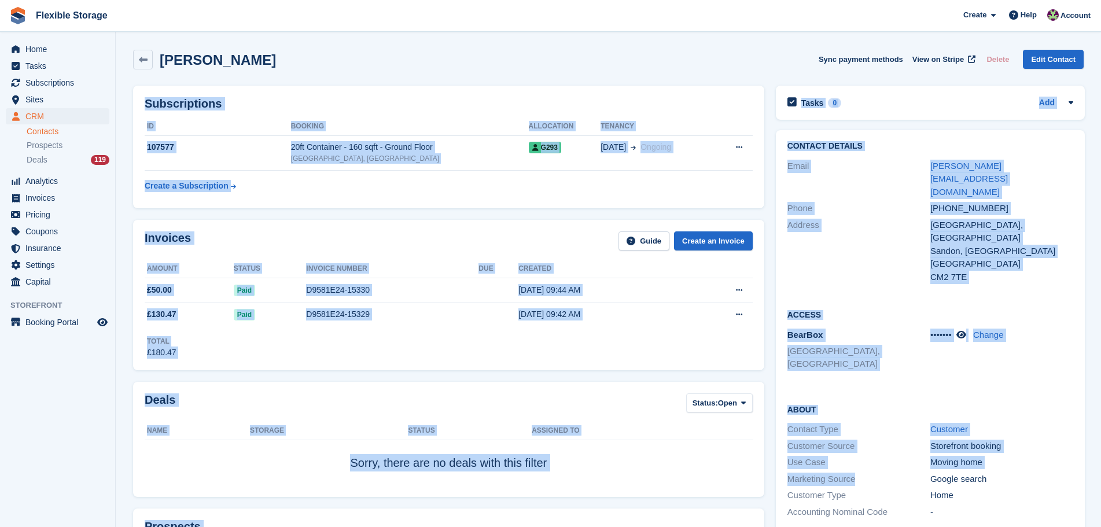
drag, startPoint x: 705, startPoint y: 55, endPoint x: 983, endPoint y: 515, distance: 538.0
click at [971, 526] on html "Flexible Storage Create Subscription Invoice Contact Deal Discount Page Help Ch…" at bounding box center [550, 263] width 1101 height 527
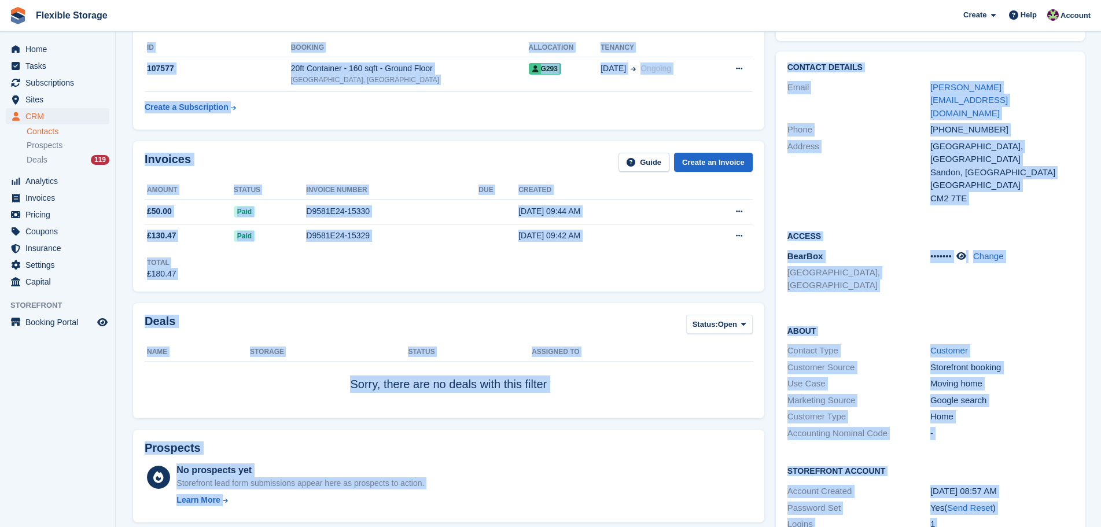
click at [987, 410] on div "Home" at bounding box center [1001, 416] width 143 height 13
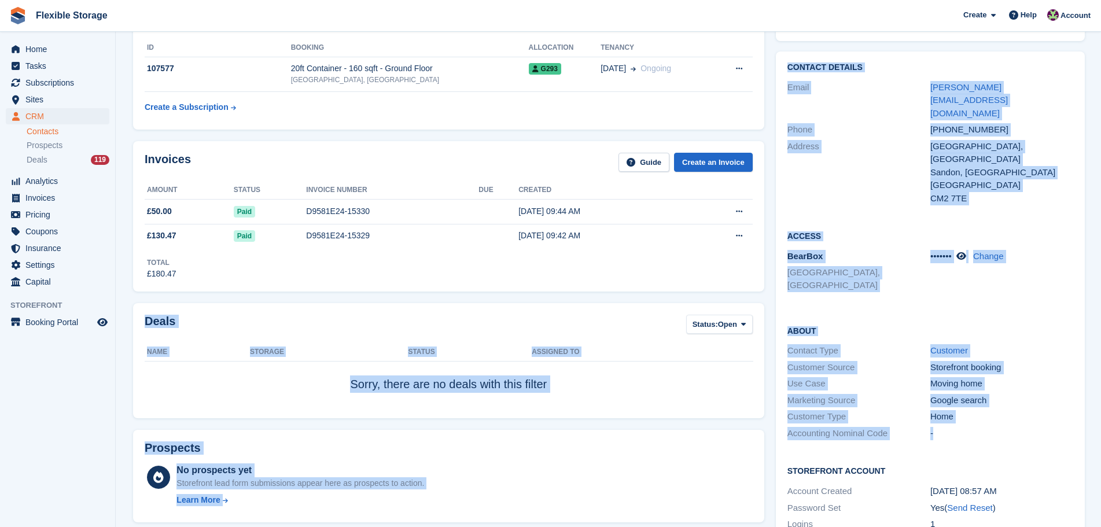
drag, startPoint x: 1024, startPoint y: 390, endPoint x: 760, endPoint y: 273, distance: 288.8
click at [887, 313] on div "About Contact Type Customer Customer Source Storefront booking Use Case Moving …" at bounding box center [930, 383] width 309 height 141
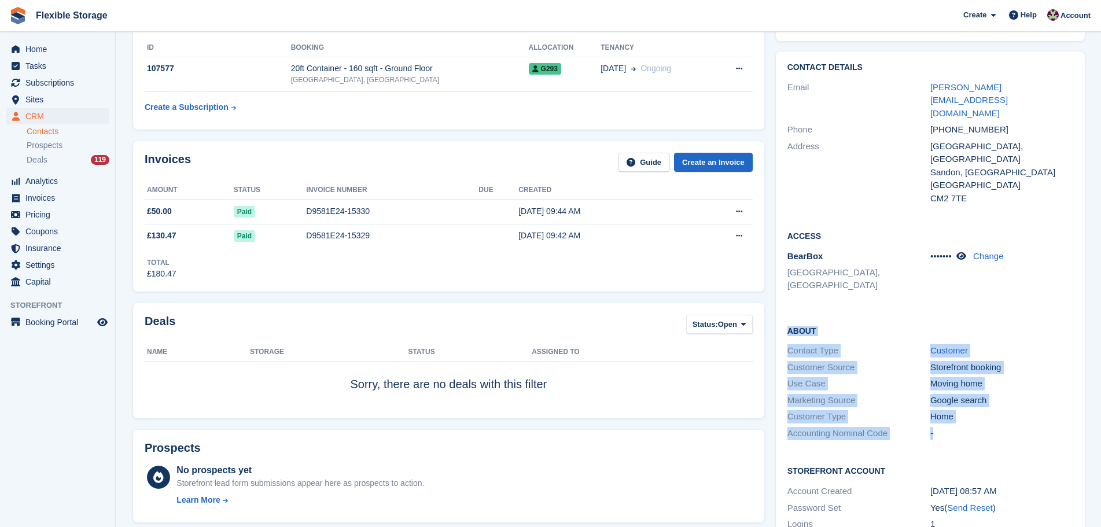
drag, startPoint x: 1020, startPoint y: 276, endPoint x: 1043, endPoint y: 378, distance: 104.3
click at [1043, 378] on div "Contact Details Email linda.gould07@hotmail.com Phone +447931687782 Address Ros…" at bounding box center [930, 305] width 309 height 509
click at [1042, 427] on div "-" at bounding box center [1001, 433] width 143 height 13
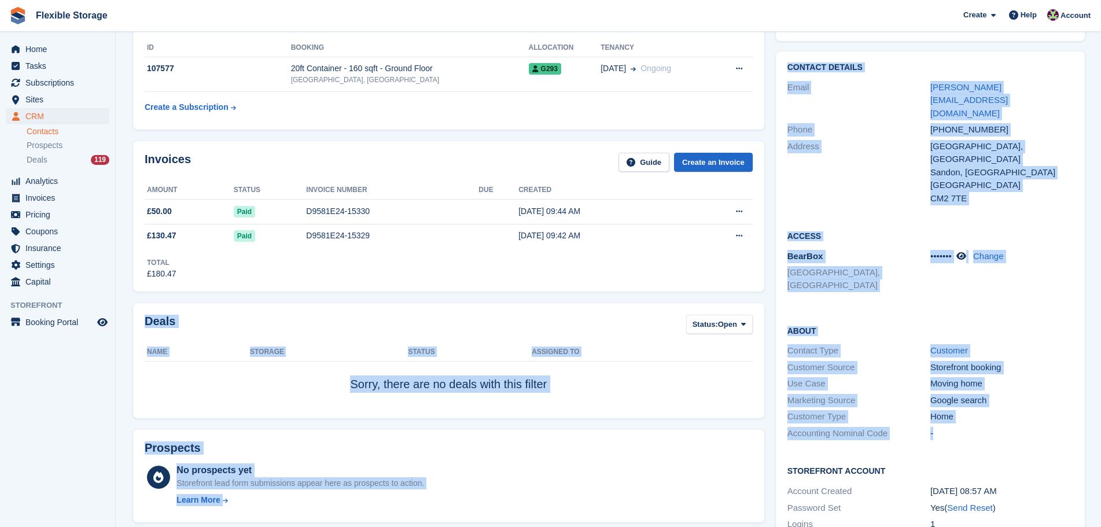
drag, startPoint x: 1058, startPoint y: 380, endPoint x: 764, endPoint y: 277, distance: 311.6
click at [880, 325] on h2 "About" at bounding box center [930, 331] width 286 height 12
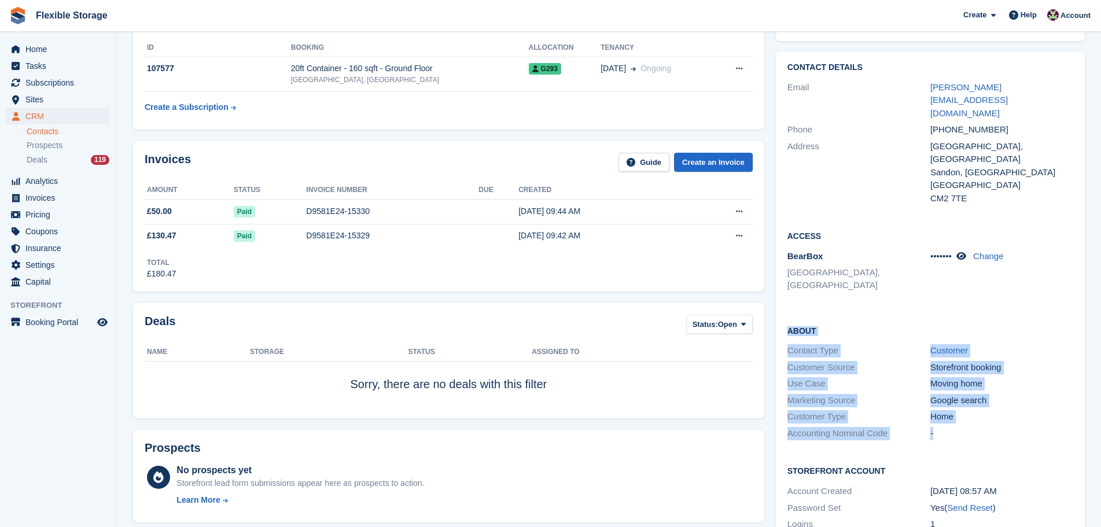
drag, startPoint x: 788, startPoint y: 276, endPoint x: 1006, endPoint y: 384, distance: 243.5
click at [1006, 384] on div "About Contact Type Customer Customer Source Storefront booking Use Case Moving …" at bounding box center [930, 383] width 309 height 141
click at [1007, 427] on div "-" at bounding box center [1001, 433] width 143 height 13
click at [1029, 427] on div "-" at bounding box center [1001, 433] width 143 height 13
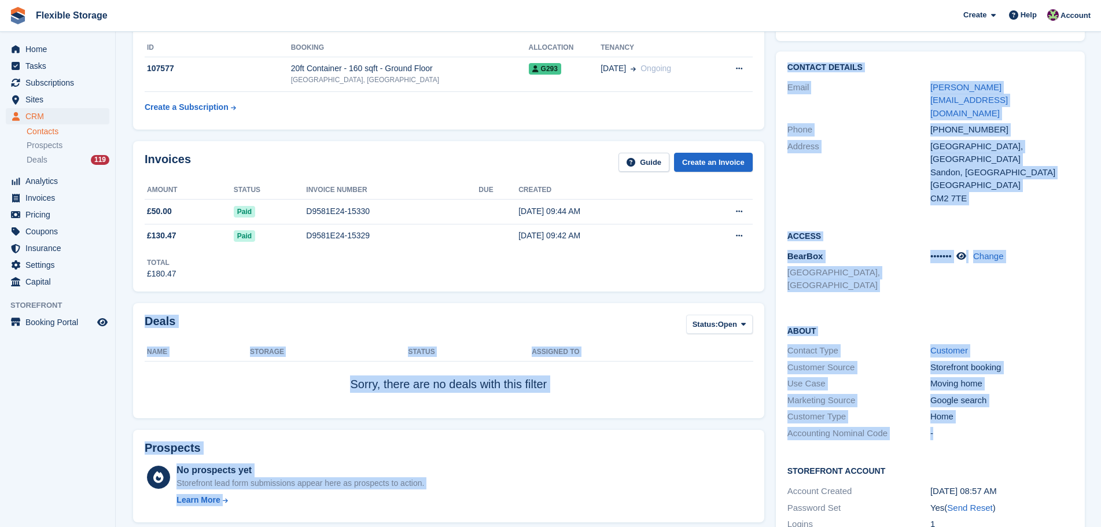
drag, startPoint x: 1025, startPoint y: 371, endPoint x: 813, endPoint y: 270, distance: 234.4
click at [876, 325] on h2 "About" at bounding box center [930, 331] width 286 height 12
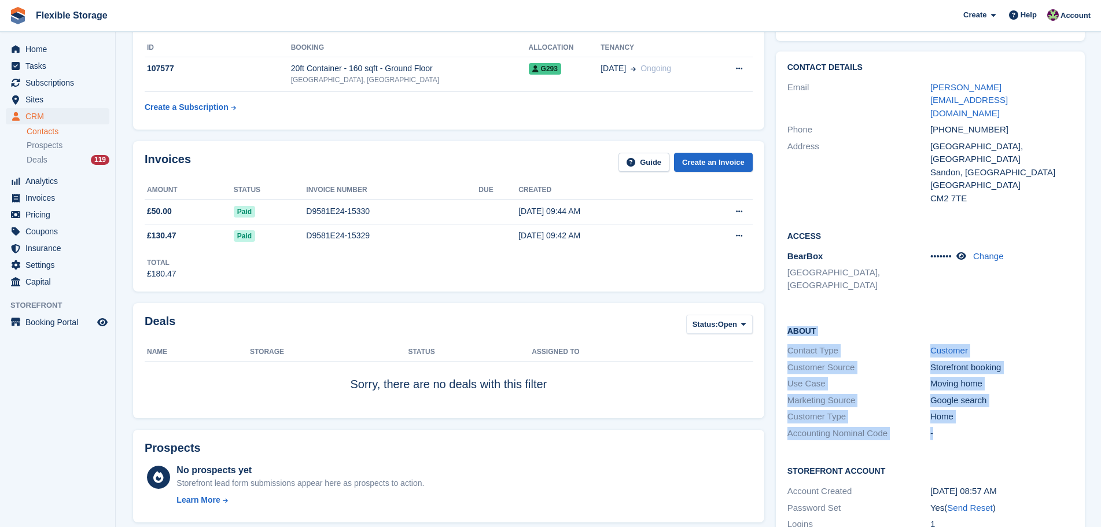
drag, startPoint x: 1003, startPoint y: 259, endPoint x: 1026, endPoint y: 390, distance: 134.0
click at [1026, 390] on div "Contact Details Email linda.gould07@hotmail.com Phone +447931687782 Address Ros…" at bounding box center [930, 305] width 309 height 509
click at [1026, 390] on div "About Contact Type Customer Customer Source Storefront booking Use Case Moving …" at bounding box center [930, 383] width 309 height 141
drag, startPoint x: 1049, startPoint y: 384, endPoint x: 779, endPoint y: 271, distance: 293.0
click at [779, 313] on div "About Contact Type Customer Customer Source Storefront booking Use Case Moving …" at bounding box center [930, 383] width 309 height 141
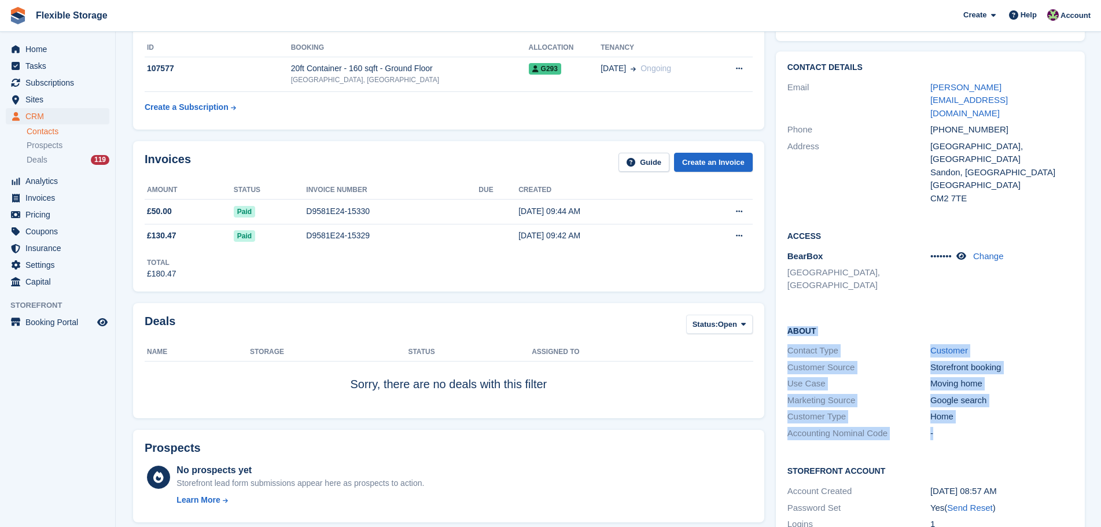
click at [868, 313] on div "About Contact Type Customer Customer Source Storefront booking Use Case Moving …" at bounding box center [930, 383] width 309 height 141
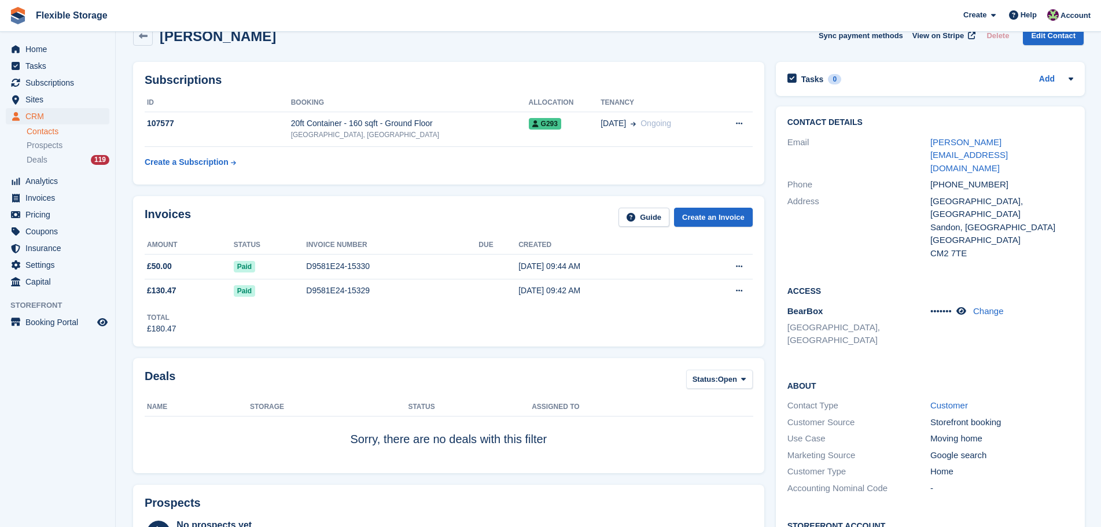
scroll to position [0, 0]
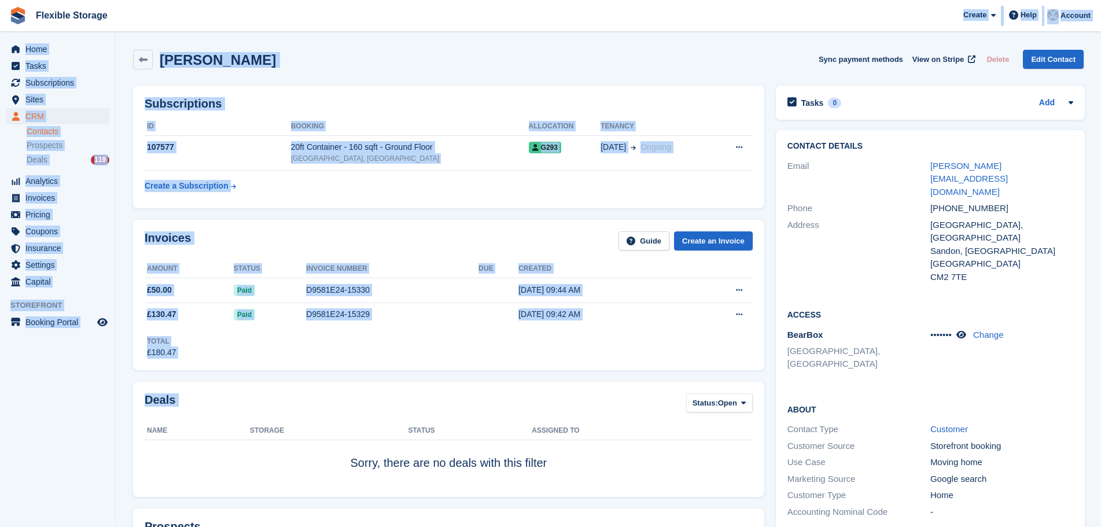
drag, startPoint x: 734, startPoint y: 393, endPoint x: 628, endPoint y: 384, distance: 106.9
click at [618, 372] on div "Invoices Guide Create an Invoice Amount Status Invoice number Due Created £50.0…" at bounding box center [448, 295] width 643 height 162
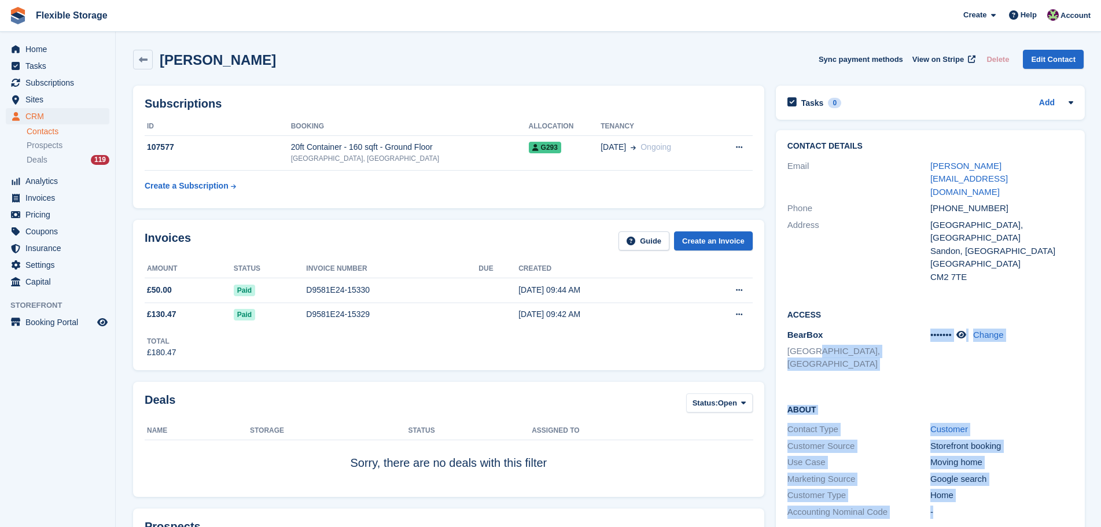
drag, startPoint x: 1049, startPoint y: 463, endPoint x: 813, endPoint y: 325, distance: 274.0
click at [813, 325] on div "Contact Details Email linda.gould07@hotmail.com Phone +447931687782 Address Ros…" at bounding box center [930, 384] width 309 height 509
click at [953, 392] on div "About Contact Type Customer Customer Source Storefront booking Use Case Moving …" at bounding box center [930, 462] width 309 height 141
drag, startPoint x: 1016, startPoint y: 340, endPoint x: 1016, endPoint y: 454, distance: 114.0
click at [1016, 454] on div "About Contact Type Customer Customer Source Storefront booking Use Case Moving …" at bounding box center [930, 462] width 309 height 141
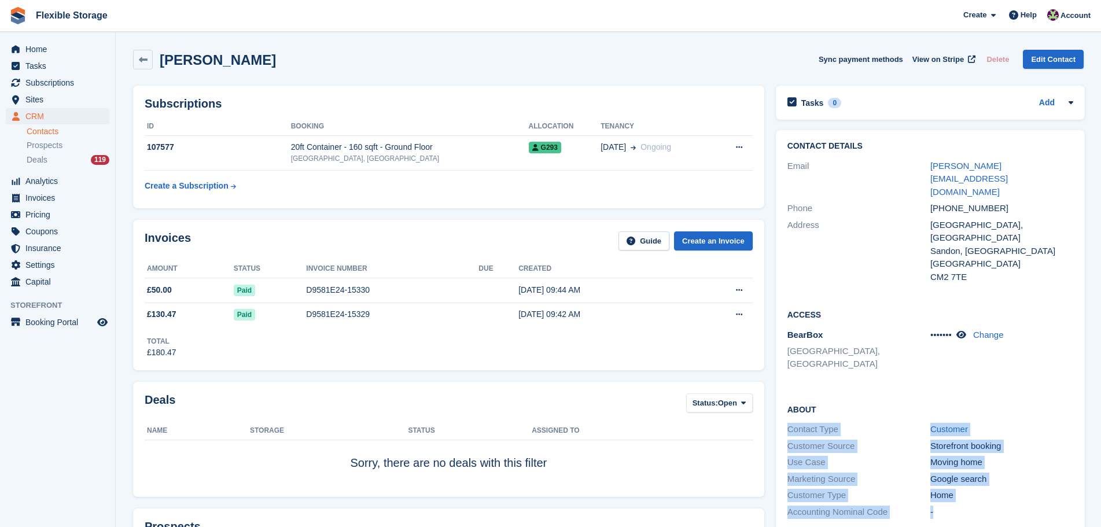
click at [1016, 506] on div "-" at bounding box center [1001, 512] width 143 height 13
drag, startPoint x: 1041, startPoint y: 468, endPoint x: 826, endPoint y: 348, distance: 246.1
click at [826, 392] on div "About Contact Type Customer Customer Source Storefront booking Use Case Moving …" at bounding box center [930, 462] width 309 height 141
click at [959, 392] on div "About Contact Type Customer Customer Source Storefront booking Use Case Moving …" at bounding box center [930, 462] width 309 height 141
drag, startPoint x: 1006, startPoint y: 340, endPoint x: 1020, endPoint y: 485, distance: 145.9
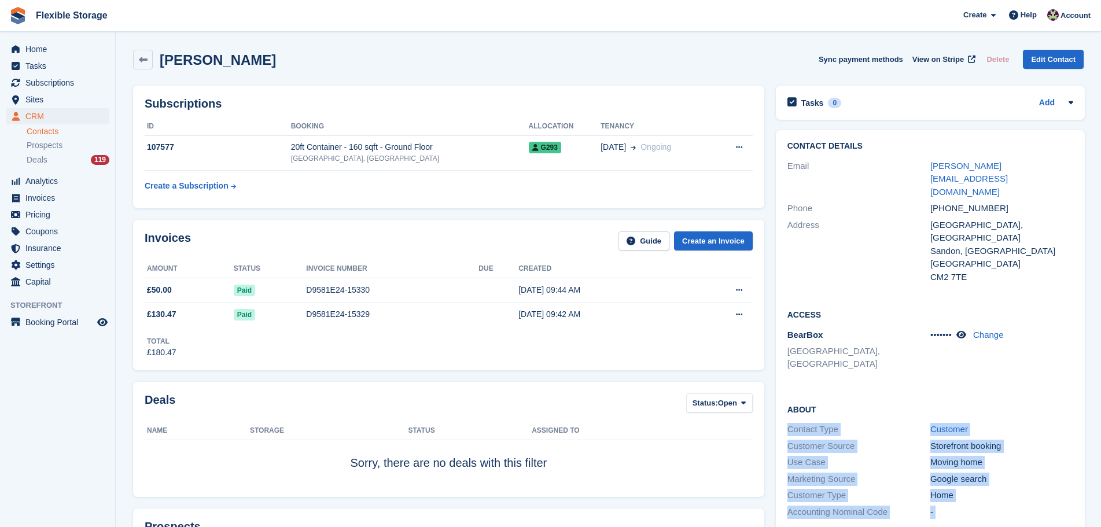
click at [1020, 485] on div "Contact Details Email linda.gould07@hotmail.com Phone +447931687782 Address Ros…" at bounding box center [930, 384] width 309 height 509
click at [1039, 506] on div "-" at bounding box center [1001, 512] width 143 height 13
drag, startPoint x: 1023, startPoint y: 457, endPoint x: 805, endPoint y: 352, distance: 241.7
click at [805, 392] on div "About Contact Type Customer Customer Source Storefront booking Use Case Moving …" at bounding box center [930, 462] width 309 height 141
click at [1000, 403] on h2 "About" at bounding box center [930, 409] width 286 height 12
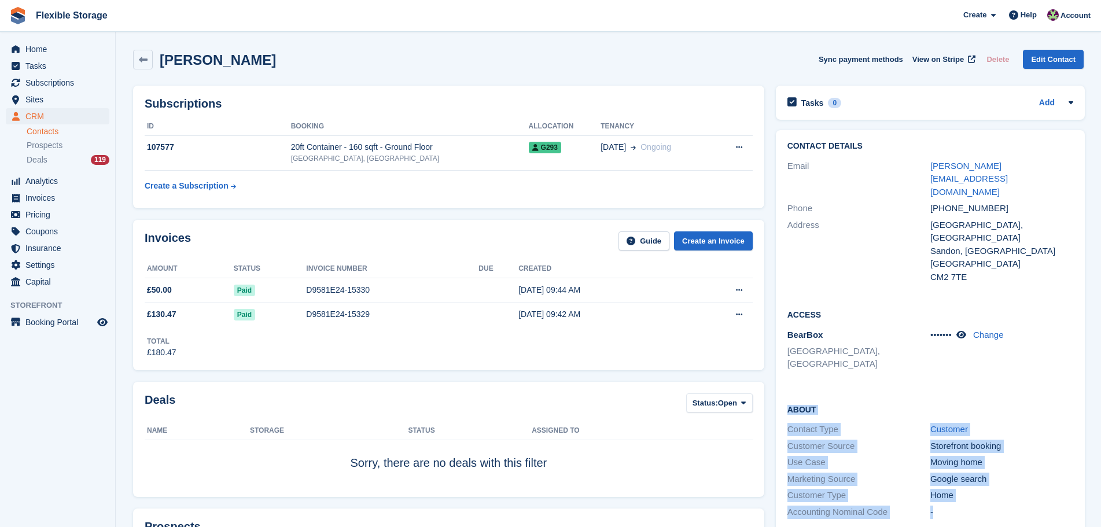
drag, startPoint x: 1019, startPoint y: 338, endPoint x: 1016, endPoint y: 466, distance: 127.9
click at [1016, 466] on div "Contact Details Email linda.gould07@hotmail.com Phone +447931687782 Address Ros…" at bounding box center [930, 384] width 309 height 509
click at [1019, 506] on div "-" at bounding box center [1001, 512] width 143 height 13
drag, startPoint x: 1022, startPoint y: 466, endPoint x: 782, endPoint y: 359, distance: 262.1
click at [782, 392] on div "About Contact Type Customer Customer Source Storefront booking Use Case Moving …" at bounding box center [930, 462] width 309 height 141
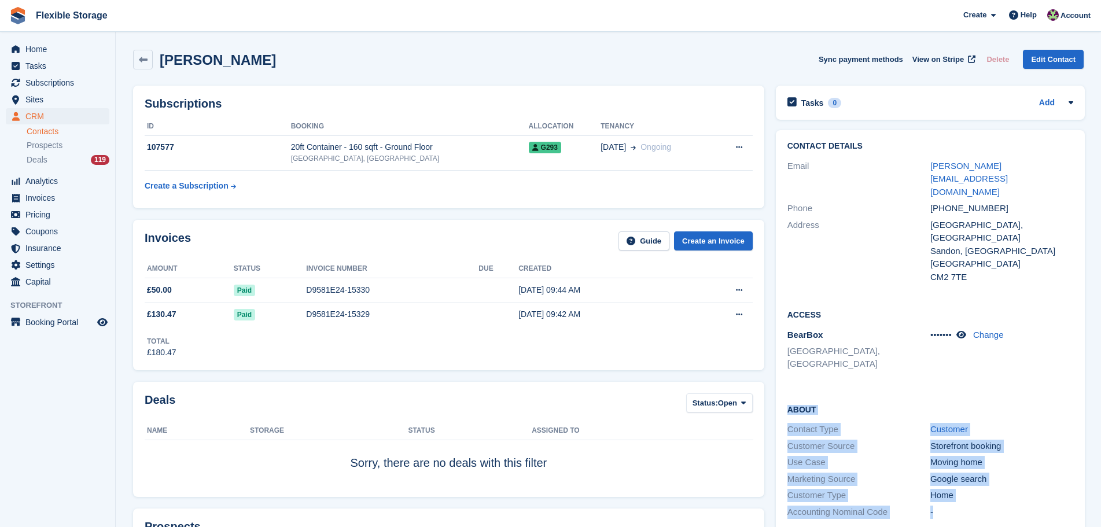
click at [862, 403] on h2 "About" at bounding box center [930, 409] width 286 height 12
drag, startPoint x: 967, startPoint y: 330, endPoint x: 998, endPoint y: 451, distance: 124.5
click at [998, 451] on div "Contact Details Email linda.gould07@hotmail.com Phone +447931687782 Address Ros…" at bounding box center [930, 384] width 309 height 509
click at [1014, 489] on div "Home" at bounding box center [1001, 495] width 143 height 13
drag
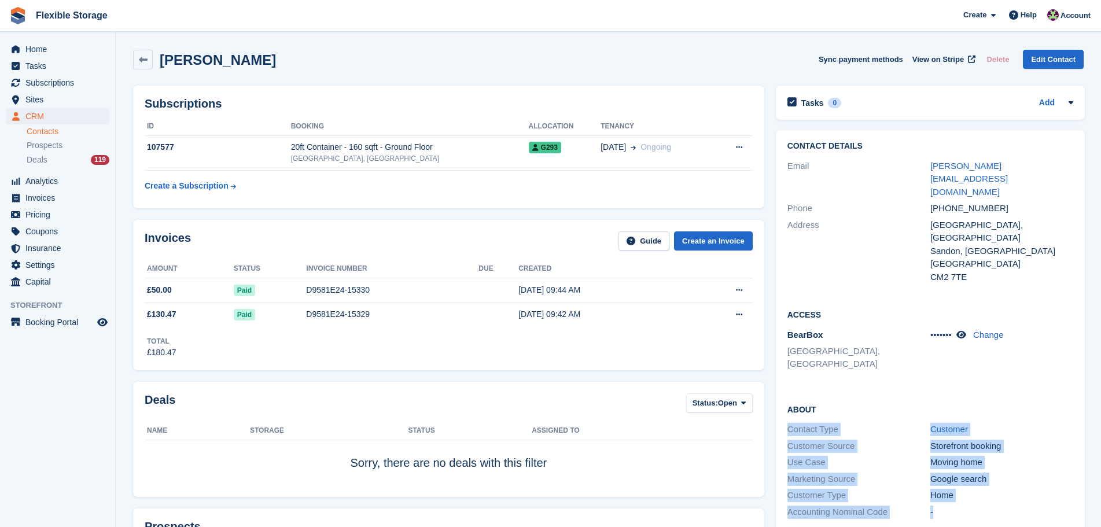
click at [819, 392] on div "About Contact Type Customer Customer Source Storefront booking Use Case Moving …" at bounding box center [930, 462] width 309 height 141
click at [983, 392] on div "About Contact Type Customer Customer Source Storefront booking Use Case Moving …" at bounding box center [930, 462] width 309 height 141
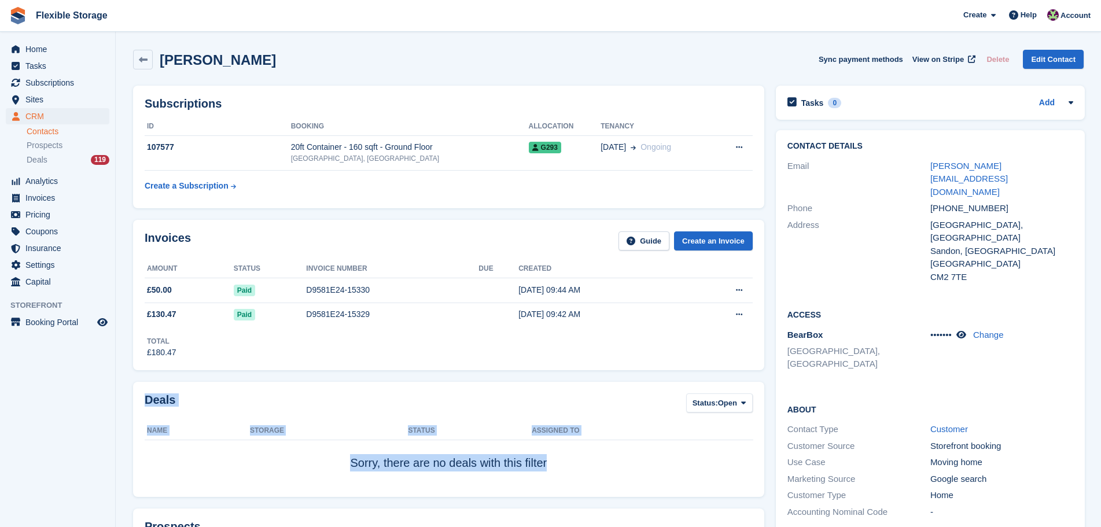
click at [630, 470] on td "Sorry, there are no deals with this filter" at bounding box center [449, 463] width 608 height 46
click at [409, 396] on div "Deals Status: Open All Won Lost Open Name Storage Status Assigned to Sorry, the…" at bounding box center [448, 439] width 631 height 115
click at [575, 388] on div "Deals Status: Open All Won Lost Open Name Storage Status Assigned to Sorry, the…" at bounding box center [448, 439] width 631 height 115
click at [593, 474] on div "Deals Status: Open All Won Lost Open Name Storage Status Assigned to Sorry, the…" at bounding box center [448, 439] width 631 height 115
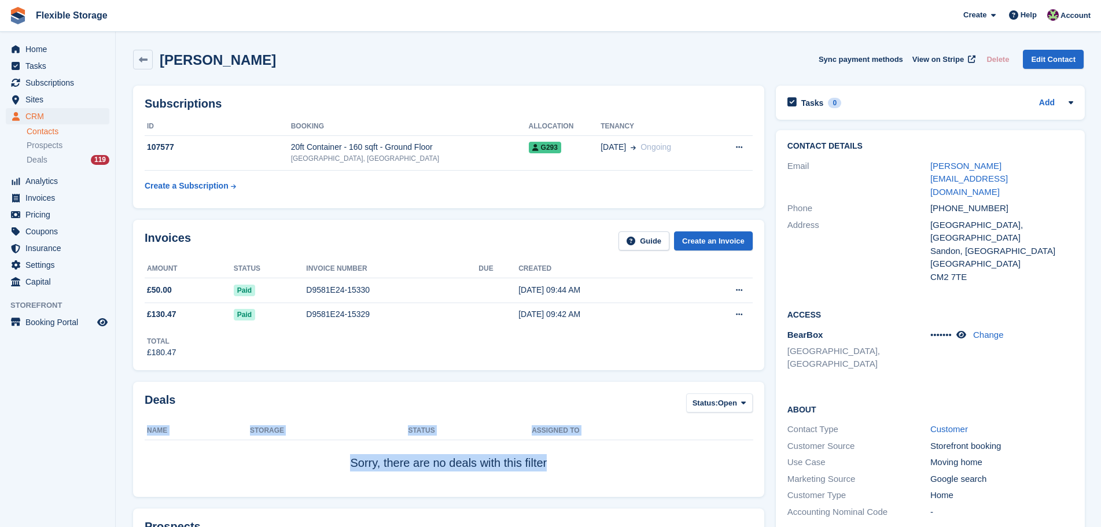
click at [640, 467] on td "Sorry, there are no deals with this filter" at bounding box center [449, 463] width 608 height 46
click at [563, 376] on div "Deals Status: Open All Won Lost Open Name Storage Status Assigned to Sorry, the…" at bounding box center [448, 439] width 643 height 127
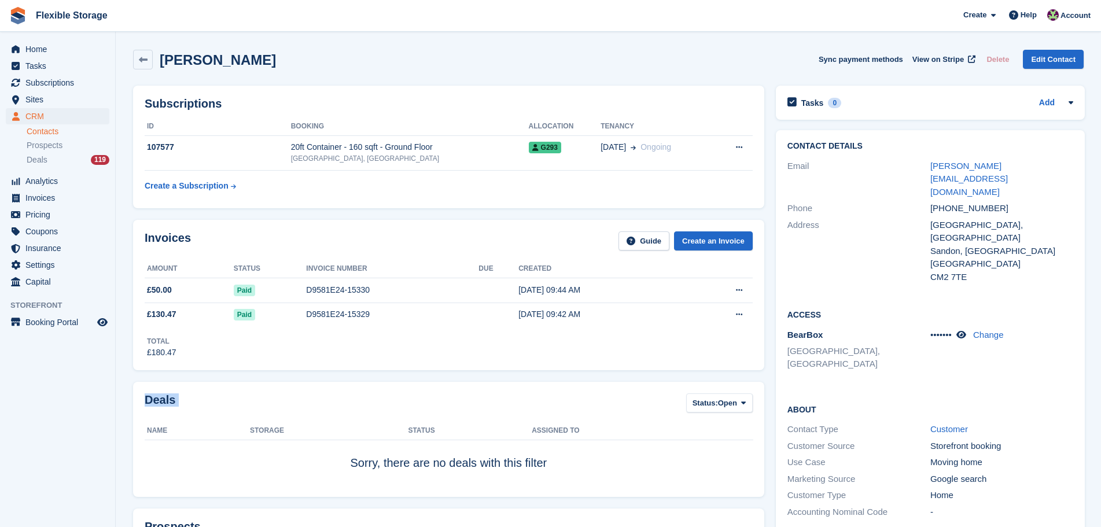
click at [661, 445] on td "Sorry, there are no deals with this filter" at bounding box center [449, 463] width 608 height 46
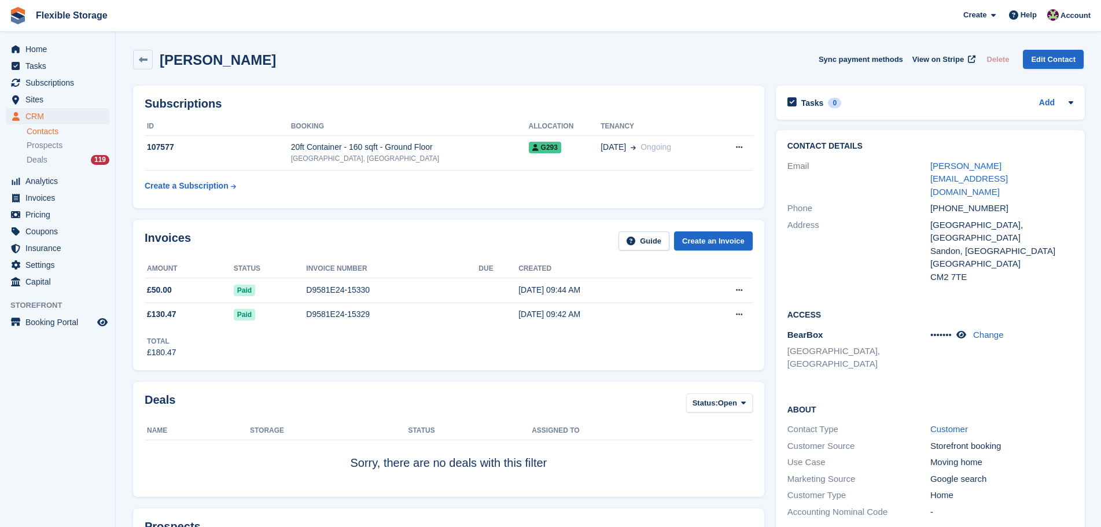
click at [649, 30] on span "Flexible Storage Create Subscription Invoice Contact Deal Discount Page Help Ch…" at bounding box center [550, 15] width 1101 height 31
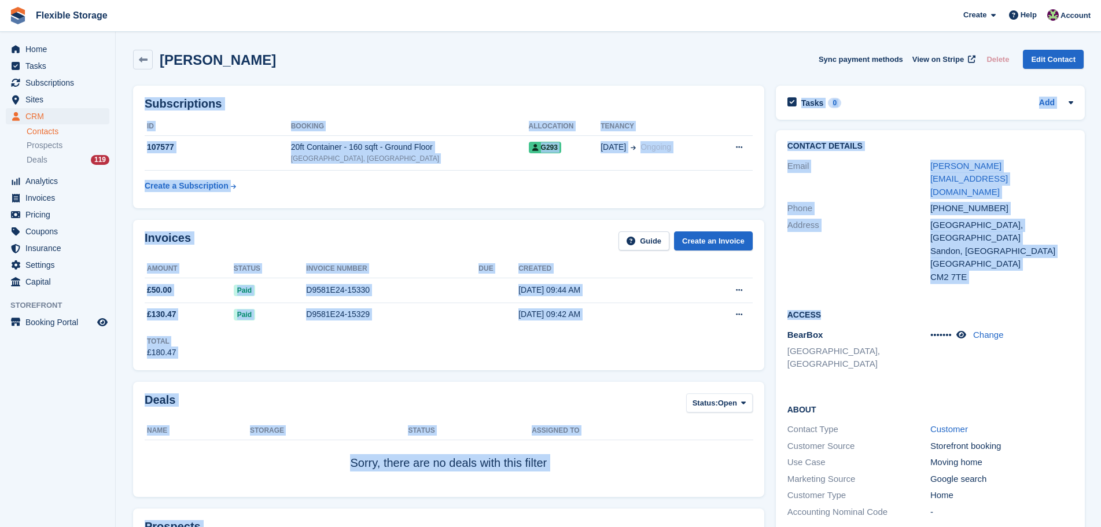
click at [1041, 526] on html "Flexible Storage Create Subscription Invoice Contact Deal Discount Page Help Ch…" at bounding box center [550, 263] width 1101 height 527
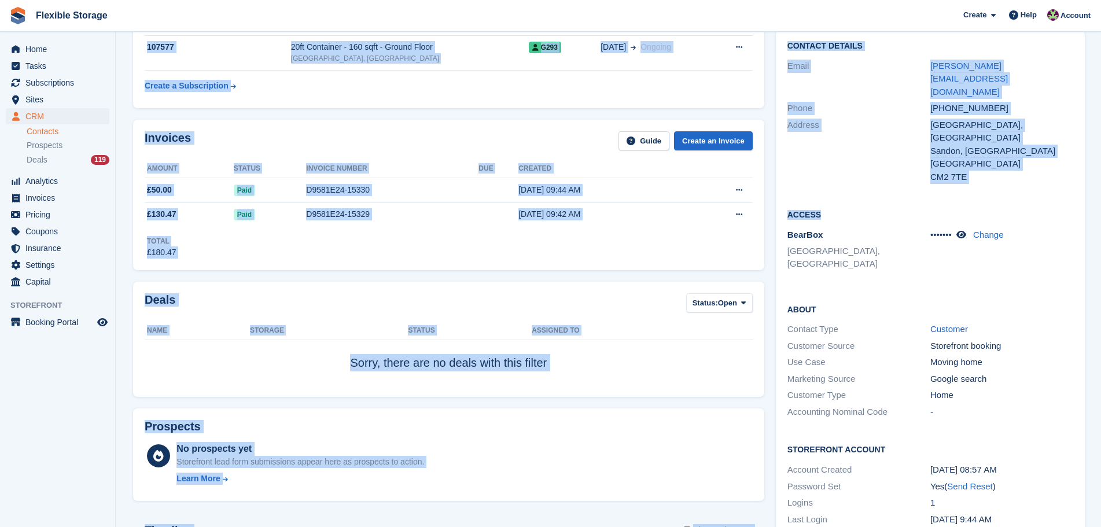
click at [1009, 406] on div "-" at bounding box center [1001, 412] width 143 height 13
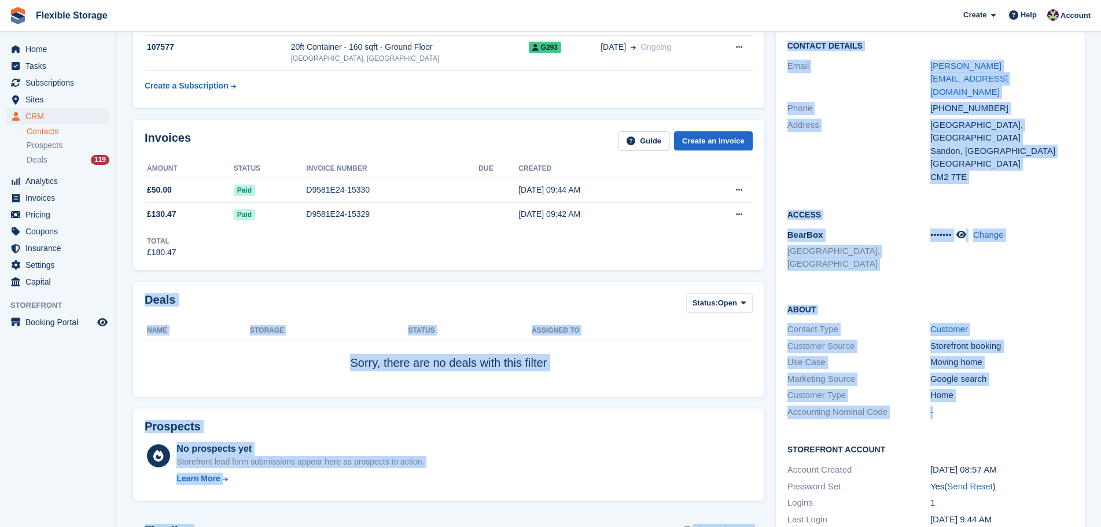
click at [1036, 321] on div "Contact Type Customer" at bounding box center [930, 329] width 286 height 17
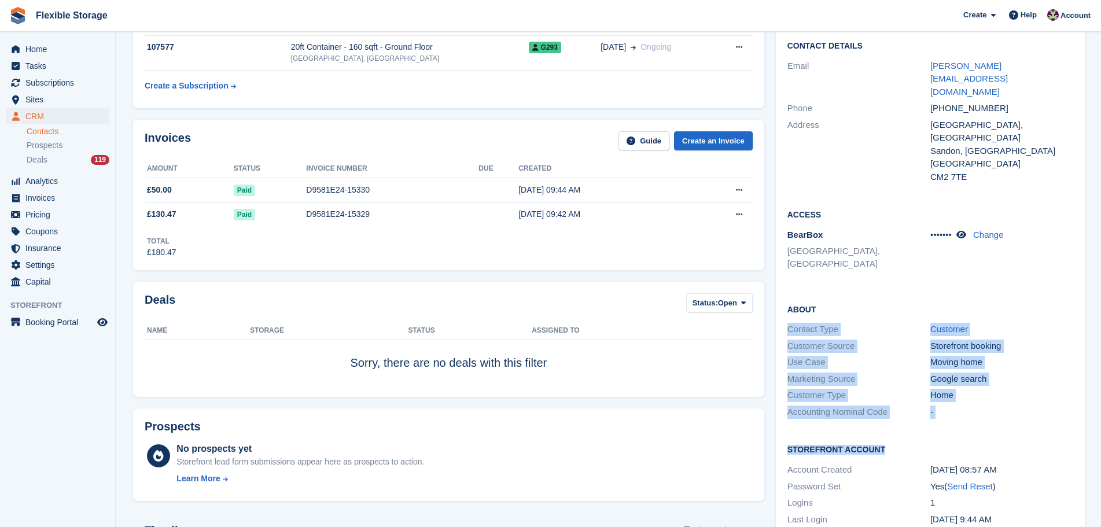
click at [822, 245] on div "Contact Details Email linda.gould07@hotmail.com Phone +447931687782 Address Ros…" at bounding box center [930, 284] width 309 height 509
click at [840, 323] on div "Contact Type" at bounding box center [858, 329] width 143 height 13
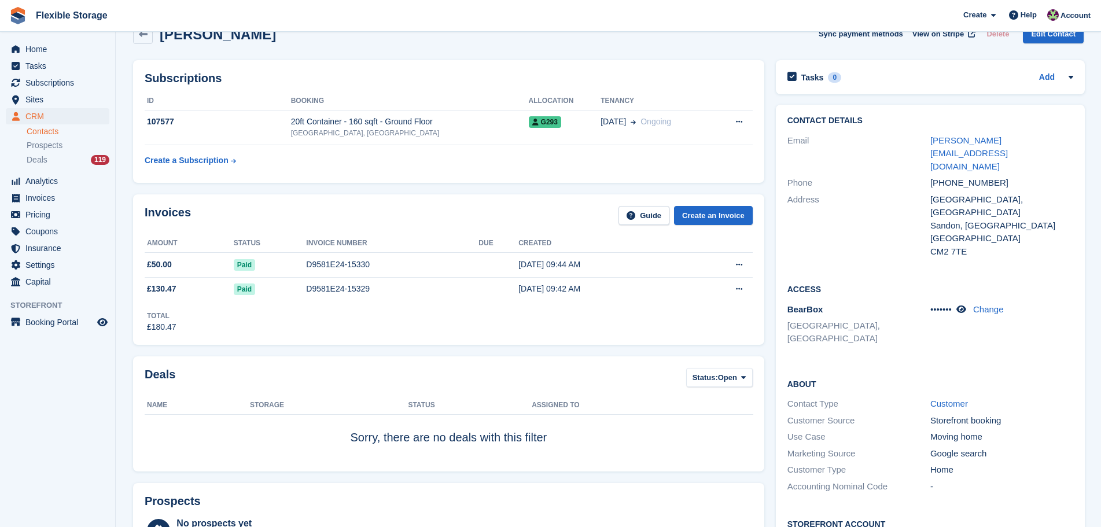
scroll to position [0, 0]
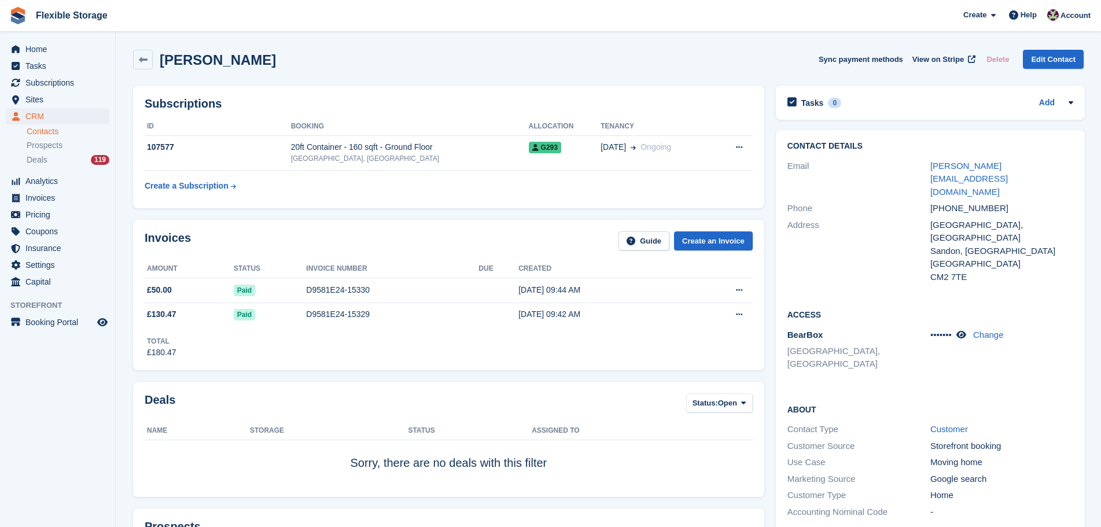
click at [825, 52] on div "Linda Gould Sync payment methods View on Stripe Delete Edit Contact" at bounding box center [608, 60] width 950 height 20
click at [705, 66] on div "Linda Gould Sync payment methods View on Stripe Delete Edit Contact" at bounding box center [608, 60] width 950 height 20
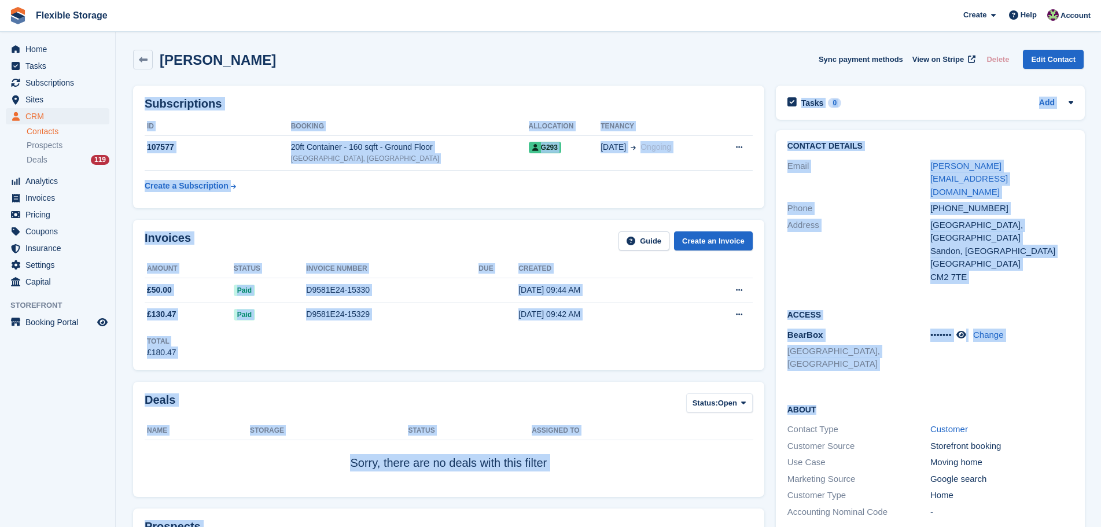
drag, startPoint x: 712, startPoint y: 53, endPoint x: 781, endPoint y: 399, distance: 352.7
click at [607, 384] on div "Deals Status: Open All Won Lost Open Name Storage Status Assigned to Sorry, the…" at bounding box center [448, 439] width 631 height 115
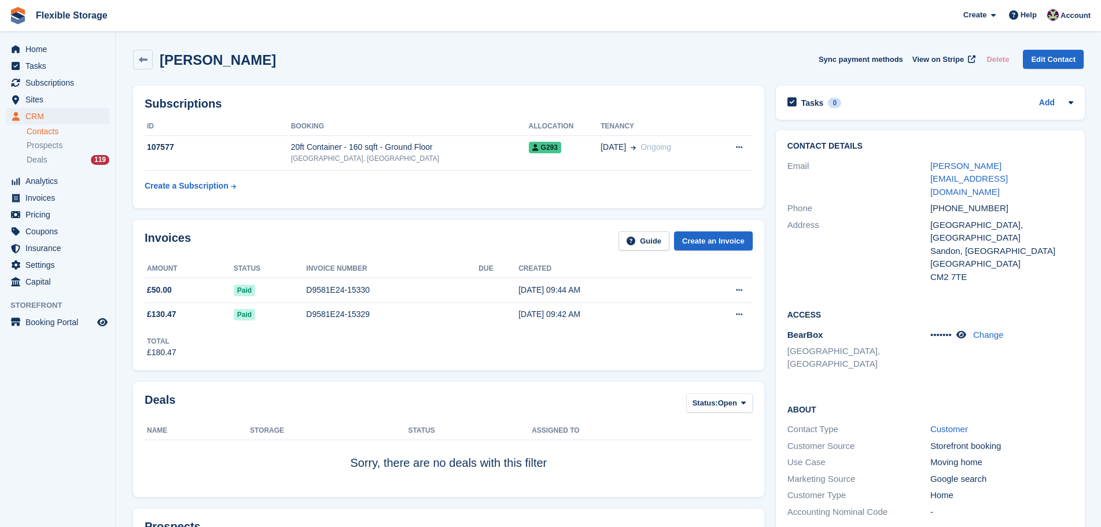
scroll to position [694, 0]
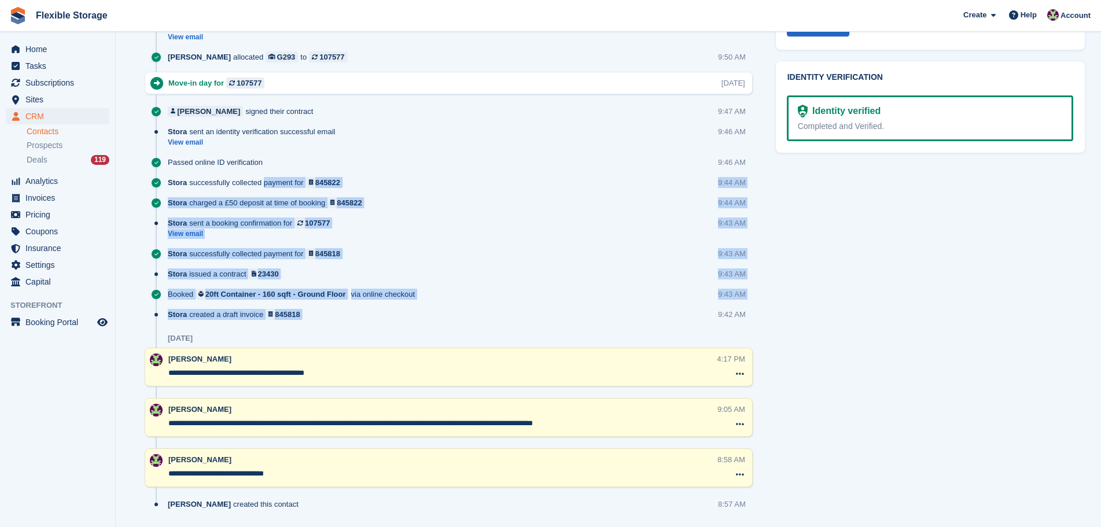
drag, startPoint x: 525, startPoint y: 318, endPoint x: 259, endPoint y: 194, distance: 293.7
click at [259, 194] on div "Timeline Show only notes Post 11 Sep Stora sent a move-in day reminder for 1075…" at bounding box center [449, 224] width 608 height 589
click at [583, 272] on div "Stora issued a contract 23430 9:43 AM" at bounding box center [460, 278] width 585 height 20
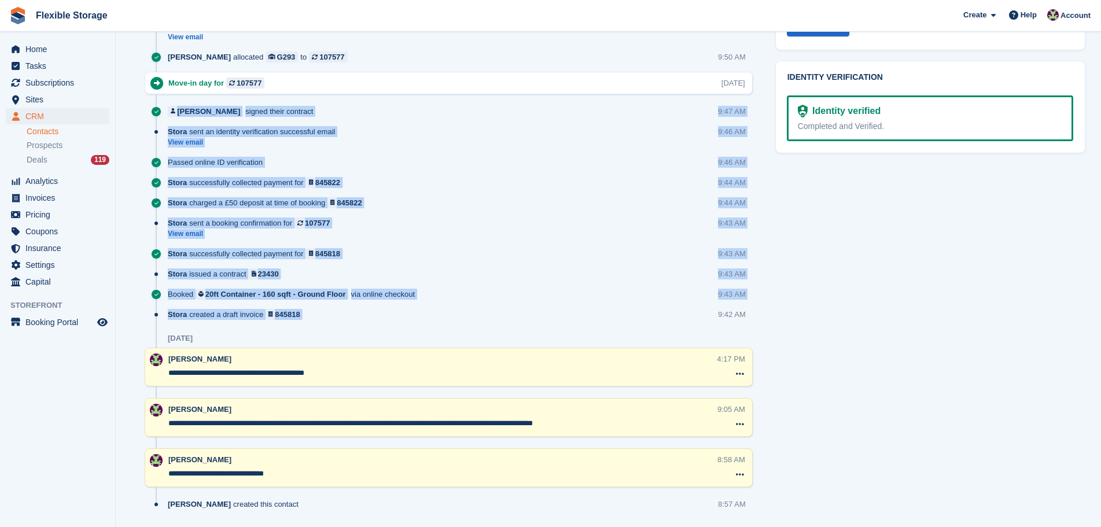
drag, startPoint x: 561, startPoint y: 327, endPoint x: 172, endPoint y: 94, distance: 453.5
click at [172, 94] on div "Timeline Show only notes Post 11 Sep Stora sent a move-in day reminder for 1075…" at bounding box center [449, 224] width 608 height 589
click at [470, 245] on div "Stora sent a booking confirmation for 107577 View email 9:43 AM" at bounding box center [460, 233] width 585 height 31
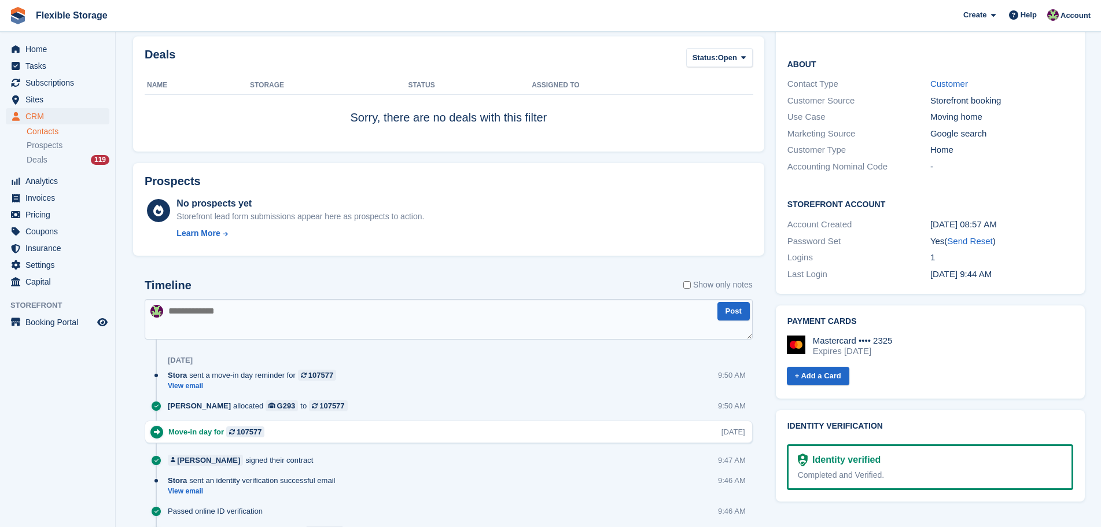
scroll to position [347, 0]
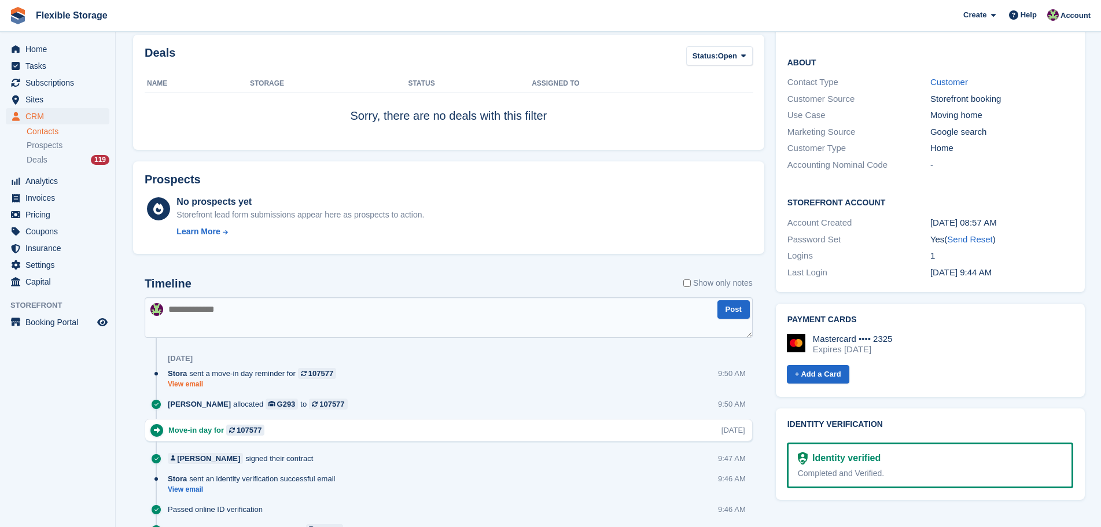
click at [190, 384] on link "View email" at bounding box center [255, 384] width 174 height 10
click at [176, 384] on link "View email" at bounding box center [255, 384] width 174 height 10
click at [187, 385] on link "View email" at bounding box center [255, 384] width 174 height 10
drag, startPoint x: 922, startPoint y: 437, endPoint x: 406, endPoint y: 340, distance: 524.5
click at [406, 340] on div "Subscriptions ID Booking Allocation Tenancy 107577 20ft Container - 160 sqft - …" at bounding box center [608, 315] width 962 height 1165
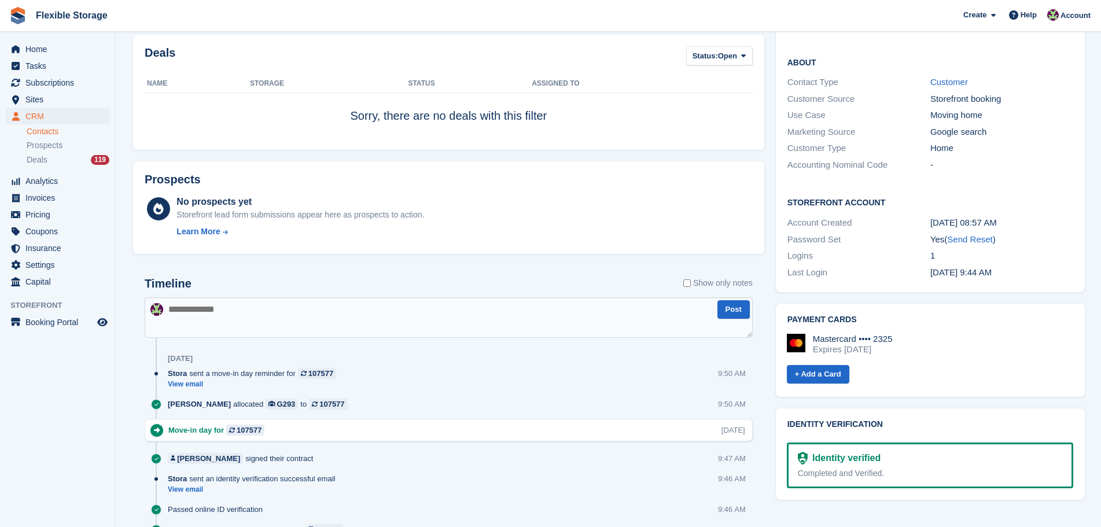
click at [856, 475] on div "Tasks 0 Add No tasks related to Linda Gould Contact Details Email linda.gould07…" at bounding box center [930, 315] width 320 height 1165
click at [194, 385] on link "View email" at bounding box center [255, 384] width 174 height 10
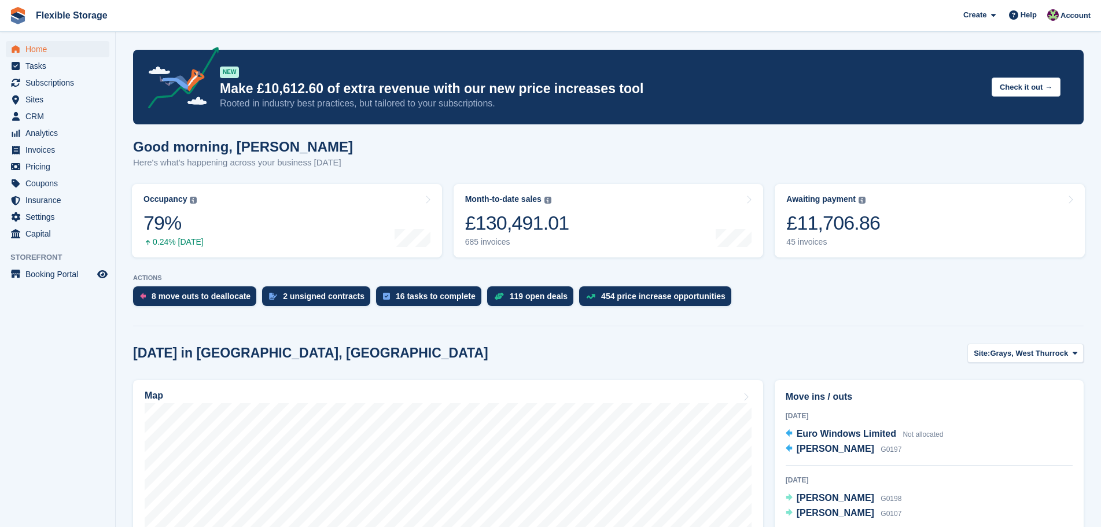
click at [430, 167] on div "Good morning, [PERSON_NAME] Here's what's happening across your business [DATE]" at bounding box center [608, 161] width 950 height 45
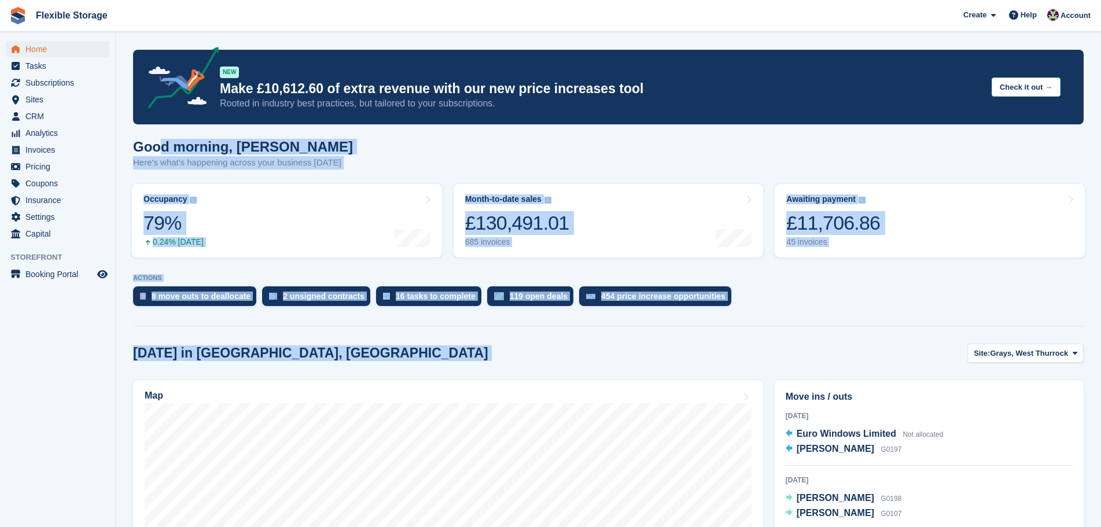
drag, startPoint x: 889, startPoint y: 347, endPoint x: 157, endPoint y: 141, distance: 760.4
click at [488, 162] on div "Good morning, [PERSON_NAME] Here's what's happening across your business [DATE]" at bounding box center [608, 161] width 950 height 45
drag, startPoint x: 793, startPoint y: 351, endPoint x: 514, endPoint y: 156, distance: 339.8
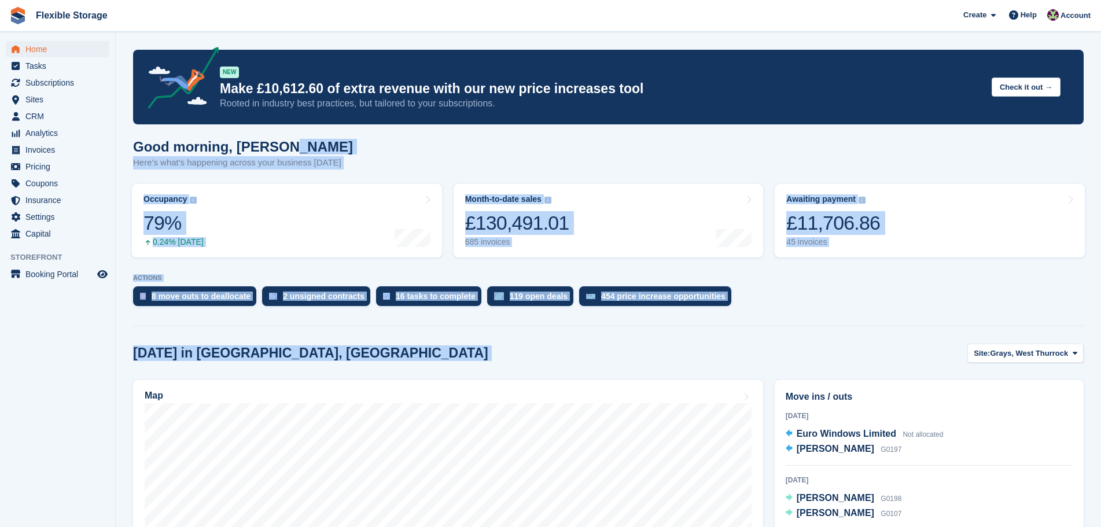
click at [529, 158] on div "Good morning, [PERSON_NAME] Here's what's happening across your business [DATE]" at bounding box center [608, 161] width 950 height 45
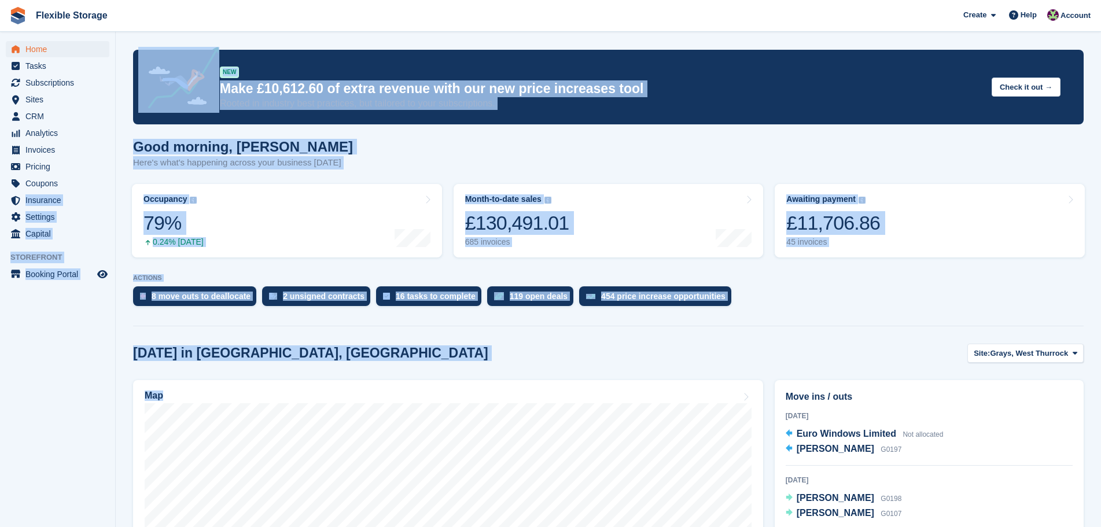
drag, startPoint x: 715, startPoint y: 367, endPoint x: 177, endPoint y: 172, distance: 572.0
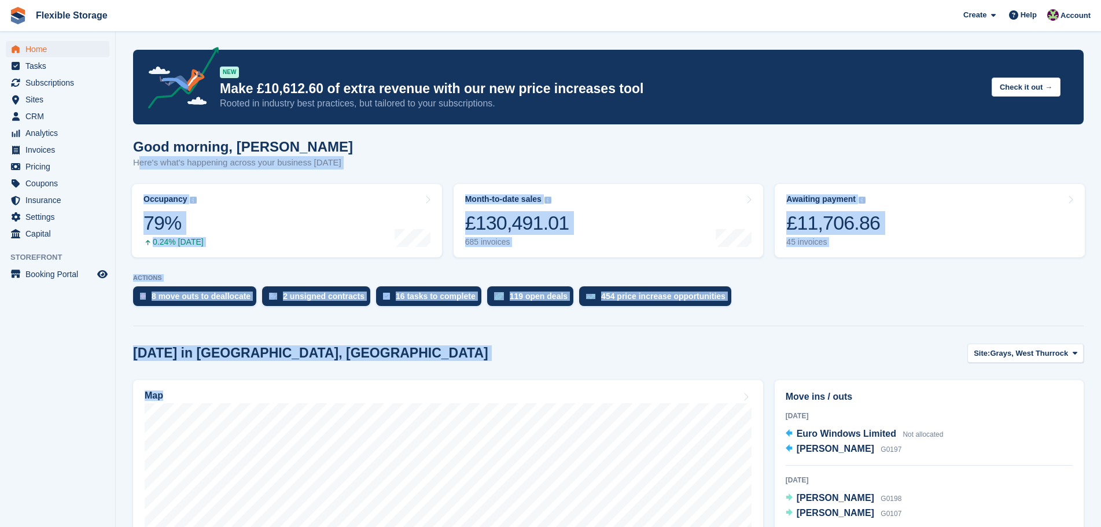
click at [441, 178] on div "Good morning, [PERSON_NAME] Here's what's happening across your business [DATE]" at bounding box center [608, 161] width 950 height 45
drag, startPoint x: 838, startPoint y: 343, endPoint x: 218, endPoint y: 167, distance: 644.1
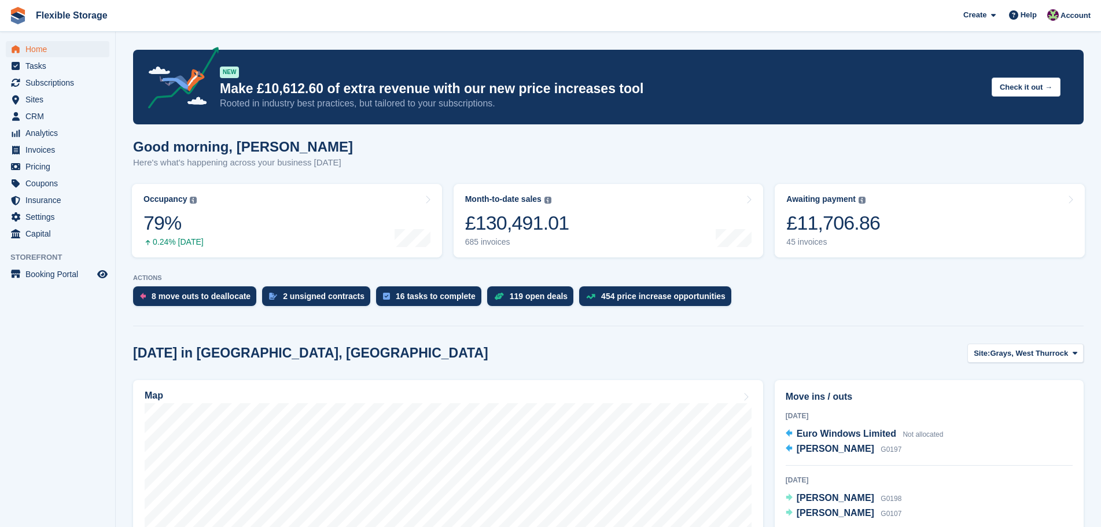
click at [356, 143] on div "Good morning, [PERSON_NAME] Here's what's happening across your business [DATE]" at bounding box center [608, 161] width 950 height 45
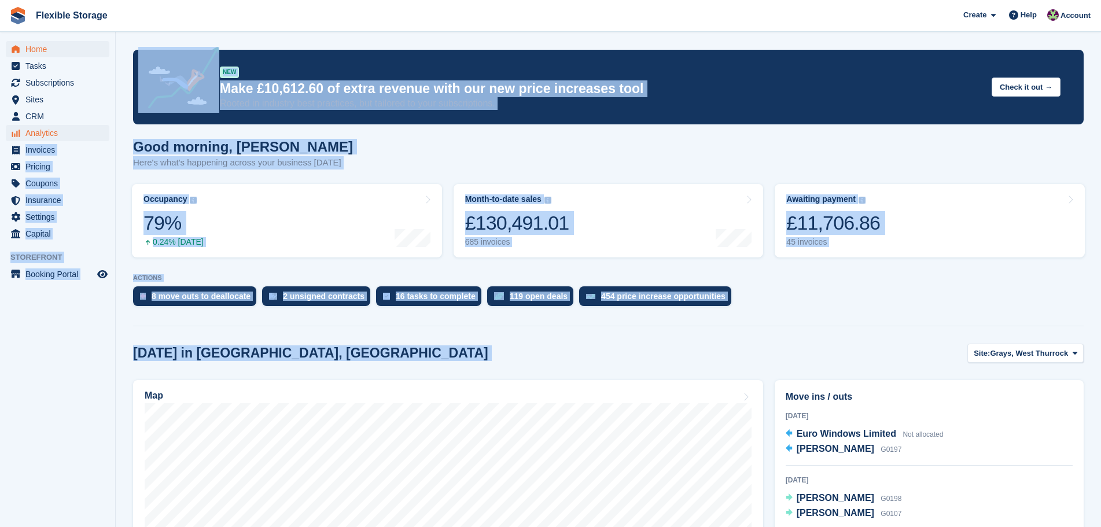
drag, startPoint x: 804, startPoint y: 339, endPoint x: 70, endPoint y: 137, distance: 761.5
click at [415, 167] on div "Good morning, [PERSON_NAME] Here's what's happening across your business [DATE]" at bounding box center [608, 161] width 950 height 45
click at [425, 164] on div "Good morning, [PERSON_NAME] Here's what's happening across your business [DATE]" at bounding box center [608, 161] width 950 height 45
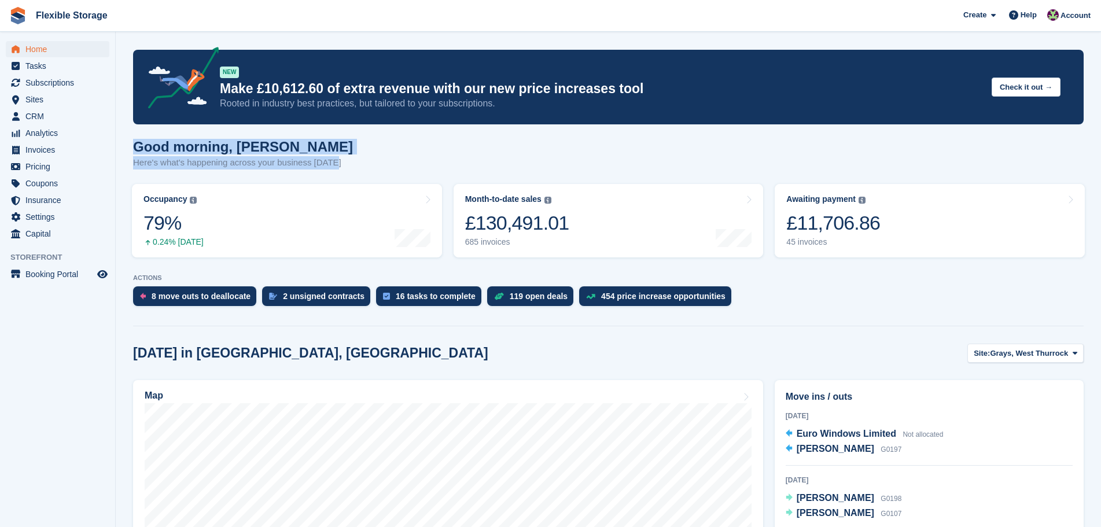
drag, startPoint x: 404, startPoint y: 171, endPoint x: 126, endPoint y: 142, distance: 280.3
click at [275, 159] on p "Here's what's happening across your business [DATE]" at bounding box center [243, 162] width 220 height 13
drag, startPoint x: 135, startPoint y: 143, endPoint x: 376, endPoint y: 162, distance: 241.4
click at [376, 162] on div "Good morning, [PERSON_NAME] Here's what's happening across your business [DATE]" at bounding box center [608, 161] width 950 height 45
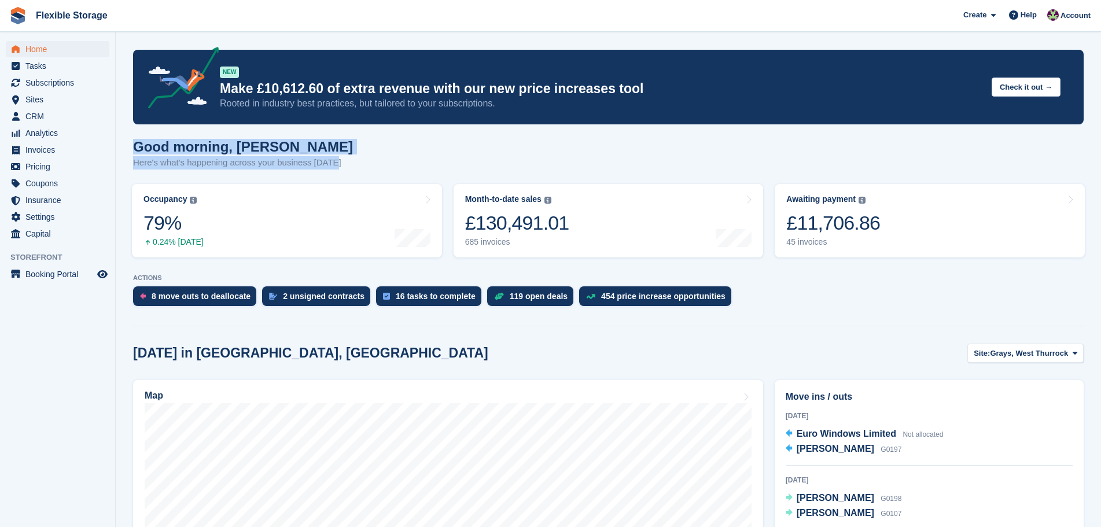
click at [376, 162] on div "Good morning, [PERSON_NAME] Here's what's happening across your business [DATE]" at bounding box center [608, 161] width 950 height 45
drag, startPoint x: 422, startPoint y: 169, endPoint x: 180, endPoint y: 163, distance: 241.9
click at [177, 166] on div "Good morning, [PERSON_NAME] Here's what's happening across your business [DATE]" at bounding box center [608, 161] width 950 height 45
click at [305, 161] on p "Here's what's happening across your business [DATE]" at bounding box center [243, 162] width 220 height 13
click at [65, 115] on span "CRM" at bounding box center [59, 116] width 69 height 16
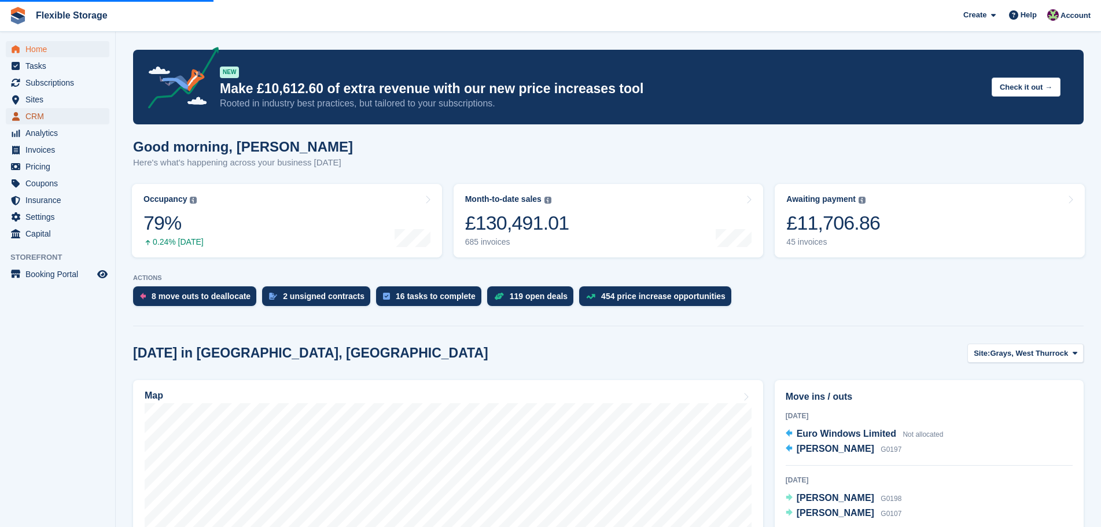
click at [62, 115] on span "CRM" at bounding box center [59, 116] width 69 height 16
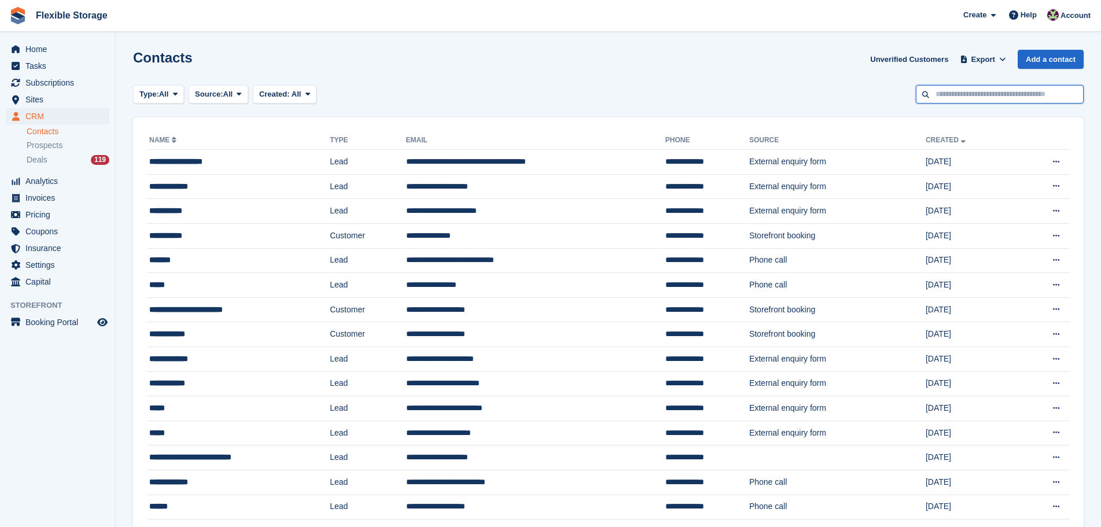
click at [963, 101] on input "text" at bounding box center [1000, 94] width 168 height 19
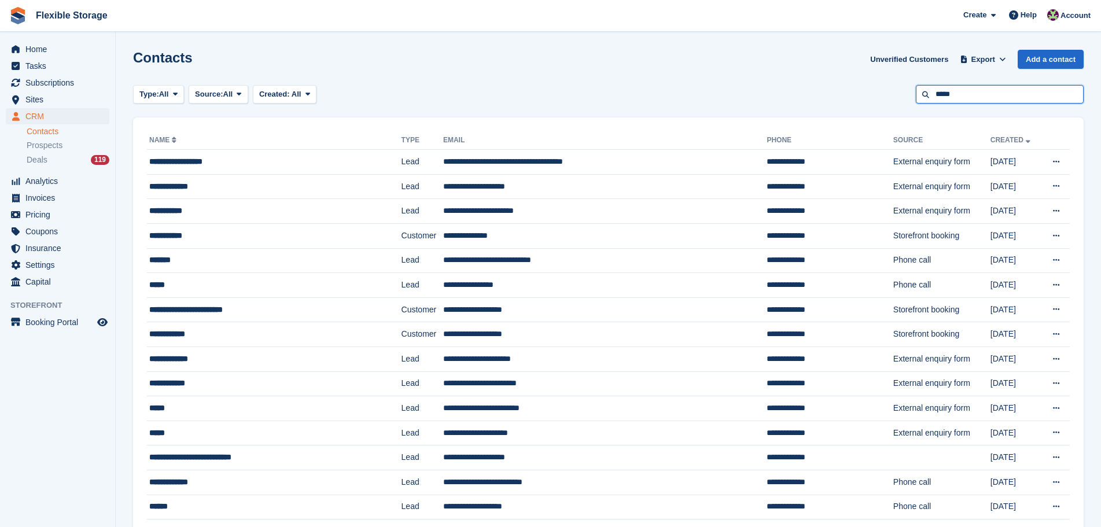
type input "*****"
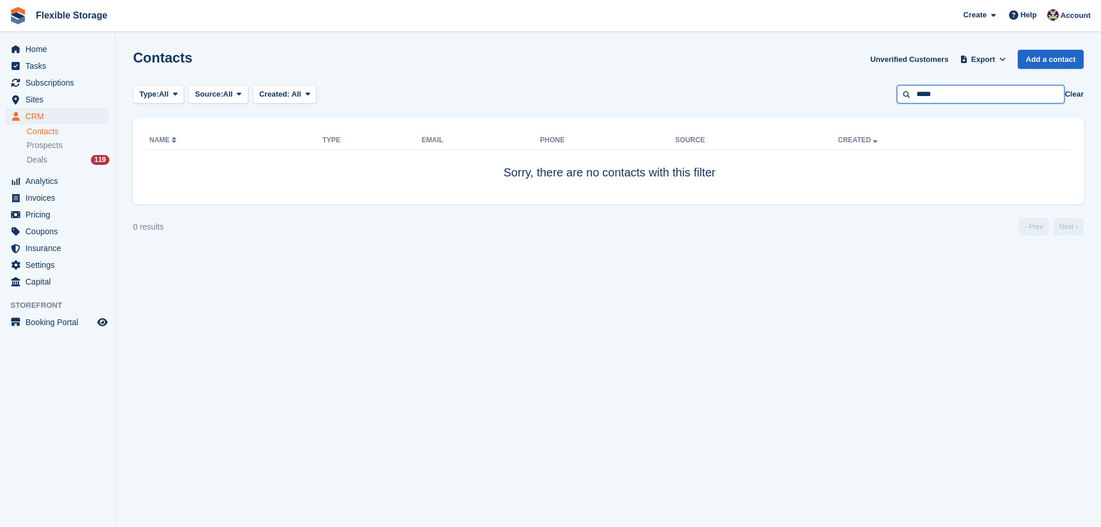
drag, startPoint x: 951, startPoint y: 96, endPoint x: 856, endPoint y: 97, distance: 95.5
click at [856, 97] on div "Type: All All Lead Customer Source: All All Storefront Backoffice Pre-Opening i…" at bounding box center [608, 94] width 950 height 19
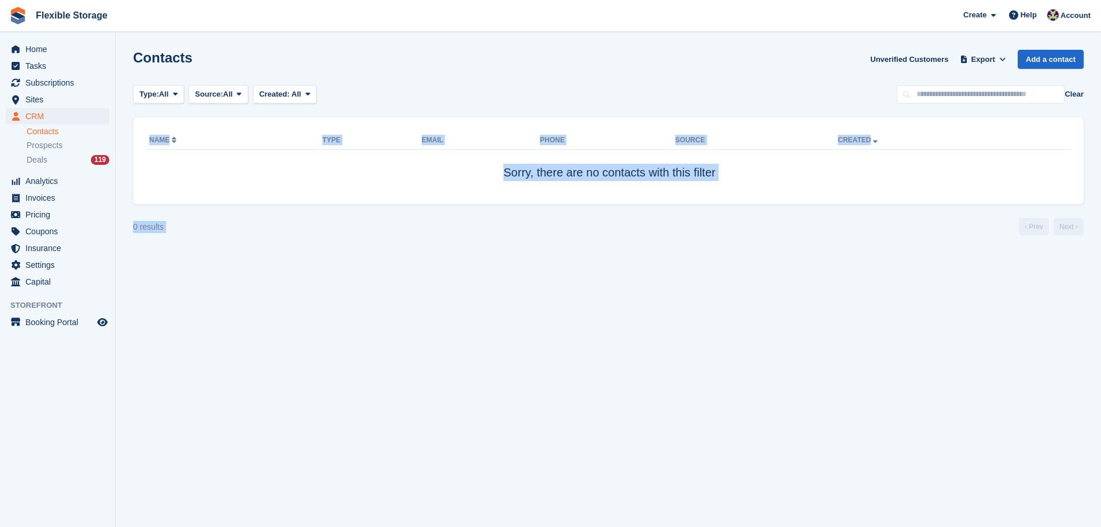
drag, startPoint x: 836, startPoint y: 379, endPoint x: 599, endPoint y: 130, distance: 343.7
click at [599, 130] on section "Contacts Unverified Customers Export Export Contacts Export a CSV of all Contac…" at bounding box center [608, 263] width 985 height 527
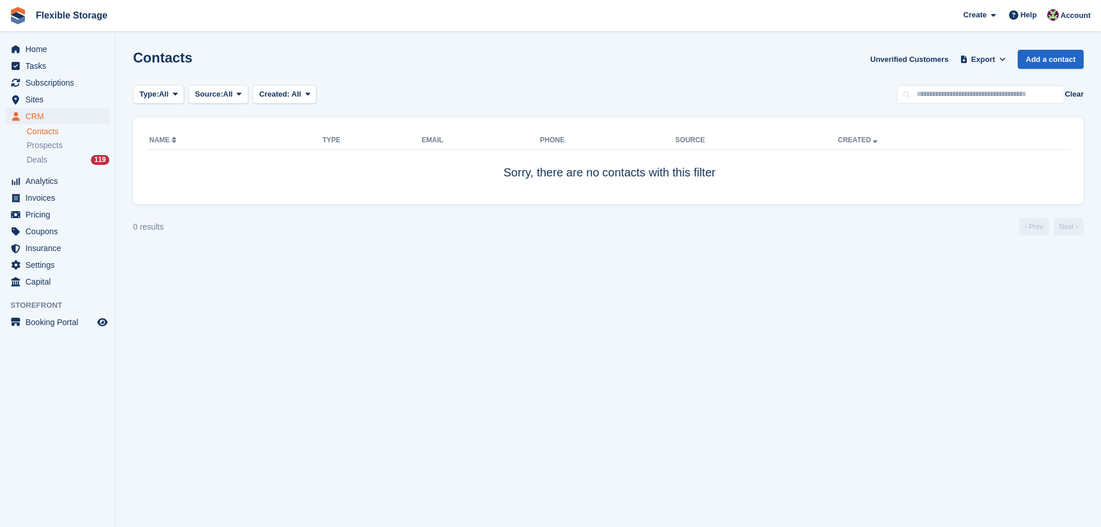
click at [784, 68] on div "Contacts Unverified Customers Export Export Contacts Export a CSV of all Contac…" at bounding box center [608, 66] width 950 height 33
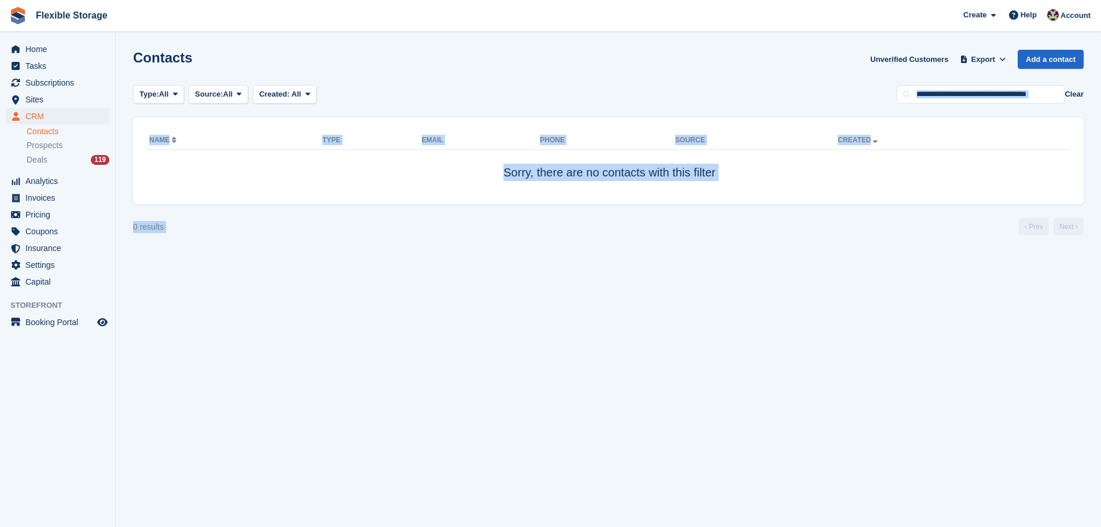
drag, startPoint x: 849, startPoint y: 59, endPoint x: 920, endPoint y: 350, distance: 299.4
click at [920, 350] on section "Contacts Unverified Customers Export Export Contacts Export a CSV of all Contac…" at bounding box center [608, 263] width 985 height 527
click at [915, 351] on section "Contacts Unverified Customers Export Export Contacts Export a CSV of all Contac…" at bounding box center [608, 263] width 985 height 527
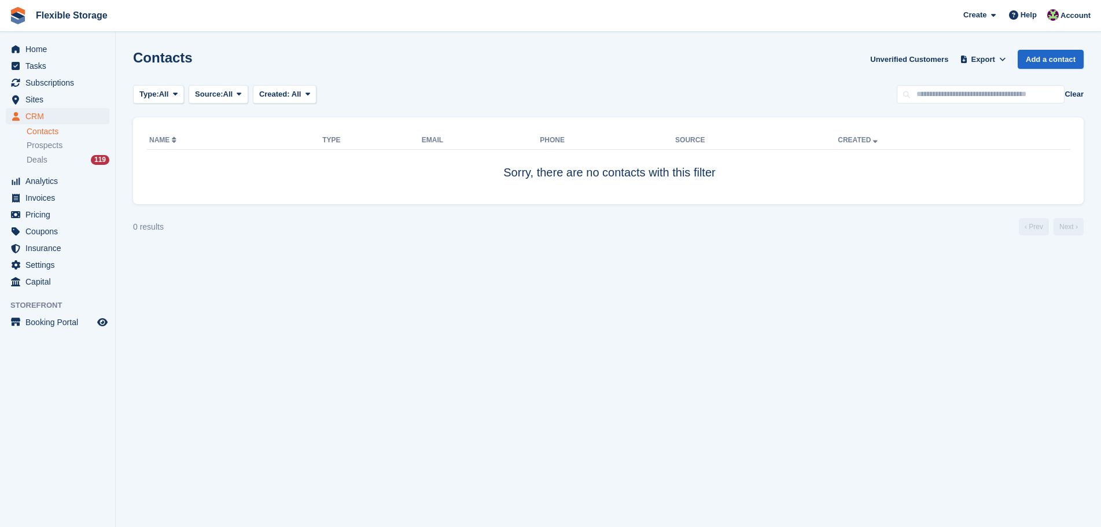
click at [894, 333] on section "Contacts Unverified Customers Export Export Contacts Export a CSV of all Contac…" at bounding box center [608, 263] width 985 height 527
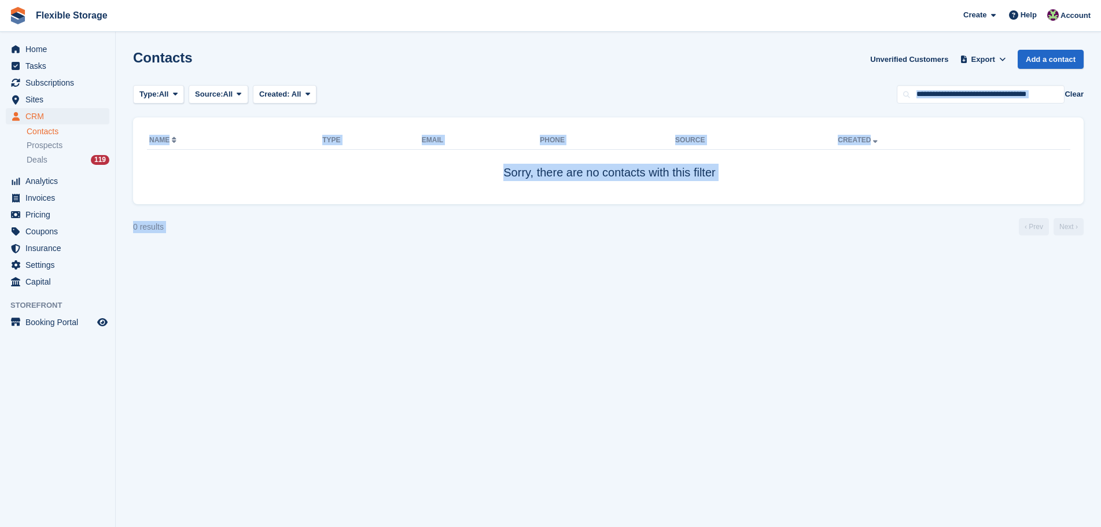
drag, startPoint x: 948, startPoint y: 299, endPoint x: 448, endPoint y: 82, distance: 544.6
click at [448, 82] on section "Contacts Unverified Customers Export Export Contacts Export a CSV of all Contac…" at bounding box center [608, 263] width 985 height 527
click at [789, 70] on div "Contacts Unverified Customers Export Export Contacts Export a CSV of all Contac…" at bounding box center [608, 66] width 950 height 33
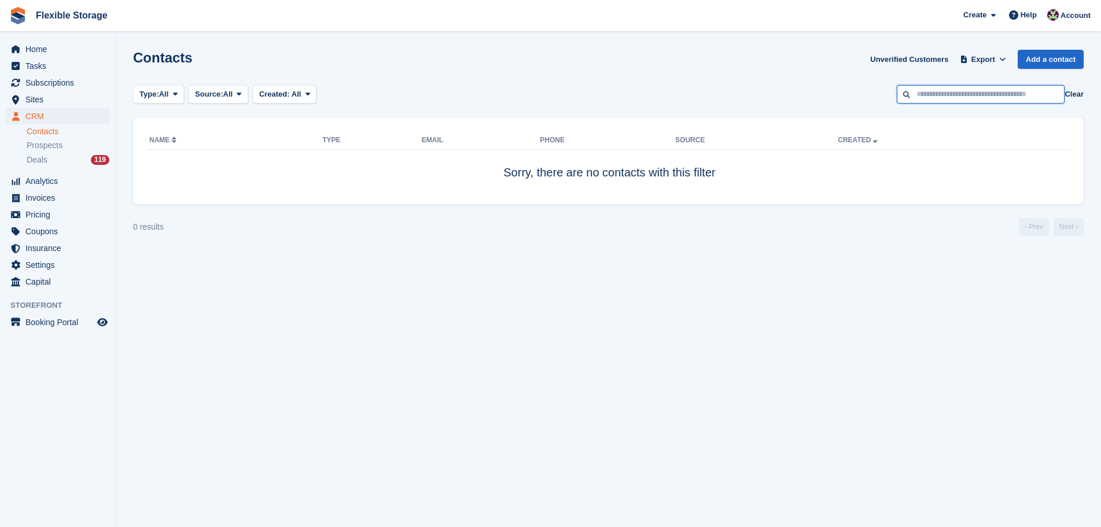
click at [966, 91] on input "text" at bounding box center [981, 94] width 168 height 19
type input "*****"
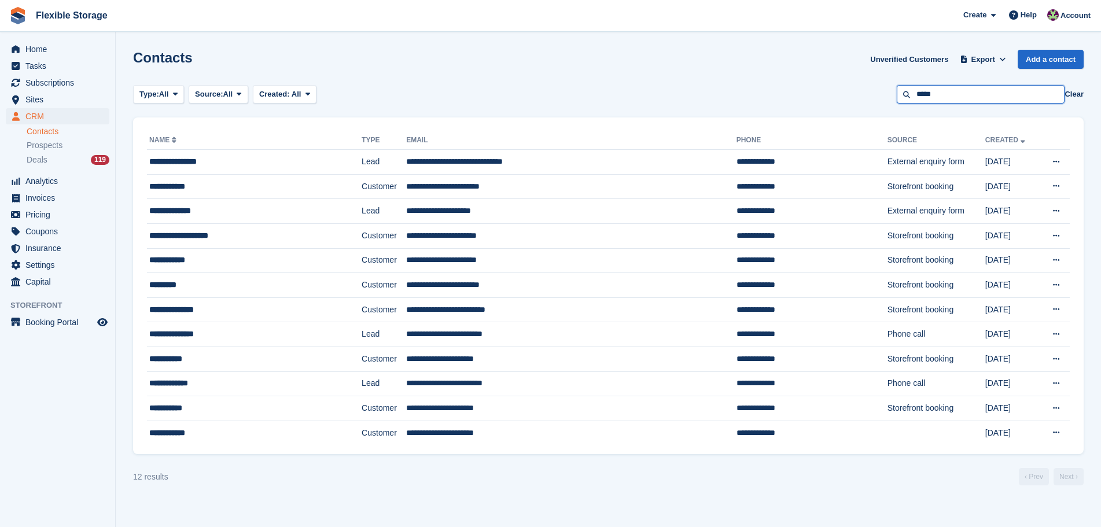
drag, startPoint x: 920, startPoint y: 96, endPoint x: 794, endPoint y: 97, distance: 125.5
click at [794, 97] on div "Type: All All Lead Customer Source: All All Storefront Backoffice Pre-Opening i…" at bounding box center [608, 94] width 950 height 19
type input "*****"
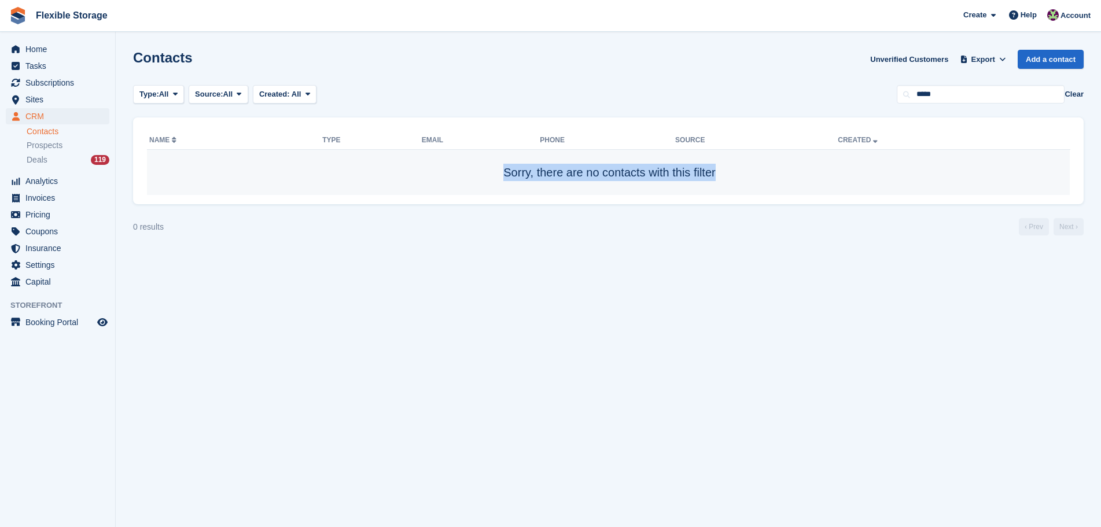
drag, startPoint x: 745, startPoint y: 176, endPoint x: 462, endPoint y: 171, distance: 282.9
click at [462, 171] on td "Sorry, there are no contacts with this filter" at bounding box center [608, 173] width 923 height 46
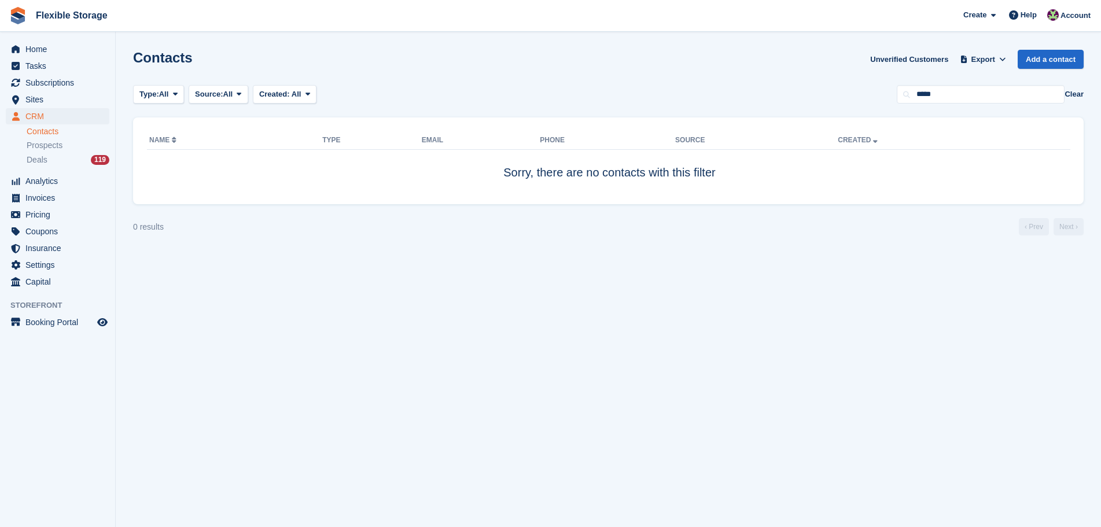
click at [512, 241] on section "Contacts Unverified Customers Export Export Contacts Export a CSV of all Contac…" at bounding box center [608, 263] width 985 height 527
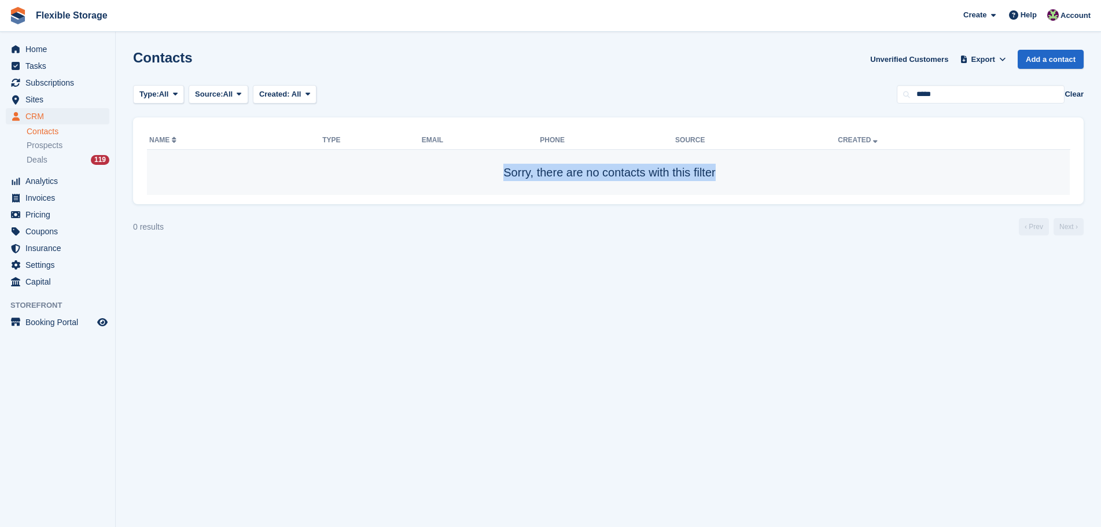
drag, startPoint x: 762, startPoint y: 189, endPoint x: 378, endPoint y: 171, distance: 384.5
click at [378, 171] on td "Sorry, there are no contacts with this filter" at bounding box center [608, 173] width 923 height 46
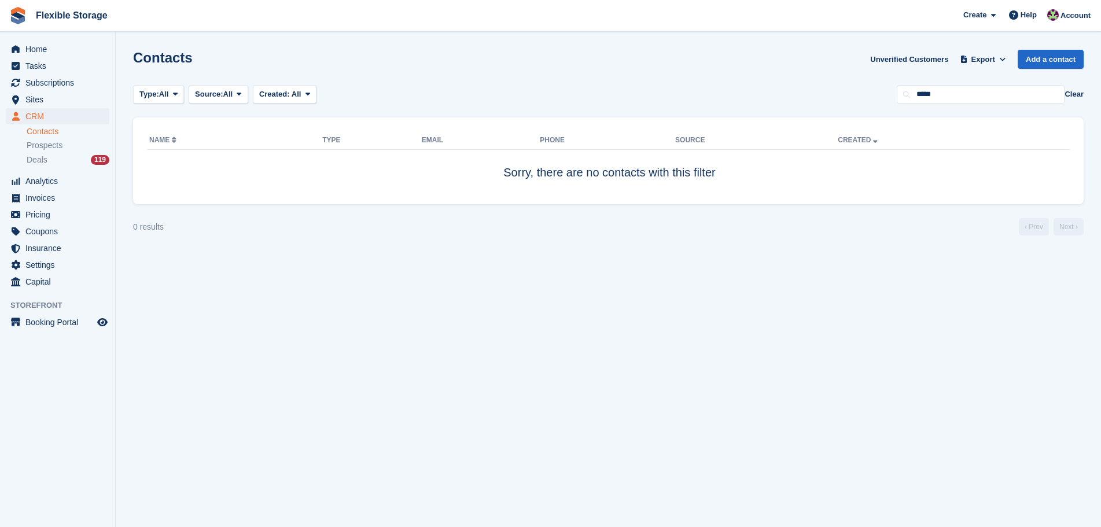
click at [605, 261] on section "Contacts Unverified Customers Export Export Contacts Export a CSV of all Contac…" at bounding box center [608, 263] width 985 height 527
drag, startPoint x: 951, startPoint y: 101, endPoint x: 773, endPoint y: 81, distance: 178.8
click at [773, 81] on section "Contacts Unverified Customers Export Export Contacts Export a CSV of all Contac…" at bounding box center [608, 263] width 985 height 527
type input "*****"
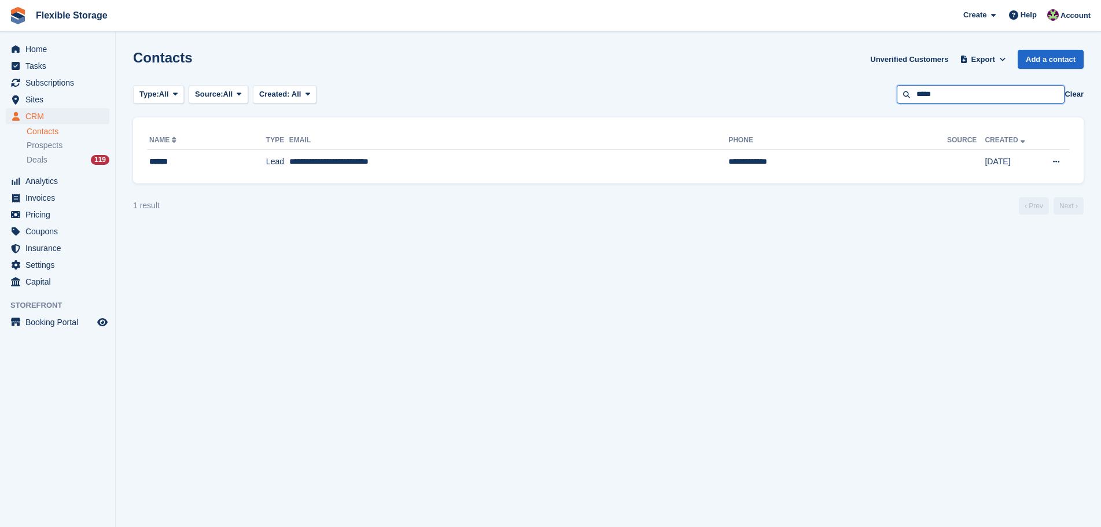
drag, startPoint x: 977, startPoint y: 90, endPoint x: 806, endPoint y: 89, distance: 170.1
click at [806, 89] on div "Type: All All Lead Customer Source: All All Storefront Backoffice Pre-Opening i…" at bounding box center [608, 94] width 950 height 19
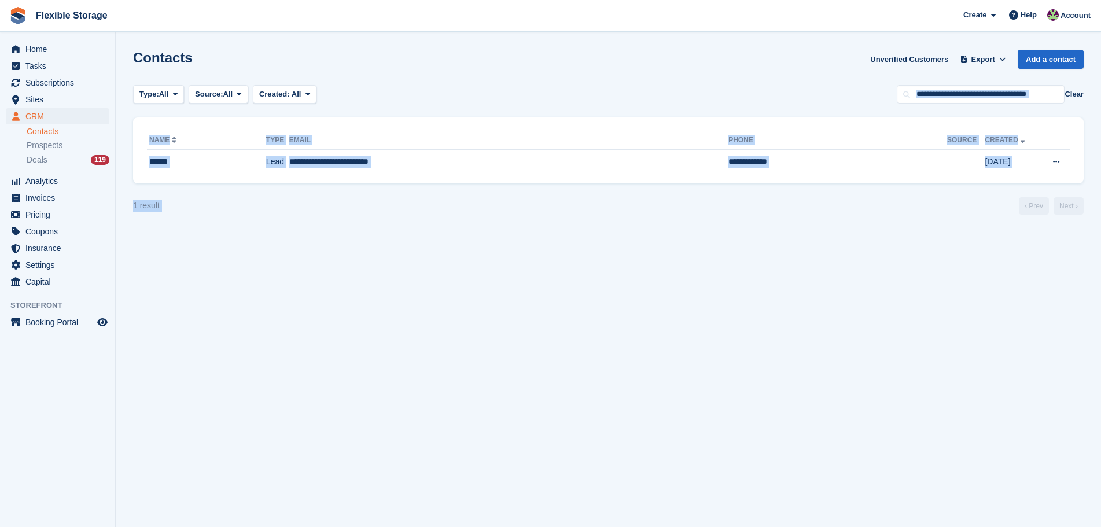
drag, startPoint x: 755, startPoint y: 64, endPoint x: 799, endPoint y: 269, distance: 209.5
click at [799, 268] on section "Contacts Unverified Customers Export Export Contacts Export a CSV of all Contac…" at bounding box center [608, 263] width 985 height 527
click at [799, 269] on section "Contacts Unverified Customers Export Export Contacts Export a CSV of all Contac…" at bounding box center [608, 263] width 985 height 527
drag, startPoint x: 878, startPoint y: 259, endPoint x: 681, endPoint y: 84, distance: 262.7
click at [681, 84] on section "Contacts Unverified Customers Export Export Contacts Export a CSV of all Contac…" at bounding box center [608, 263] width 985 height 527
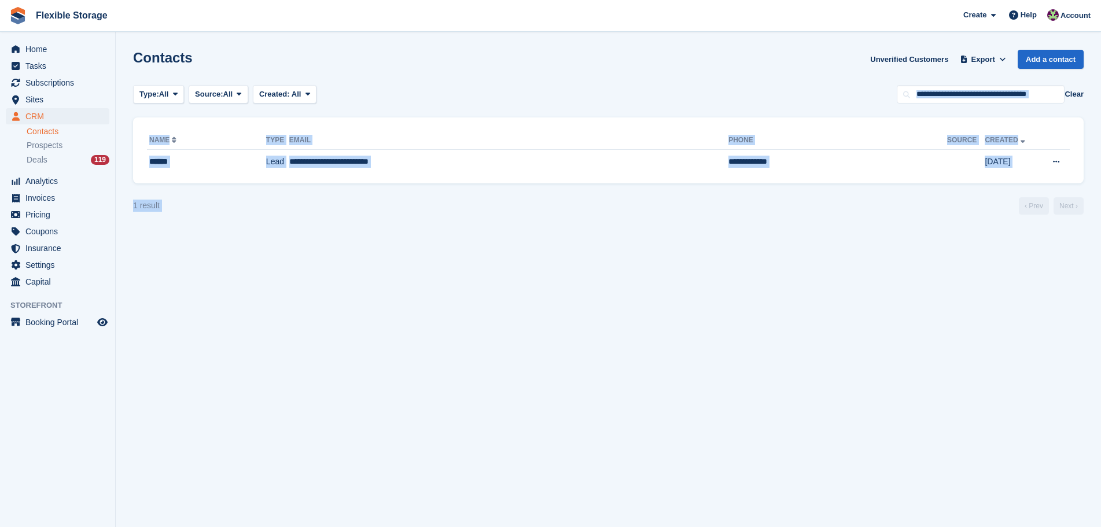
click at [681, 85] on div "Type: All All Lead Customer Source: All All Storefront Backoffice Pre-Opening i…" at bounding box center [608, 94] width 950 height 19
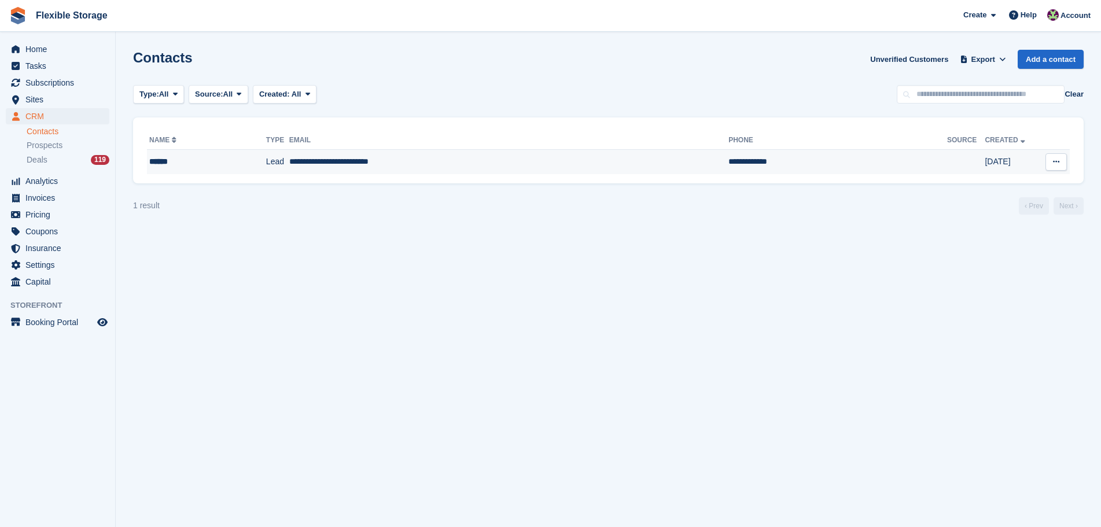
click at [455, 162] on td "**********" at bounding box center [508, 162] width 439 height 24
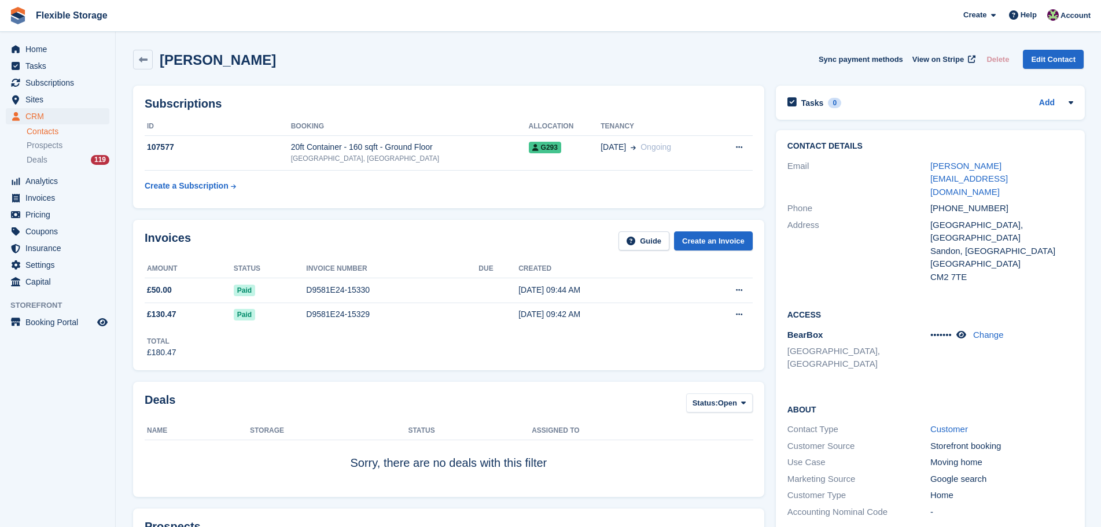
scroll to position [347, 0]
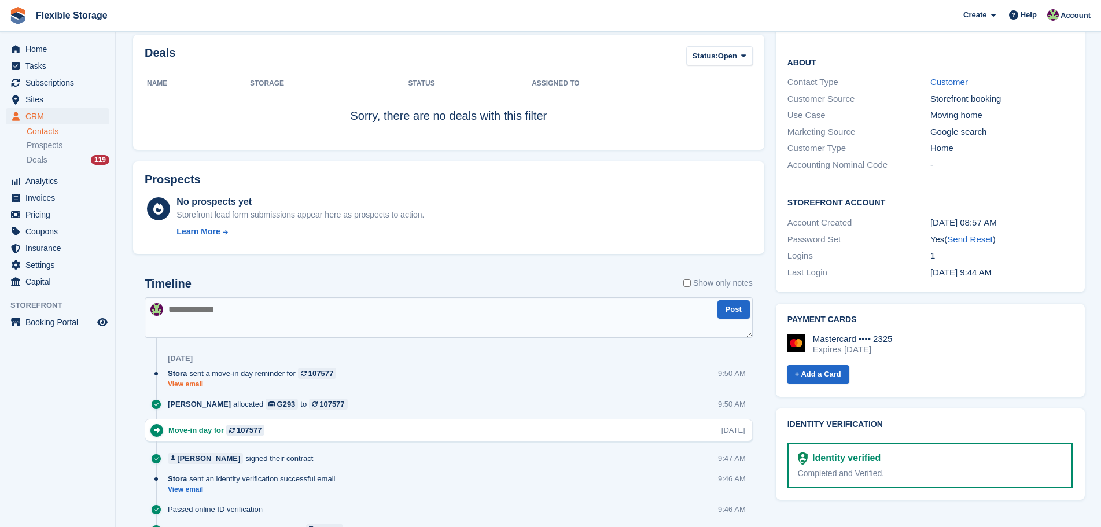
click at [193, 384] on link "View email" at bounding box center [255, 384] width 174 height 10
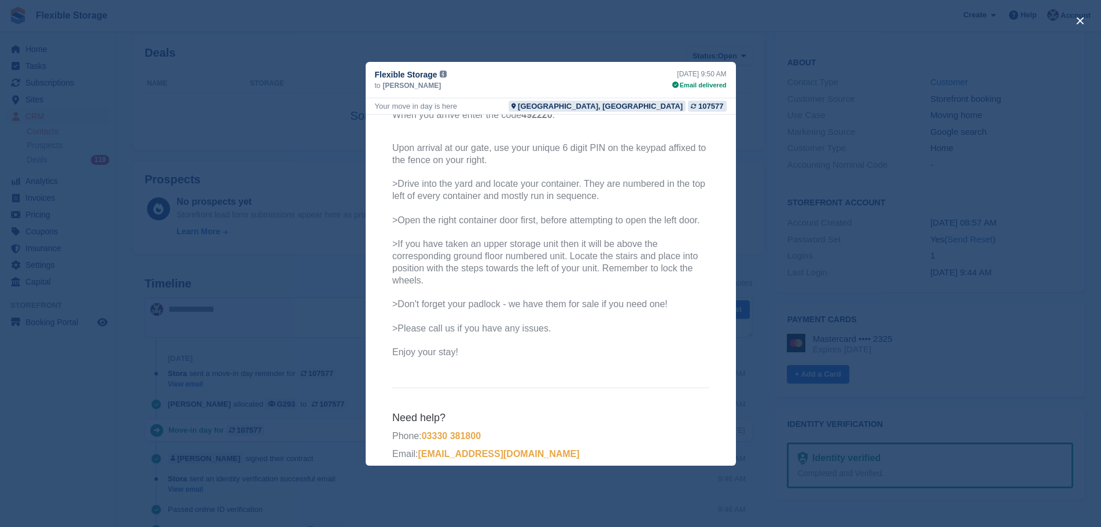
click at [854, 440] on div "close" at bounding box center [550, 263] width 1101 height 527
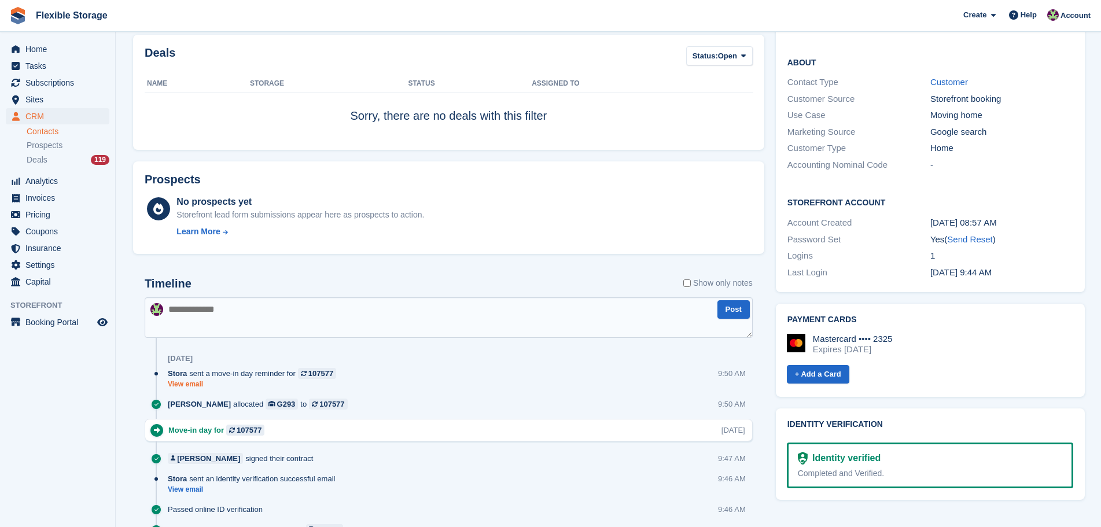
click at [196, 388] on link "View email" at bounding box center [255, 384] width 174 height 10
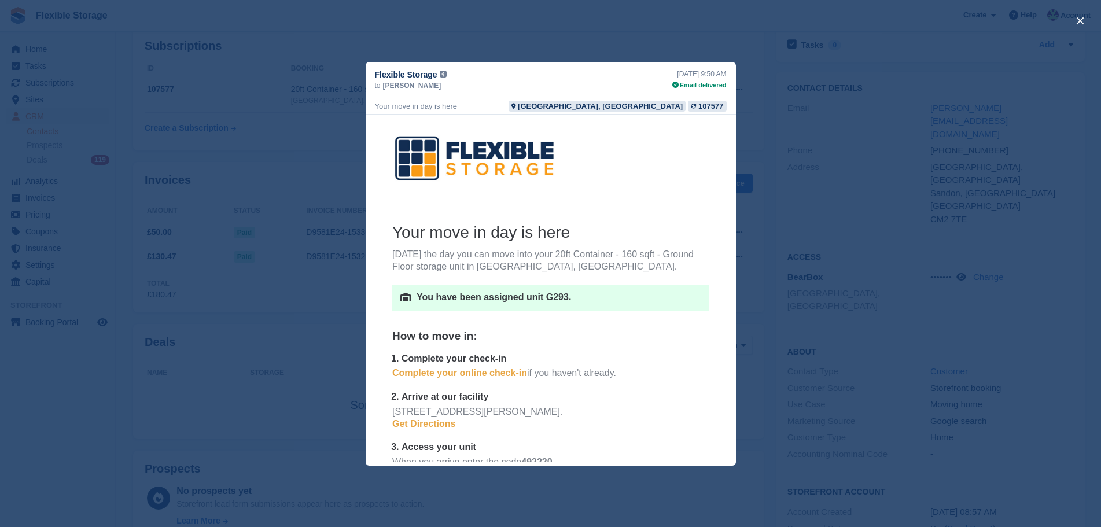
scroll to position [0, 0]
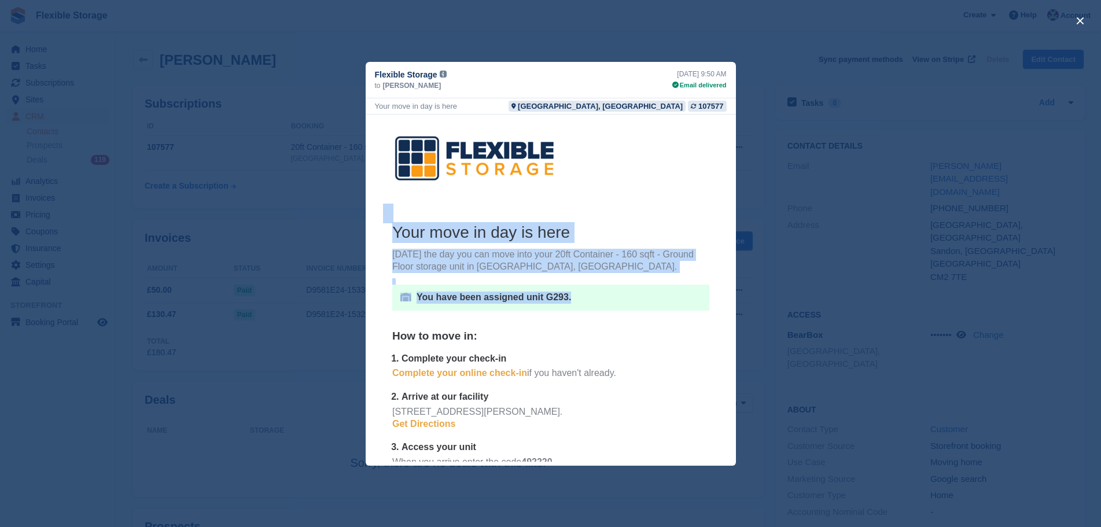
drag, startPoint x: 571, startPoint y: 300, endPoint x: 295, endPoint y: 213, distance: 289.3
click at [365, 213] on html "Your move in day is here [DATE] the day you can move into your 20ft Container -…" at bounding box center [550, 468] width 370 height 708
click at [605, 268] on p "[DATE] the day you can move into your 20ft Container - 160 sqft - Ground Floor …" at bounding box center [550, 260] width 317 height 24
drag, startPoint x: 614, startPoint y: 293, endPoint x: 455, endPoint y: 246, distance: 166.4
click at [455, 246] on th "Your move in day is here [DATE] the day you can move into your 20ft Container -…" at bounding box center [550, 469] width 317 height 495
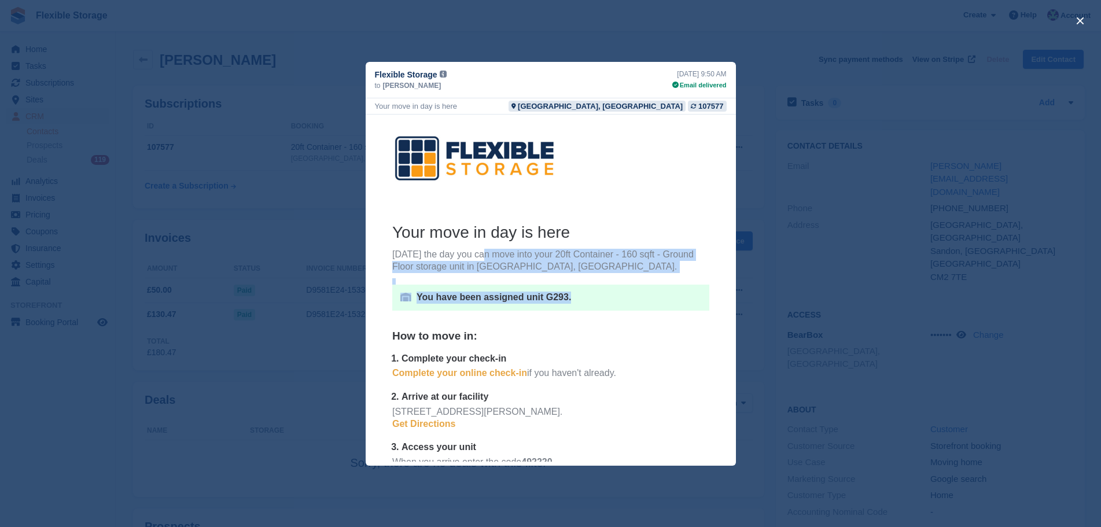
click at [580, 279] on td at bounding box center [550, 281] width 317 height 6
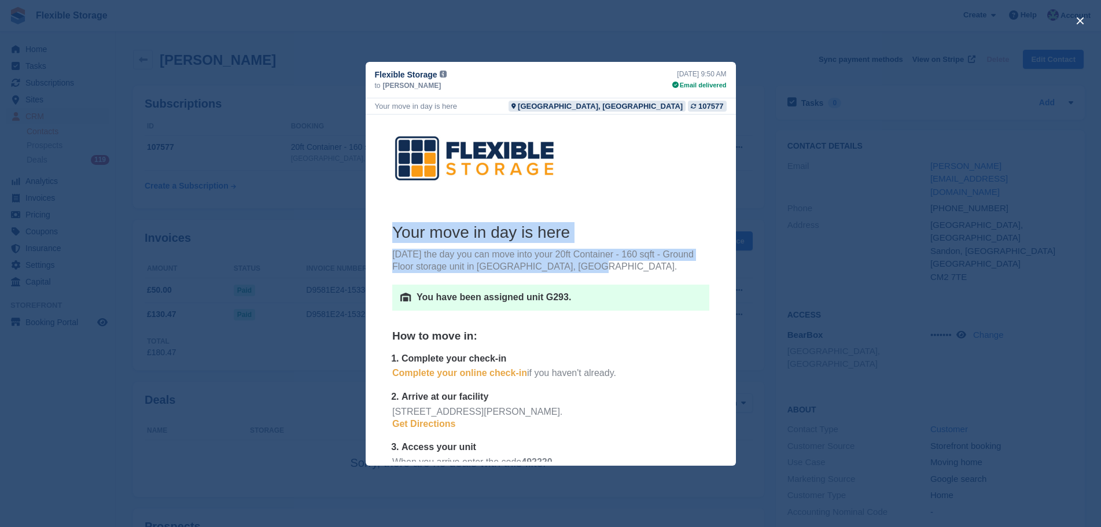
drag, startPoint x: 610, startPoint y: 267, endPoint x: 442, endPoint y: 256, distance: 168.7
click at [384, 255] on th "Your move in day is here [DATE] the day you can move into your 20ft Container -…" at bounding box center [550, 474] width 336 height 504
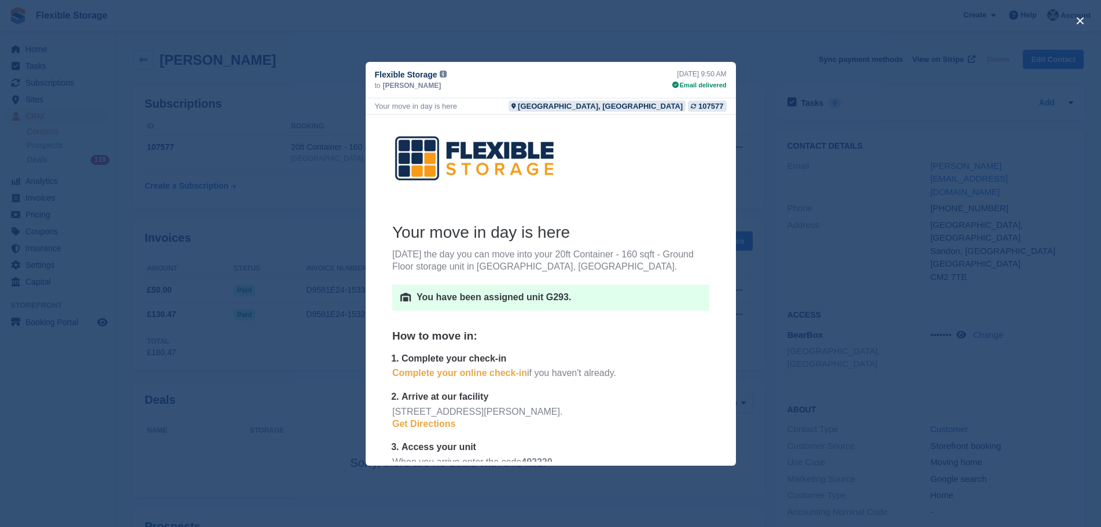
click at [582, 277] on th "Your move in day is here [DATE] the day you can move into your 20ft Container -…" at bounding box center [550, 469] width 317 height 495
click at [244, 208] on div "close" at bounding box center [550, 263] width 1101 height 527
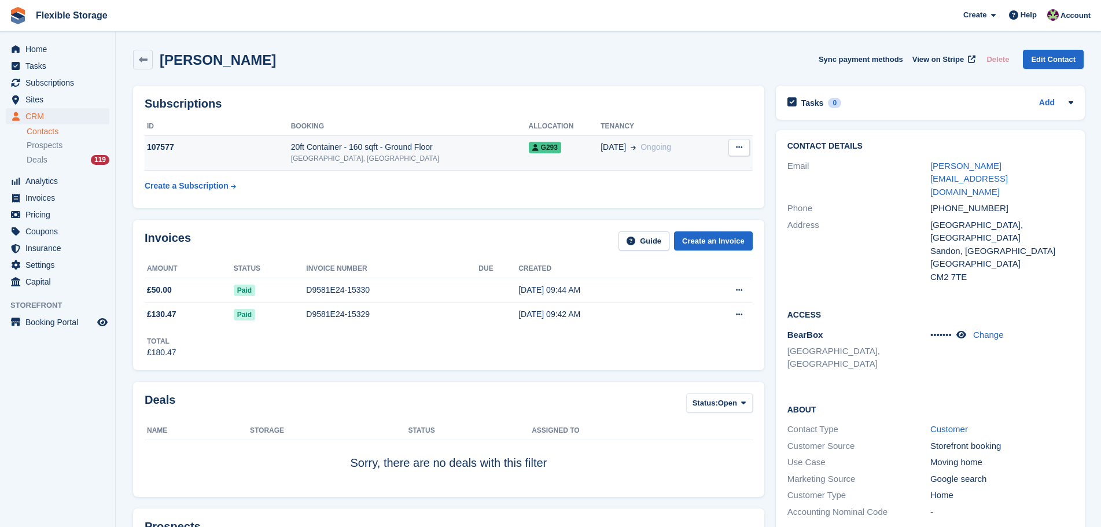
click at [736, 150] on icon at bounding box center [739, 147] width 6 height 8
click at [378, 141] on div "20ft Container - 160 sqft - Ground Floor" at bounding box center [410, 147] width 238 height 12
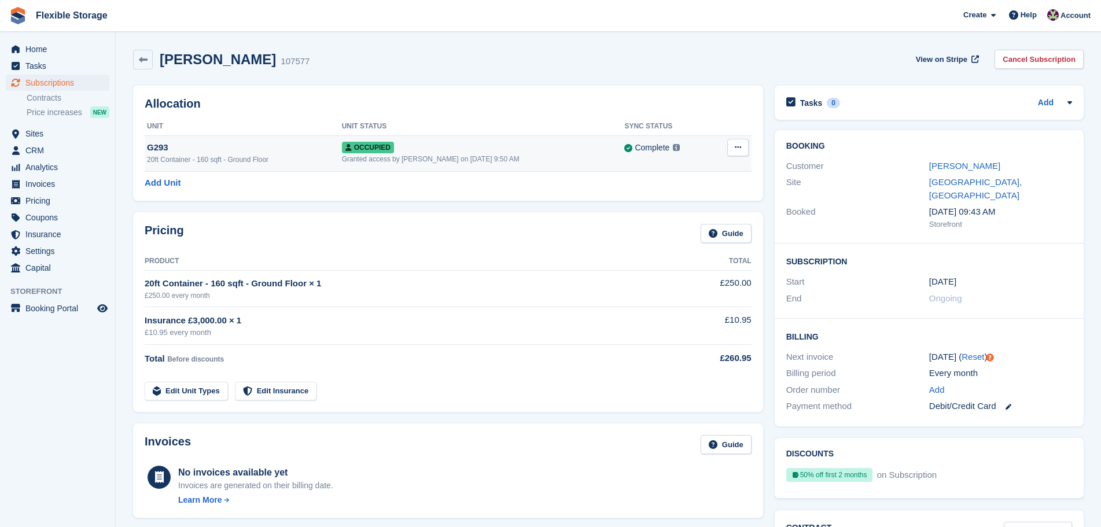
click at [740, 157] on td "Overlock Deallocate" at bounding box center [732, 153] width 39 height 36
click at [740, 150] on icon at bounding box center [738, 147] width 6 height 8
click at [693, 193] on p "Deallocate" at bounding box center [693, 194] width 101 height 15
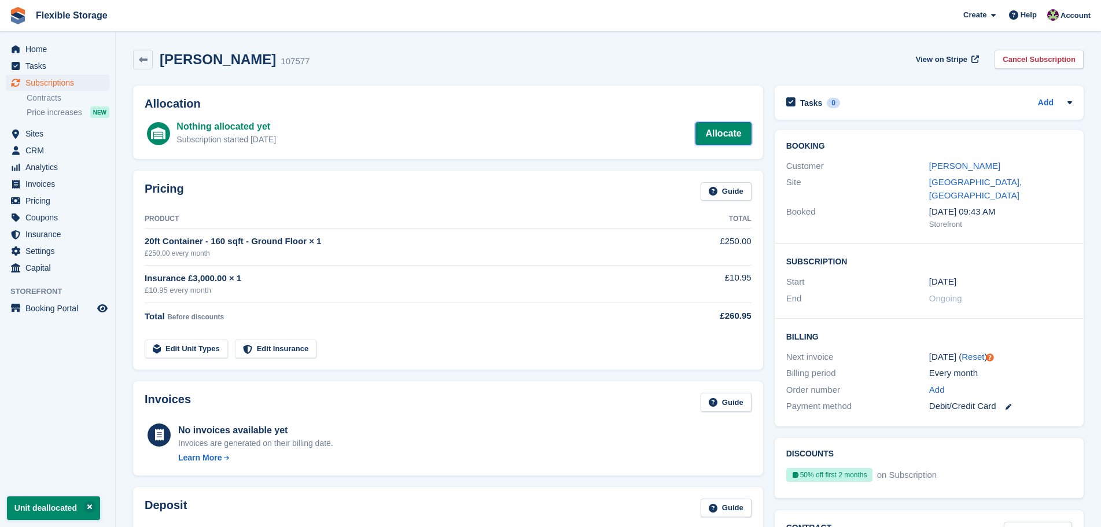
click at [728, 132] on link "Allocate" at bounding box center [723, 133] width 56 height 23
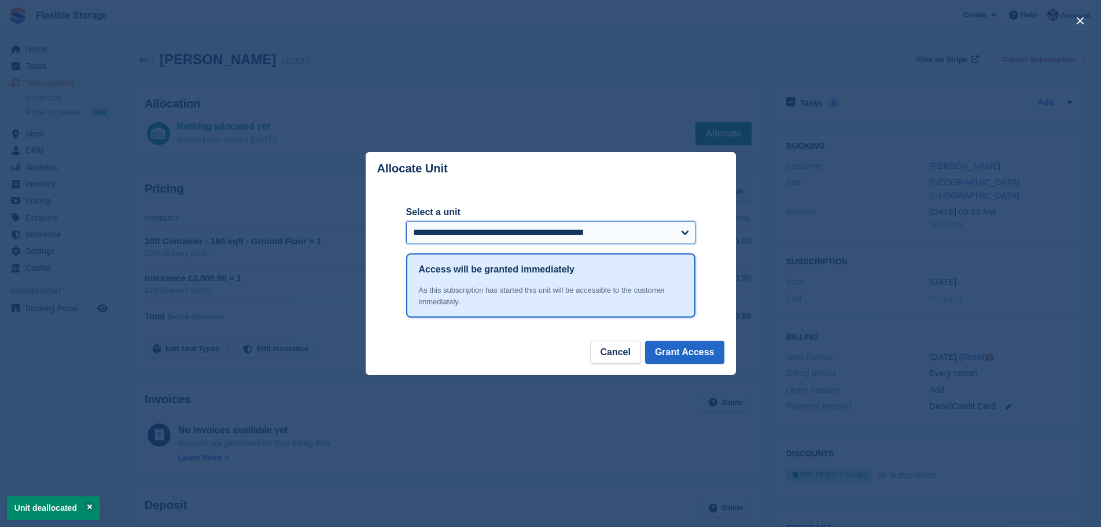
click at [523, 230] on select "**********" at bounding box center [550, 232] width 289 height 23
click at [580, 189] on div "**********" at bounding box center [550, 263] width 289 height 156
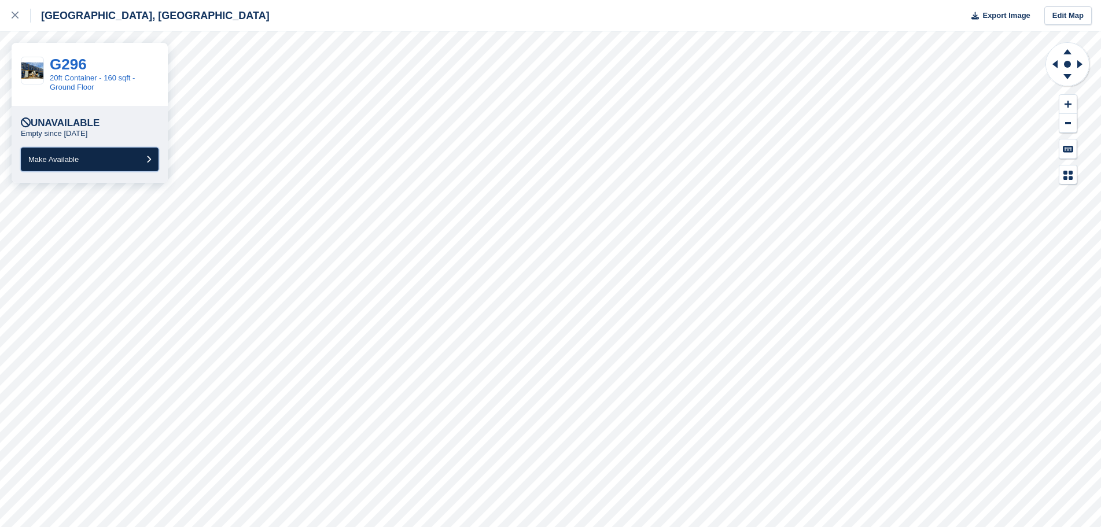
click at [79, 156] on span "Make Available" at bounding box center [53, 159] width 50 height 9
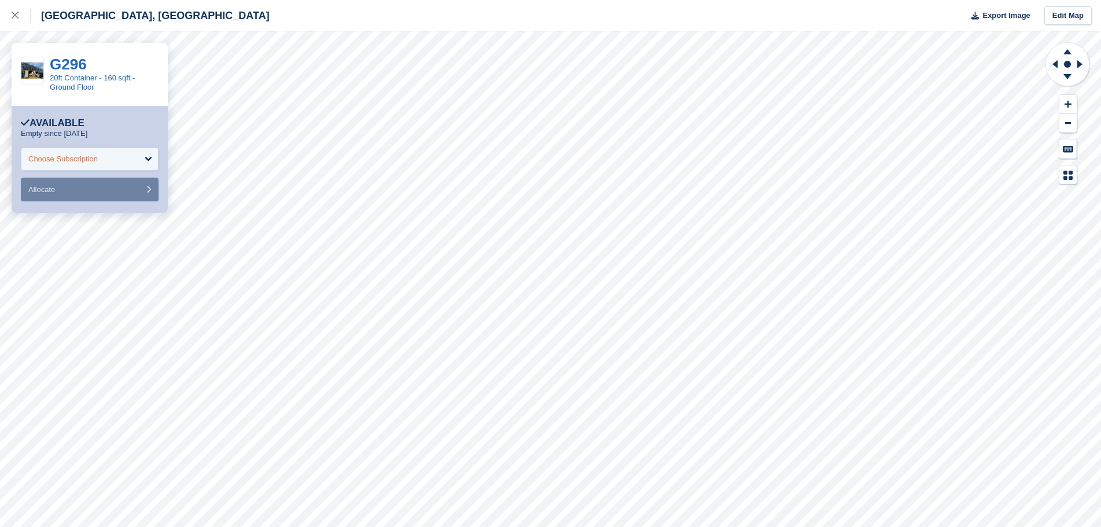
click at [78, 154] on div "Choose Subscription" at bounding box center [62, 159] width 69 height 12
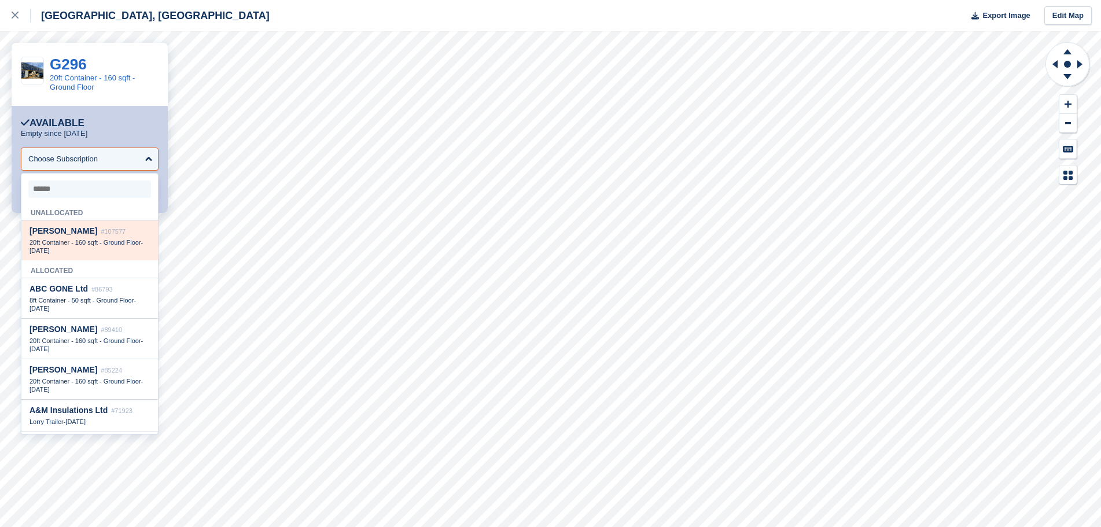
click at [108, 245] on span "20ft Container - 160 sqft - Ground Floor" at bounding box center [86, 242] width 112 height 7
select select "******"
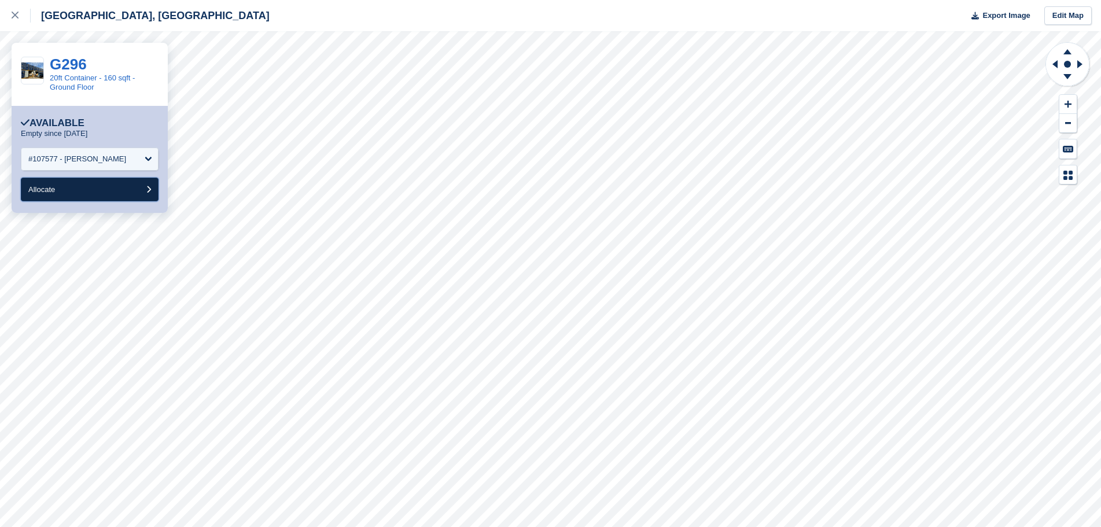
click at [103, 186] on button "Allocate" at bounding box center [90, 190] width 138 height 24
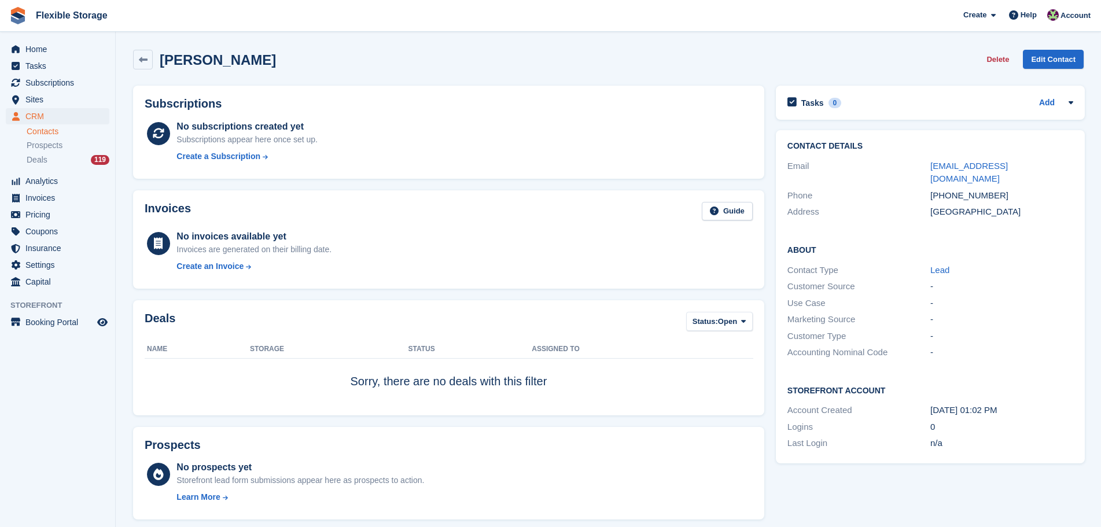
scroll to position [494, 0]
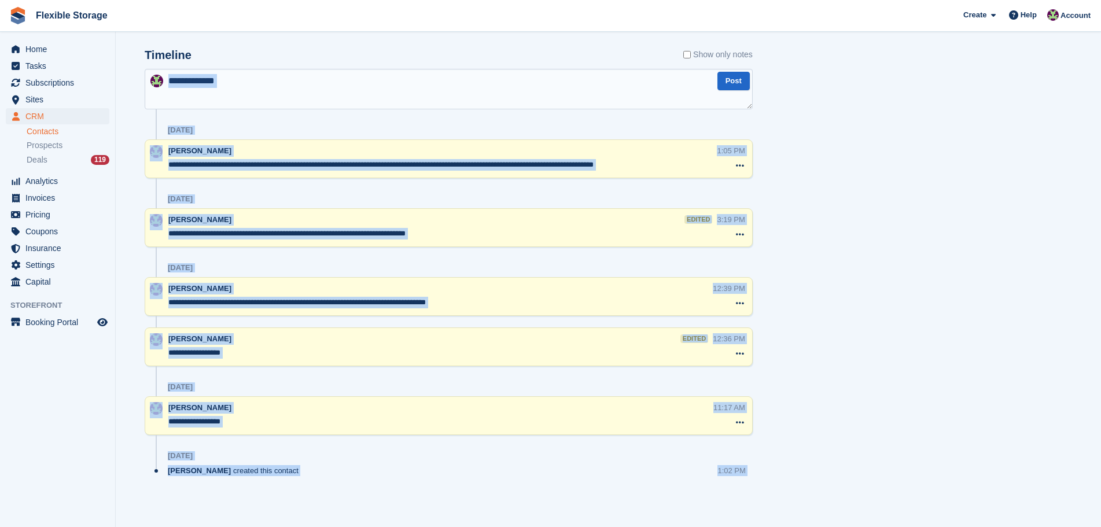
drag, startPoint x: 882, startPoint y: 374, endPoint x: 305, endPoint y: 95, distance: 639.9
click at [305, 95] on div "Subscriptions No subscriptions created yet Subscriptions appear here once set u…" at bounding box center [608, 51] width 962 height 931
click at [893, 284] on div "Tasks 0 Add No tasks related to [PERSON_NAME] Contact Details Email [EMAIL_ADDR…" at bounding box center [930, 51] width 320 height 931
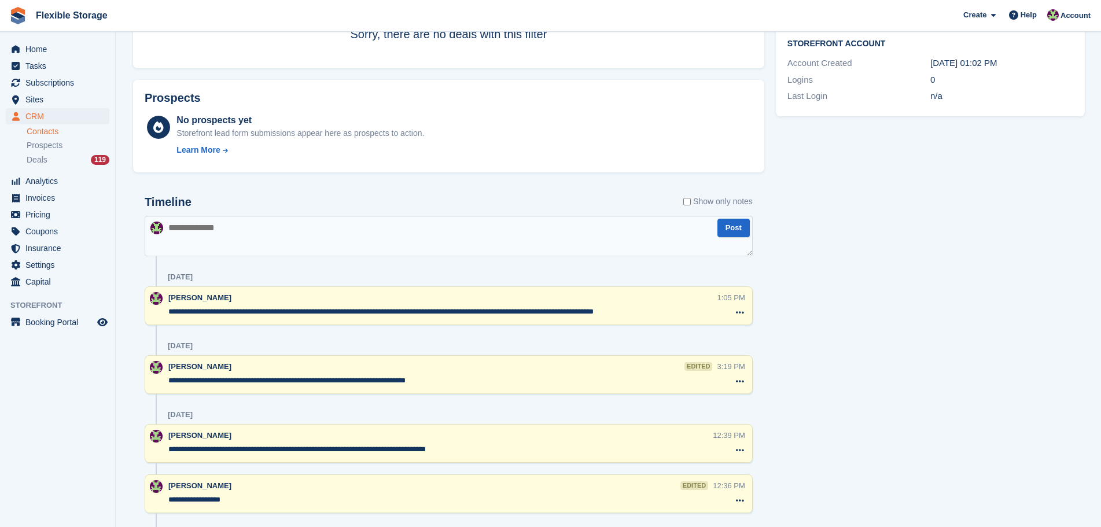
scroll to position [0, 0]
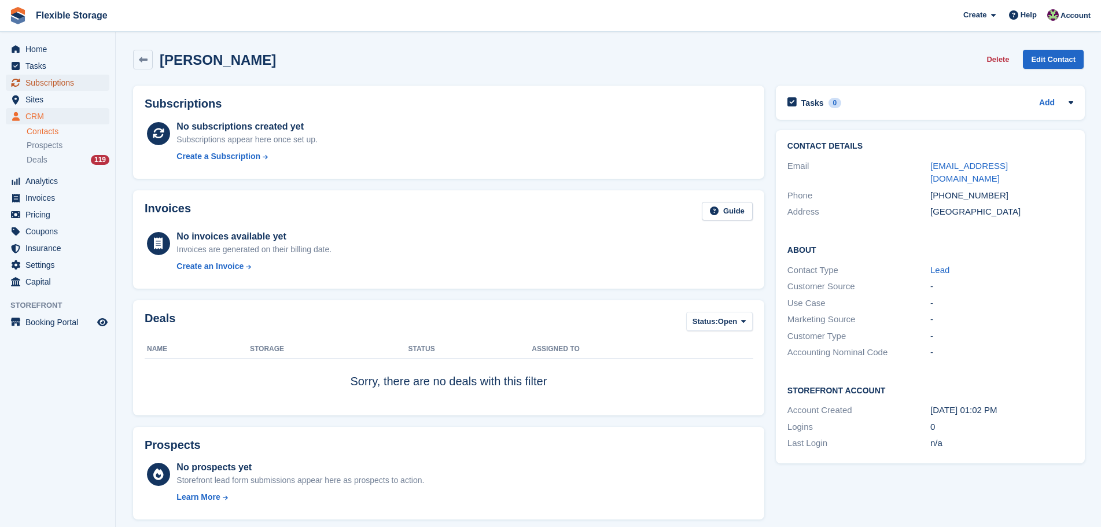
click at [102, 79] on link "Subscriptions" at bounding box center [58, 83] width 104 height 16
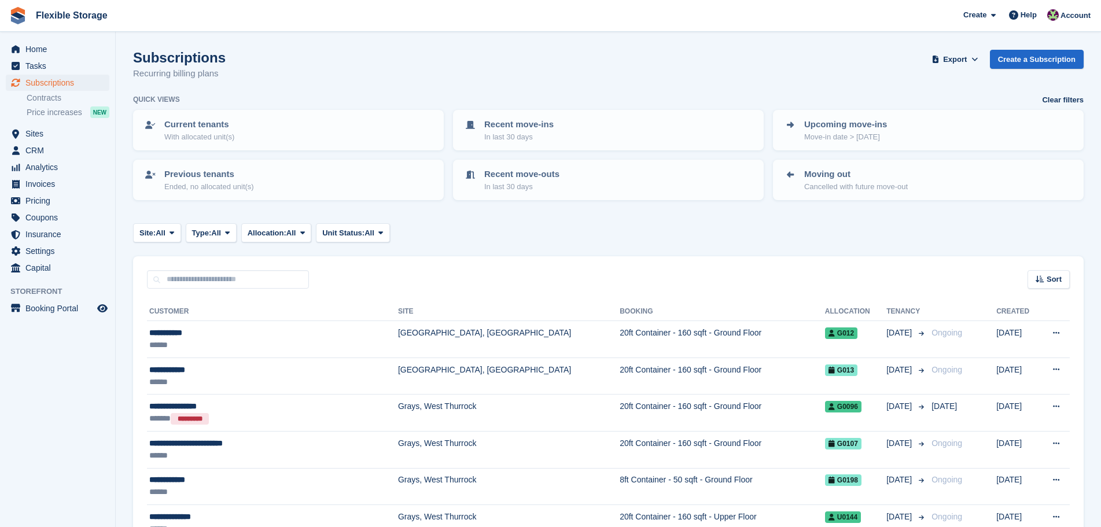
scroll to position [236, 0]
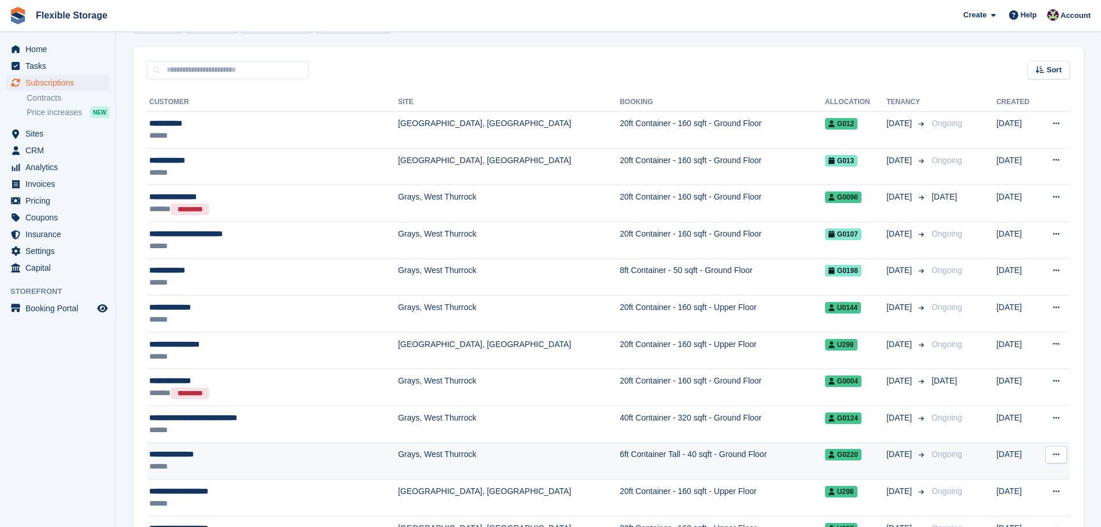
drag, startPoint x: 965, startPoint y: 245, endPoint x: 979, endPoint y: 435, distance: 190.9
click at [1015, 317] on html "Flexible Storage Create Subscription Invoice Contact Deal Discount Page Help Ch…" at bounding box center [550, 53] width 1101 height 527
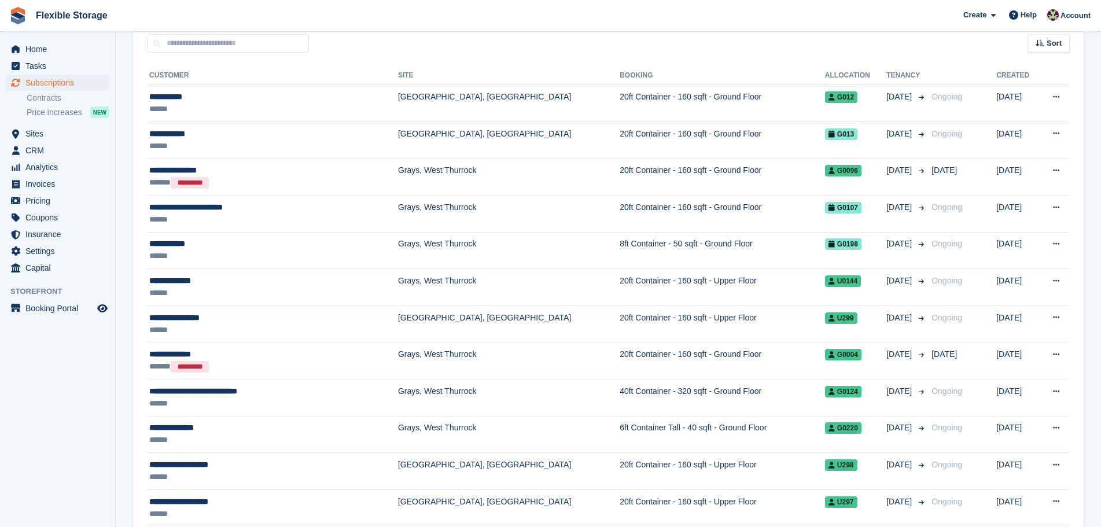
click at [957, 44] on div "Sort Sort by Customer name Date created Move in date Move out date Created (old…" at bounding box center [608, 36] width 950 height 33
click at [964, 39] on div "Sort Sort by Customer name Date created Move in date Move out date Created (old…" at bounding box center [608, 36] width 950 height 33
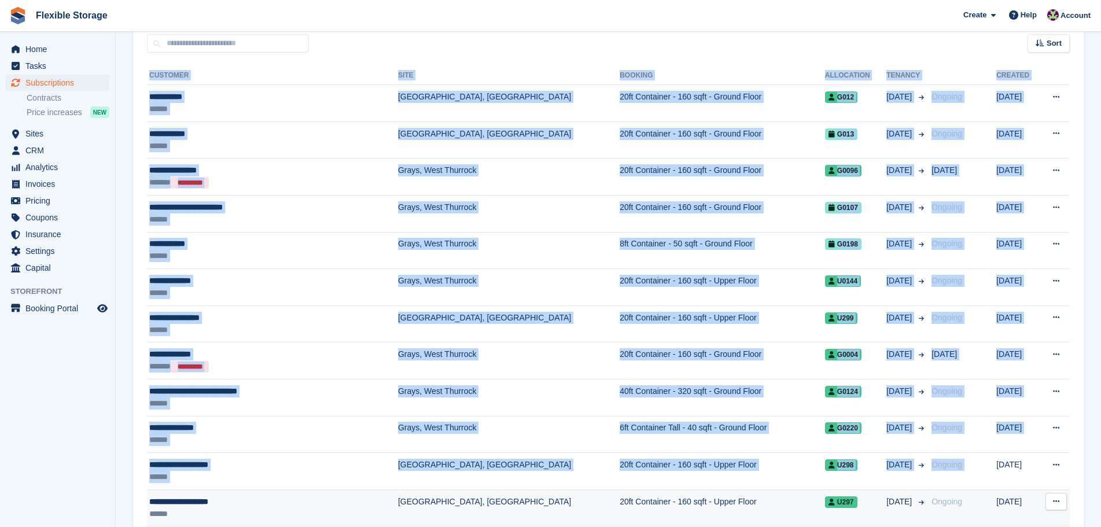
drag, startPoint x: 995, startPoint y: 46, endPoint x: 973, endPoint y: 491, distance: 446.0
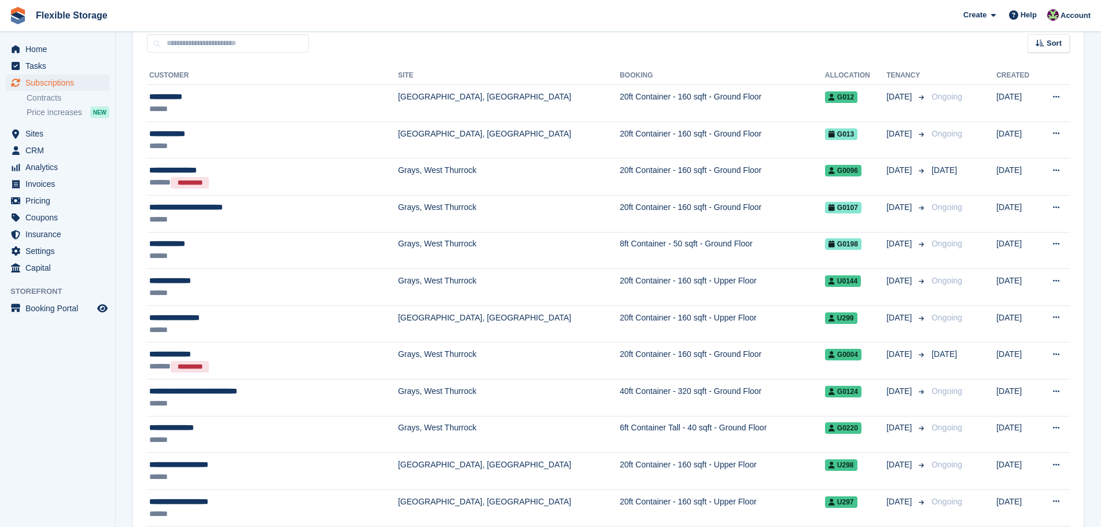
click at [966, 33] on div "Sort Sort by Customer name Date created Move in date Move out date Created (old…" at bounding box center [608, 36] width 950 height 33
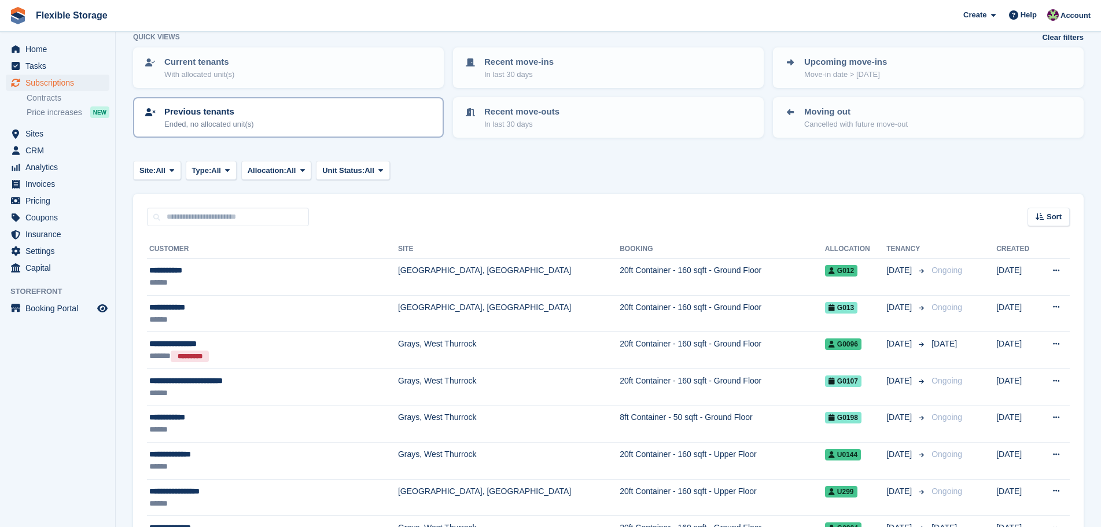
scroll to position [0, 0]
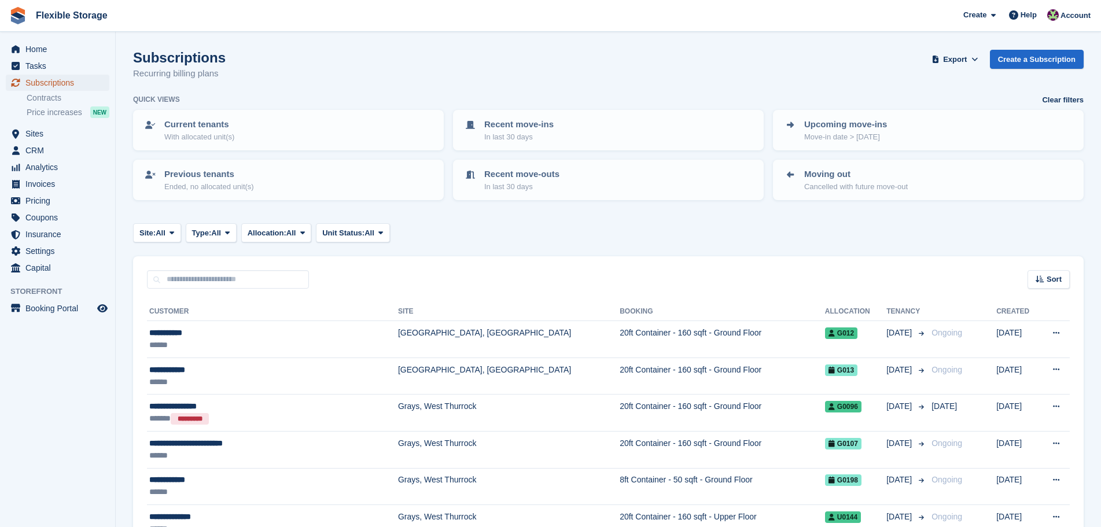
click at [73, 83] on span "Subscriptions" at bounding box center [59, 83] width 69 height 16
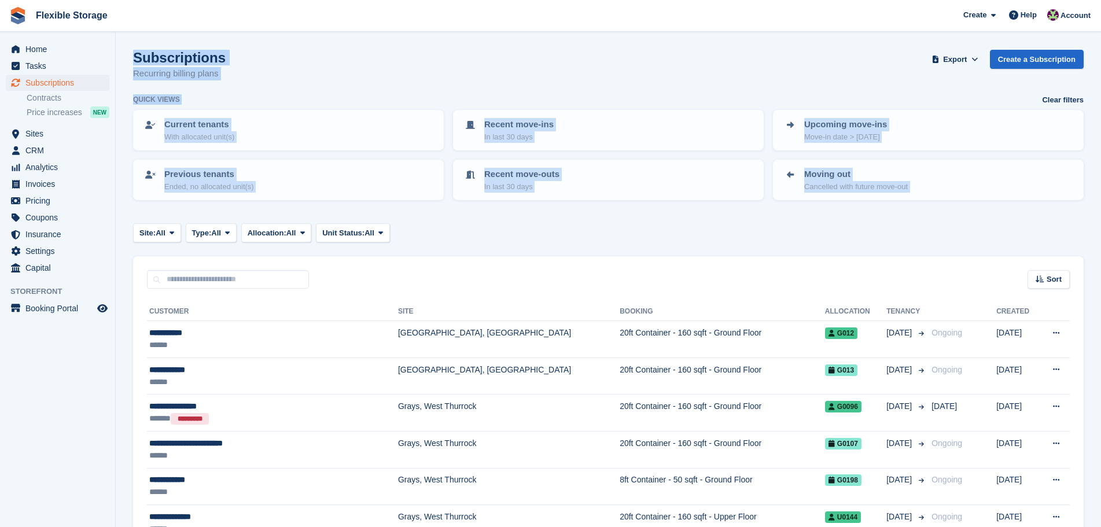
drag, startPoint x: 1000, startPoint y: 230, endPoint x: 89, endPoint y: -21, distance: 944.9
click at [89, 0] on html "Flexible Storage Create Subscription Invoice Contact Deal Discount Page Help Ch…" at bounding box center [550, 263] width 1101 height 527
click at [546, 75] on div "Subscriptions Recurring billing plans Export Export Subscriptions Export a CSV …" at bounding box center [608, 72] width 950 height 45
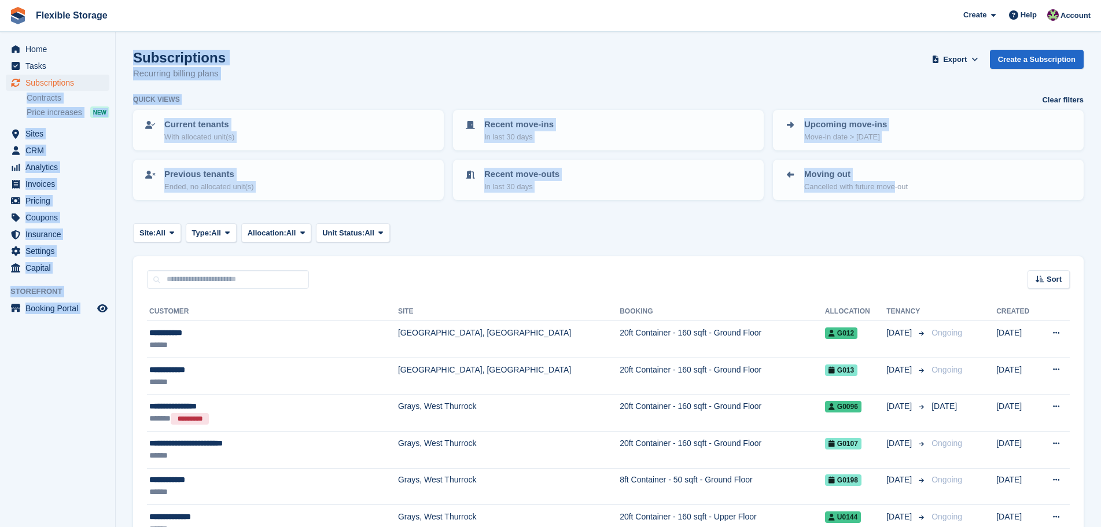
drag, startPoint x: 911, startPoint y: 242, endPoint x: 360, endPoint y: 79, distance: 574.4
click at [390, 78] on div "Subscriptions Recurring billing plans Export Export Subscriptions Export a CSV …" at bounding box center [608, 72] width 950 height 45
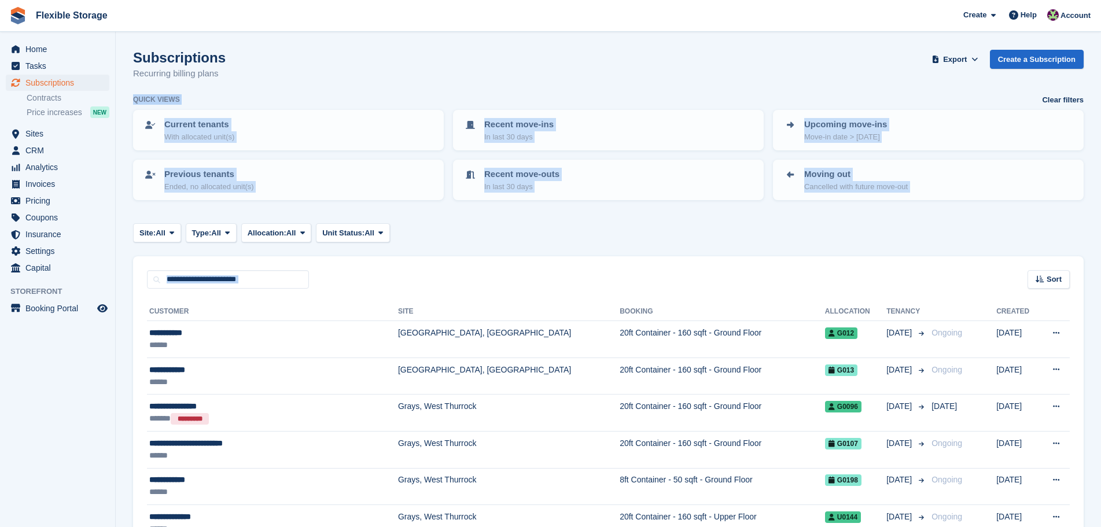
drag, startPoint x: 860, startPoint y: 117, endPoint x: 950, endPoint y: 308, distance: 211.2
click at [919, 234] on div "Site: All All Grays, [GEOGRAPHIC_DATA], [GEOGRAPHIC_DATA], [GEOGRAPHIC_DATA] Ty…" at bounding box center [608, 232] width 950 height 19
drag, startPoint x: 952, startPoint y: 226, endPoint x: 767, endPoint y: 83, distance: 233.5
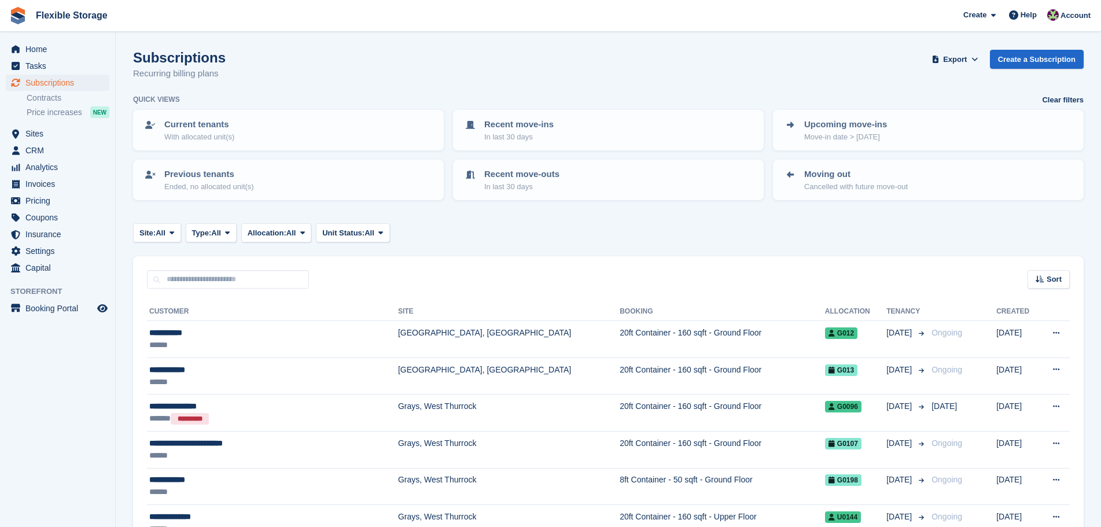
click at [895, 75] on div "Subscriptions Recurring billing plans Export Export Subscriptions Export a CSV …" at bounding box center [608, 72] width 950 height 45
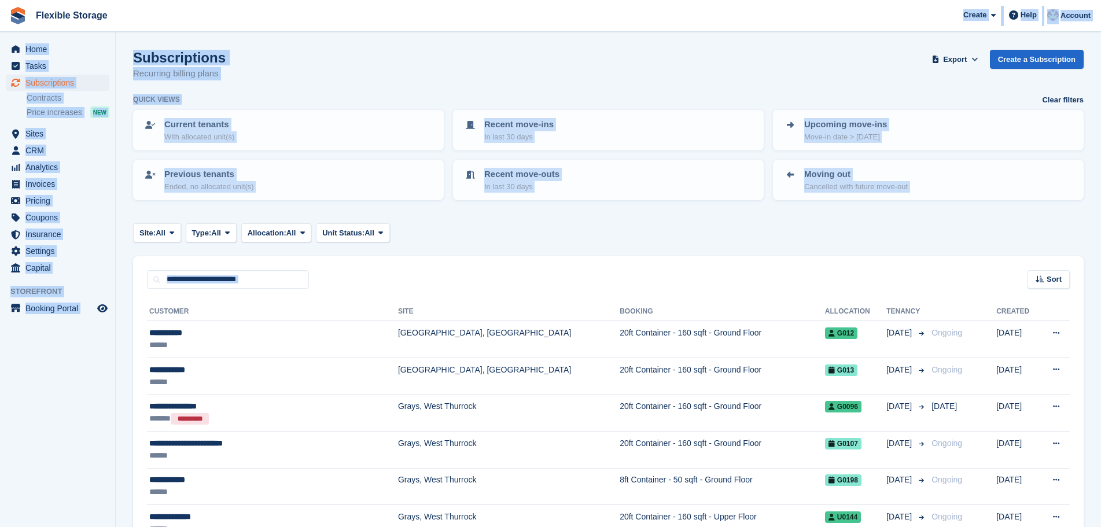
drag, startPoint x: 815, startPoint y: 21, endPoint x: 869, endPoint y: 272, distance: 256.8
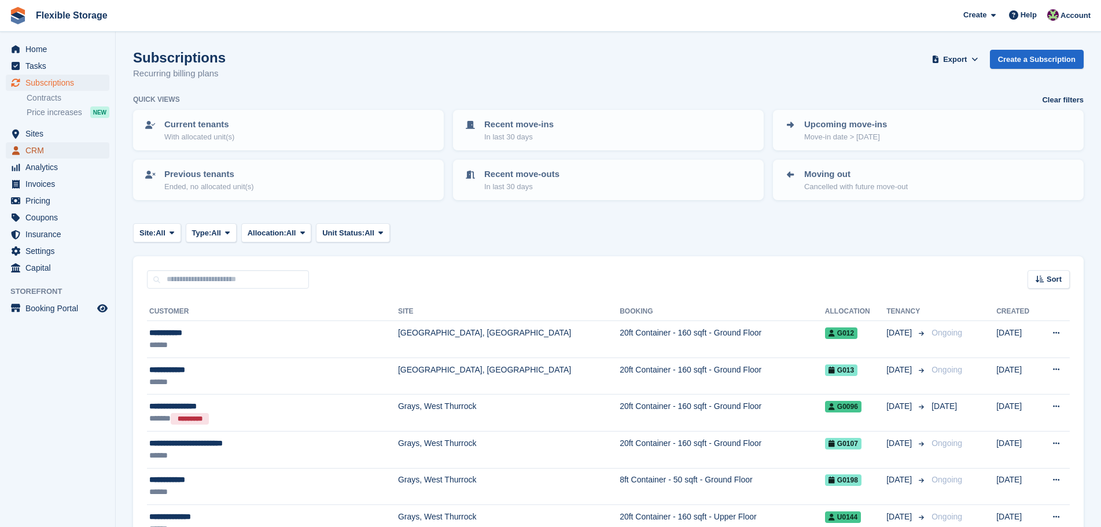
click at [67, 147] on span "CRM" at bounding box center [59, 150] width 69 height 16
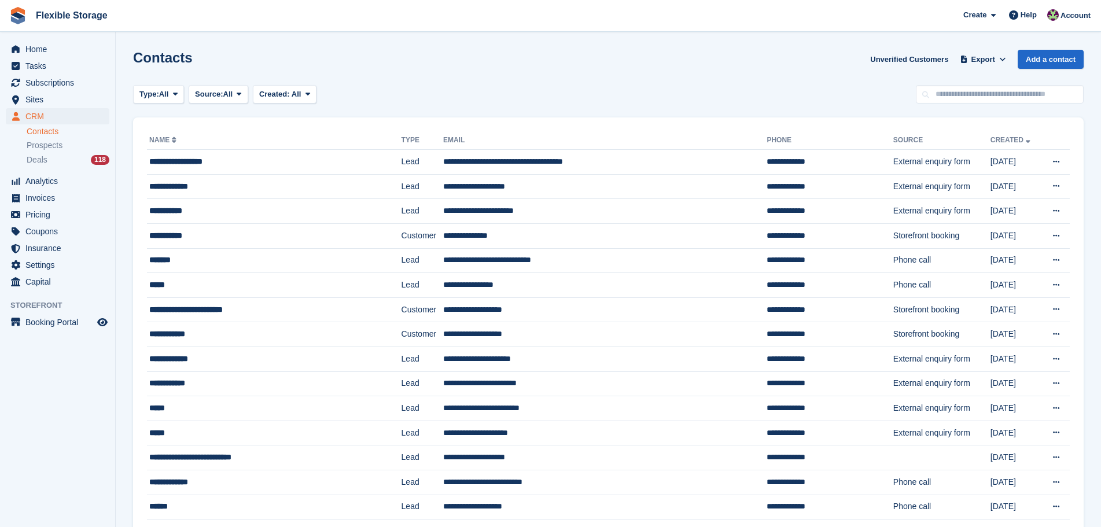
click at [57, 153] on li "Deals 118" at bounding box center [71, 159] width 89 height 13
click at [57, 156] on div "Deals 118" at bounding box center [68, 159] width 83 height 11
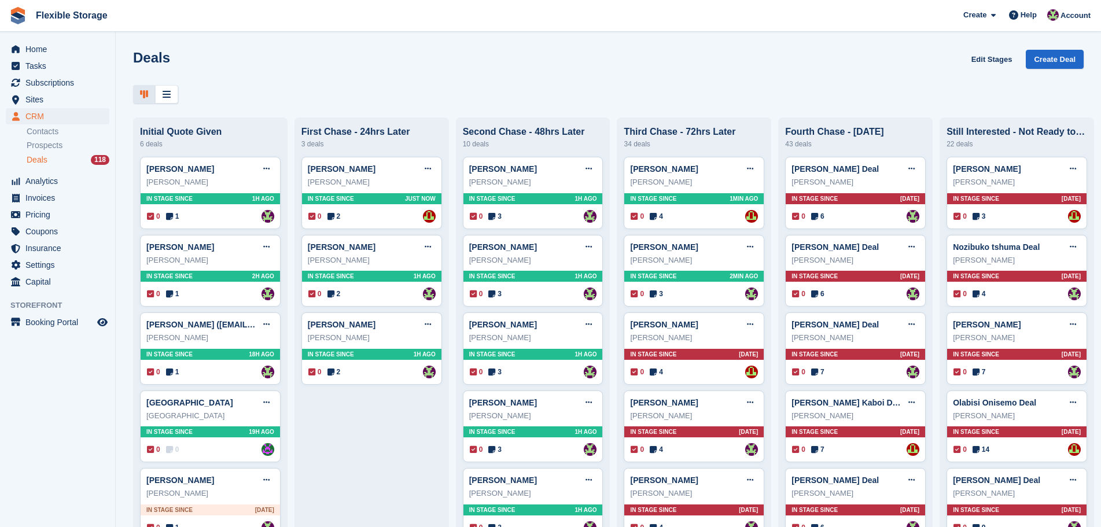
scroll to position [347, 0]
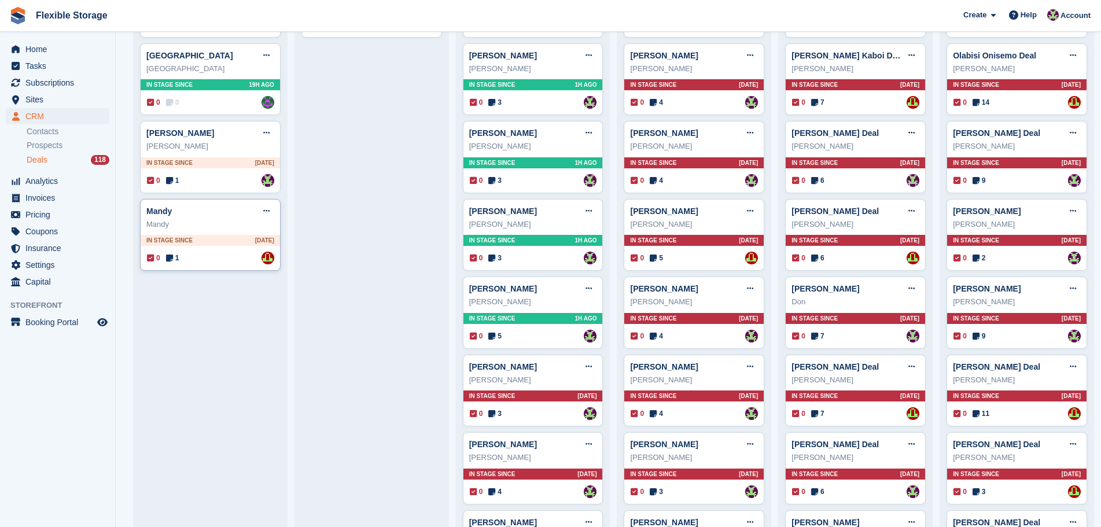
click at [223, 257] on div "0 1 Assigned to [PERSON_NAME]" at bounding box center [210, 258] width 127 height 13
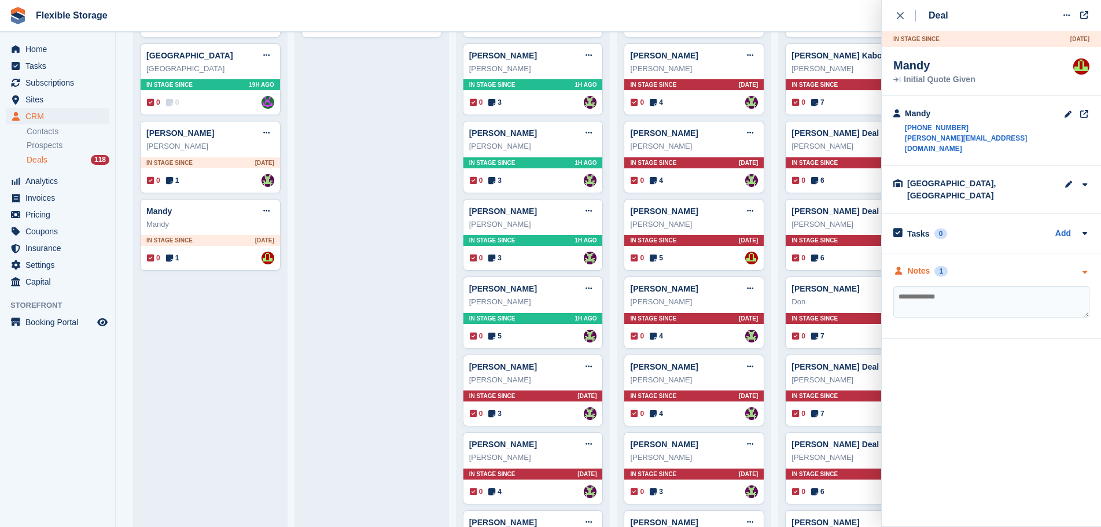
click at [986, 265] on div "Notes 1" at bounding box center [991, 271] width 196 height 12
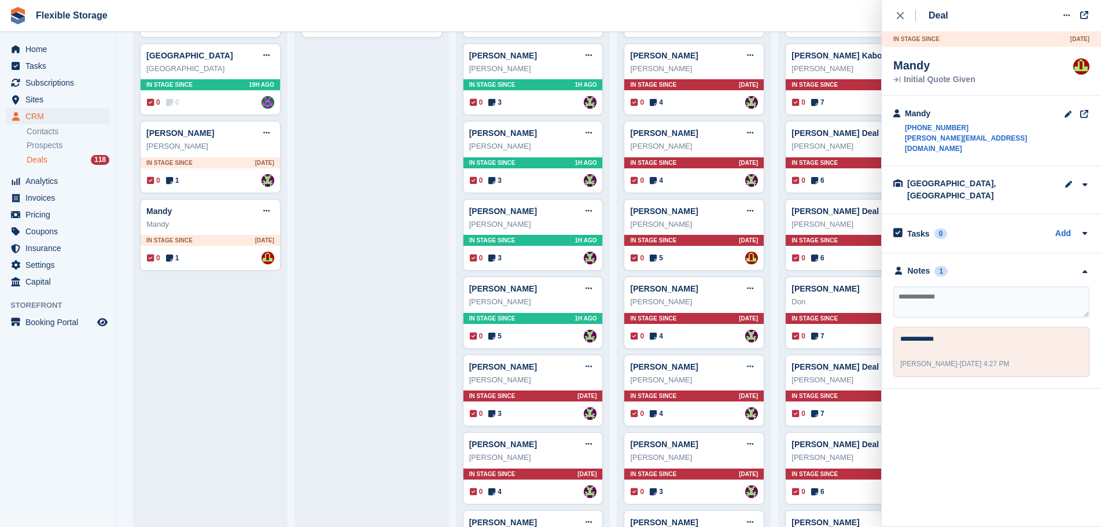
click at [977, 286] on textarea at bounding box center [991, 301] width 196 height 31
type textarea "**********"
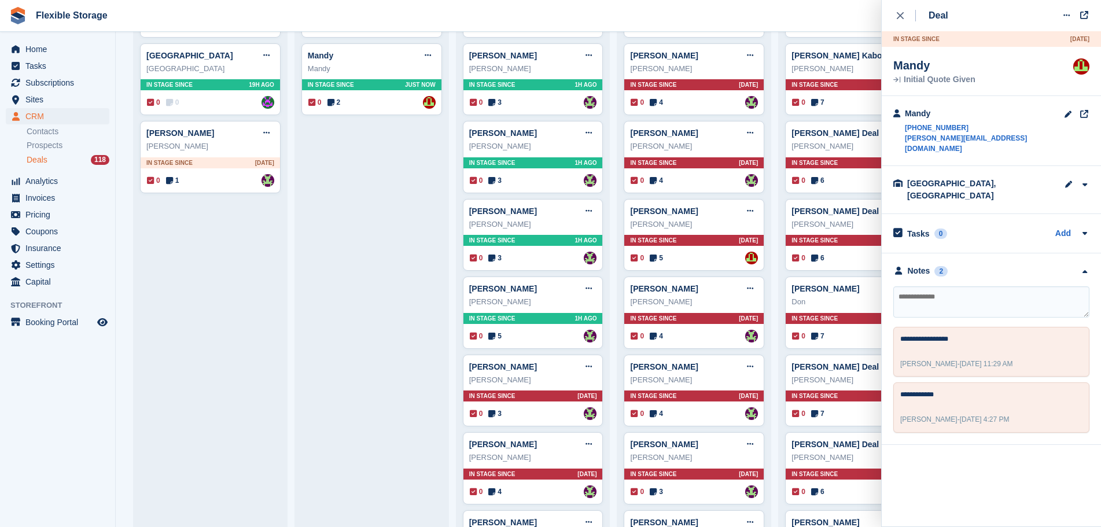
scroll to position [0, 0]
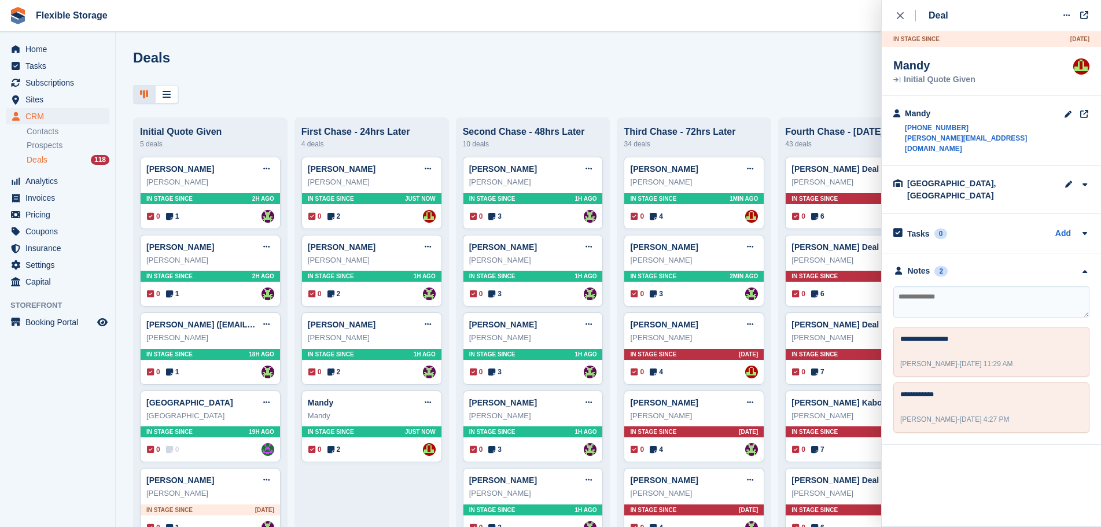
click at [355, 61] on div "Deals Edit Stages Create Deal" at bounding box center [608, 66] width 950 height 33
click at [916, 18] on button "close" at bounding box center [906, 15] width 26 height 31
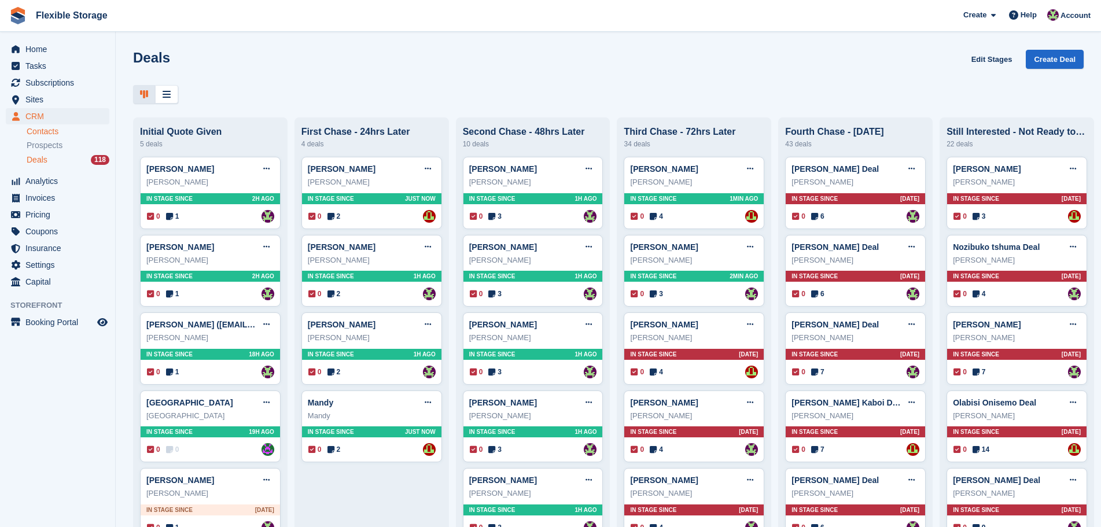
click at [78, 135] on link "Contacts" at bounding box center [68, 131] width 83 height 11
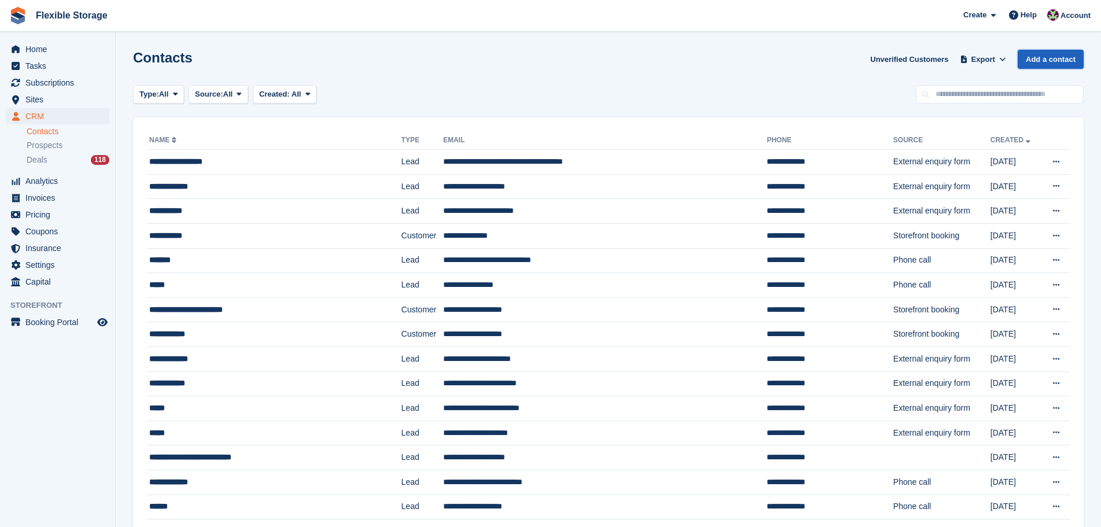
click at [1035, 59] on link "Add a contact" at bounding box center [1051, 59] width 66 height 19
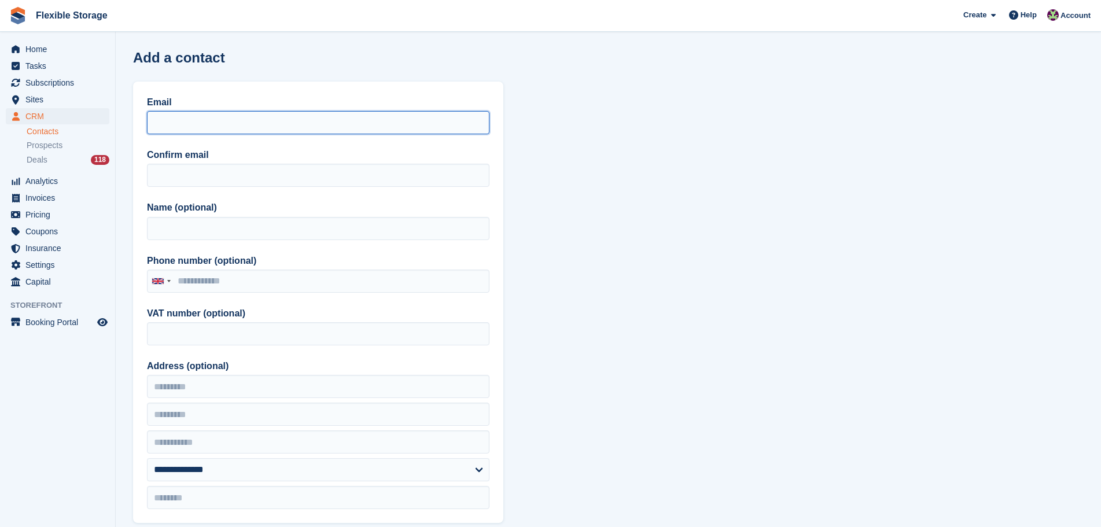
click at [208, 125] on input "Email" at bounding box center [318, 122] width 342 height 23
paste input "**********"
type input "**********"
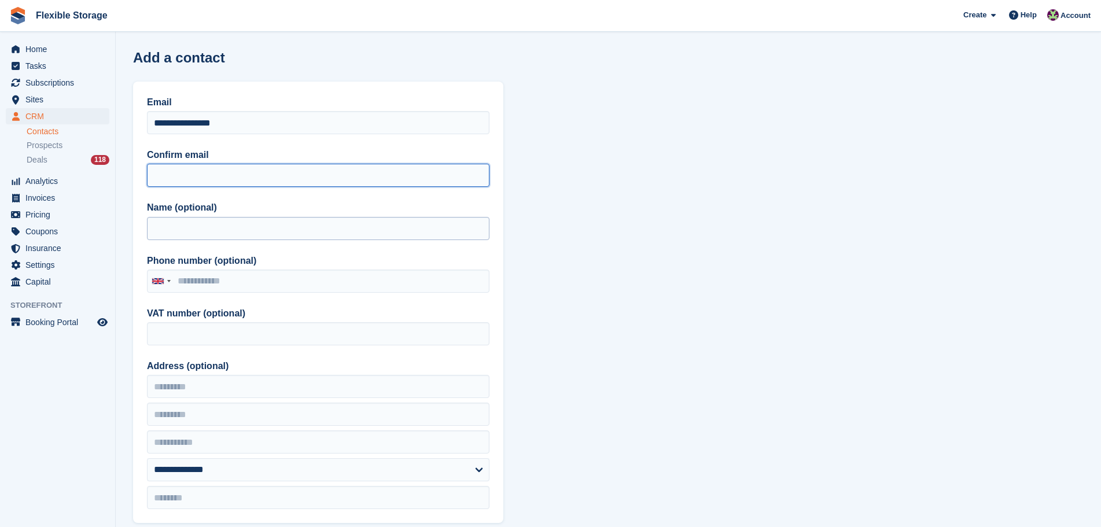
drag, startPoint x: 190, startPoint y: 176, endPoint x: 190, endPoint y: 238, distance: 61.9
click at [190, 176] on input "Confirm email" at bounding box center [318, 175] width 342 height 23
paste input "**********"
type input "**********"
click at [191, 238] on input "Name (optional)" at bounding box center [318, 228] width 342 height 23
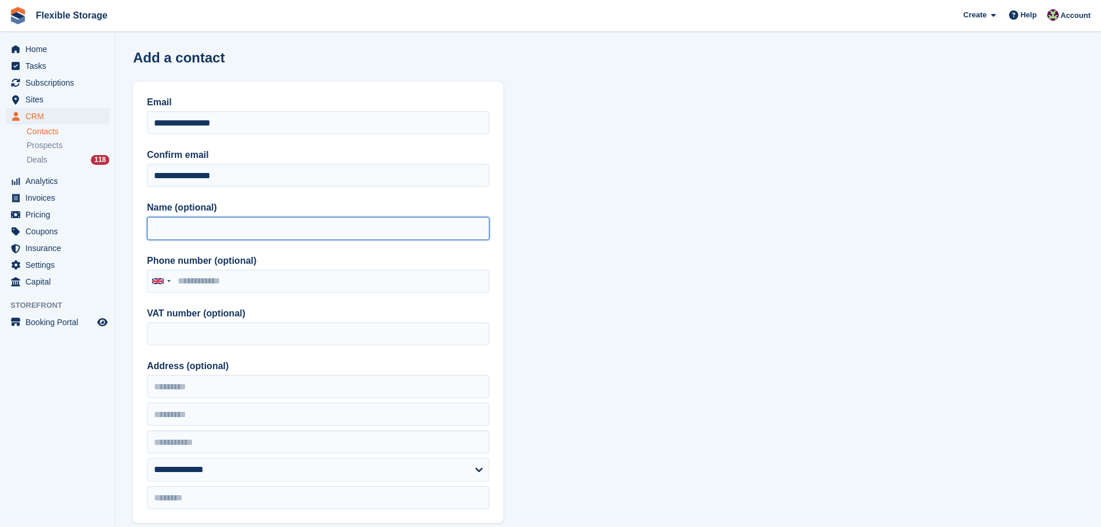
type input "*"
type input "**********"
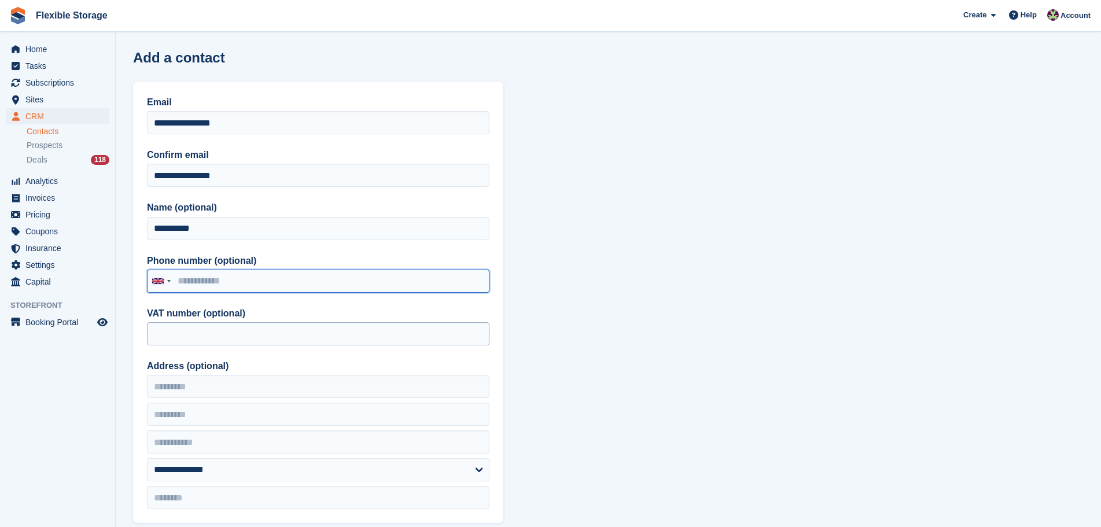
paste input "**********"
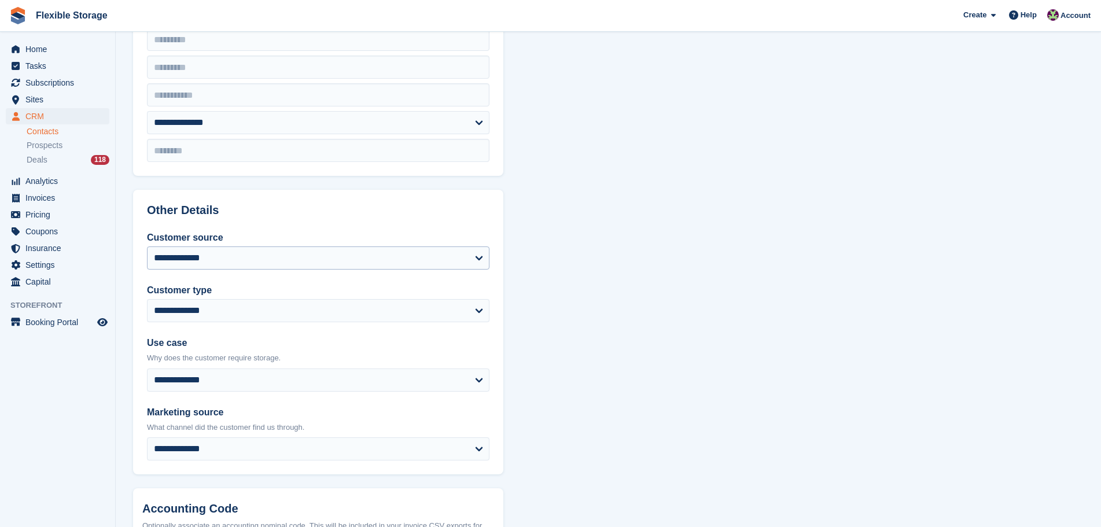
type input "**********"
click at [229, 265] on select "**********" at bounding box center [318, 257] width 342 height 23
select select "*****"
click at [147, 246] on select "**********" at bounding box center [318, 257] width 342 height 23
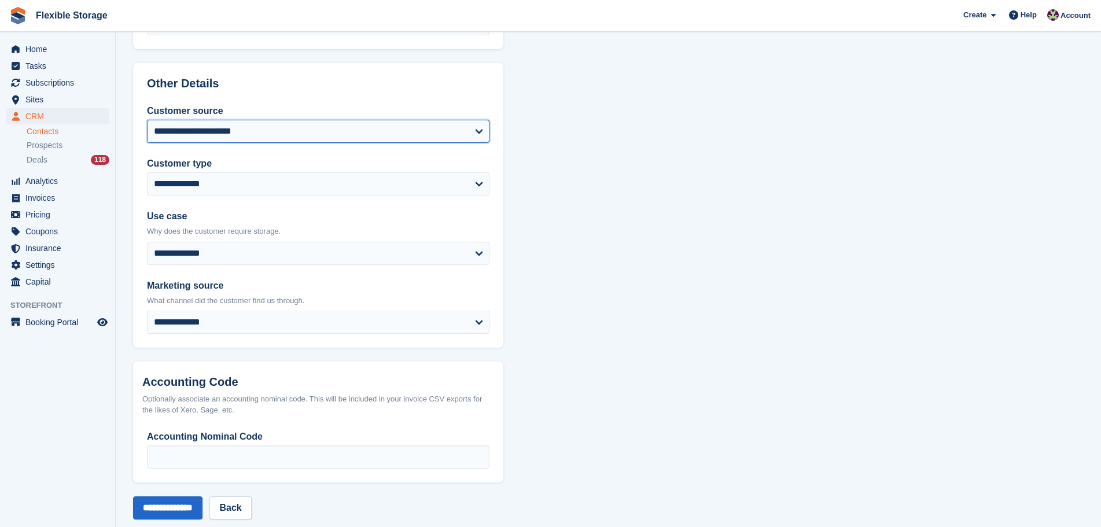
scroll to position [493, 0]
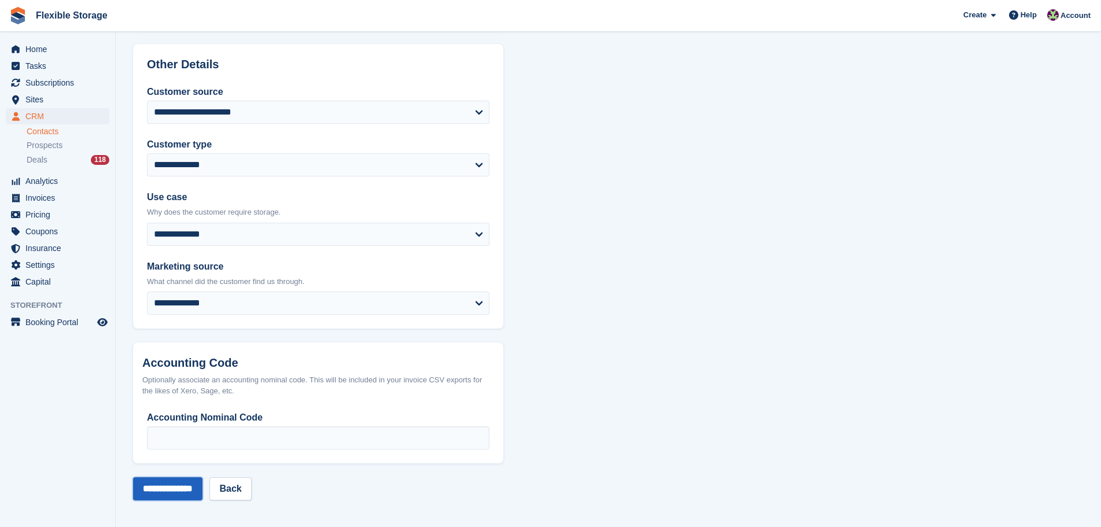
click at [193, 484] on input "**********" at bounding box center [167, 488] width 69 height 23
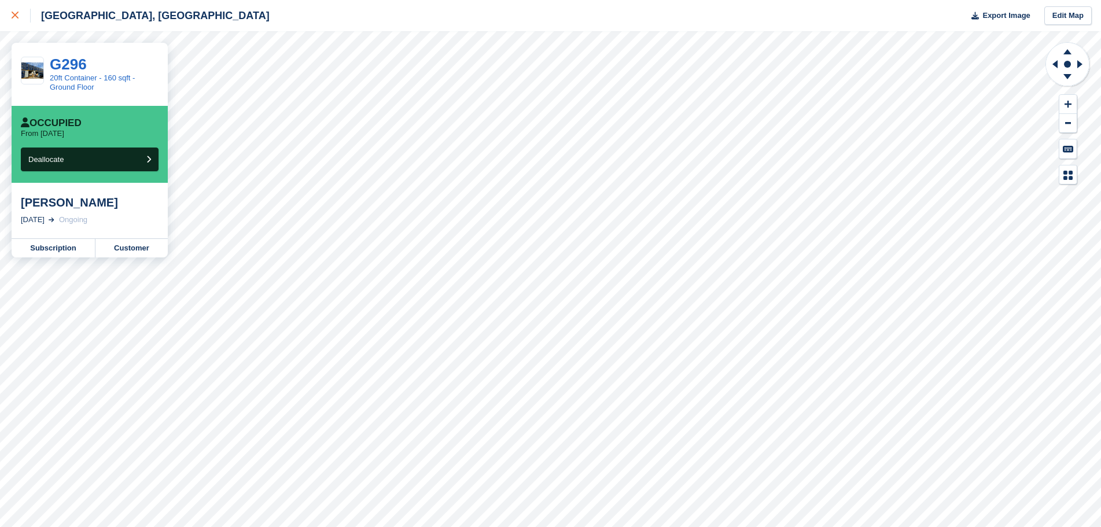
click at [23, 14] on div at bounding box center [21, 16] width 19 height 14
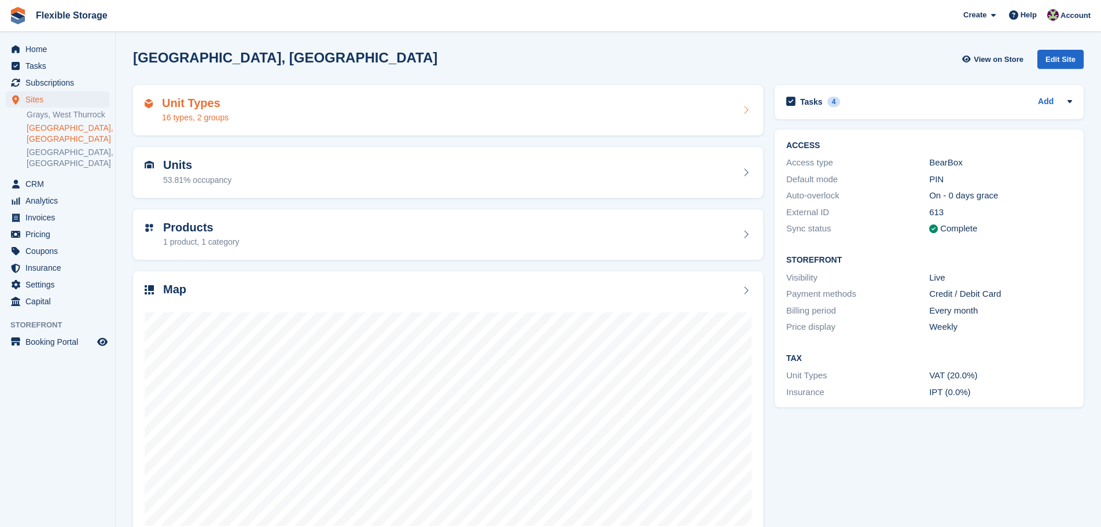
click at [427, 116] on div "Unit Types 16 types, 2 groups" at bounding box center [448, 111] width 607 height 28
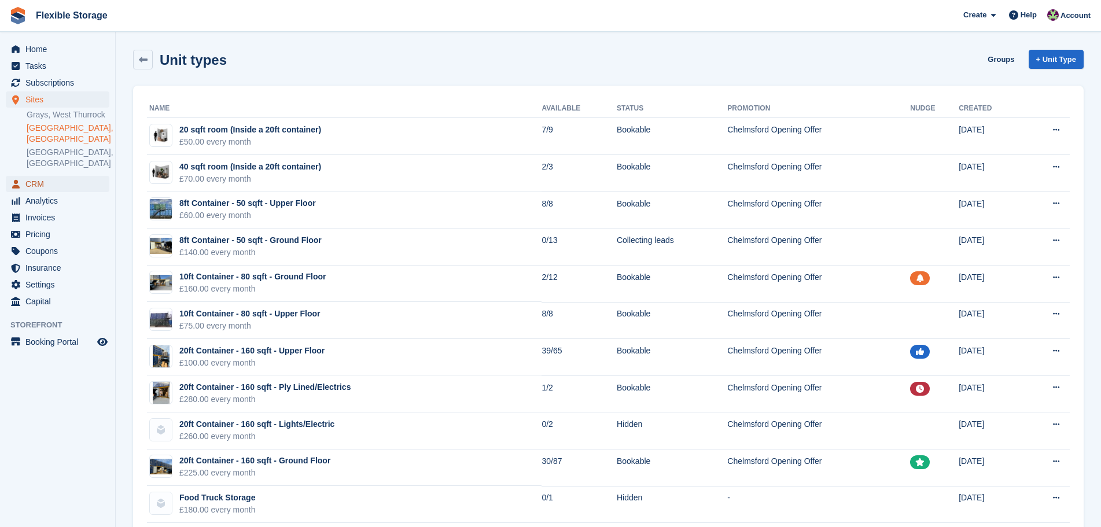
click at [57, 176] on span "CRM" at bounding box center [59, 184] width 69 height 16
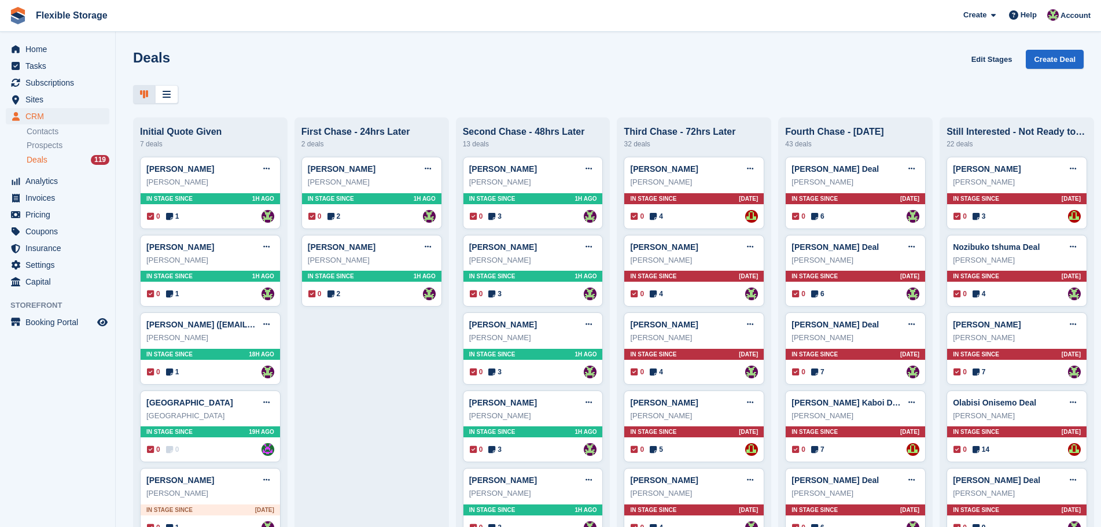
scroll to position [347, 0]
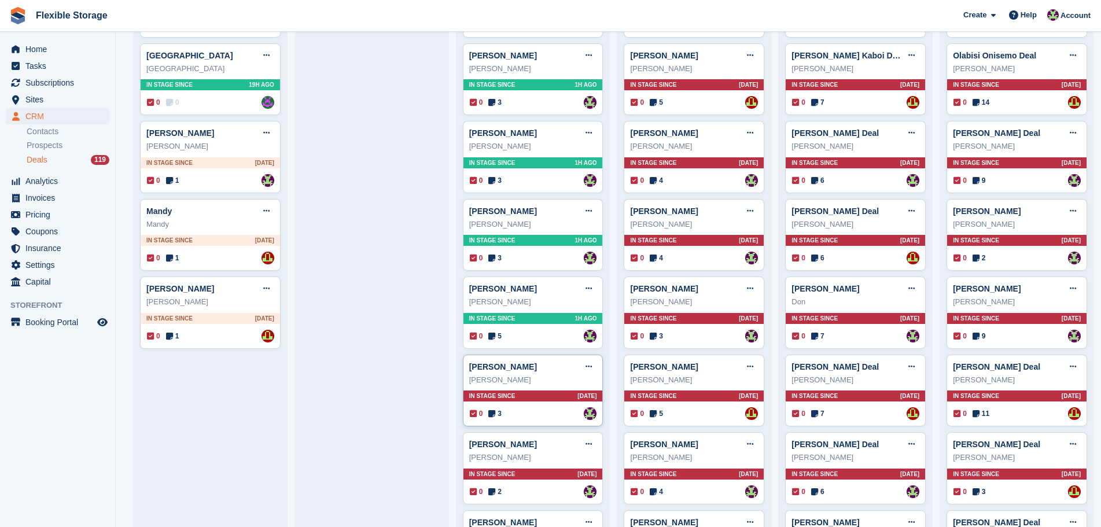
click at [545, 407] on div "[PERSON_NAME] Edit deal [PERSON_NAME] as won [PERSON_NAME] as lost Delete deal …" at bounding box center [533, 391] width 141 height 72
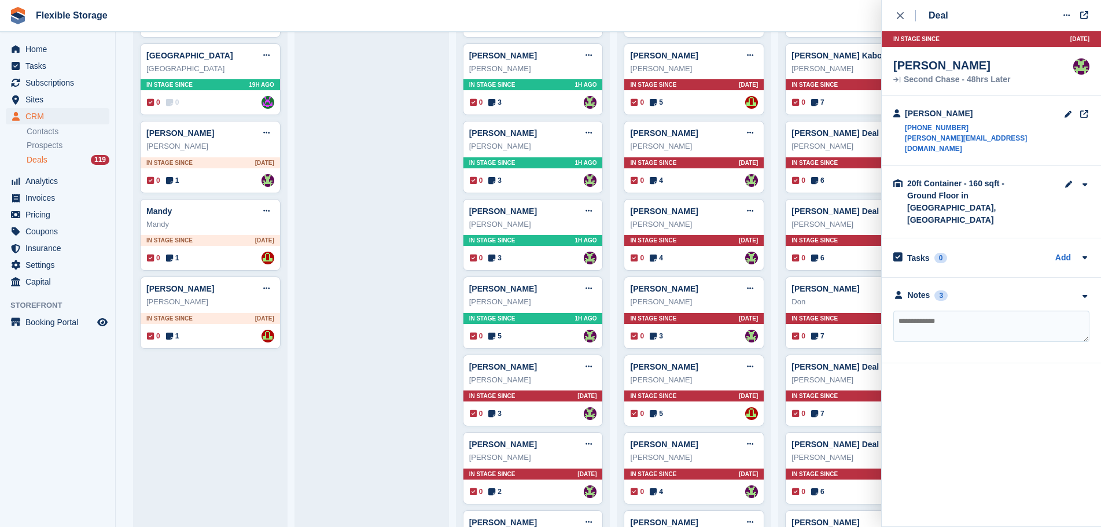
click at [977, 278] on div "**********" at bounding box center [991, 321] width 219 height 86
click at [981, 289] on div "Notes 3" at bounding box center [991, 295] width 196 height 12
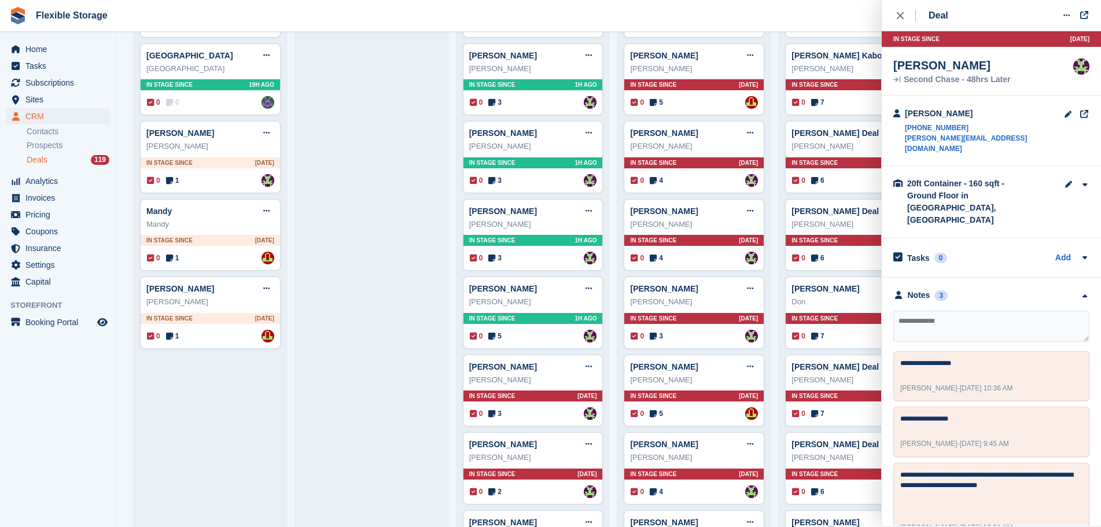
click at [979, 311] on textarea at bounding box center [991, 326] width 196 height 31
type textarea "**********"
click at [551, 423] on div "[PERSON_NAME] Edit deal [PERSON_NAME] as won [PERSON_NAME] as lost Delete deal …" at bounding box center [533, 391] width 141 height 72
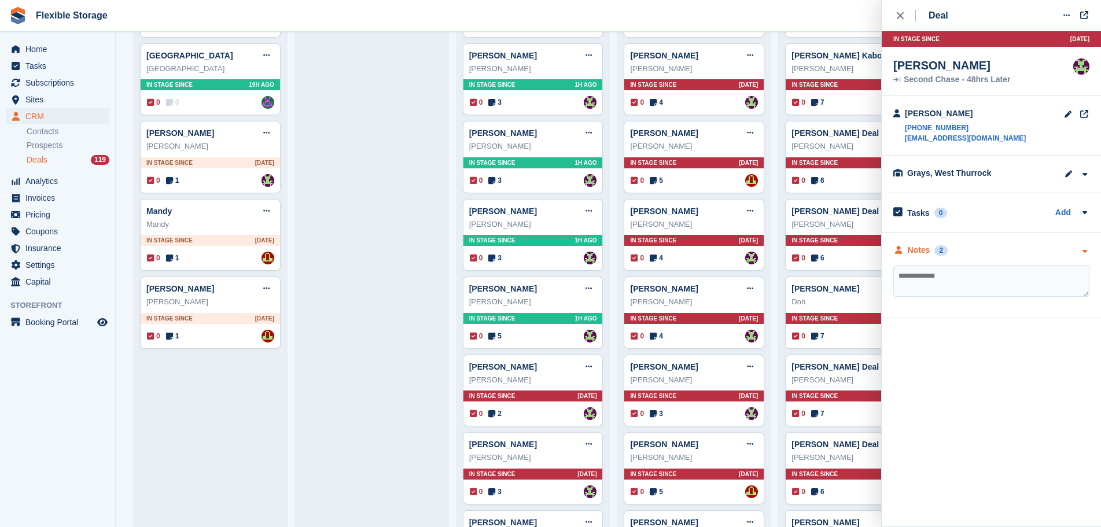
click at [984, 248] on div "Notes 2" at bounding box center [991, 250] width 196 height 12
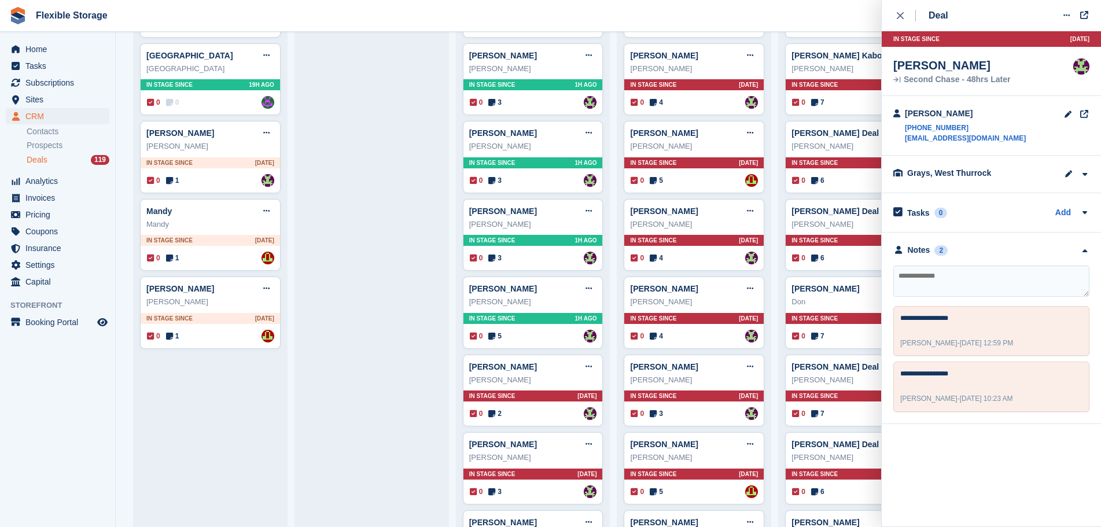
click at [981, 282] on textarea at bounding box center [991, 281] width 196 height 31
type textarea "**********"
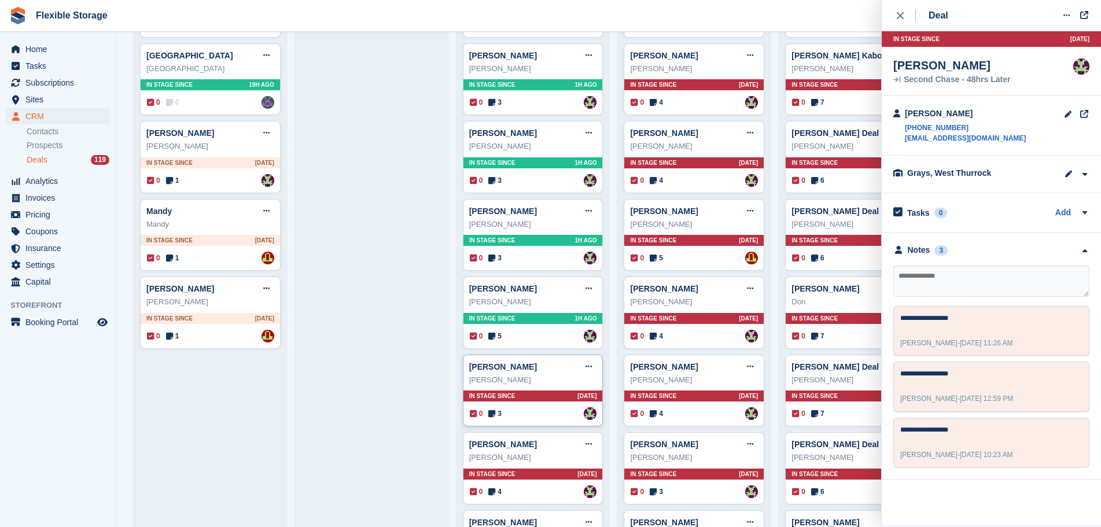
scroll to position [694, 0]
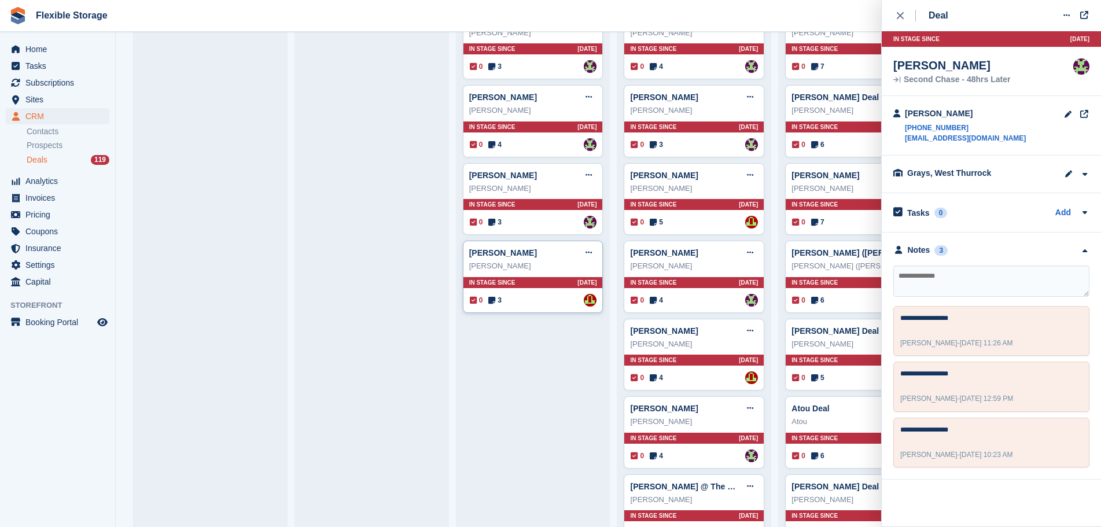
click at [550, 272] on div "[PERSON_NAME]" at bounding box center [533, 266] width 128 height 12
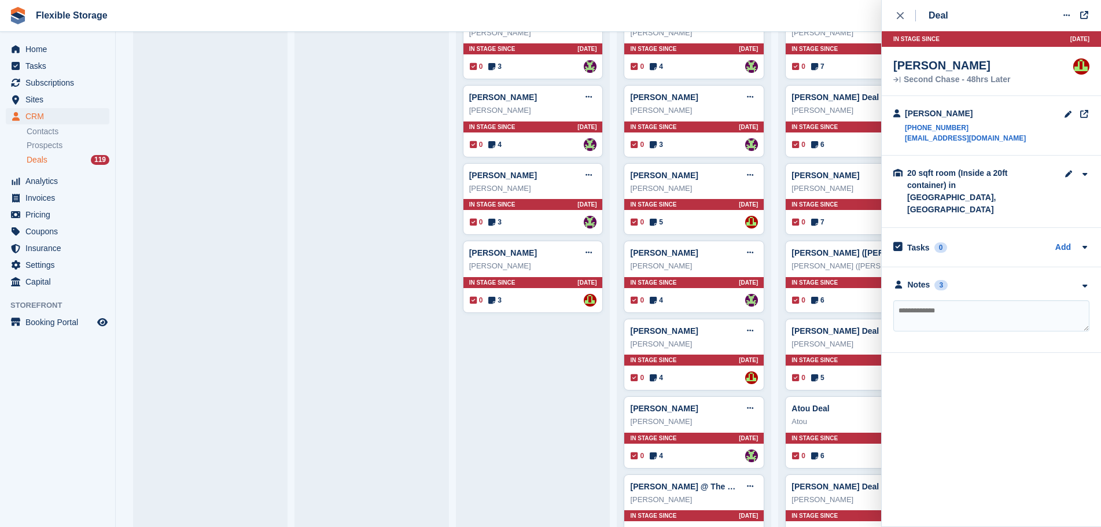
click at [1004, 267] on div "**********" at bounding box center [991, 310] width 219 height 86
click at [1000, 279] on div "Notes 3" at bounding box center [991, 285] width 196 height 12
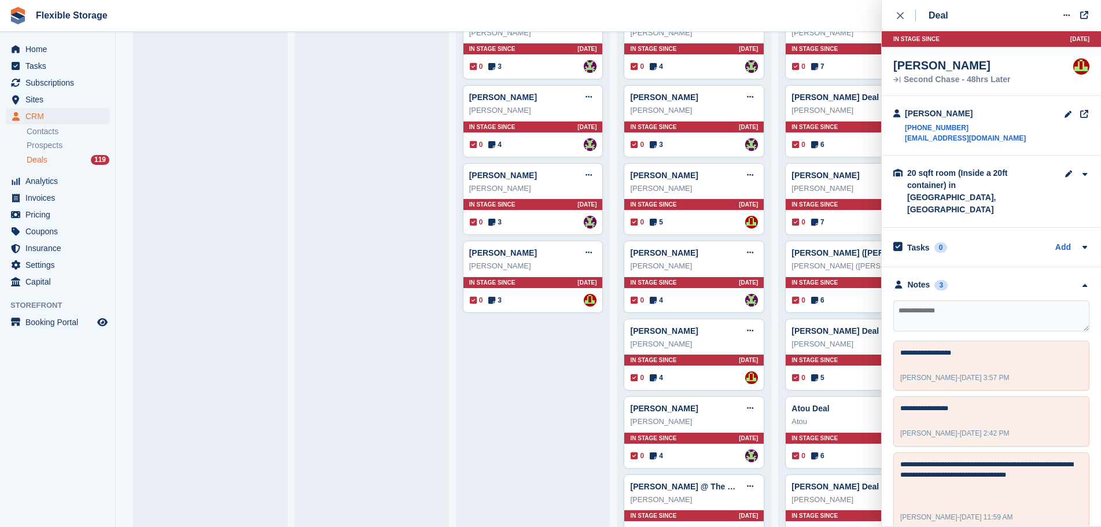
click at [994, 300] on textarea at bounding box center [991, 315] width 196 height 31
type textarea "**********"
click at [500, 283] on span "In stage since" at bounding box center [492, 282] width 46 height 9
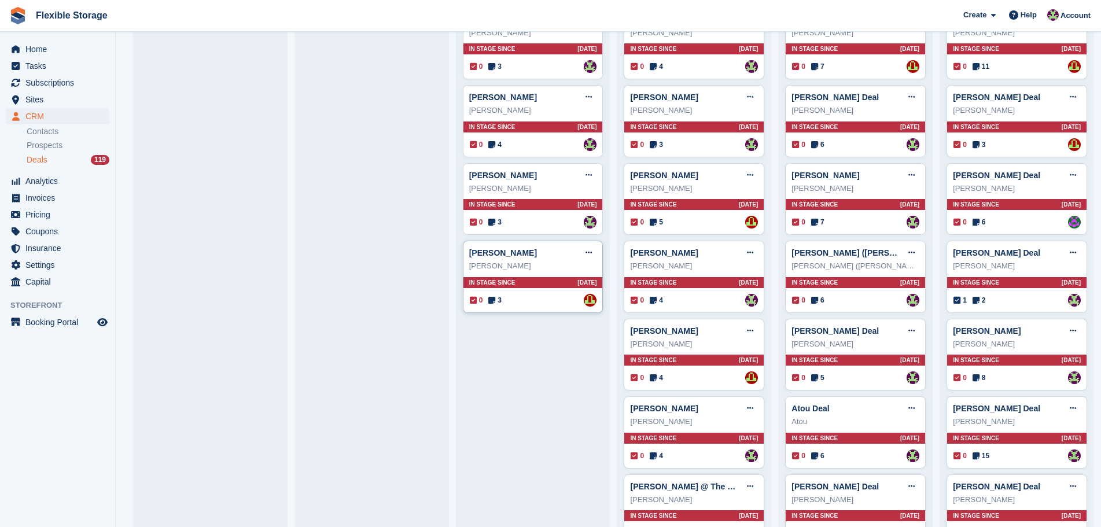
click at [500, 284] on span "In stage since" at bounding box center [492, 282] width 46 height 9
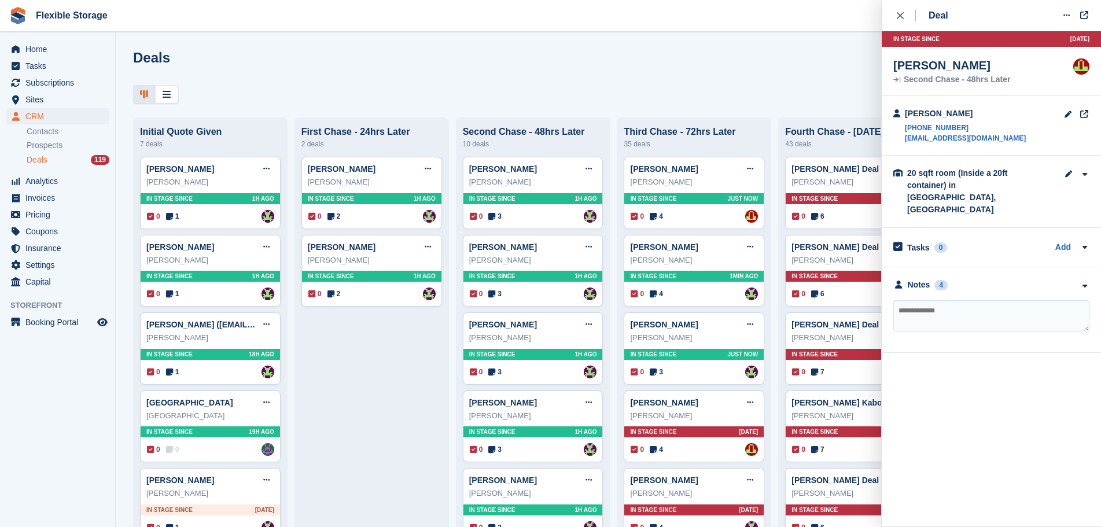
scroll to position [347, 0]
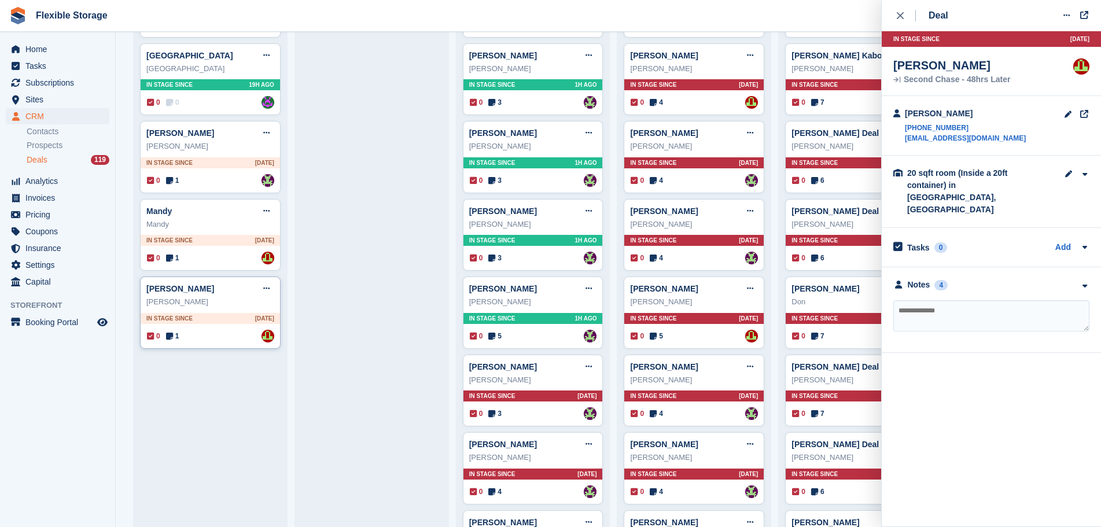
click at [202, 324] on div "In stage since 2D AGO" at bounding box center [210, 318] width 139 height 11
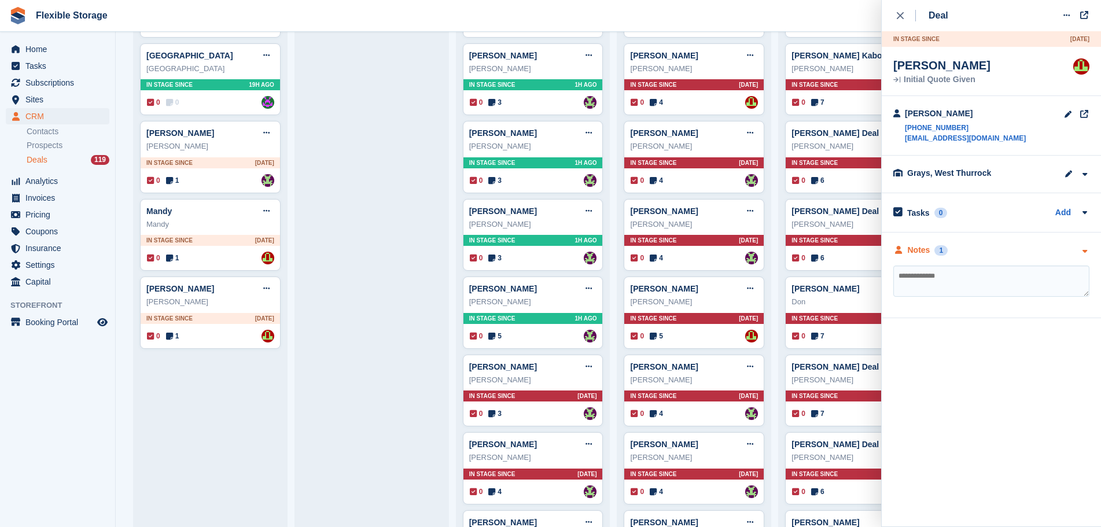
click at [1003, 245] on div "Notes 1" at bounding box center [991, 250] width 196 height 12
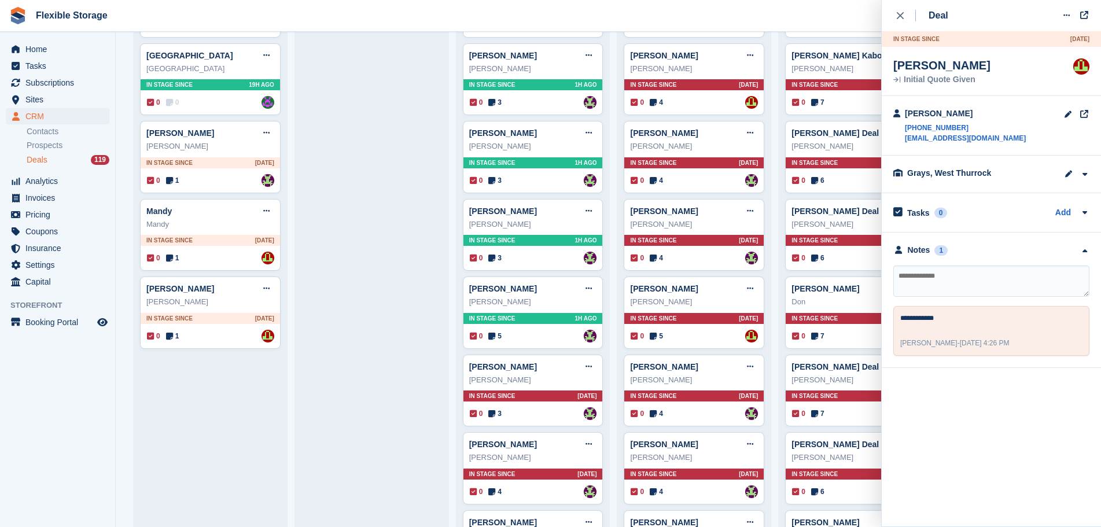
click at [986, 270] on textarea at bounding box center [991, 281] width 196 height 31
type textarea "*"
type textarea "**********"
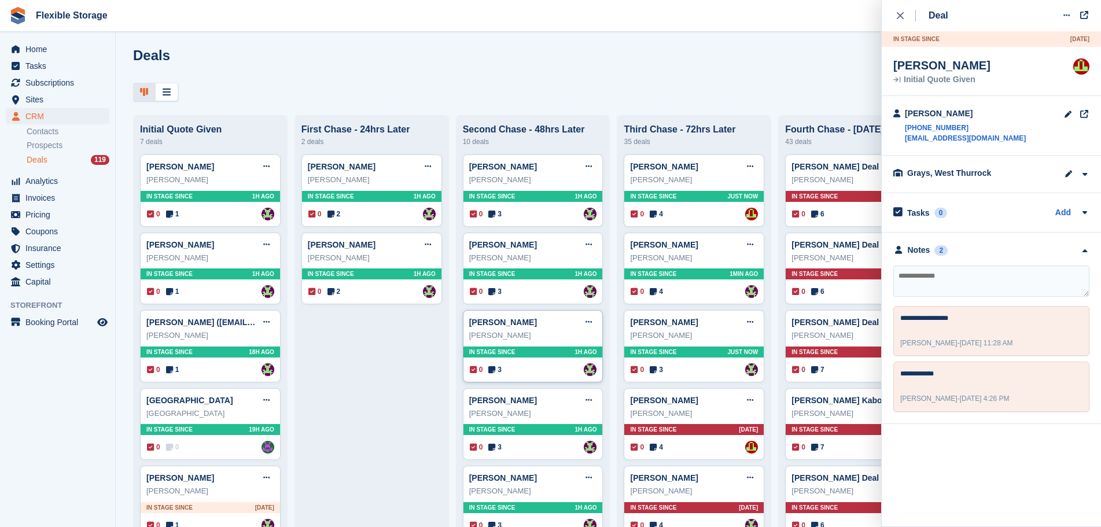
scroll to position [0, 0]
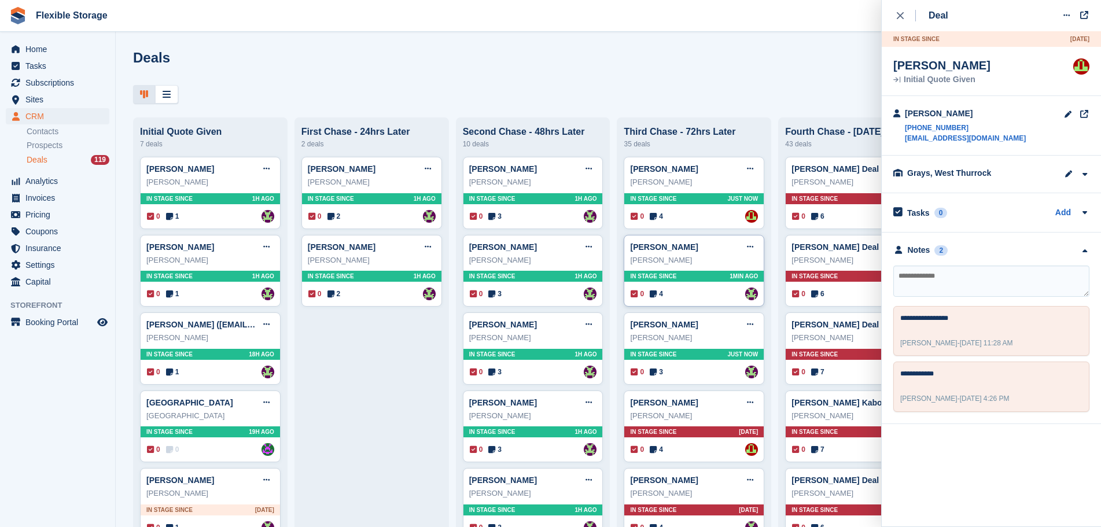
click at [689, 266] on div "Alan Redknapp" at bounding box center [694, 261] width 128 height 12
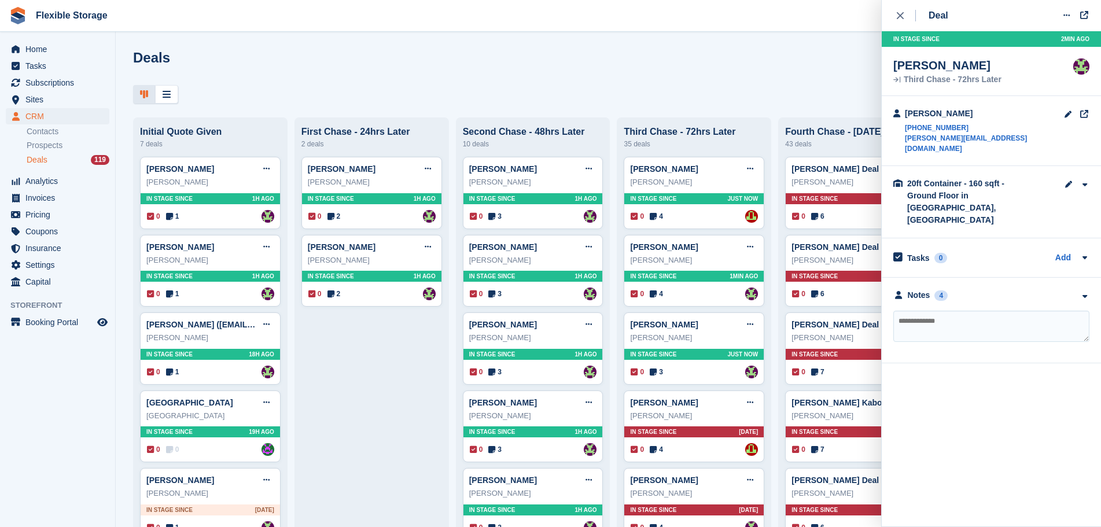
click at [949, 311] on textarea at bounding box center [991, 326] width 196 height 31
type textarea "**********"
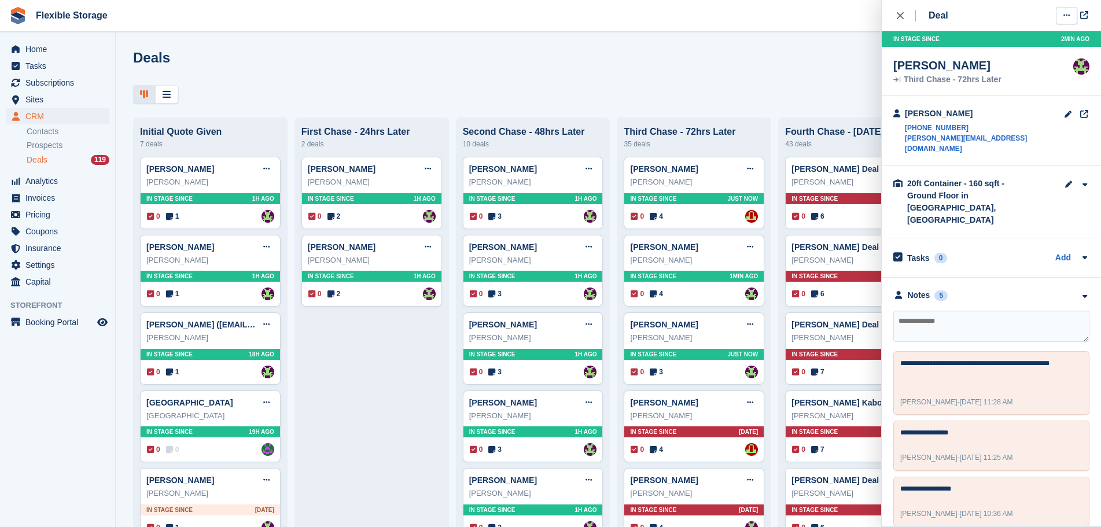
click at [1064, 18] on icon at bounding box center [1066, 16] width 6 height 8
click at [1031, 75] on p "Mark as lost" at bounding box center [1021, 78] width 101 height 15
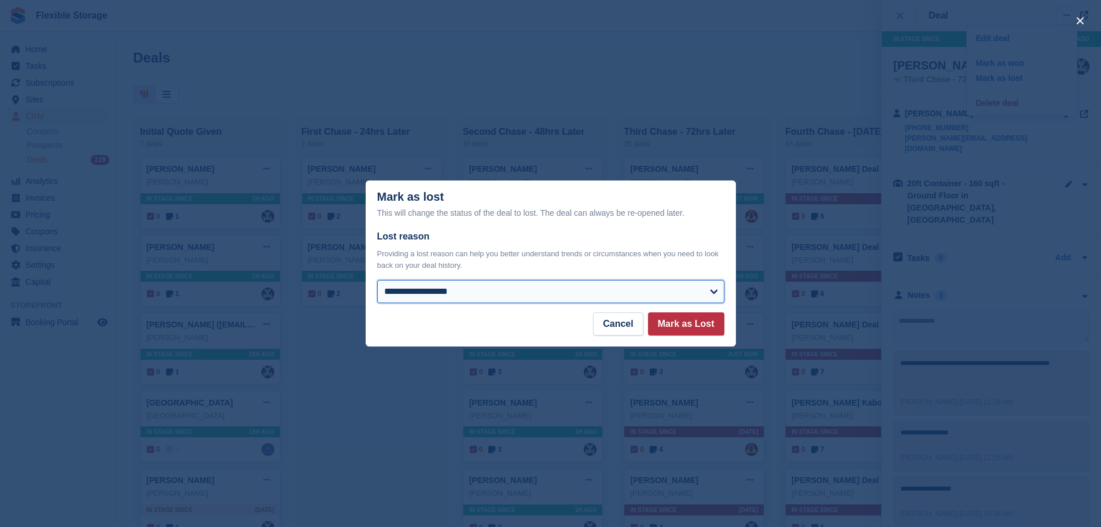
click at [617, 286] on select "**********" at bounding box center [550, 291] width 347 height 23
select select "**********"
click at [377, 281] on select "**********" at bounding box center [550, 291] width 347 height 23
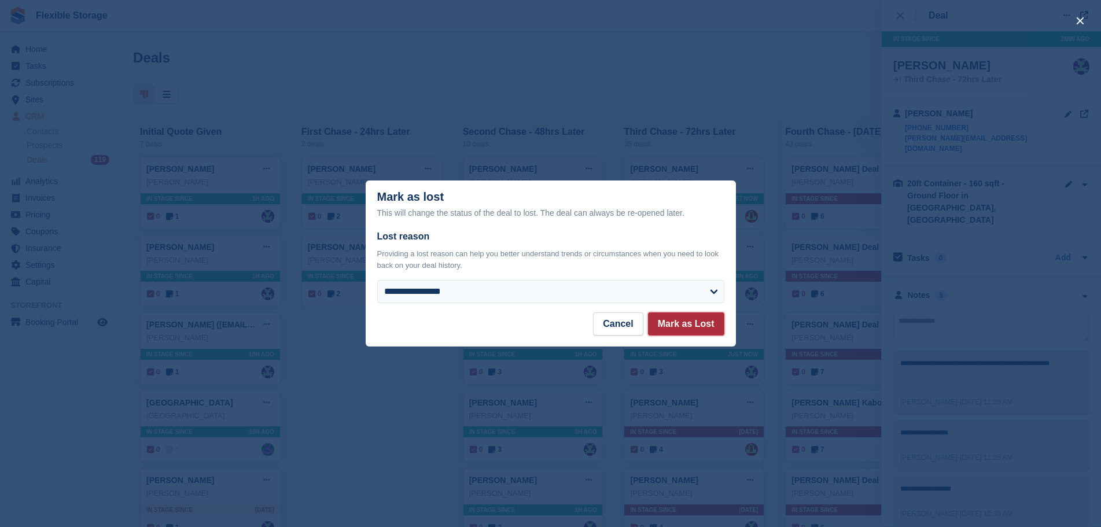
click at [666, 322] on button "Mark as Lost" at bounding box center [686, 323] width 76 height 23
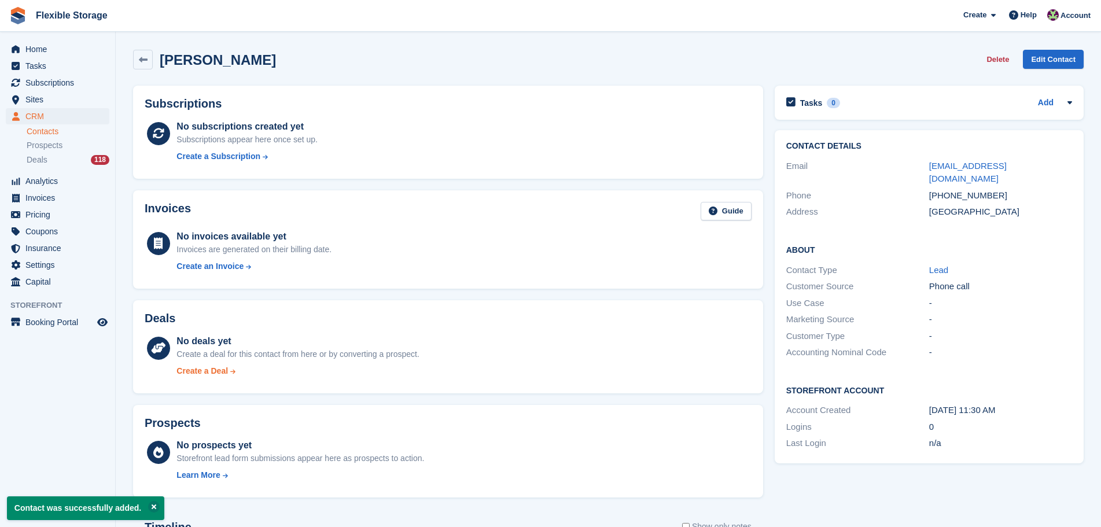
click at [206, 371] on div "Create a Deal" at bounding box center [201, 371] width 51 height 12
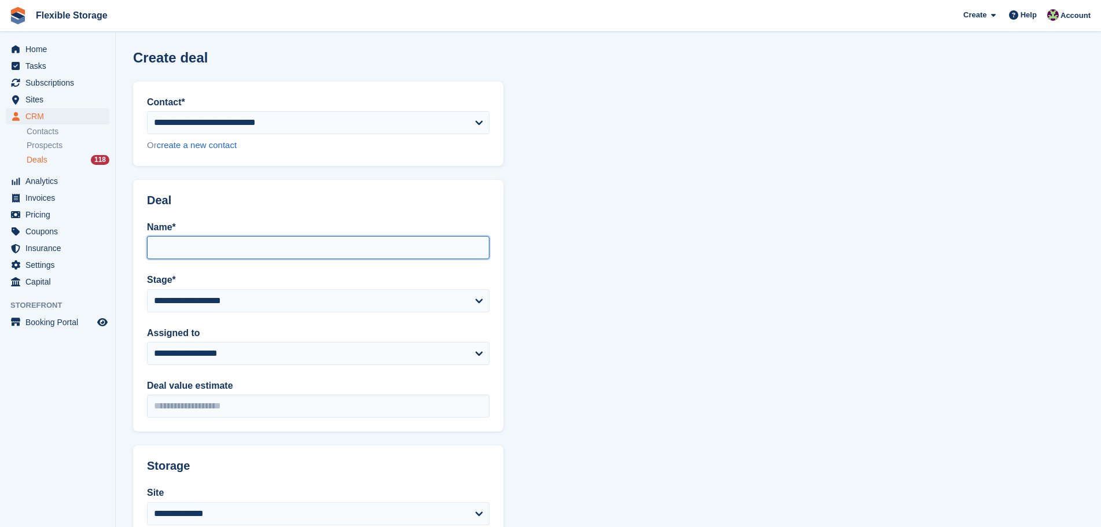
click at [308, 242] on input "Name*" at bounding box center [318, 247] width 342 height 23
type input "**********"
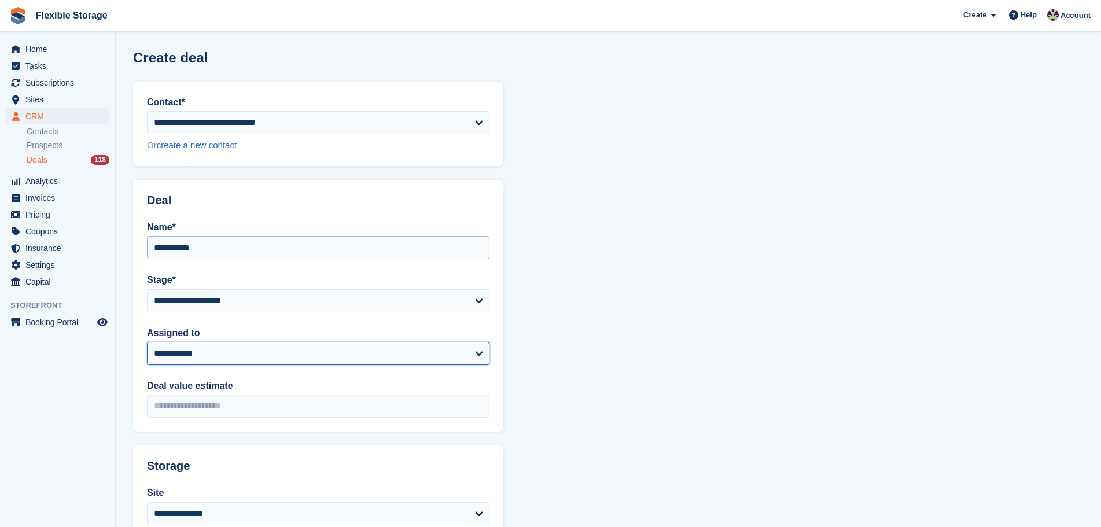
select select "***"
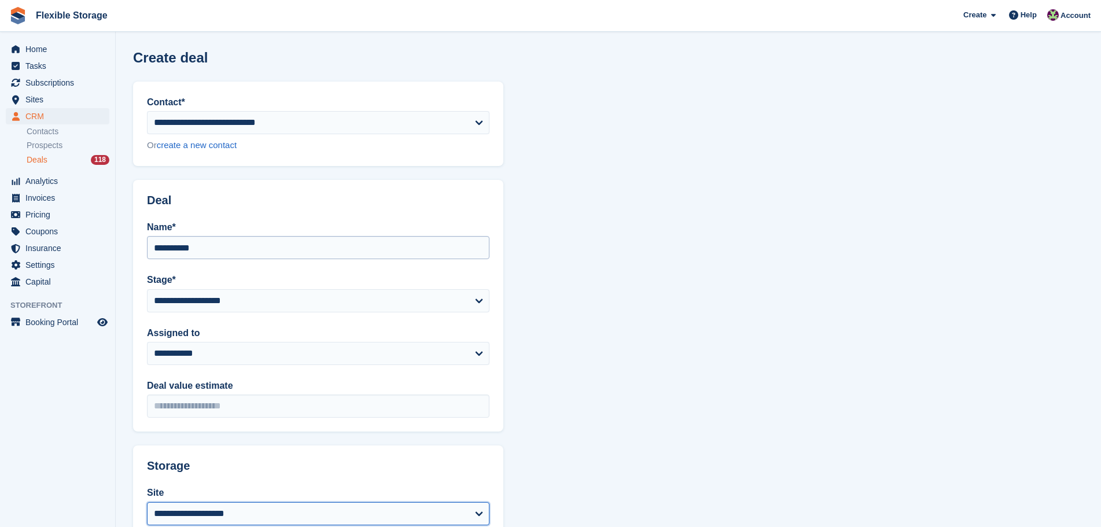
select select "****"
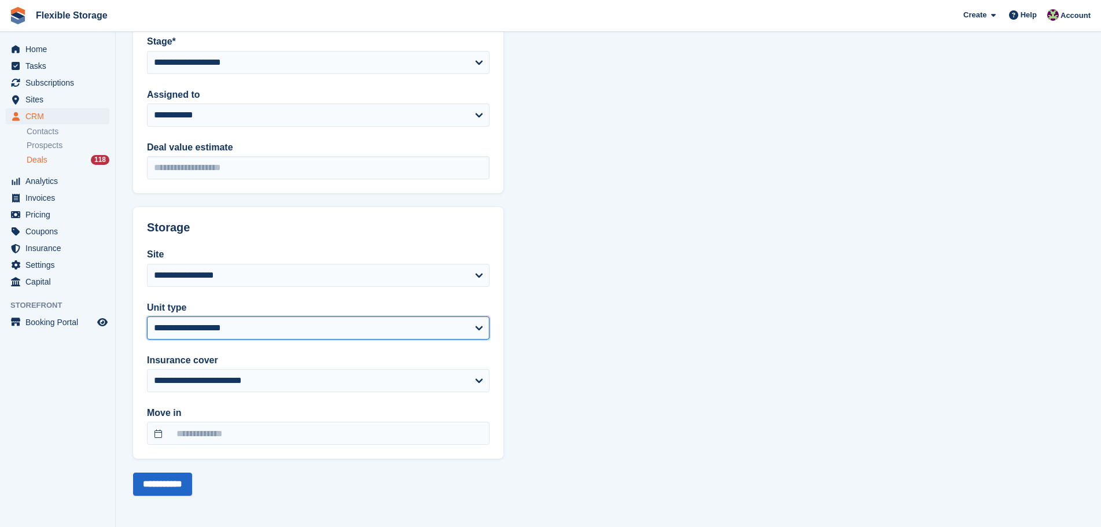
click at [230, 325] on select "**********" at bounding box center [318, 327] width 342 height 23
click at [597, 375] on section "**********" at bounding box center [608, 144] width 985 height 765
click at [167, 482] on input "**********" at bounding box center [162, 484] width 59 height 23
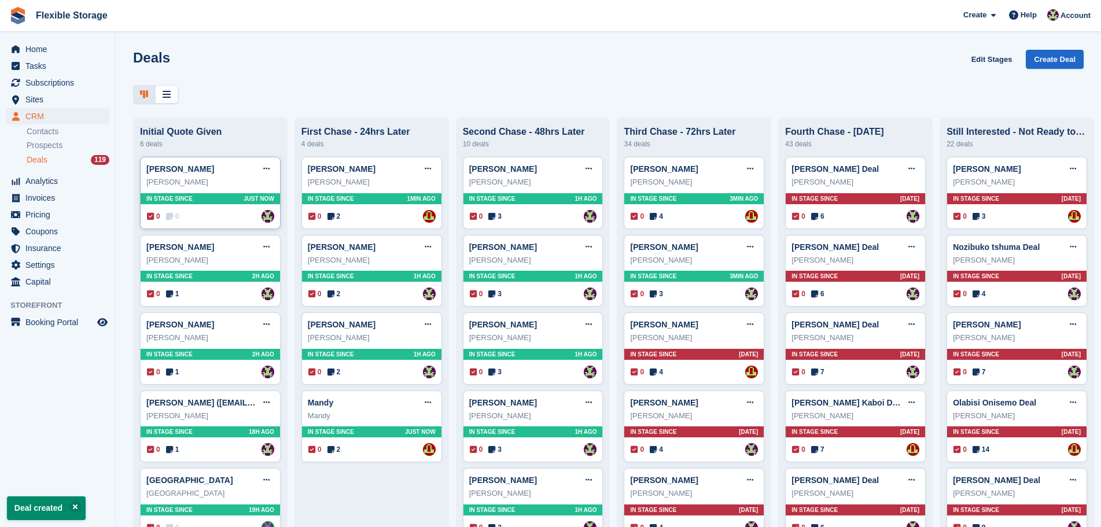
click at [244, 202] on span "Just now" at bounding box center [259, 198] width 31 height 9
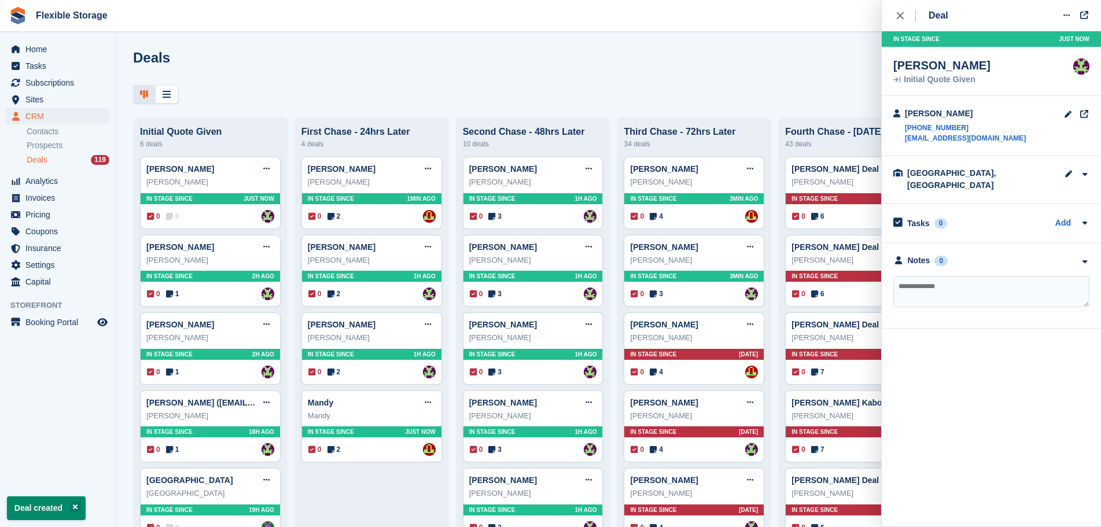
click at [974, 276] on textarea at bounding box center [991, 291] width 196 height 31
type textarea "**********"
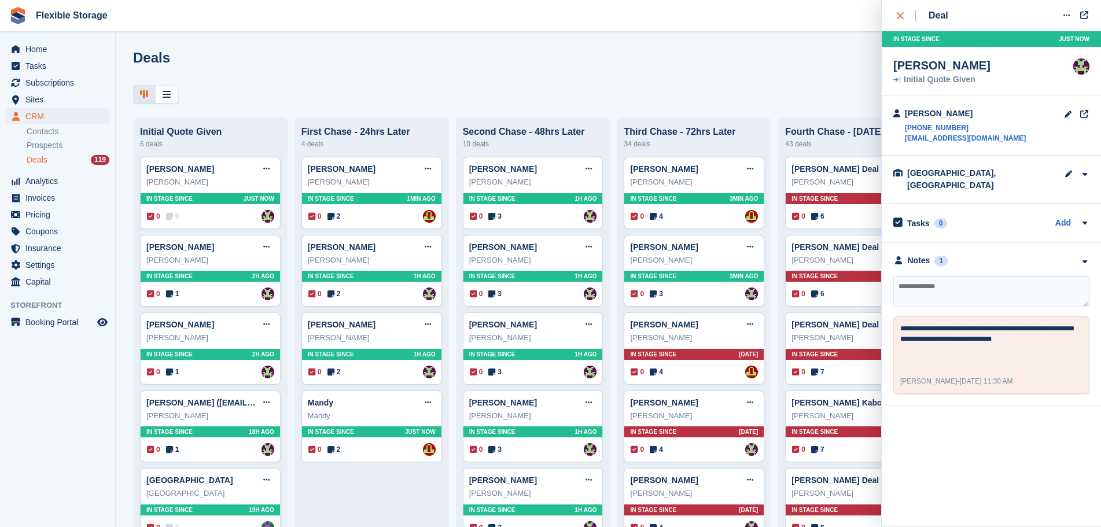
click at [901, 17] on icon "close" at bounding box center [900, 15] width 7 height 7
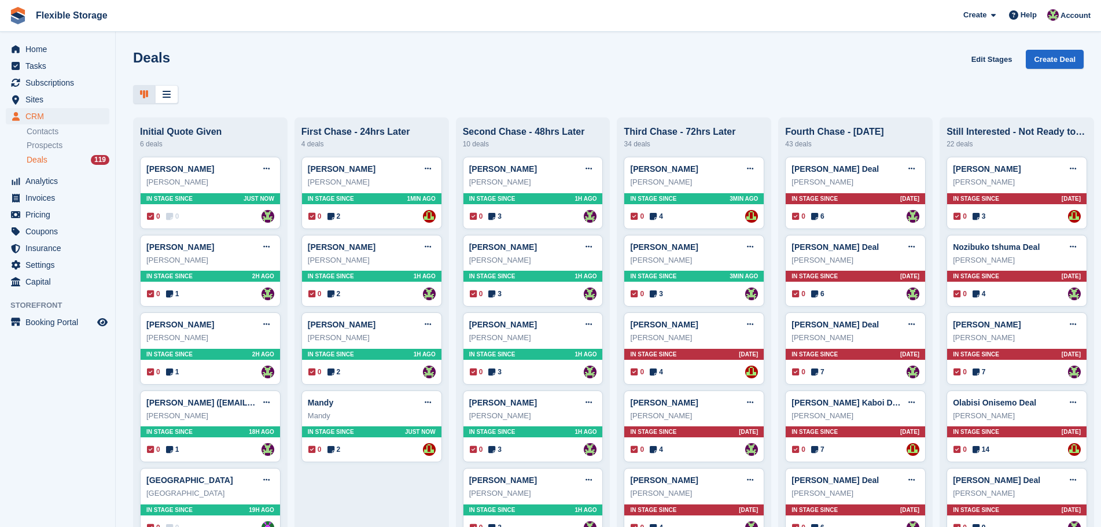
click at [423, 79] on div "Deals Edit Stages Create Deal" at bounding box center [608, 66] width 950 height 33
click at [224, 223] on div "0 0 Assigned to [PERSON_NAME]" at bounding box center [210, 216] width 127 height 13
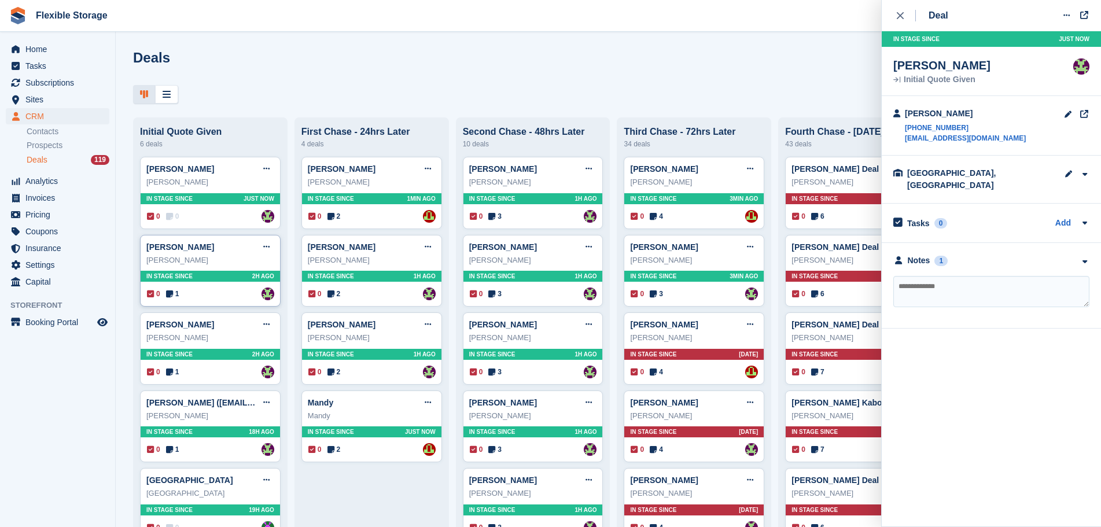
click at [229, 282] on div "In stage since 2H AGO" at bounding box center [210, 276] width 139 height 11
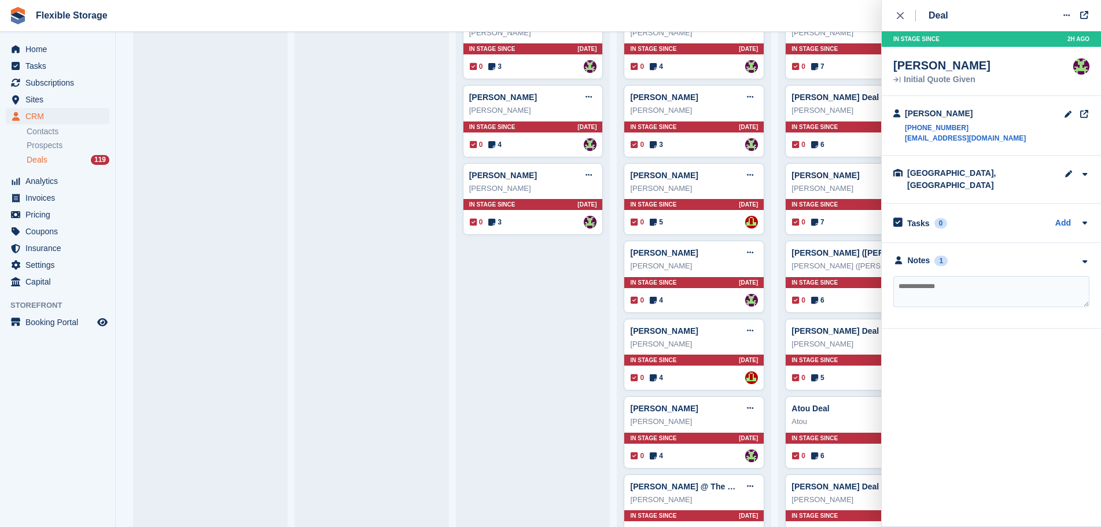
scroll to position [347, 0]
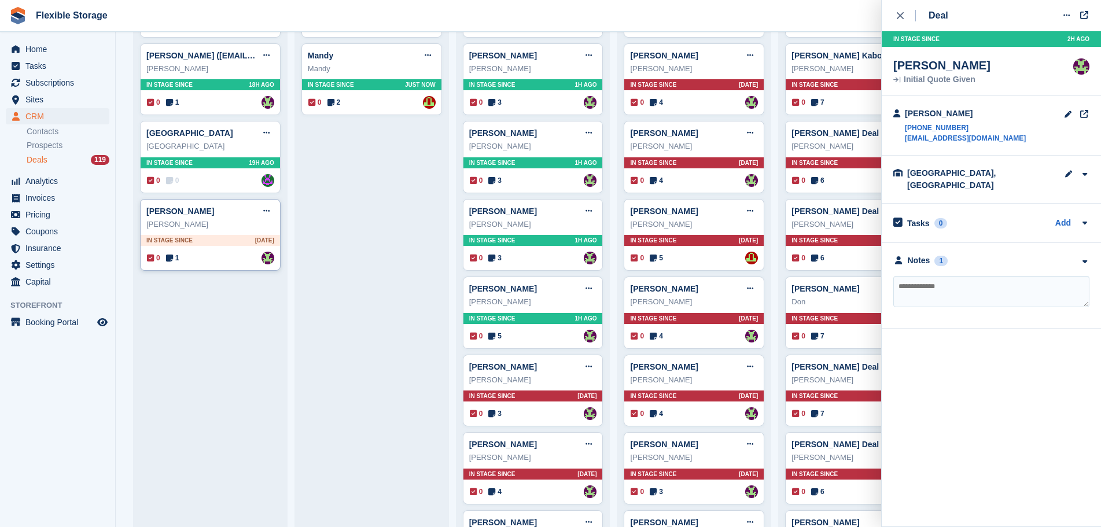
click at [240, 255] on div "0 1 Assigned to [PERSON_NAME]" at bounding box center [210, 258] width 127 height 13
click at [204, 229] on div "[PERSON_NAME]" at bounding box center [210, 225] width 128 height 12
click at [215, 155] on div "[GEOGRAPHIC_DATA] Edit deal [PERSON_NAME] as won [PERSON_NAME] as lost Delete d…" at bounding box center [210, 157] width 141 height 72
click at [518, 271] on div "[PERSON_NAME] Edit deal [PERSON_NAME] as won [PERSON_NAME] as lost Delete deal …" at bounding box center [533, 235] width 141 height 72
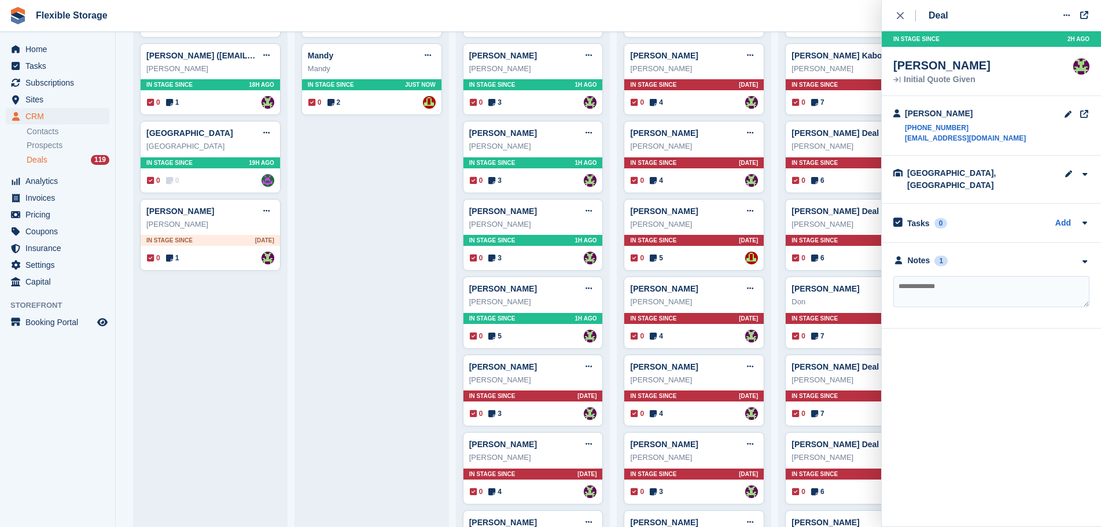
click at [903, 12] on icon "close" at bounding box center [900, 15] width 7 height 7
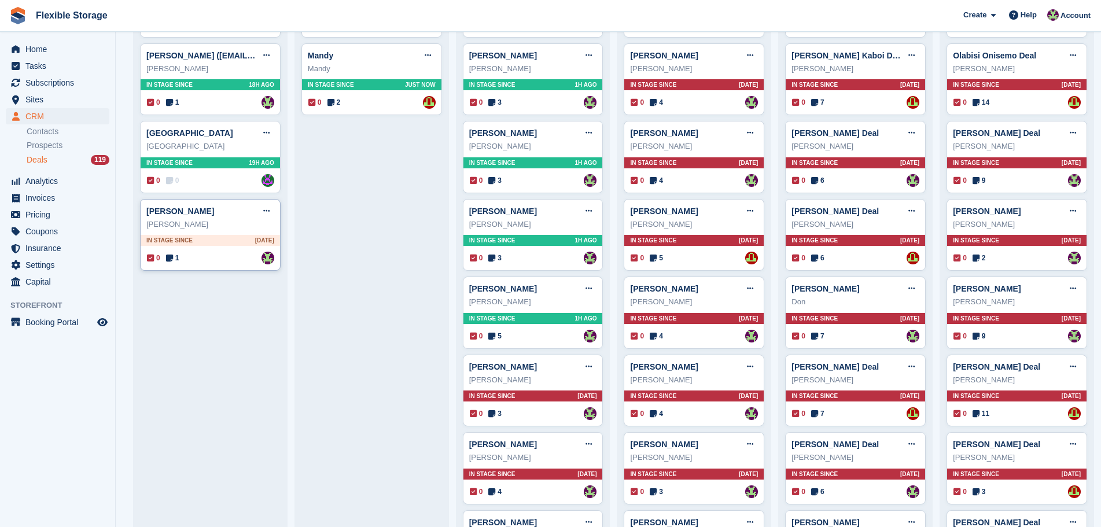
click at [228, 250] on div "[PERSON_NAME] Edit deal [PERSON_NAME] as won [PERSON_NAME] as lost Delete deal …" at bounding box center [210, 235] width 141 height 72
click at [221, 264] on div "0 1 Assigned to [PERSON_NAME]" at bounding box center [210, 258] width 127 height 13
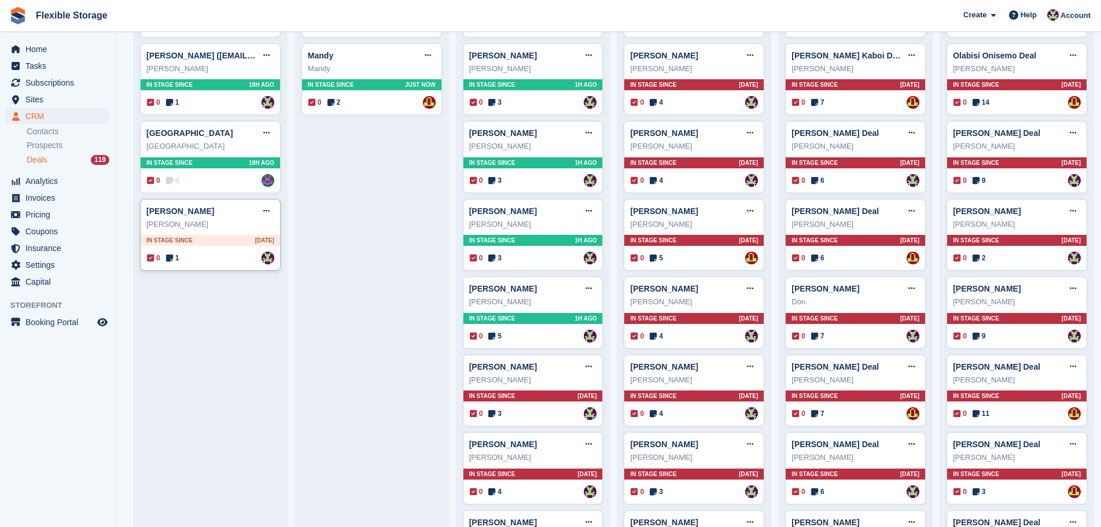
click at [221, 264] on div "0 1 Assigned to [PERSON_NAME]" at bounding box center [210, 258] width 127 height 13
click at [225, 162] on div "In stage since 19H AGO" at bounding box center [210, 162] width 139 height 11
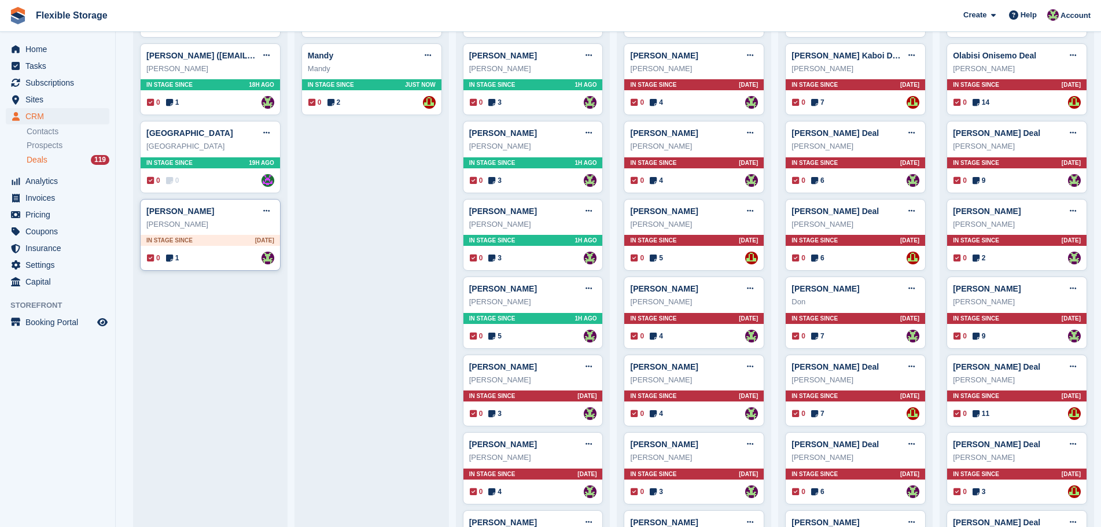
click at [217, 245] on div "In stage since [DATE]" at bounding box center [210, 240] width 139 height 11
click at [318, 85] on span "In stage since" at bounding box center [331, 84] width 46 height 9
click at [701, 234] on div "[PERSON_NAME] Edit deal [PERSON_NAME] as won [PERSON_NAME] as lost Delete deal …" at bounding box center [694, 235] width 141 height 72
click at [876, 177] on div "0 6 Assigned to [PERSON_NAME]" at bounding box center [855, 180] width 127 height 13
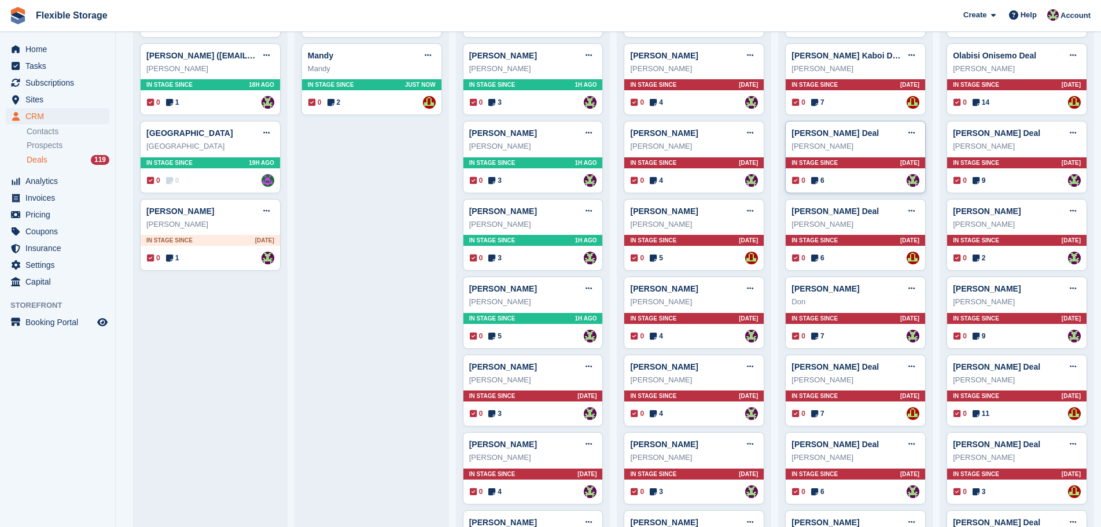
click at [876, 177] on div "0 6 Assigned to [PERSON_NAME]" at bounding box center [855, 180] width 127 height 13
click at [231, 246] on div "In stage since [DATE]" at bounding box center [210, 240] width 139 height 11
click at [50, 159] on div "Deals 119" at bounding box center [68, 159] width 83 height 11
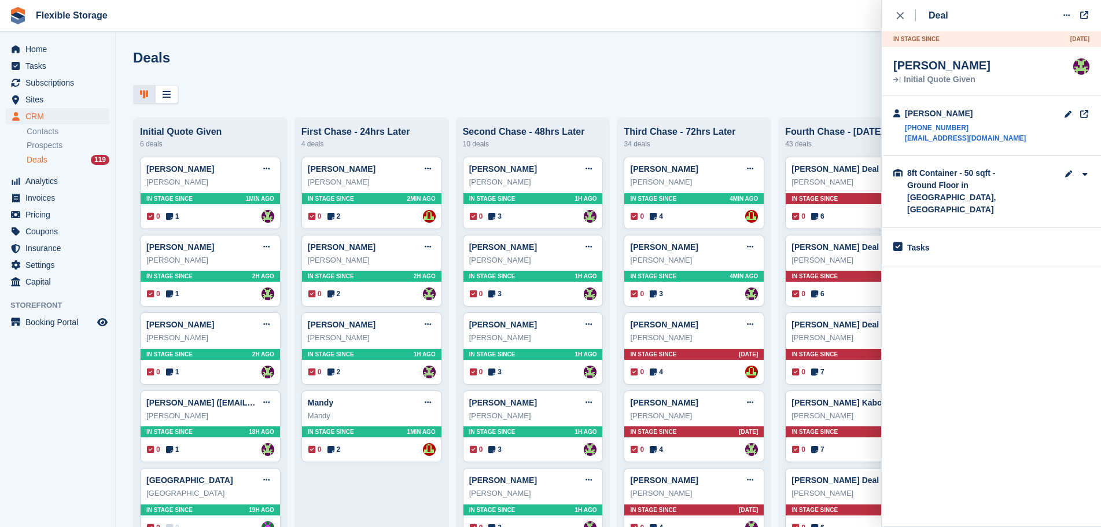
scroll to position [347, 0]
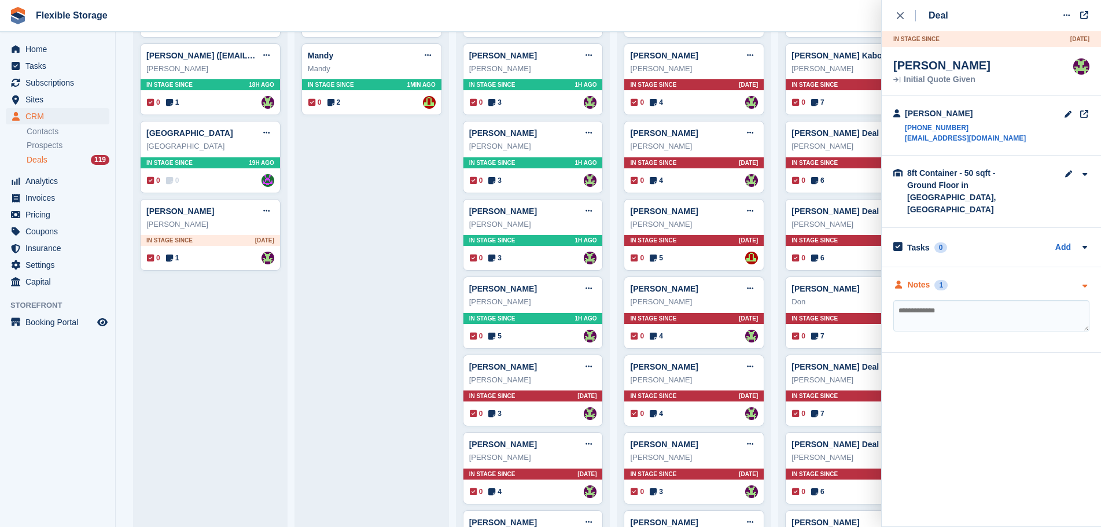
drag, startPoint x: 974, startPoint y: 269, endPoint x: 977, endPoint y: 275, distance: 6.2
click at [974, 279] on div "Notes 1" at bounding box center [991, 285] width 196 height 12
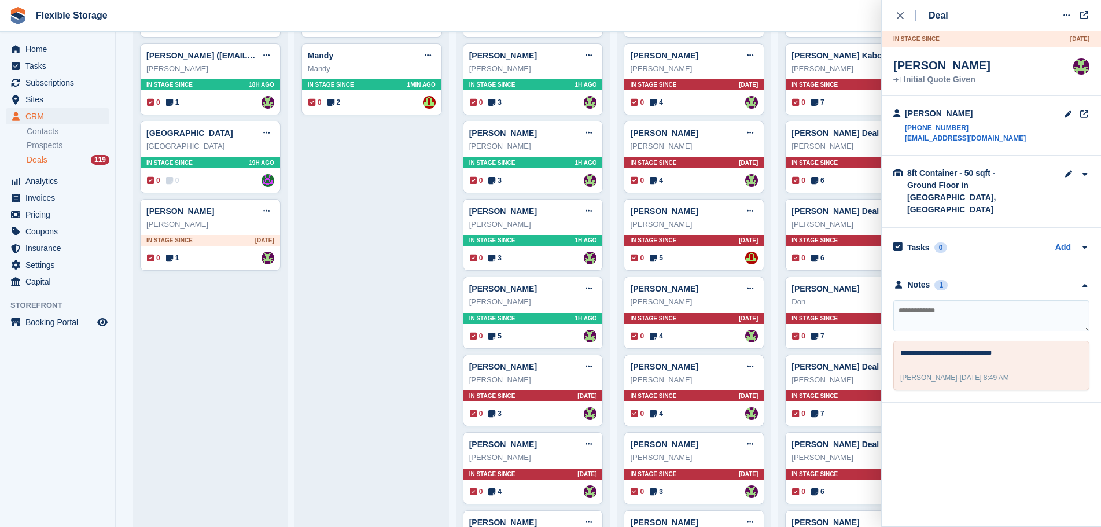
click at [979, 301] on textarea at bounding box center [991, 315] width 196 height 31
type textarea "**********"
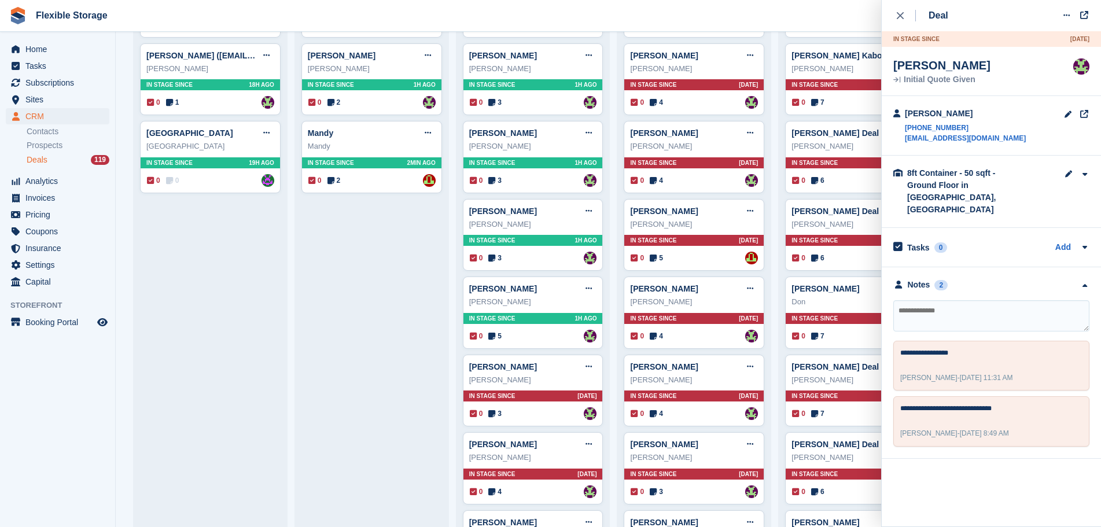
scroll to position [0, 0]
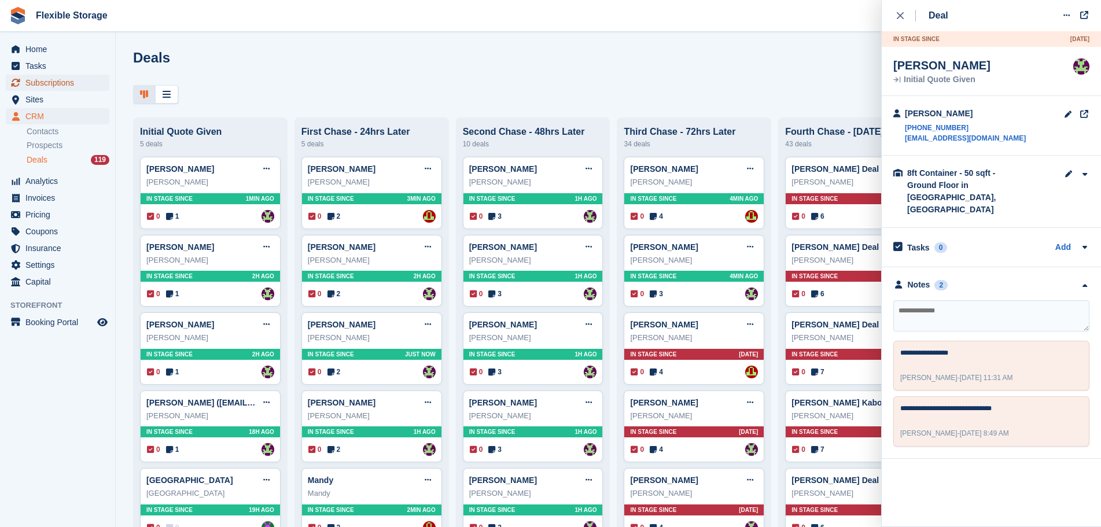
click at [91, 83] on span "Subscriptions" at bounding box center [59, 83] width 69 height 16
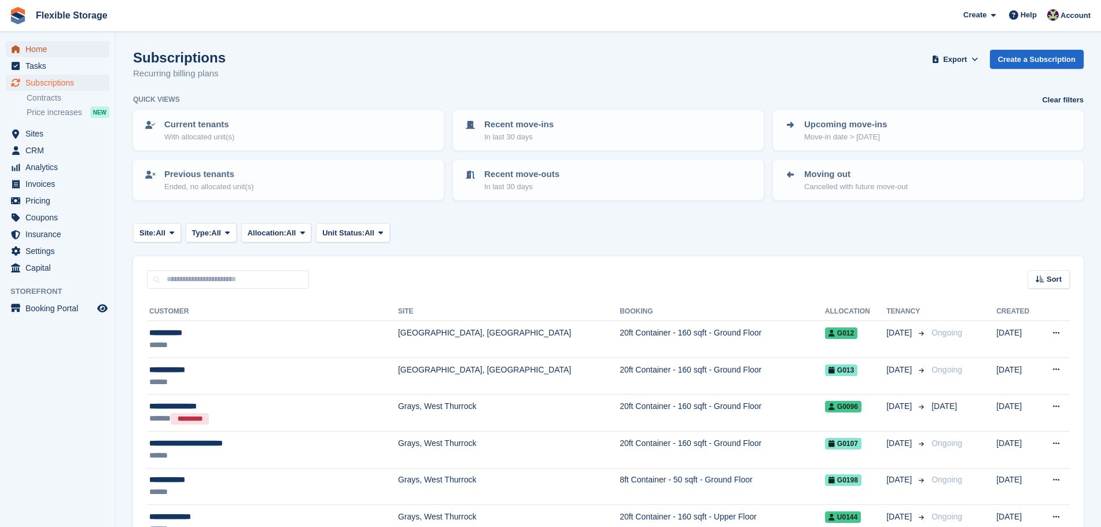
click at [34, 49] on span "Home" at bounding box center [59, 49] width 69 height 16
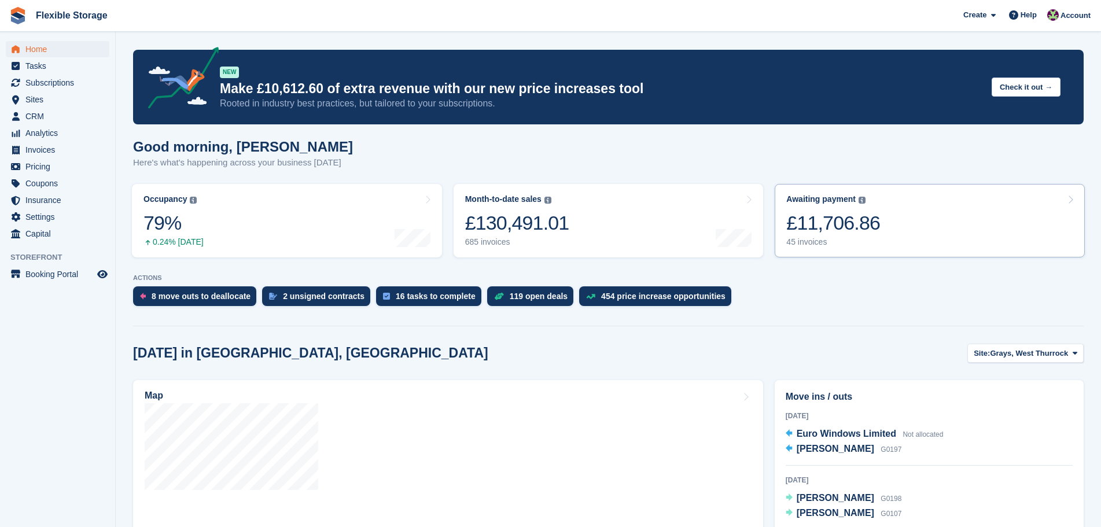
click at [841, 221] on div "£11,706.86" at bounding box center [833, 223] width 94 height 24
click at [827, 221] on div "£11,706.86" at bounding box center [833, 223] width 94 height 24
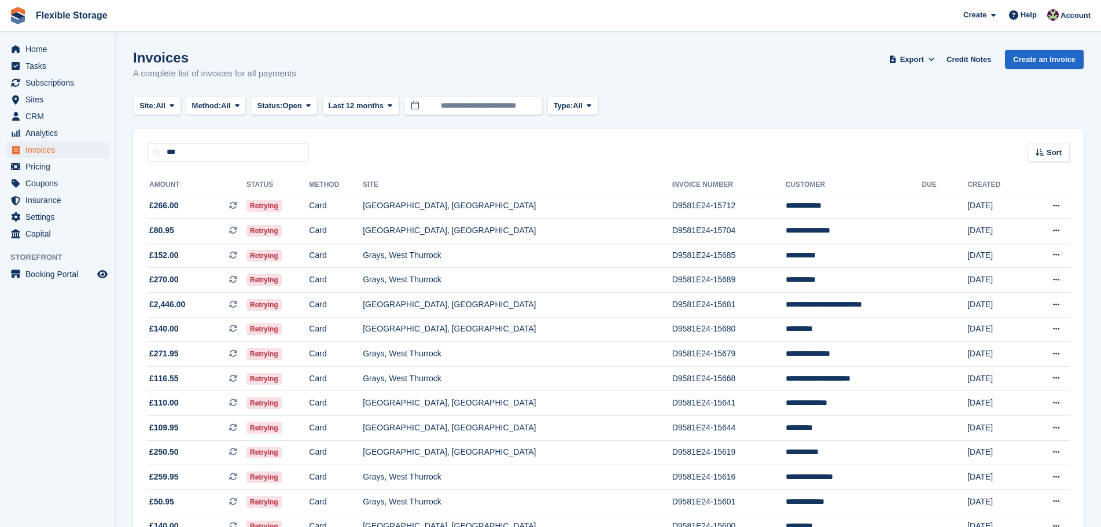
type input "***"
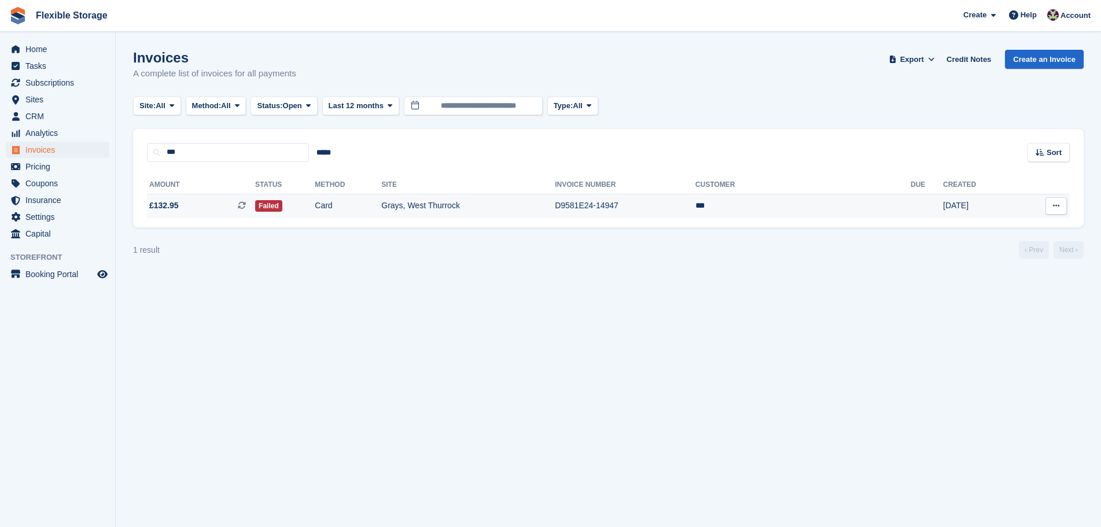
click at [375, 205] on td "Card" at bounding box center [348, 206] width 67 height 24
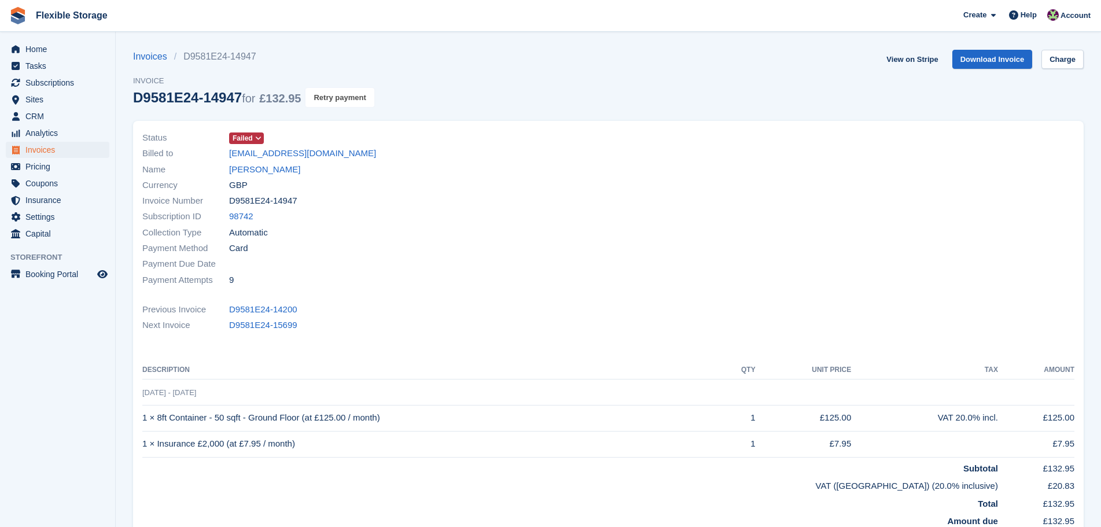
click at [359, 95] on button "Retry payment" at bounding box center [339, 97] width 68 height 19
click at [36, 52] on span "Home" at bounding box center [59, 49] width 69 height 16
click at [92, 123] on span "CRM" at bounding box center [59, 116] width 69 height 16
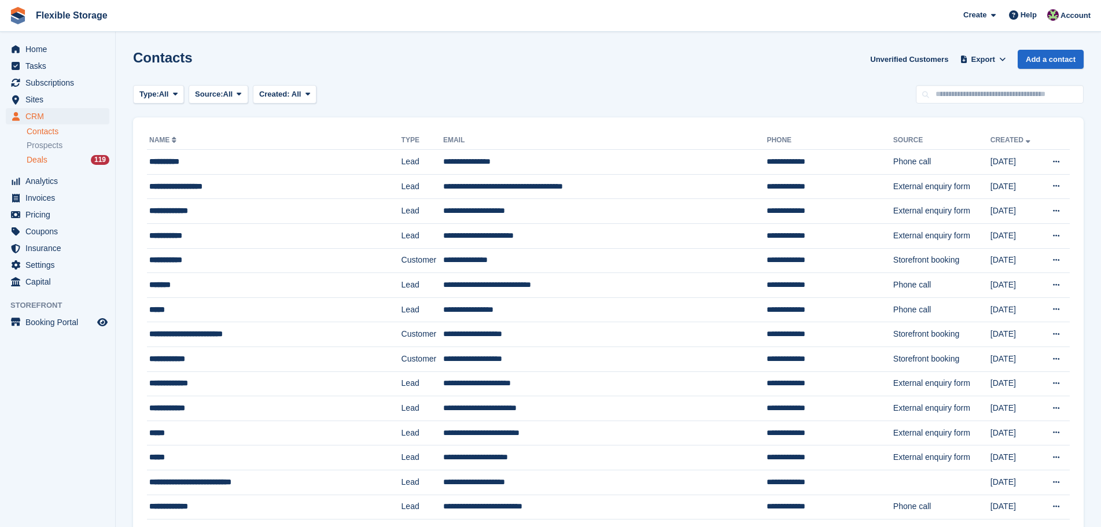
click at [76, 163] on div "Deals 119" at bounding box center [68, 159] width 83 height 11
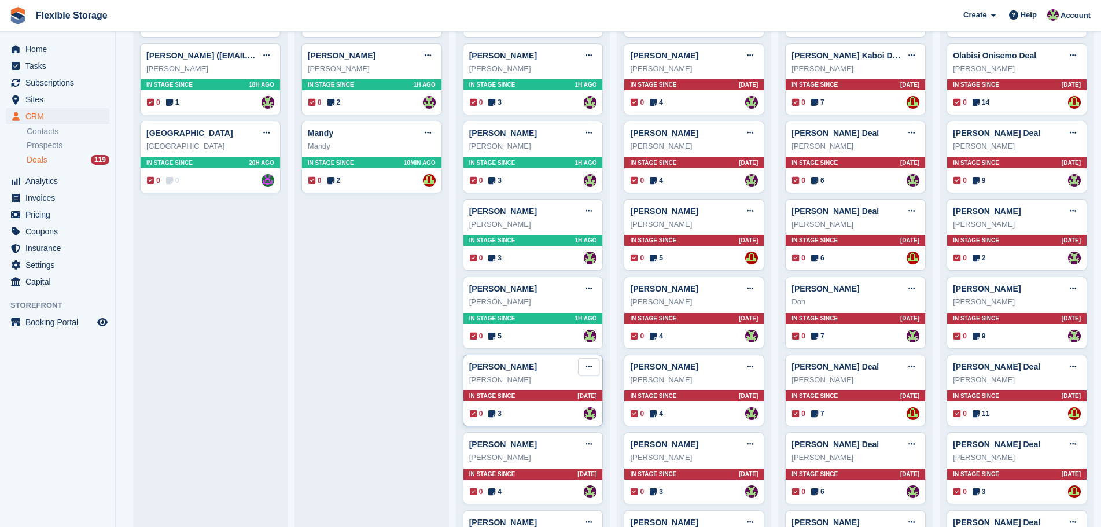
scroll to position [694, 0]
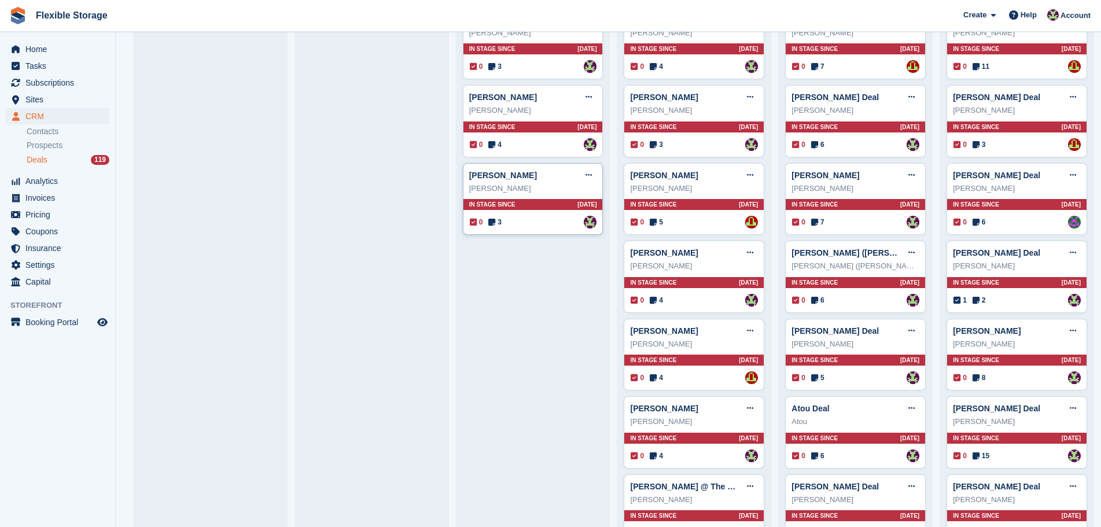
click at [572, 220] on div "0 3 Assigned to Rachael Fisher" at bounding box center [533, 222] width 127 height 13
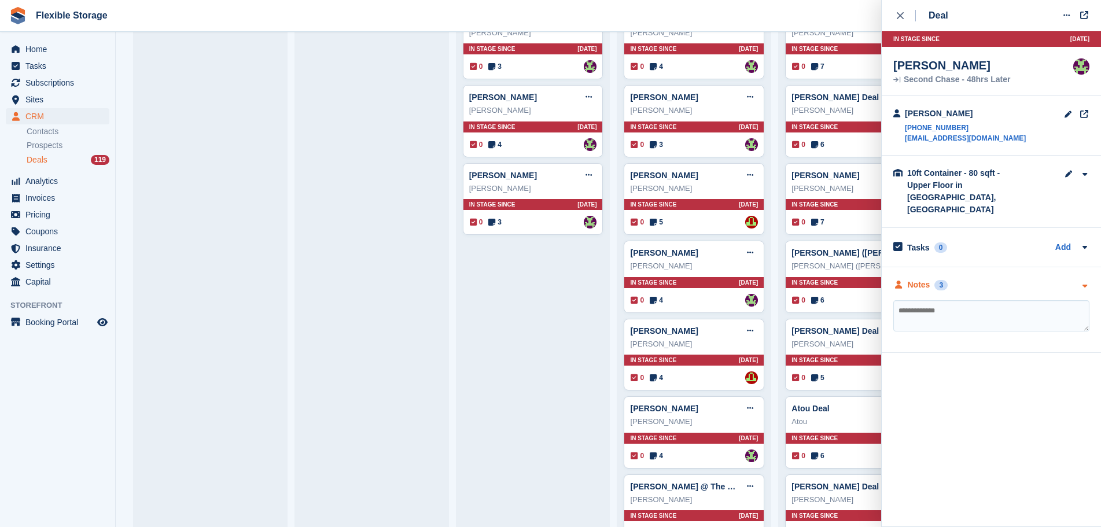
click at [981, 279] on div "Notes 3" at bounding box center [991, 285] width 196 height 12
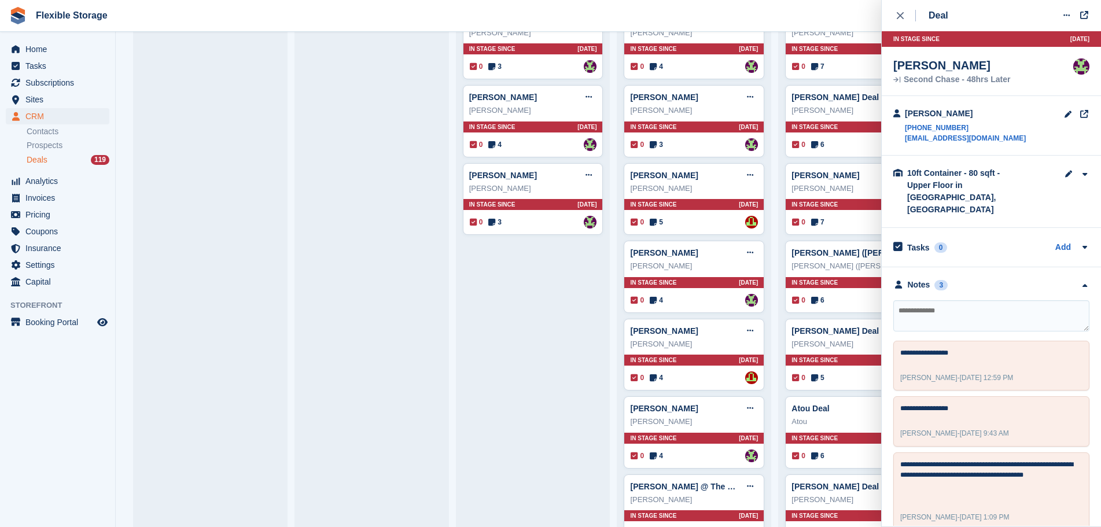
click at [979, 300] on textarea at bounding box center [991, 315] width 196 height 31
type textarea "**********"
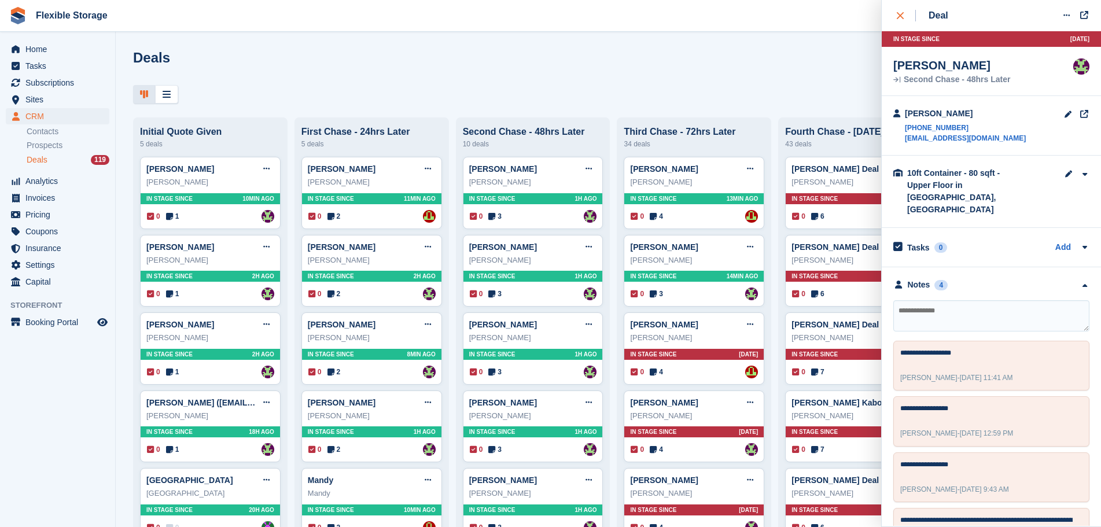
click at [902, 19] on icon "close" at bounding box center [900, 15] width 7 height 7
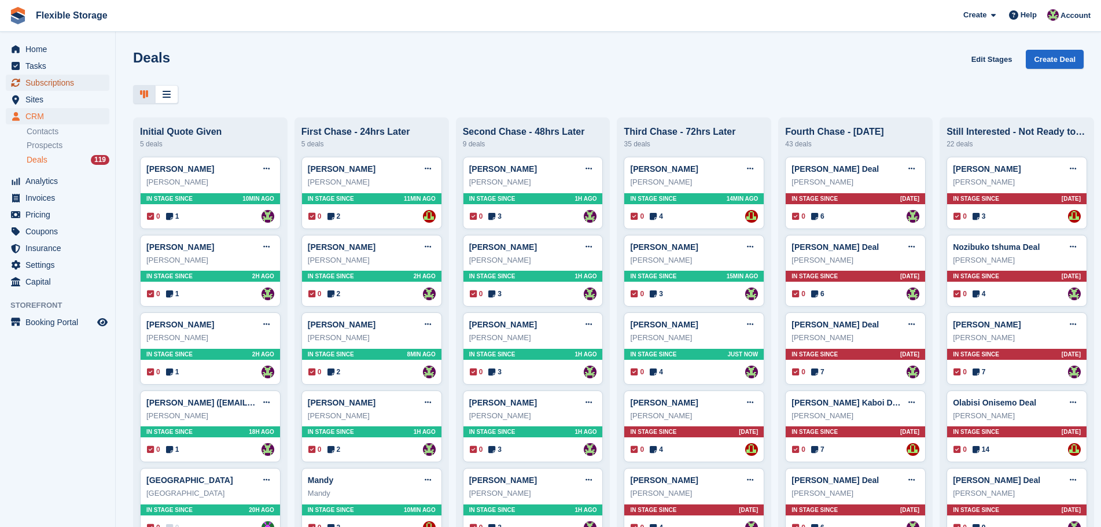
click at [68, 80] on span "Subscriptions" at bounding box center [59, 83] width 69 height 16
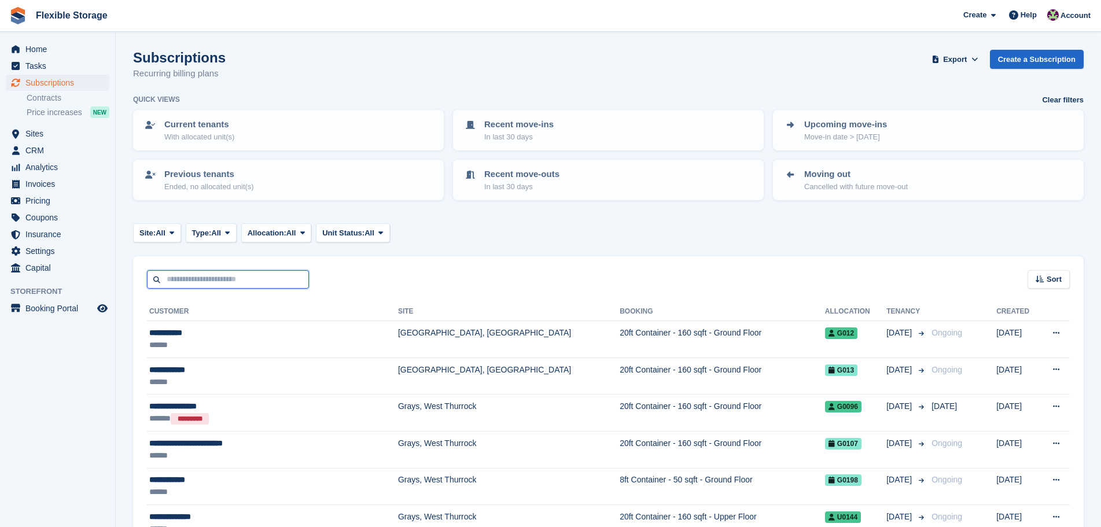
click at [255, 280] on input "text" at bounding box center [228, 279] width 162 height 19
type input "*****"
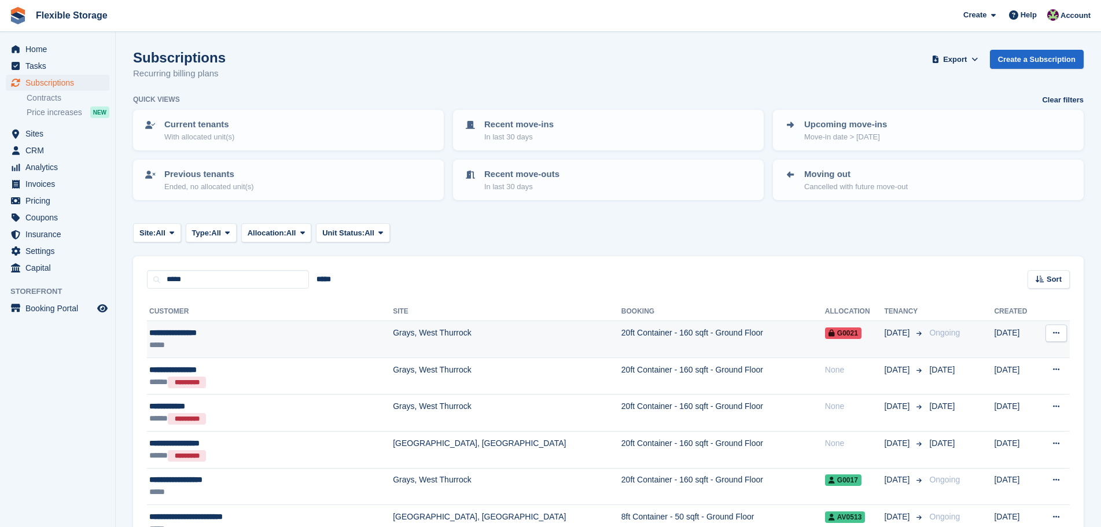
click at [283, 328] on div "**********" at bounding box center [241, 333] width 184 height 12
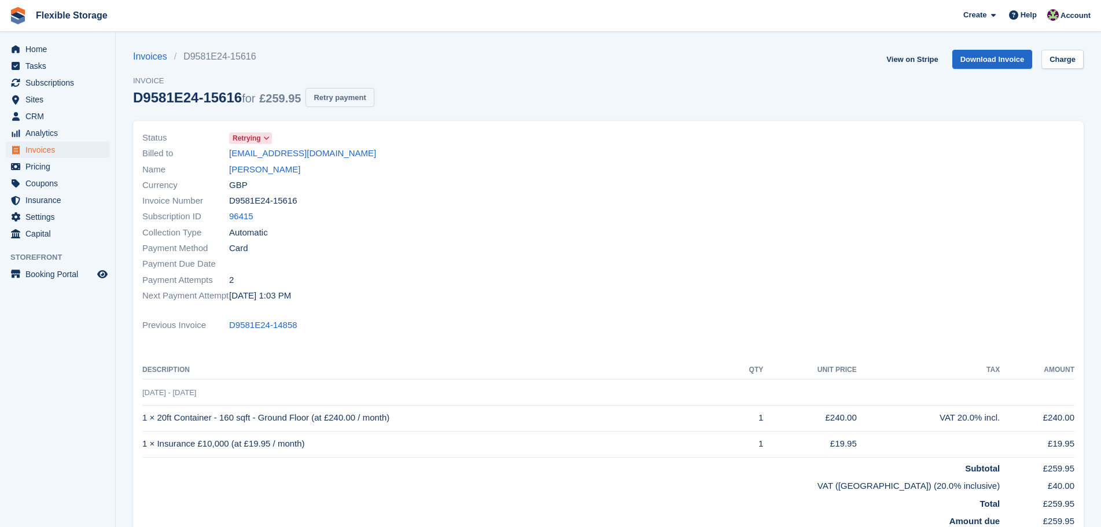
click at [324, 106] on button "Retry payment" at bounding box center [339, 97] width 68 height 19
click at [277, 165] on link "[PERSON_NAME]" at bounding box center [264, 169] width 71 height 13
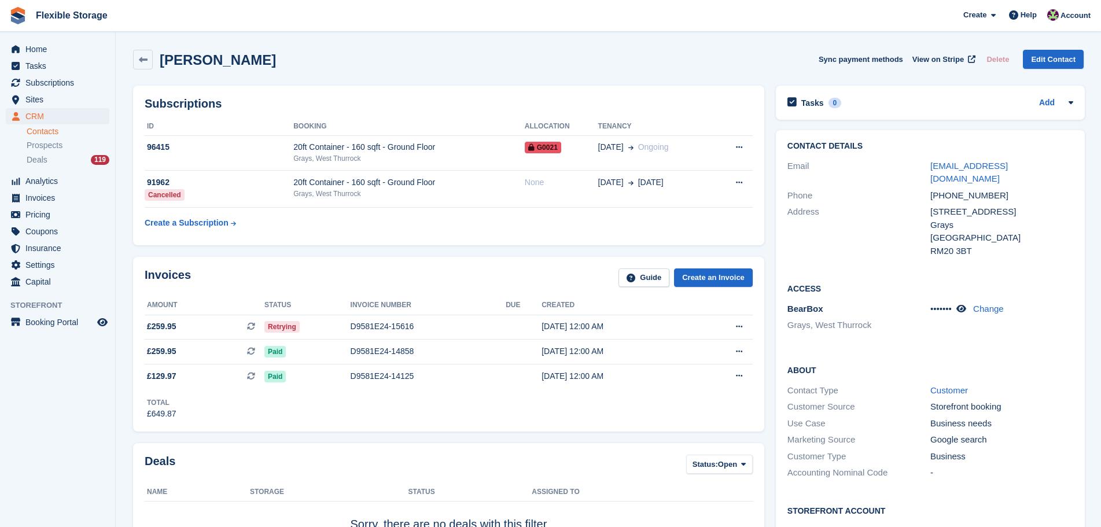
scroll to position [347, 0]
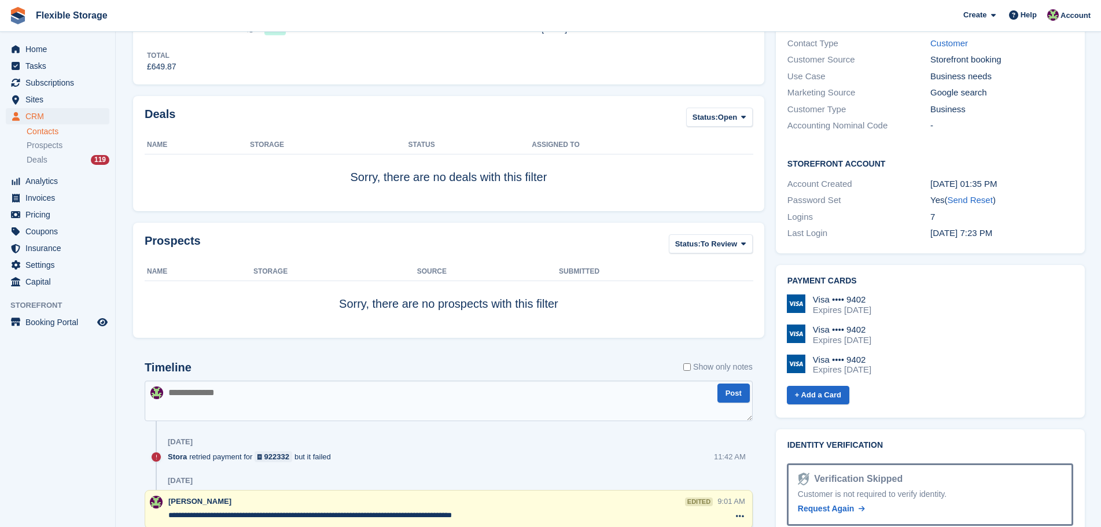
drag, startPoint x: 955, startPoint y: 360, endPoint x: 883, endPoint y: 292, distance: 99.4
click at [839, 294] on div "Visa •••• 9402 Expires December 2031 Visa •••• 9402 Expires June 2030 Visa ••••…" at bounding box center [930, 339] width 286 height 90
click at [942, 309] on div "Visa •••• 9402 Expires December 2031 Visa •••• 9402 Expires June 2030 Visa ••••…" at bounding box center [930, 339] width 286 height 90
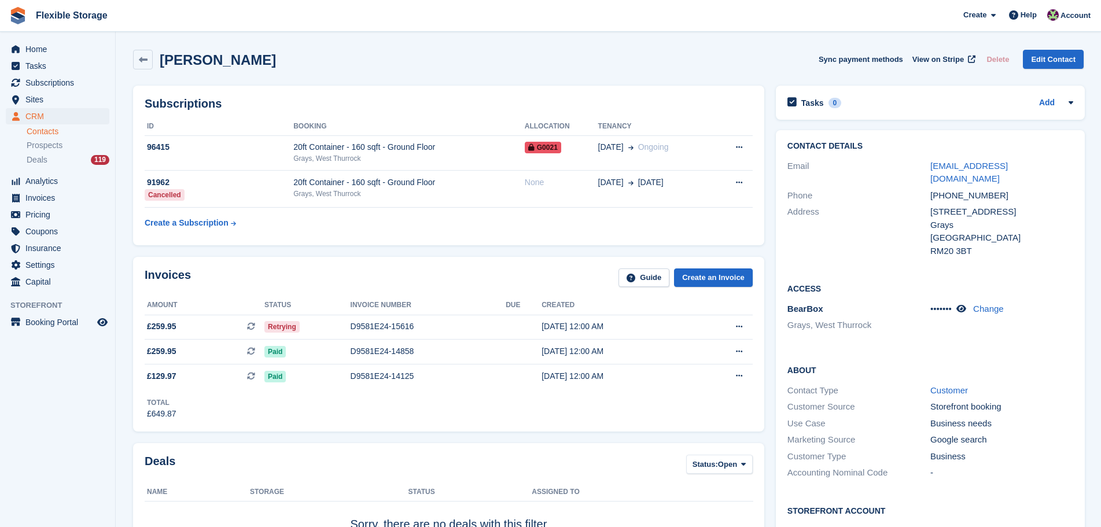
drag, startPoint x: 318, startPoint y: 54, endPoint x: 15, endPoint y: 23, distance: 304.2
click at [417, 46] on div "Roberson Akotuah Sync payment methods View on Stripe Delete Edit Contact" at bounding box center [608, 62] width 962 height 36
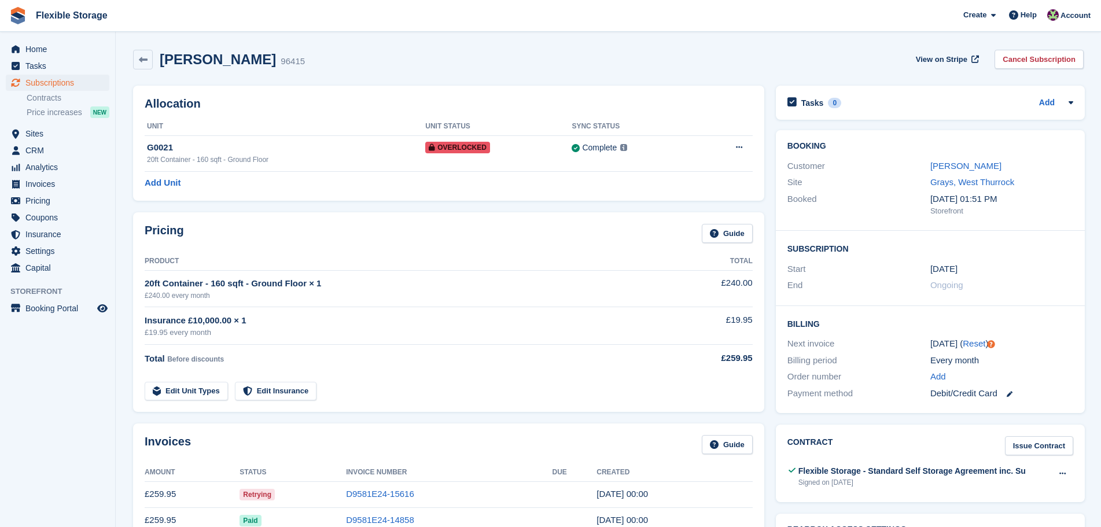
click at [688, 57] on div "[PERSON_NAME] 96415 View on Stripe Cancel Subscription" at bounding box center [608, 60] width 950 height 20
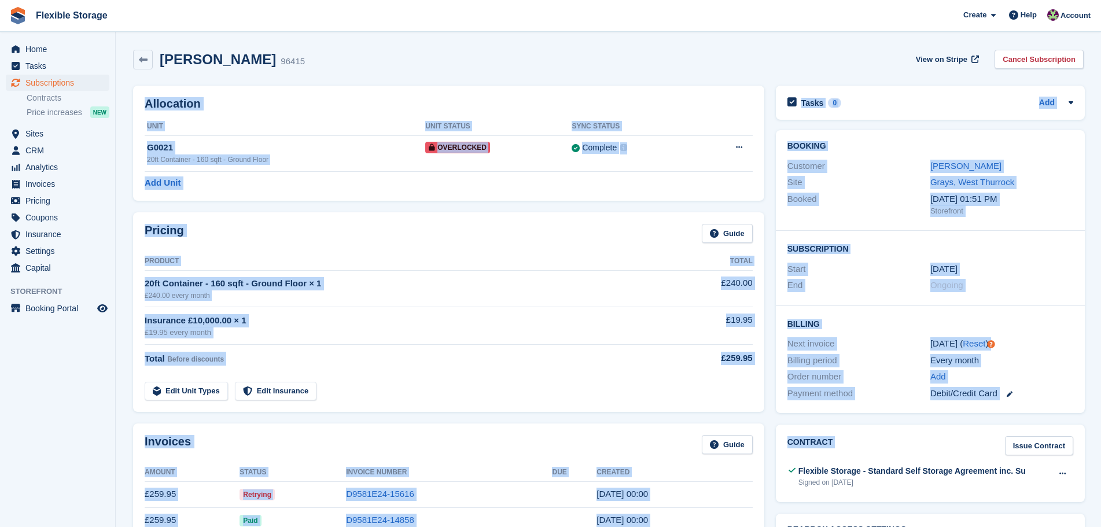
drag, startPoint x: 813, startPoint y: 41, endPoint x: 1038, endPoint y: 420, distance: 440.7
click at [1039, 356] on div "Every month" at bounding box center [1001, 360] width 143 height 13
drag, startPoint x: 1028, startPoint y: 398, endPoint x: 700, endPoint y: 91, distance: 449.0
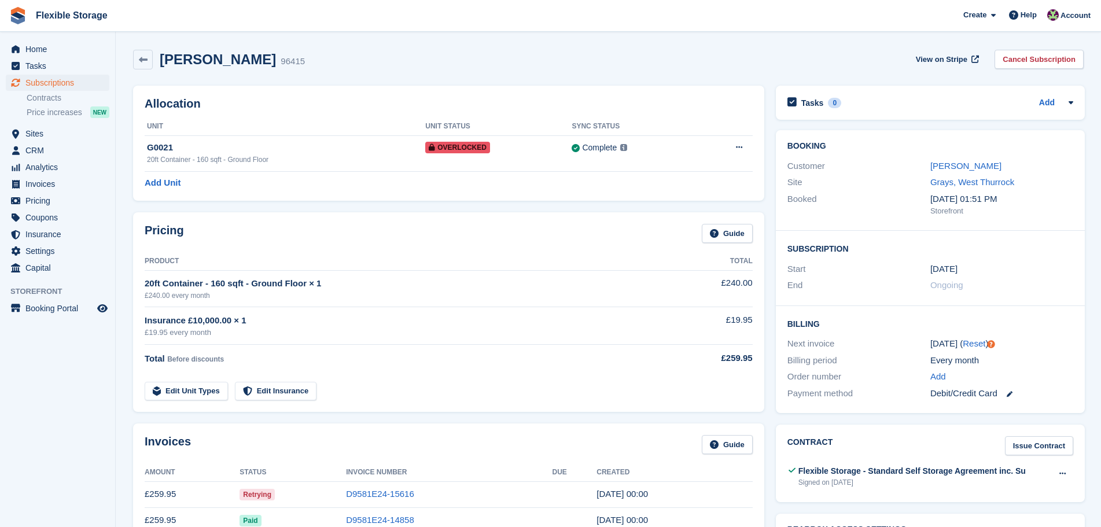
click at [799, 73] on div "[PERSON_NAME] 96415 View on Stripe Cancel Subscription" at bounding box center [608, 62] width 962 height 36
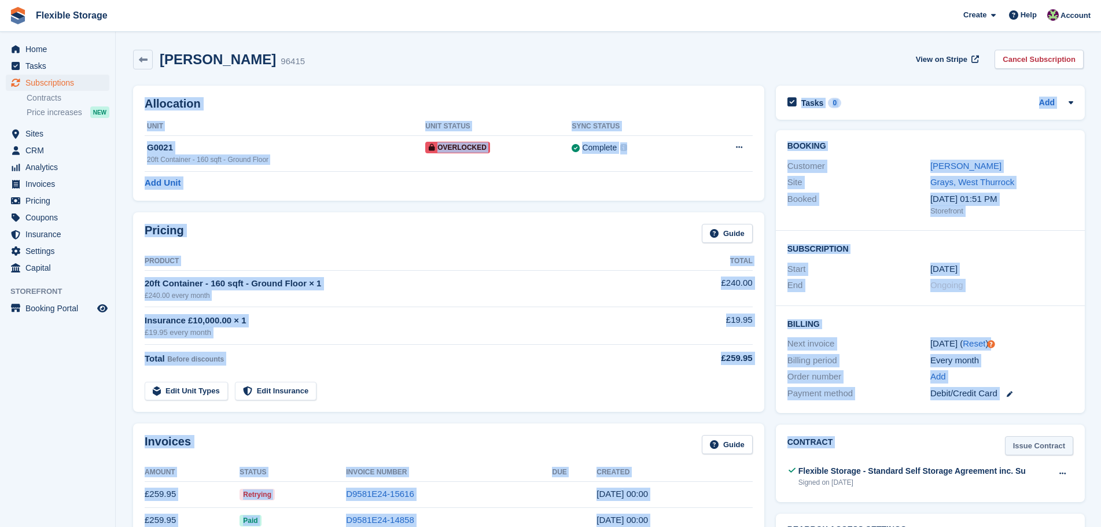
click at [1049, 384] on div "Order number Add" at bounding box center [930, 377] width 286 height 17
drag, startPoint x: 839, startPoint y: 168, endPoint x: 736, endPoint y: 67, distance: 143.6
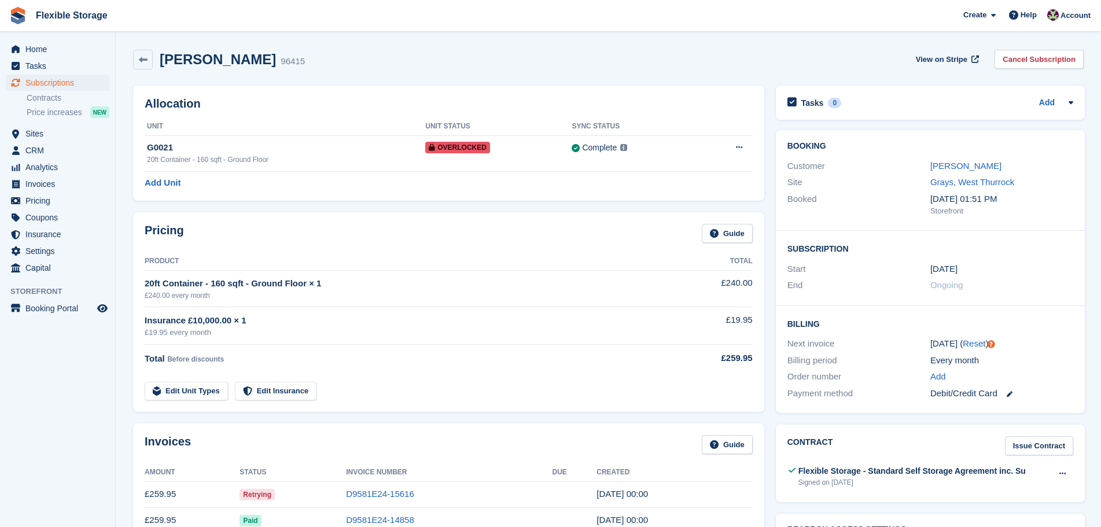
click at [816, 53] on div "[PERSON_NAME] 96415 View on Stripe Cancel Subscription" at bounding box center [608, 60] width 950 height 20
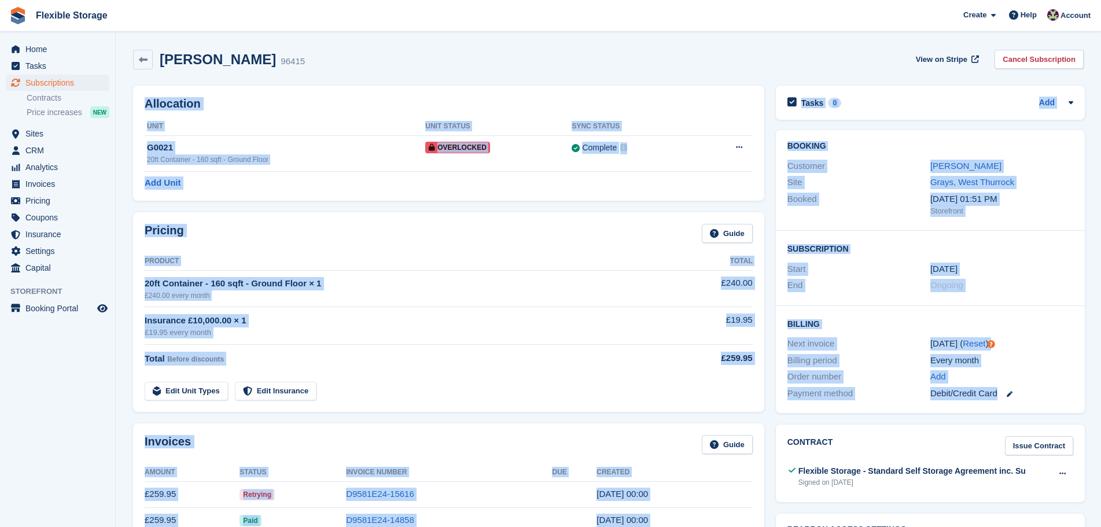
drag, startPoint x: 905, startPoint y: 190, endPoint x: 1062, endPoint y: 391, distance: 254.3
click at [1062, 390] on div "Debit/Credit Card" at bounding box center [1001, 393] width 143 height 13
drag, startPoint x: 1058, startPoint y: 399, endPoint x: 762, endPoint y: 43, distance: 462.6
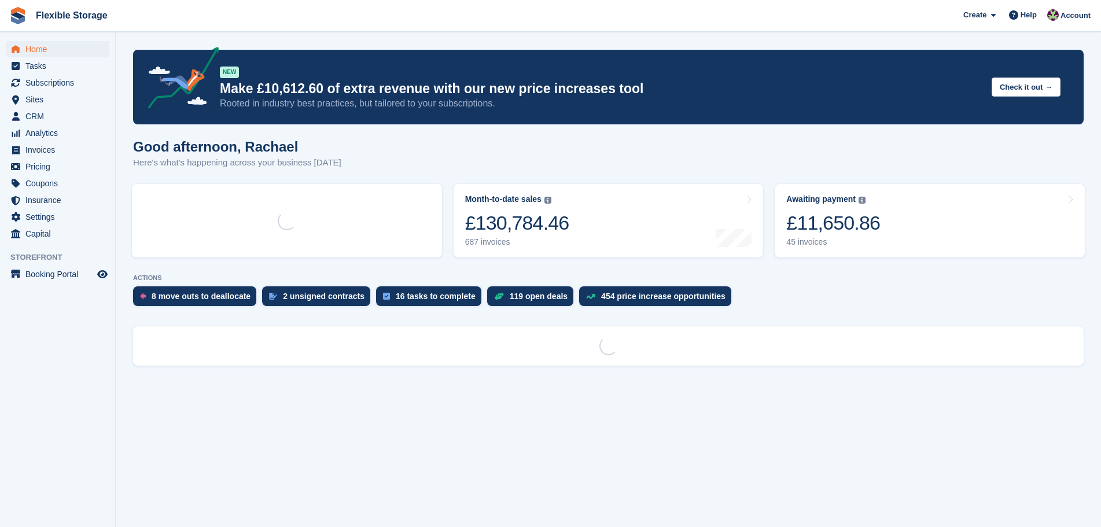
drag, startPoint x: 713, startPoint y: 241, endPoint x: 739, endPoint y: 148, distance: 96.0
click at [414, 159] on section "NEW Make £10,612.60 of extra revenue with our new price increases tool Rooted i…" at bounding box center [608, 263] width 985 height 527
click at [739, 148] on div "Good afternoon, [PERSON_NAME] Here's what's happening across your business [DAT…" at bounding box center [608, 161] width 950 height 45
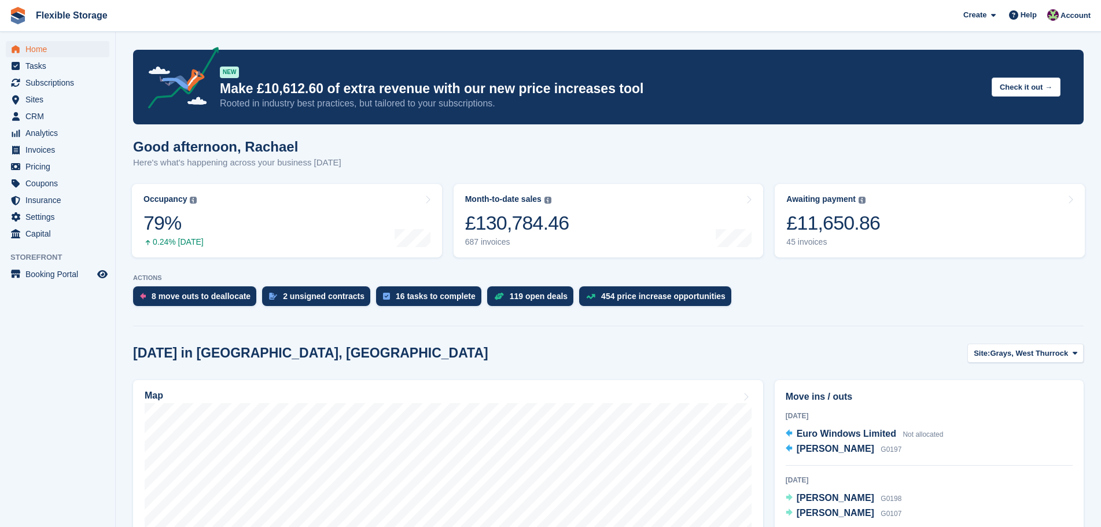
click at [891, 349] on div "[DATE] in [GEOGRAPHIC_DATA], [GEOGRAPHIC_DATA] Site: [GEOGRAPHIC_DATA], [GEOGRA…" at bounding box center [608, 353] width 950 height 19
click at [559, 176] on div "Good afternoon, [PERSON_NAME] Here's what's happening across your business [DAT…" at bounding box center [608, 161] width 950 height 45
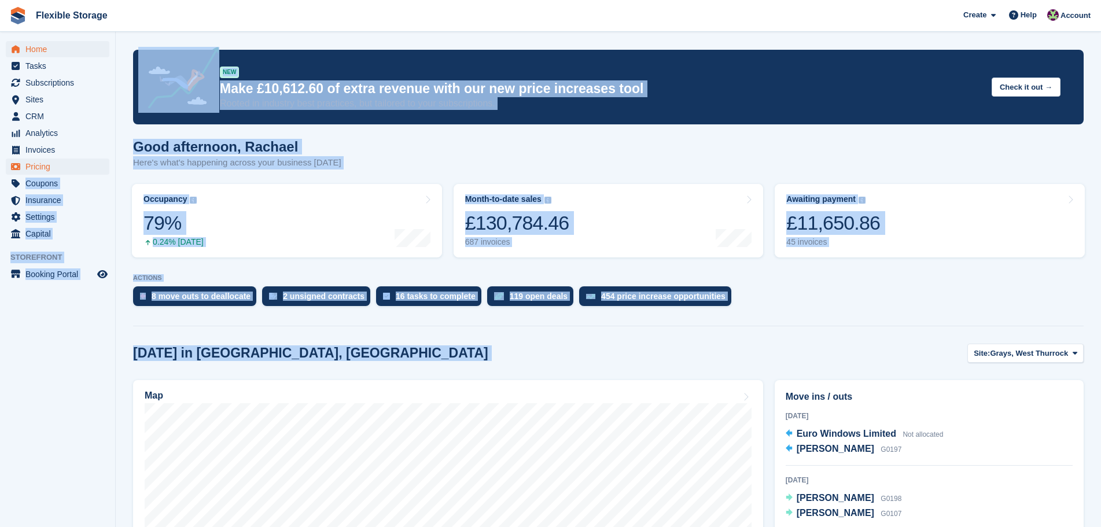
drag, startPoint x: 85, startPoint y: 172, endPoint x: 105, endPoint y: 161, distance: 23.0
click at [472, 164] on div "Good afternoon, [PERSON_NAME] Here's what's happening across your business [DAT…" at bounding box center [608, 161] width 950 height 45
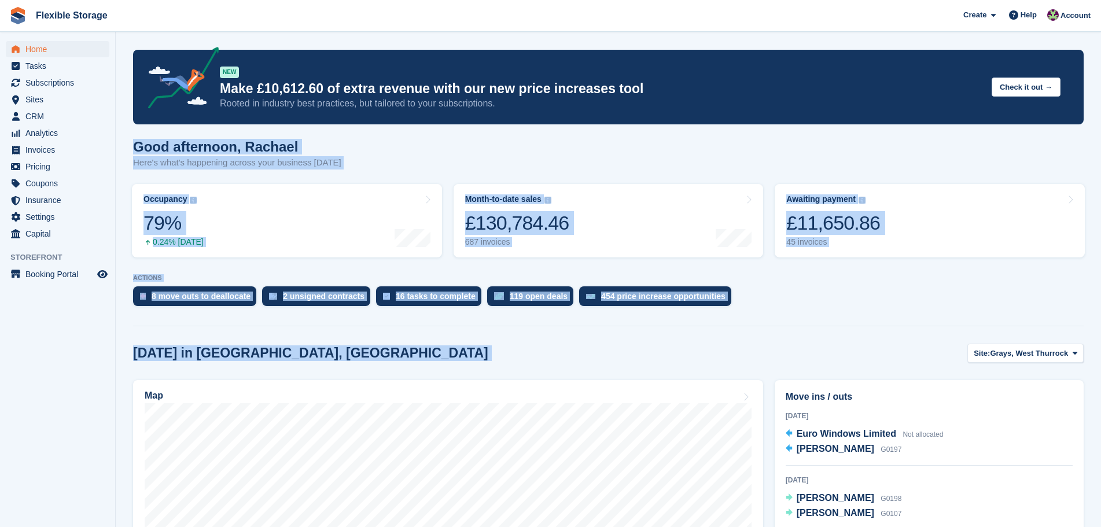
drag, startPoint x: 322, startPoint y: 176, endPoint x: 123, endPoint y: 130, distance: 204.9
click at [168, 143] on h1 "Good afternoon, Rachael" at bounding box center [237, 147] width 208 height 16
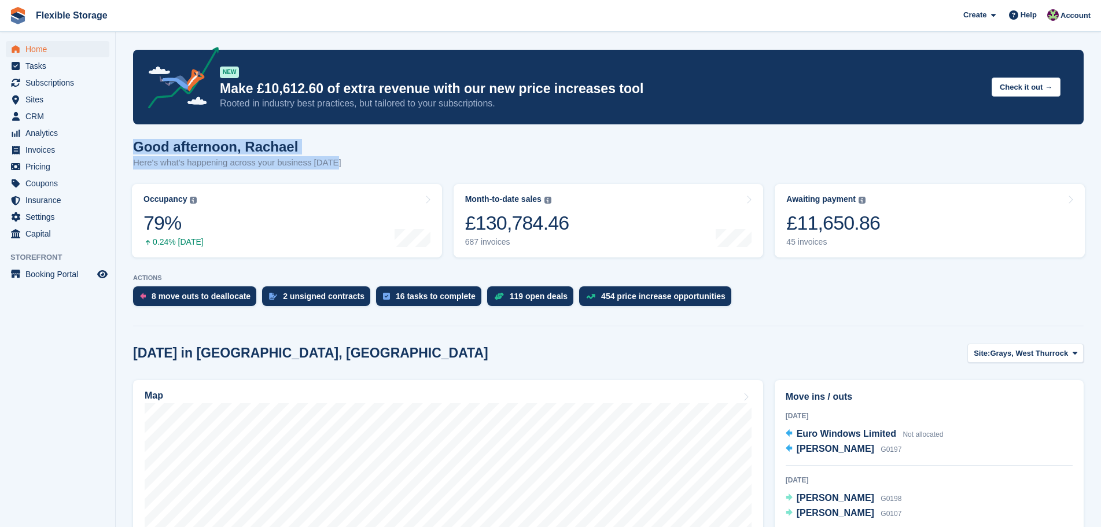
drag, startPoint x: 190, startPoint y: 157, endPoint x: 431, endPoint y: 172, distance: 241.7
click at [431, 172] on div "Good afternoon, [PERSON_NAME] Here's what's happening across your business [DAT…" at bounding box center [608, 161] width 950 height 45
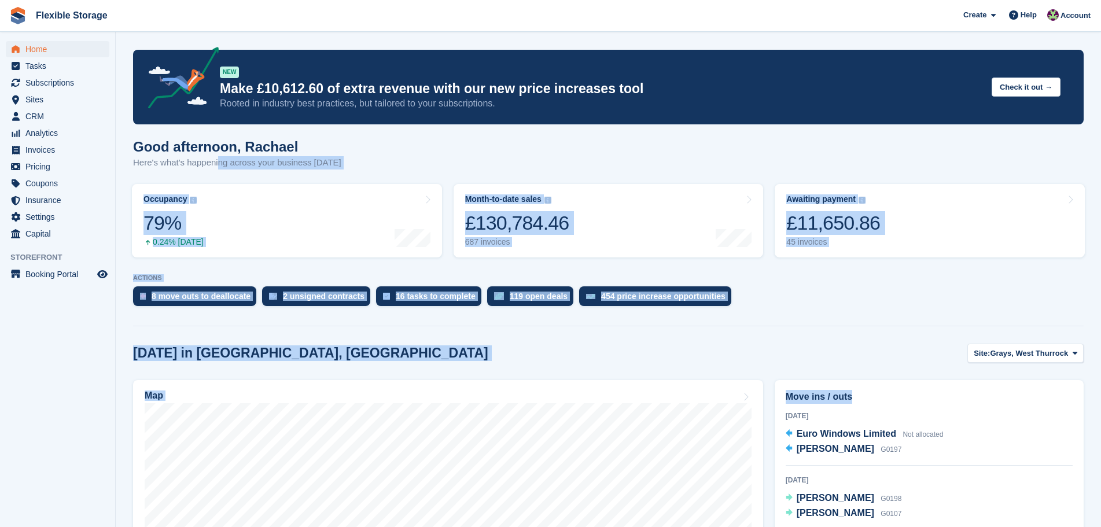
drag, startPoint x: 916, startPoint y: 367, endPoint x: 219, endPoint y: 169, distance: 724.2
click at [438, 171] on div "Good afternoon, [PERSON_NAME] Here's what's happening across your business [DAT…" at bounding box center [608, 161] width 950 height 45
click at [471, 172] on div "Good afternoon, Rachael Here's what's happening across your business today" at bounding box center [608, 161] width 950 height 45
drag, startPoint x: 528, startPoint y: 179, endPoint x: 238, endPoint y: 148, distance: 290.9
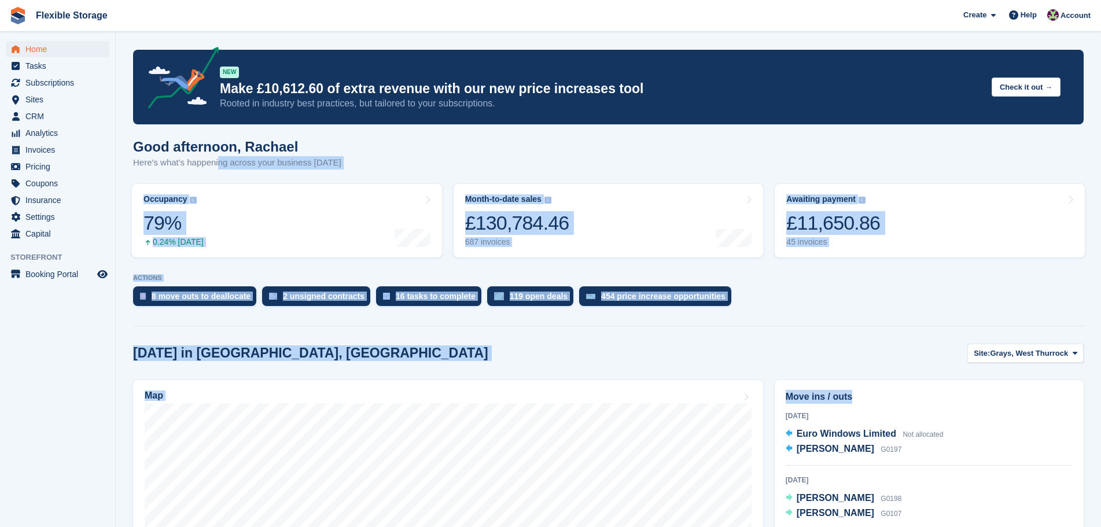
click at [396, 160] on div "Good afternoon, Rachael Here's what's happening across your business today" at bounding box center [608, 161] width 950 height 45
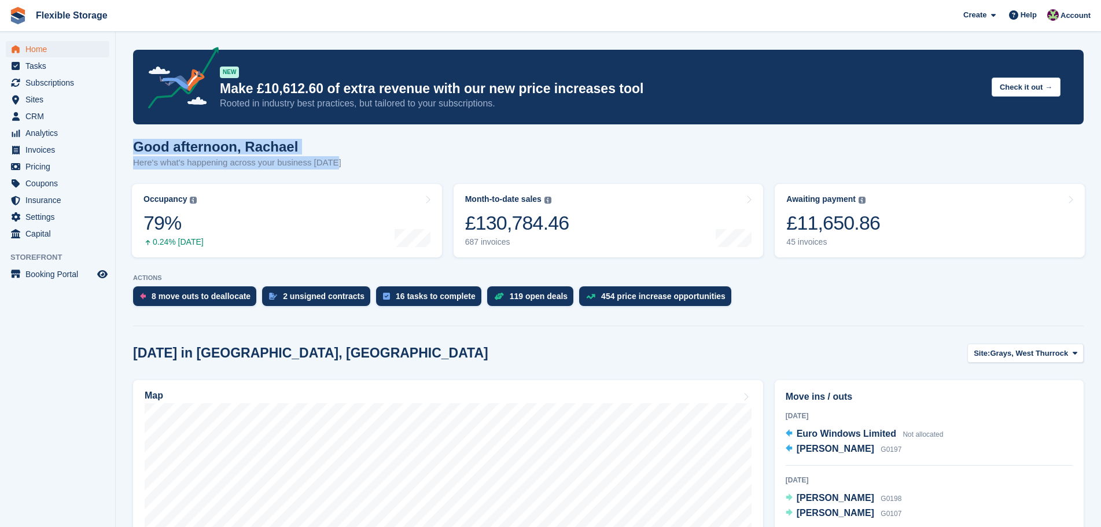
drag, startPoint x: 131, startPoint y: 150, endPoint x: 392, endPoint y: 173, distance: 261.3
click at [400, 171] on div "Good afternoon, Rachael Here's what's happening across your business today" at bounding box center [608, 161] width 950 height 45
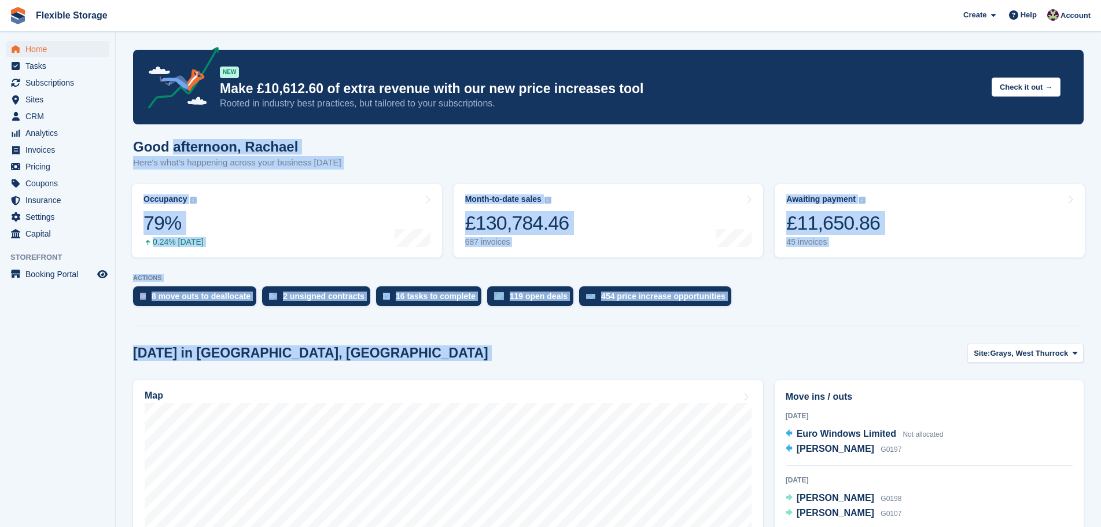
drag, startPoint x: 917, startPoint y: 352, endPoint x: 171, endPoint y: 128, distance: 779.0
click at [406, 168] on div "Good afternoon, Rachael Here's what's happening across your business today" at bounding box center [608, 161] width 950 height 45
drag, startPoint x: 863, startPoint y: 353, endPoint x: 320, endPoint y: 143, distance: 581.5
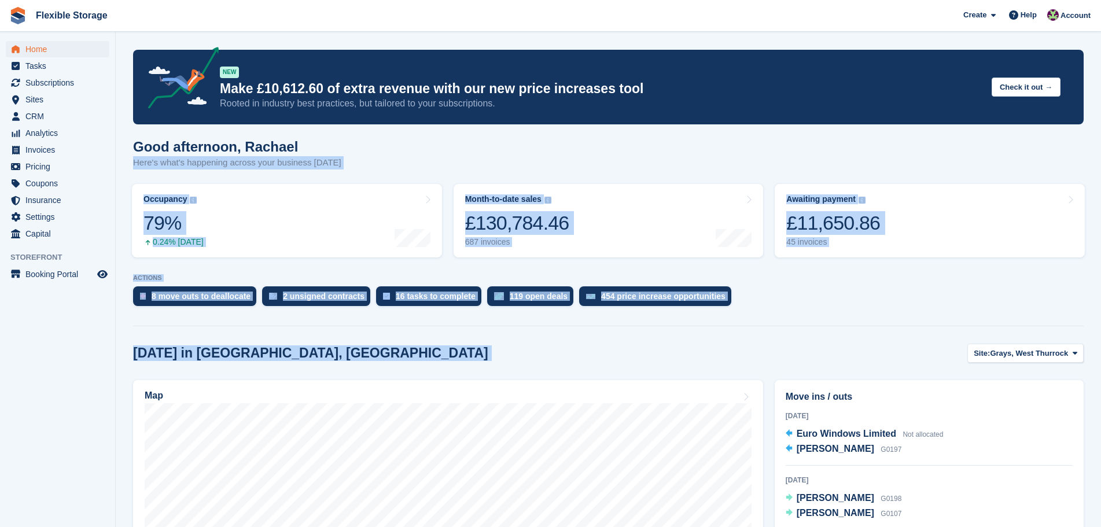
click at [418, 141] on div "Good afternoon, Rachael Here's what's happening across your business today" at bounding box center [608, 161] width 950 height 45
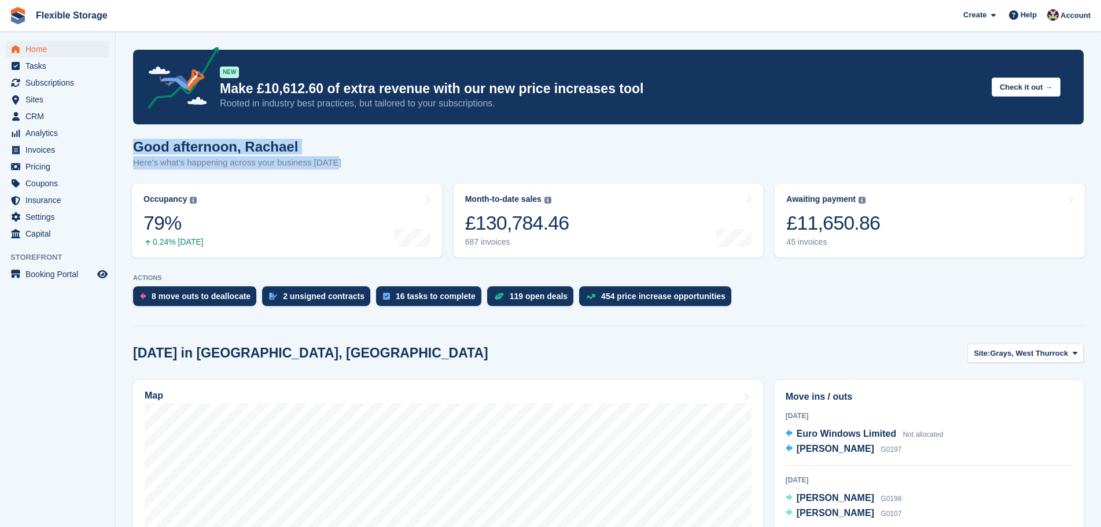
drag, startPoint x: 134, startPoint y: 148, endPoint x: 385, endPoint y: 170, distance: 252.7
click at [385, 170] on div "Good afternoon, Rachael Here's what's happening across your business today" at bounding box center [608, 161] width 950 height 45
click at [392, 154] on div "Good afternoon, Rachael Here's what's happening across your business today" at bounding box center [608, 161] width 950 height 45
drag, startPoint x: 451, startPoint y: 156, endPoint x: 445, endPoint y: 130, distance: 26.8
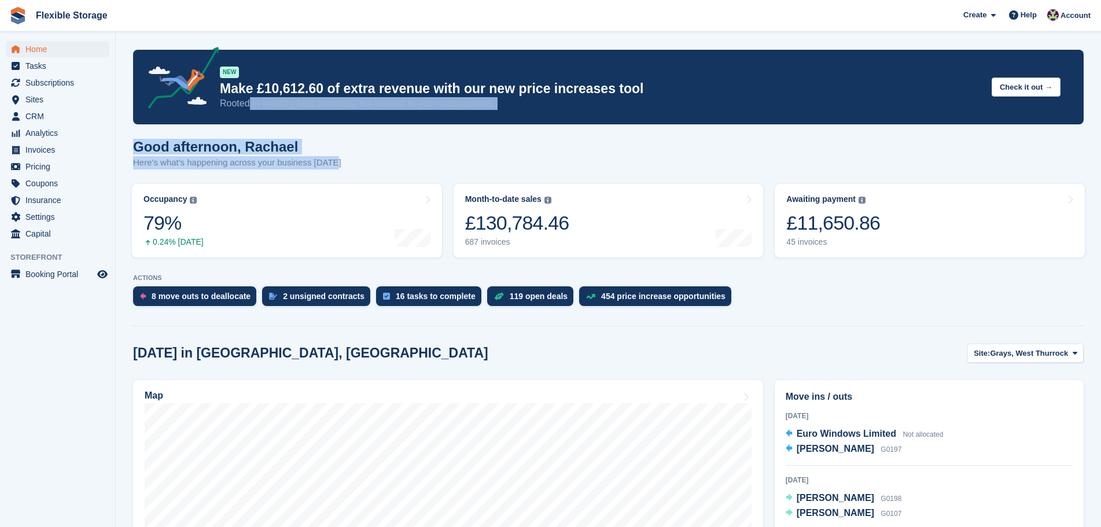
click at [738, 389] on link "Map" at bounding box center [448, 530] width 630 height 301
